Goal: Task Accomplishment & Management: Use online tool/utility

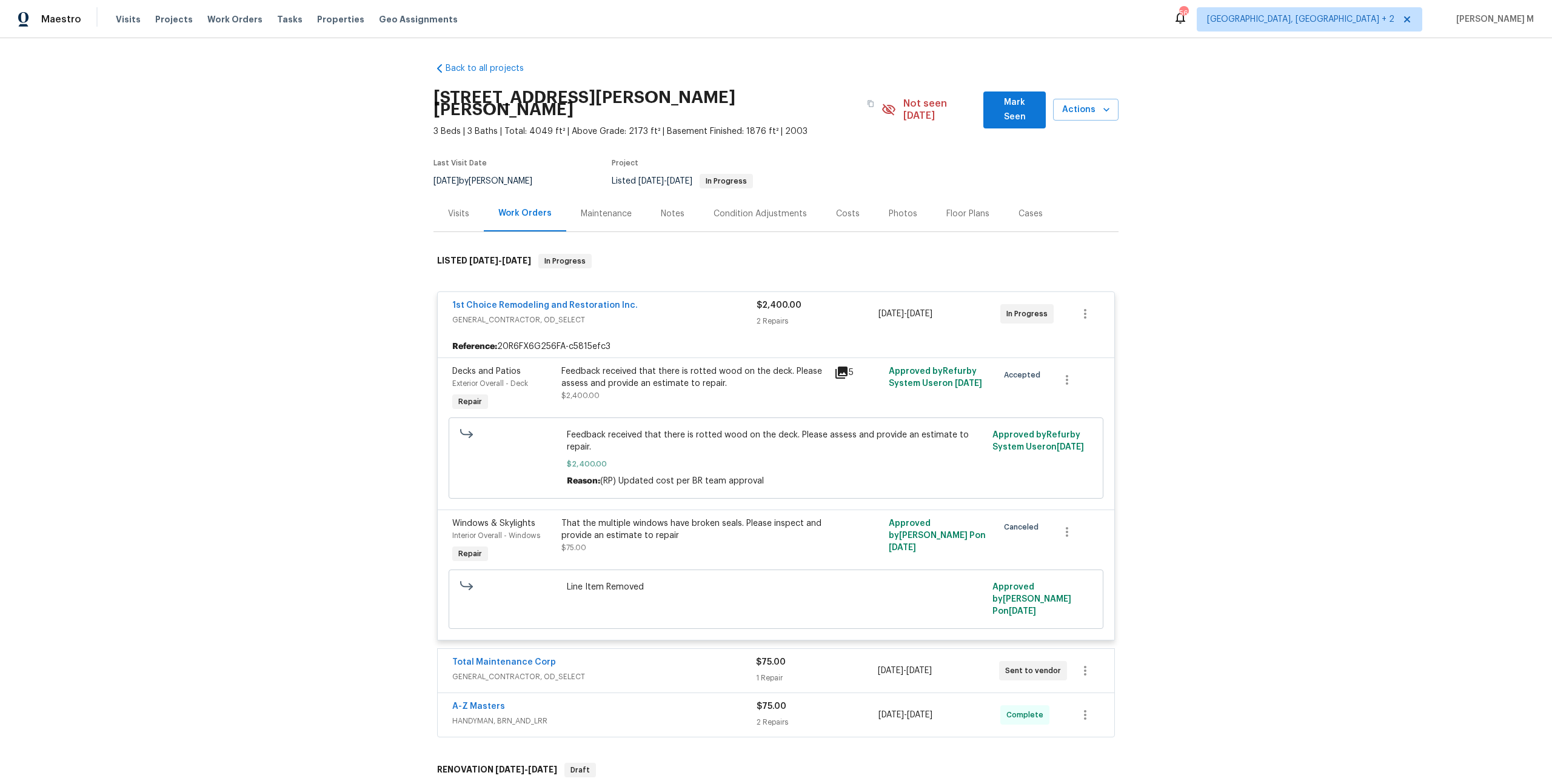
scroll to position [322, 0]
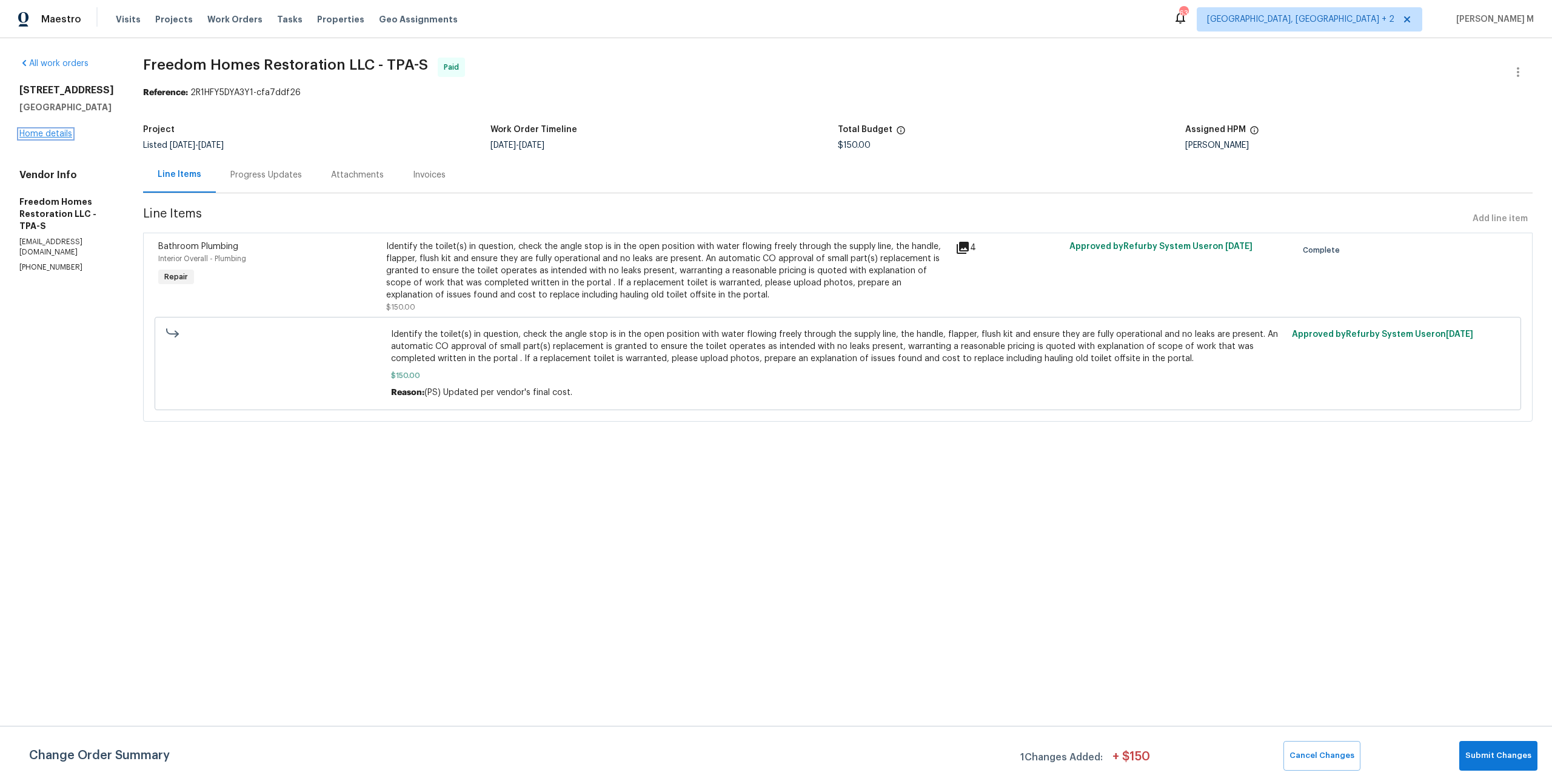
click at [41, 138] on link "Home details" at bounding box center [45, 133] width 52 height 8
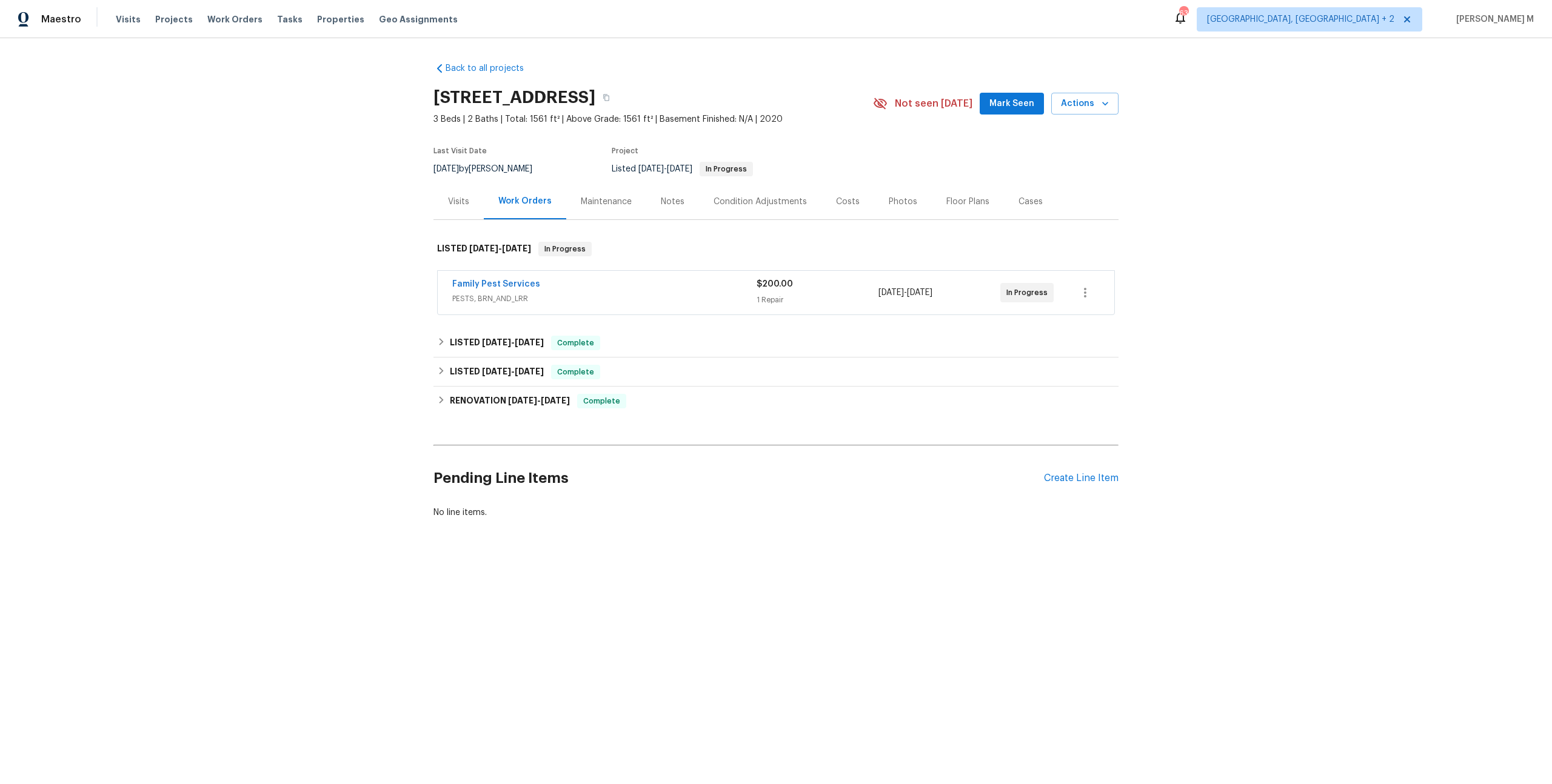
click at [483, 292] on span "PESTS, BRN_AND_LRR" at bounding box center [605, 298] width 305 height 12
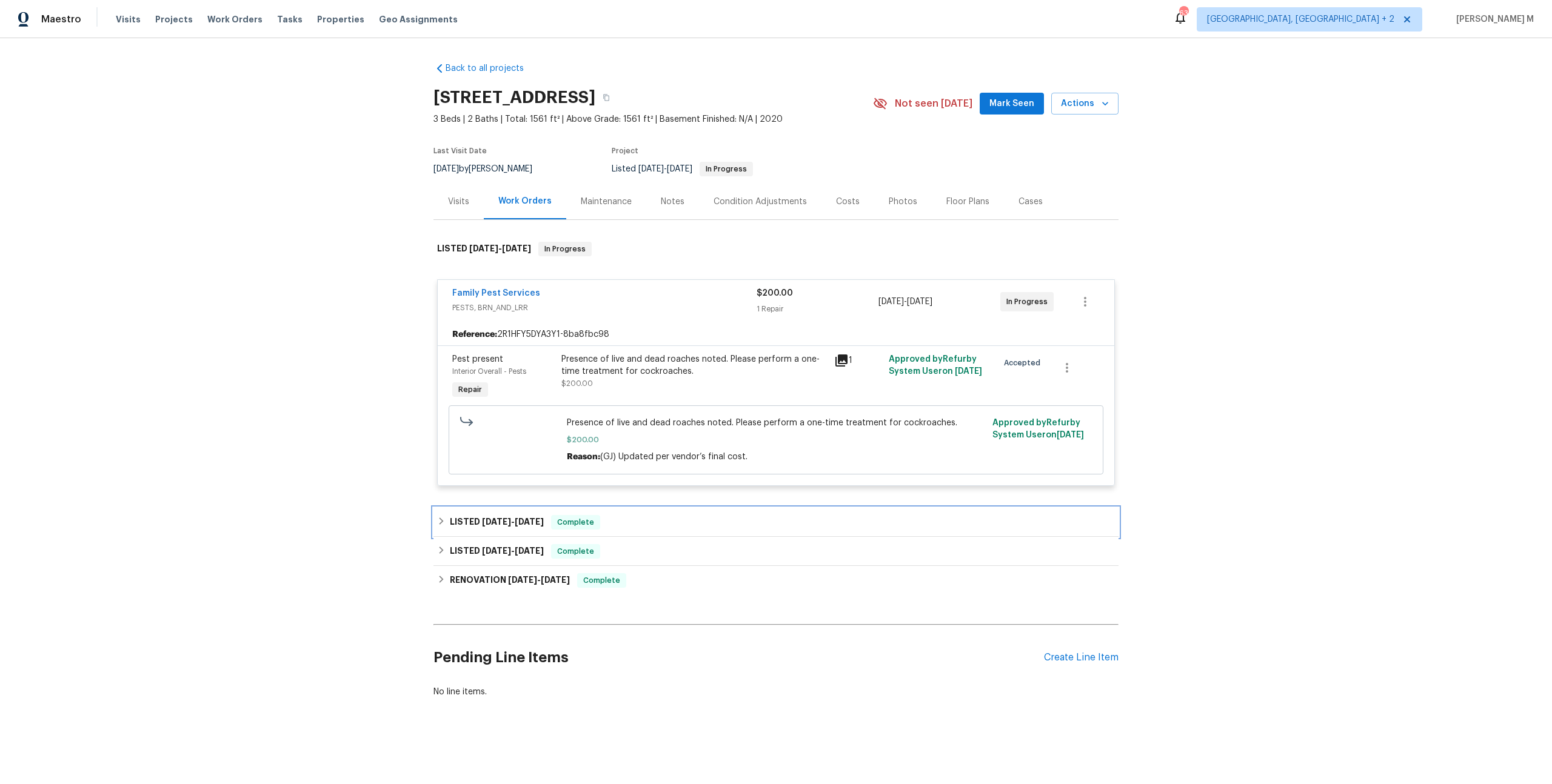
click at [497, 517] on span "7/25/25" at bounding box center [497, 521] width 29 height 8
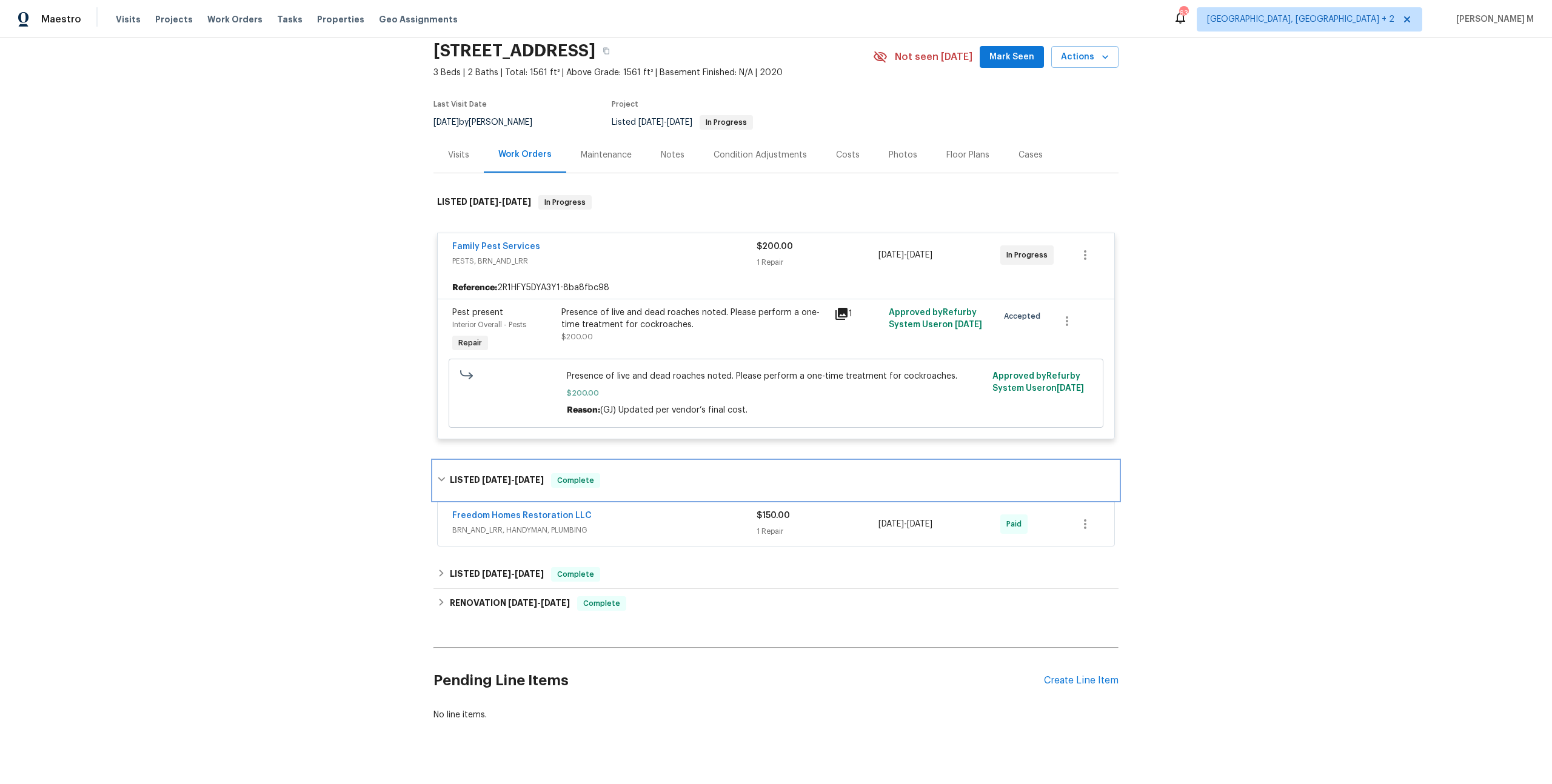
scroll to position [46, 0]
click at [513, 525] on span "BRN_AND_LRR, HANDYMAN, PLUMBING" at bounding box center [605, 531] width 305 height 12
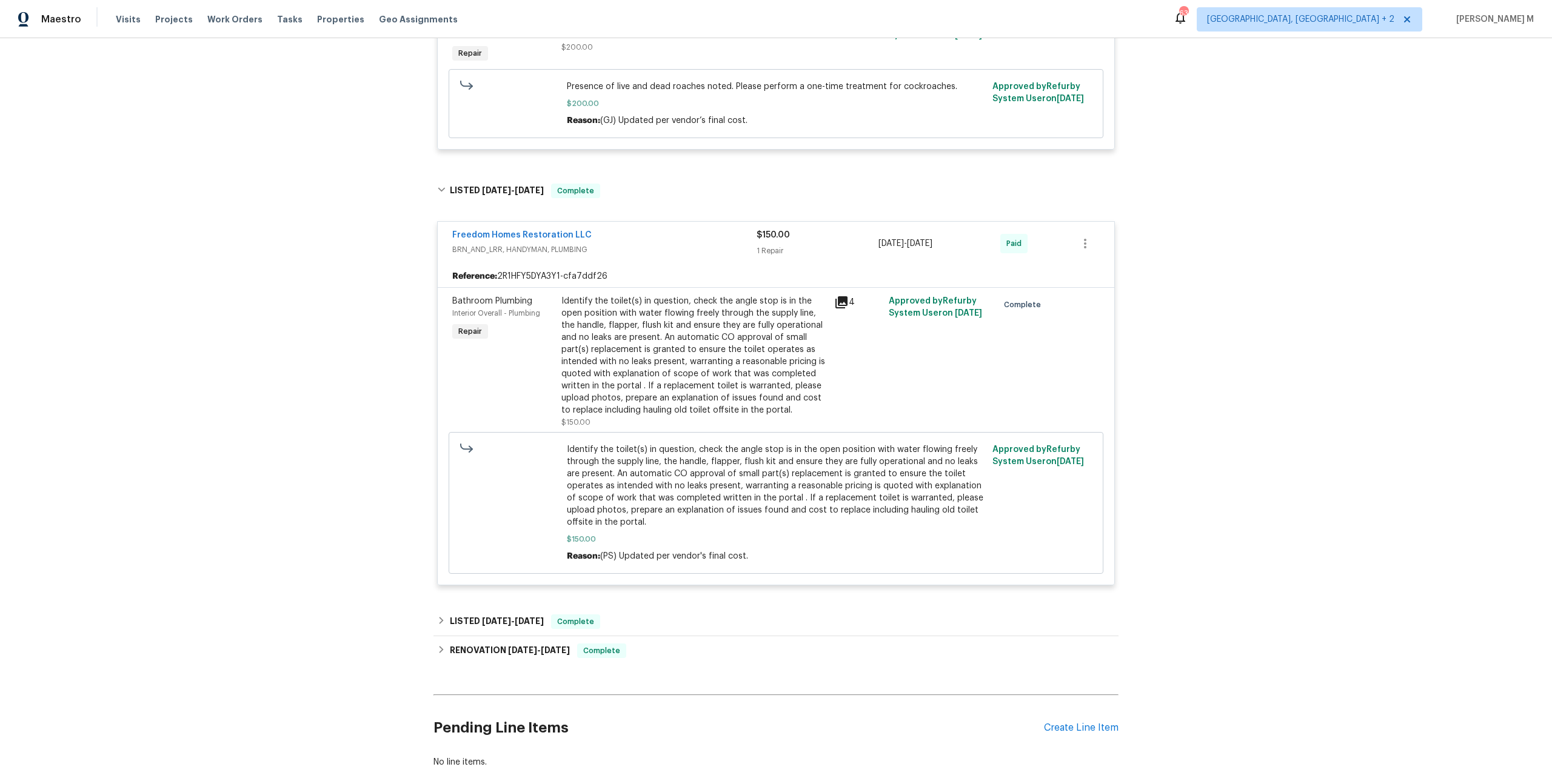
scroll to position [368, 0]
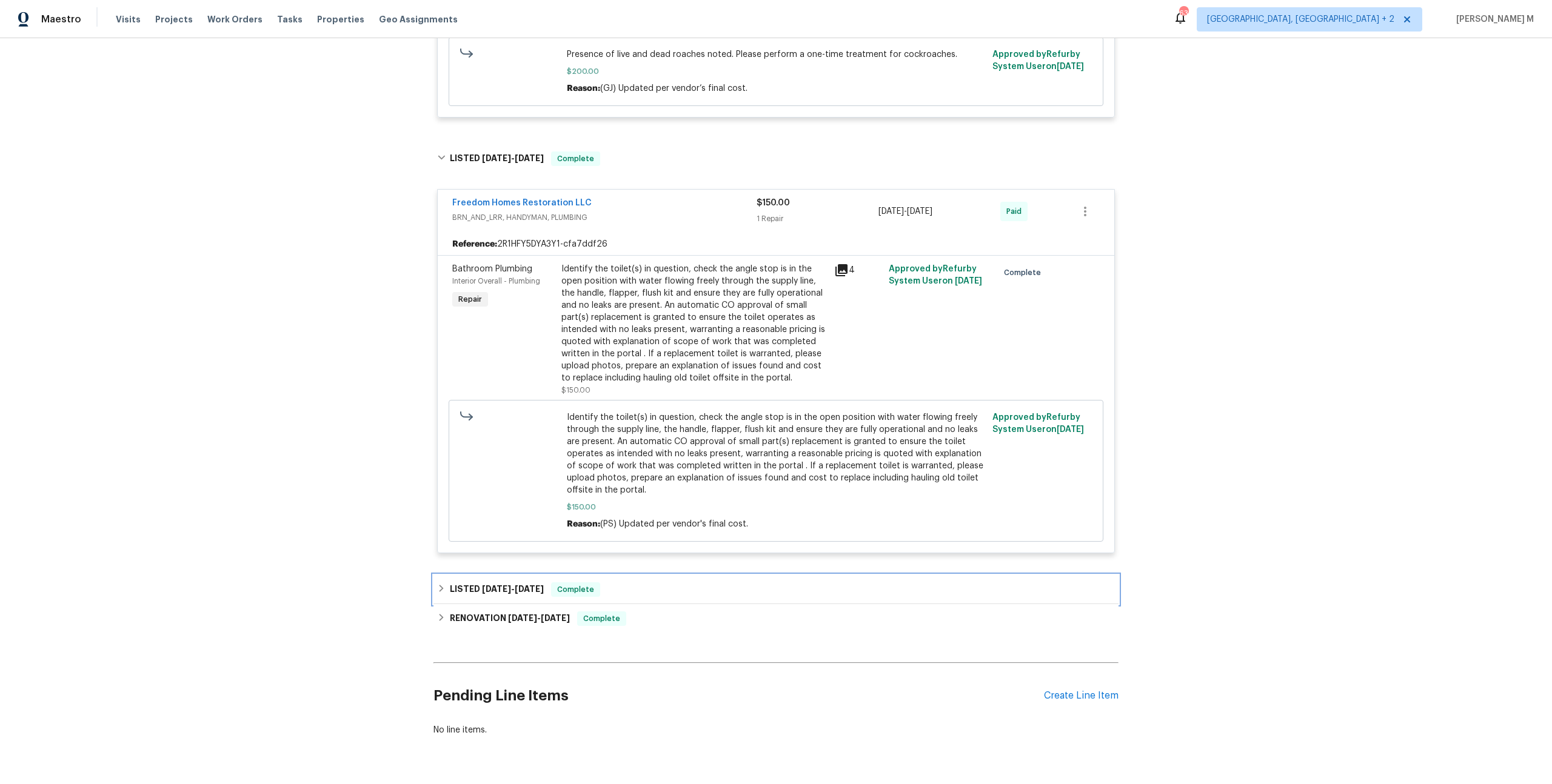
click at [492, 585] on span "7/7/25" at bounding box center [497, 589] width 29 height 8
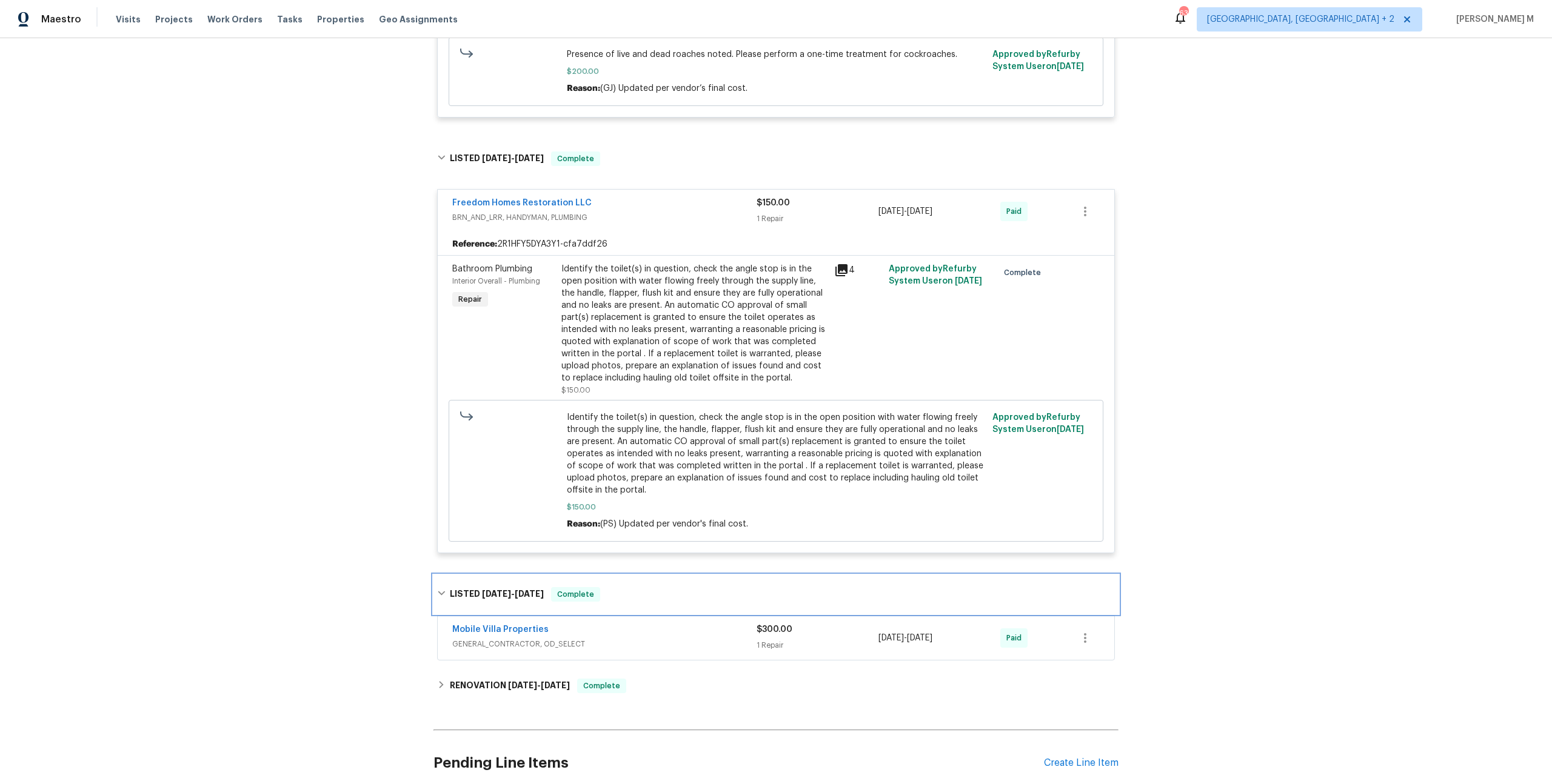
scroll to position [436, 0]
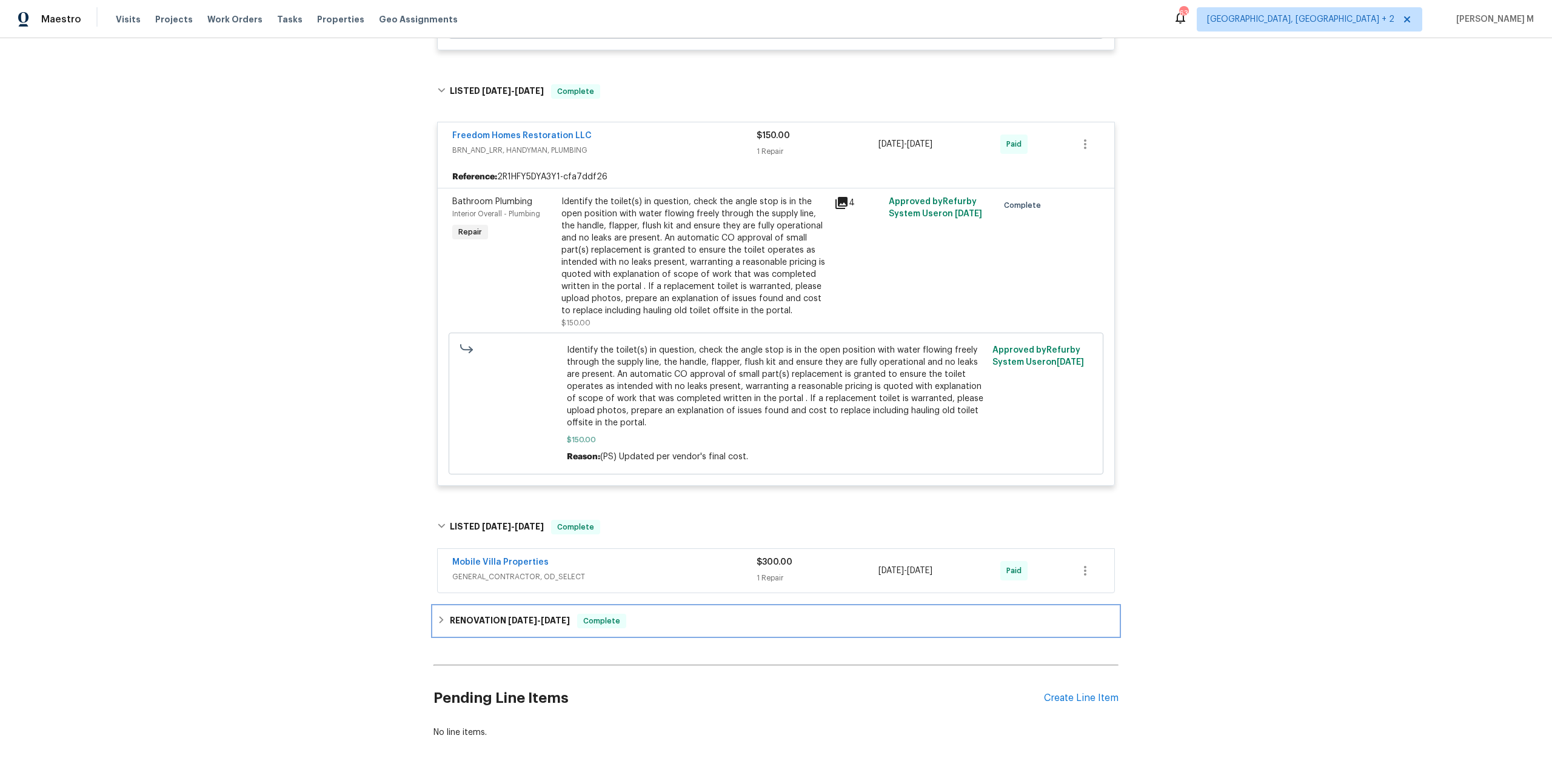
click div "RENOVATION 6/6/25 - 6/27/25 Complete"
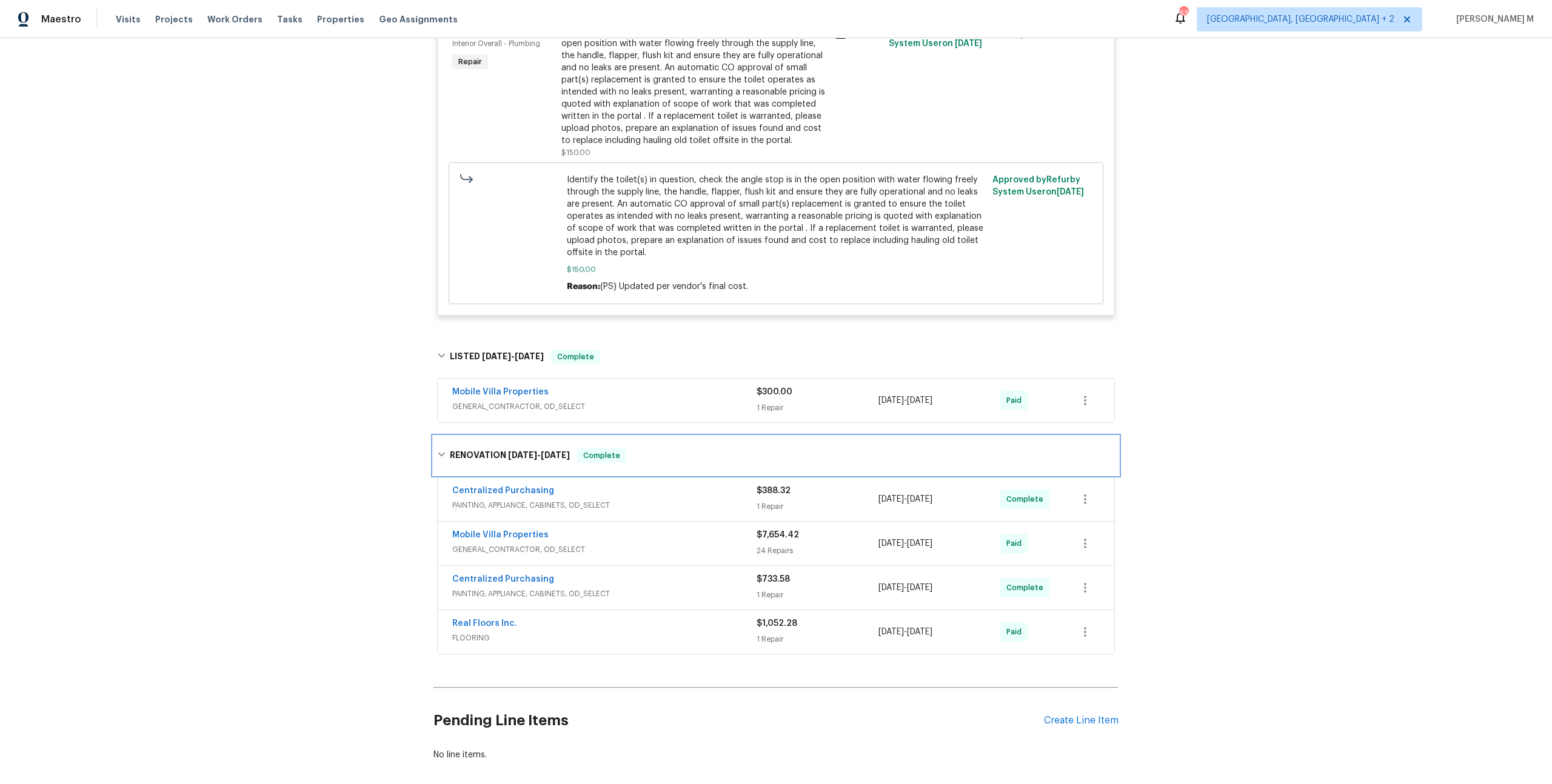
scroll to position [0, 0]
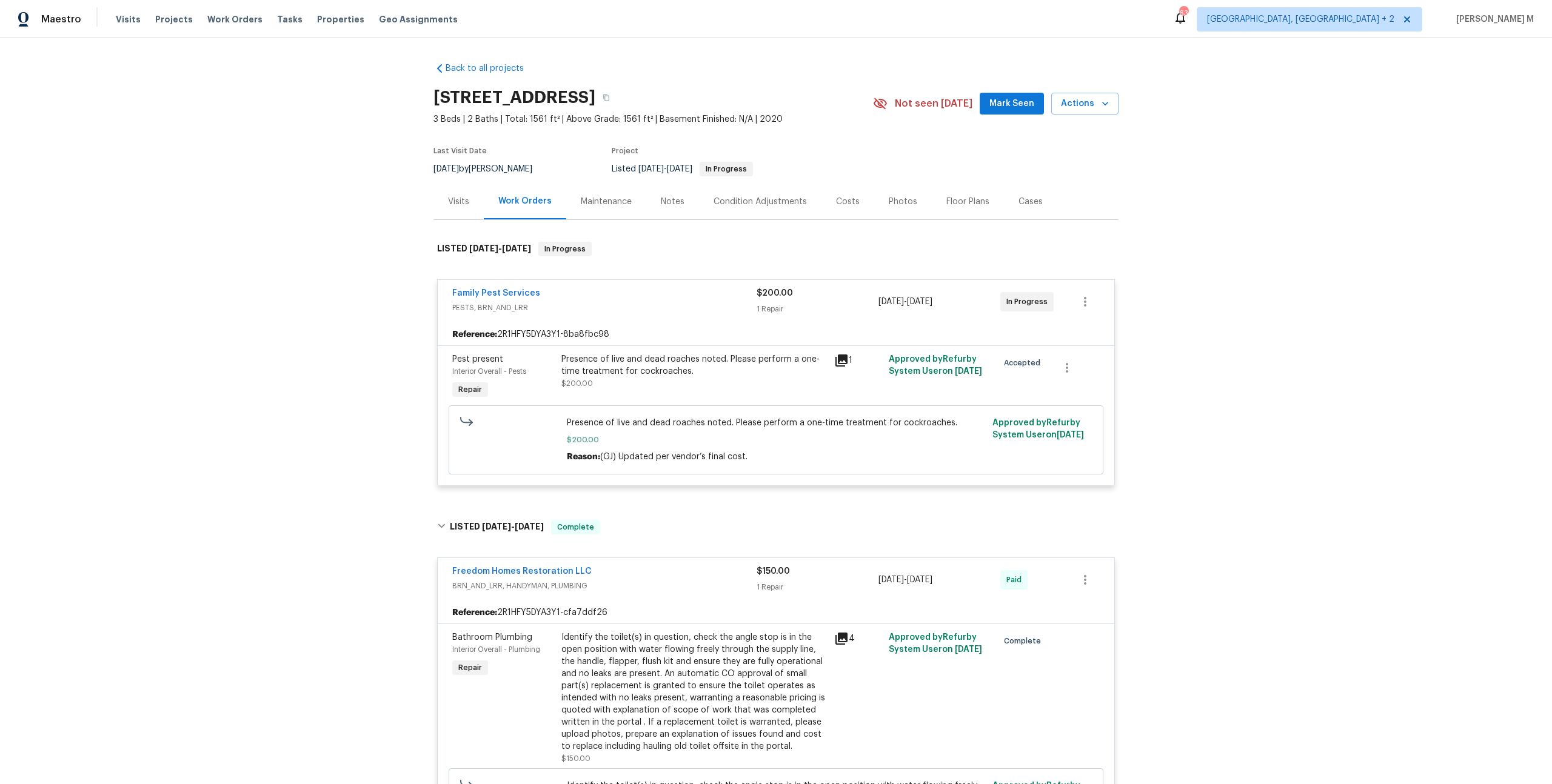
click div "Back to all projects 13008 Majestic Garden Ln, Riverview, FL 33579 3 Beds | 2 B…"
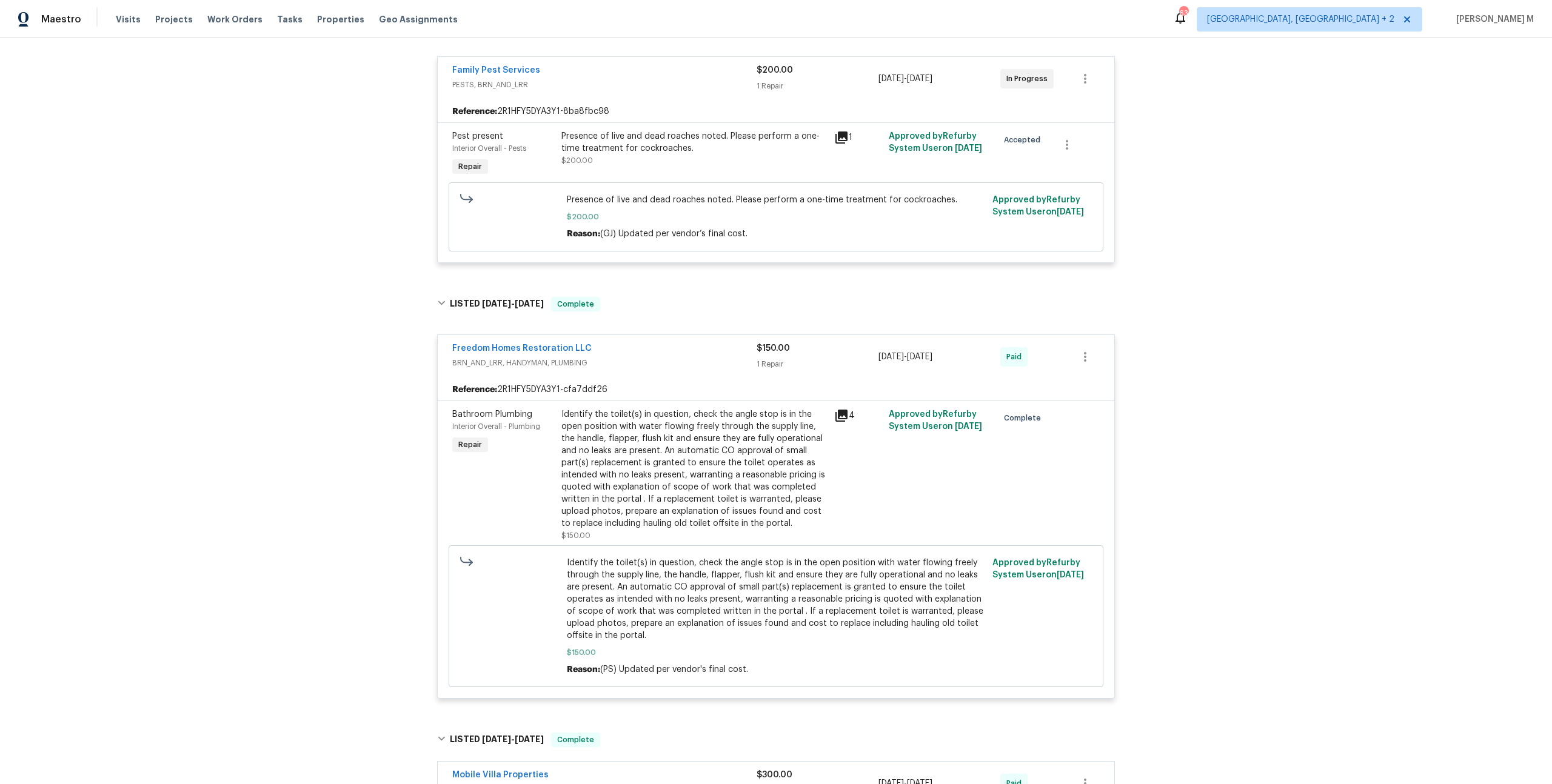
click div "Back to all projects 13008 Majestic Garden Ln, Riverview, FL 33579 3 Beds | 2 B…"
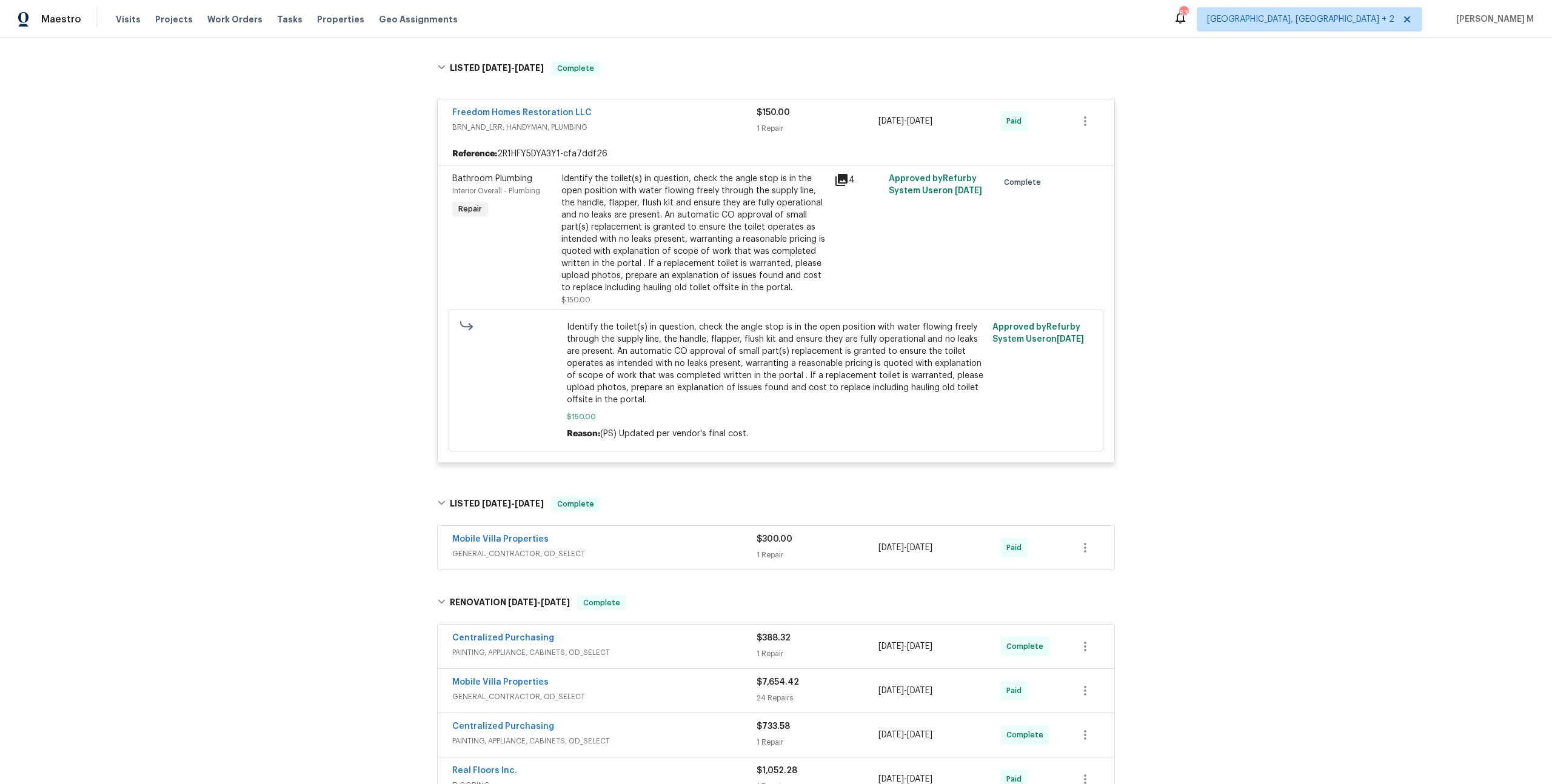
scroll to position [621, 0]
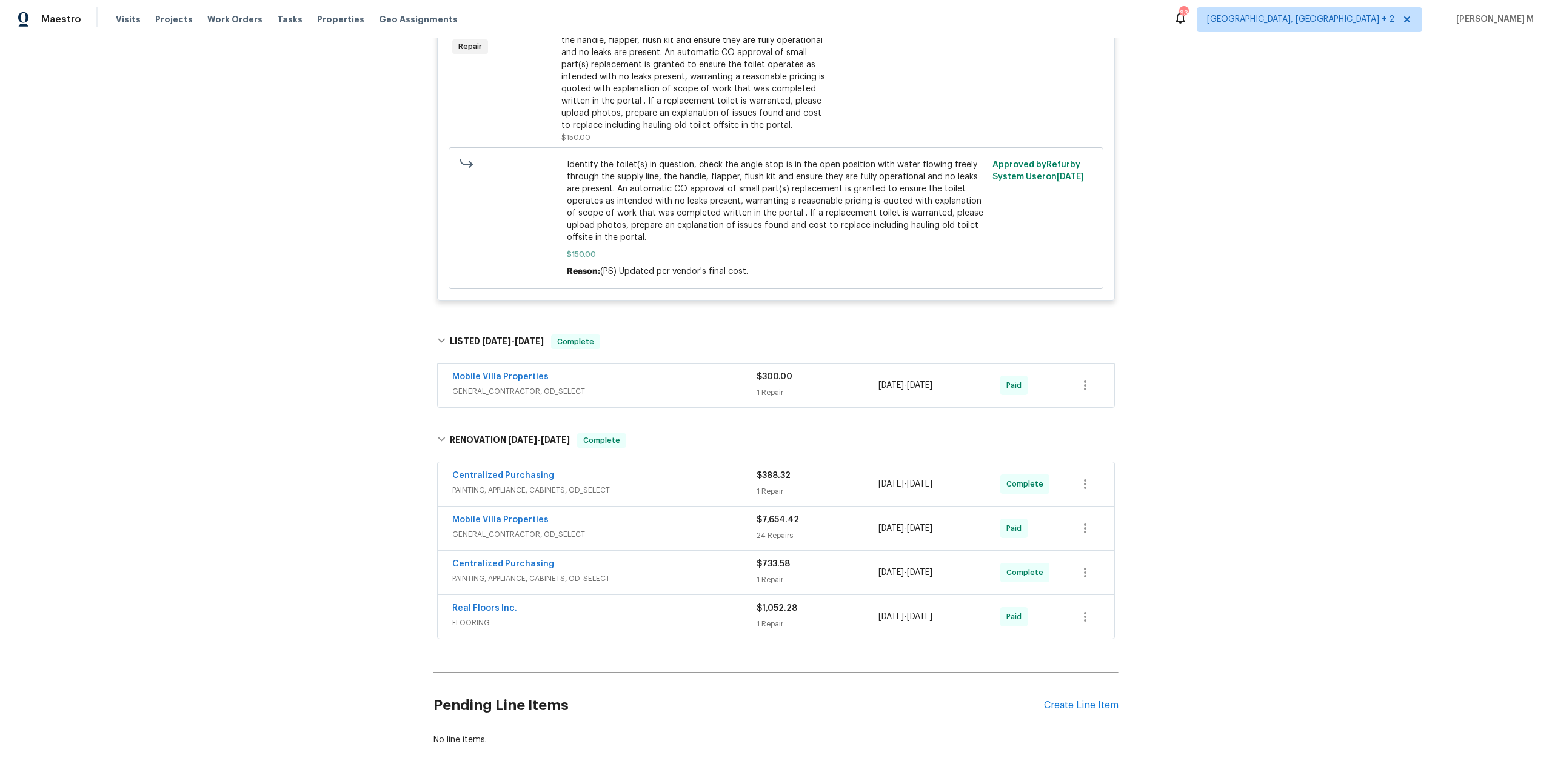
click div "Back to all projects 13008 Majestic Garden Ln, Riverview, FL 33579 3 Beds | 2 B…"
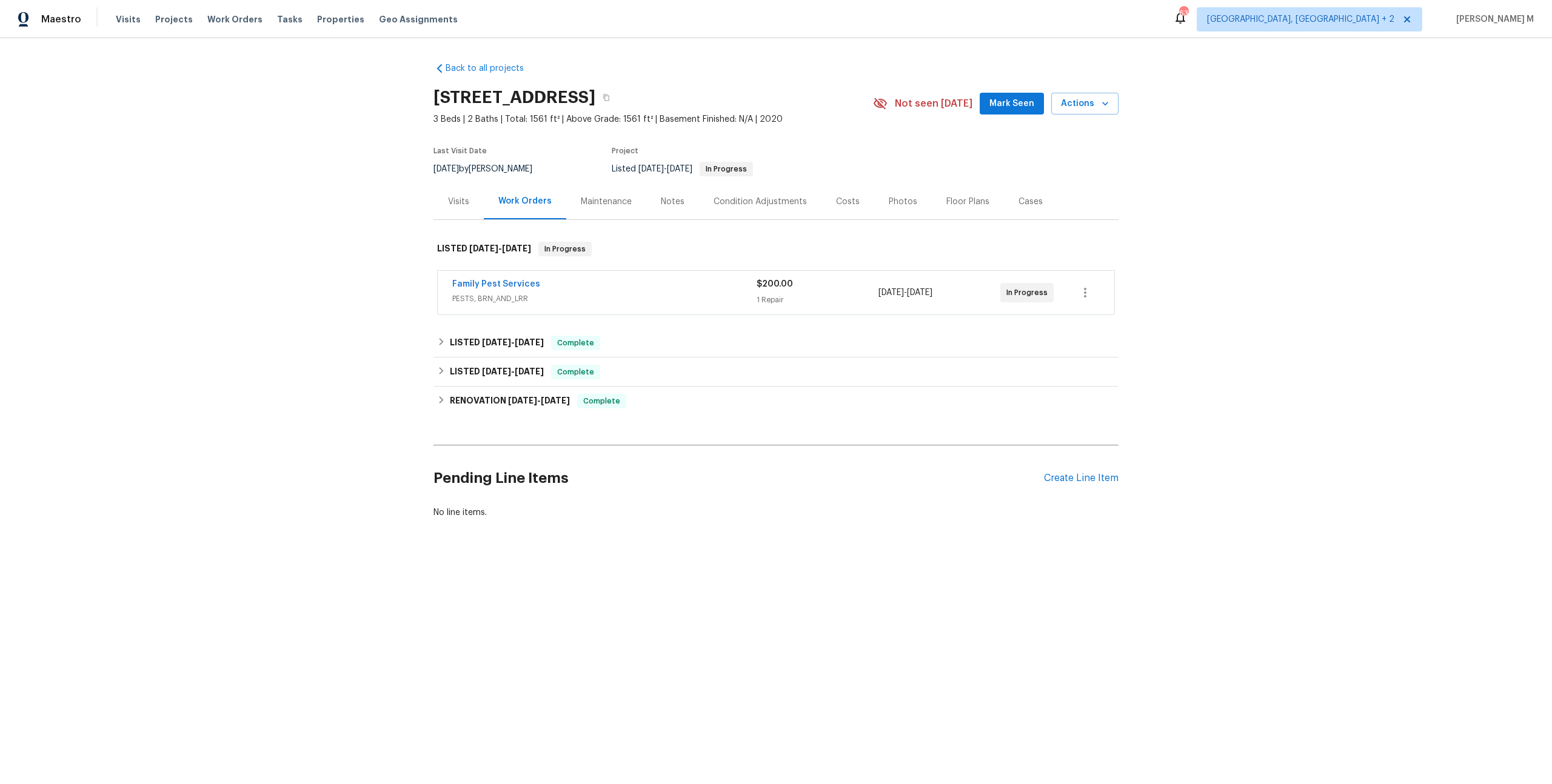
click at [437, 203] on div "Visits" at bounding box center [459, 202] width 51 height 36
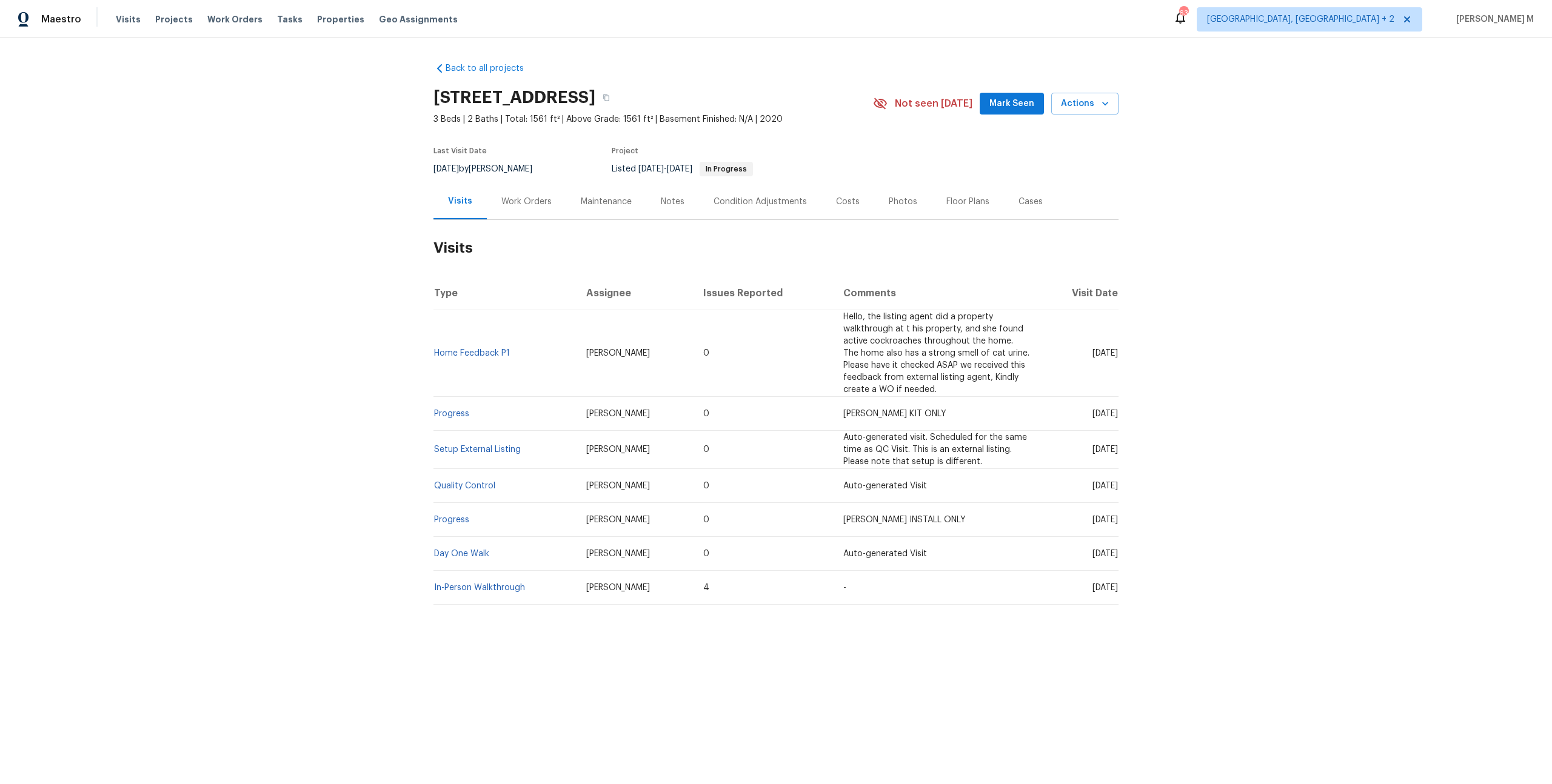
click at [506, 196] on div "Work Orders" at bounding box center [526, 202] width 51 height 12
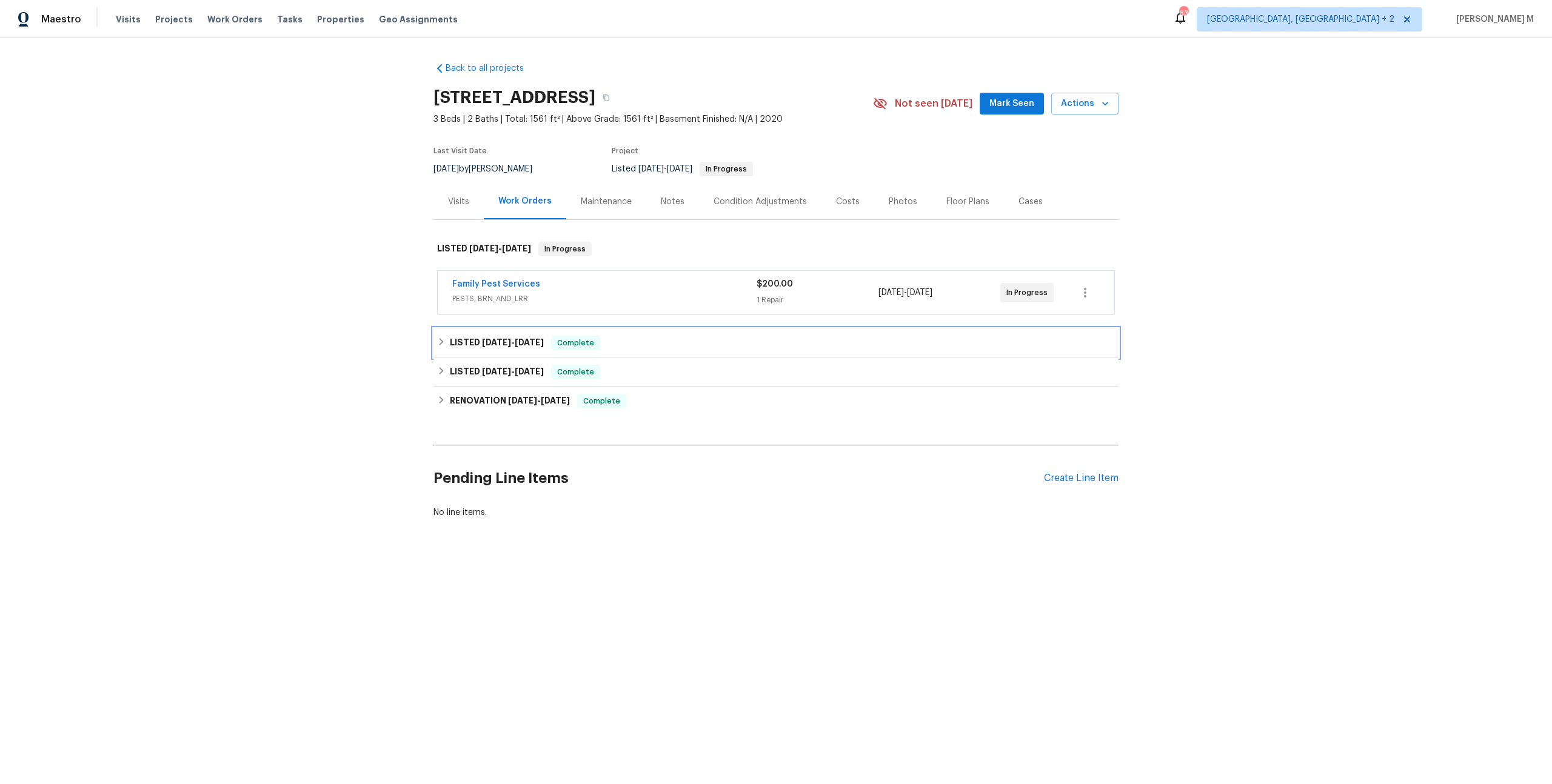
click at [464, 341] on h6 "LISTED 7/25/25 - 7/30/25" at bounding box center [497, 342] width 94 height 15
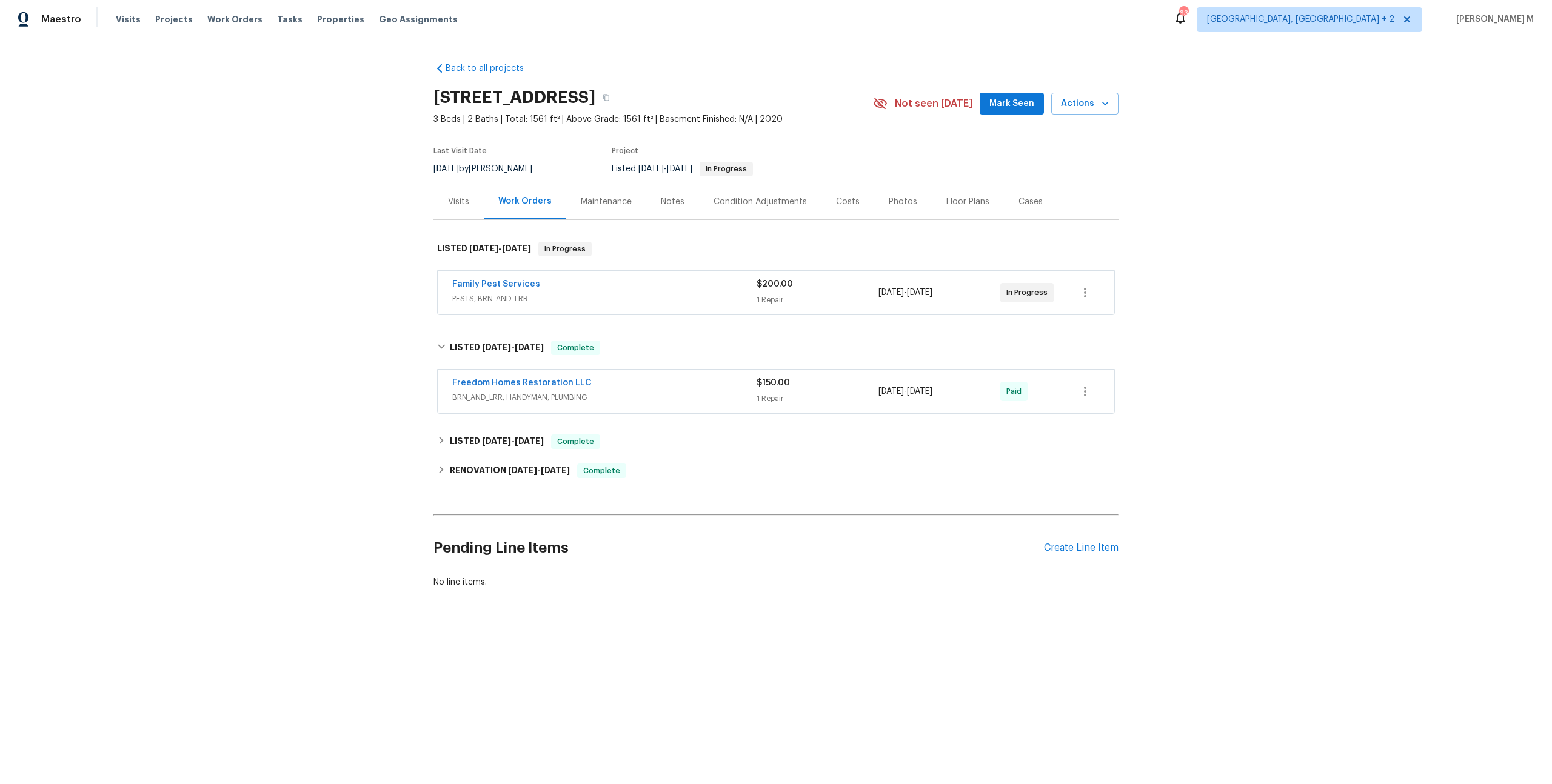
click at [571, 202] on div "Maintenance" at bounding box center [606, 202] width 80 height 36
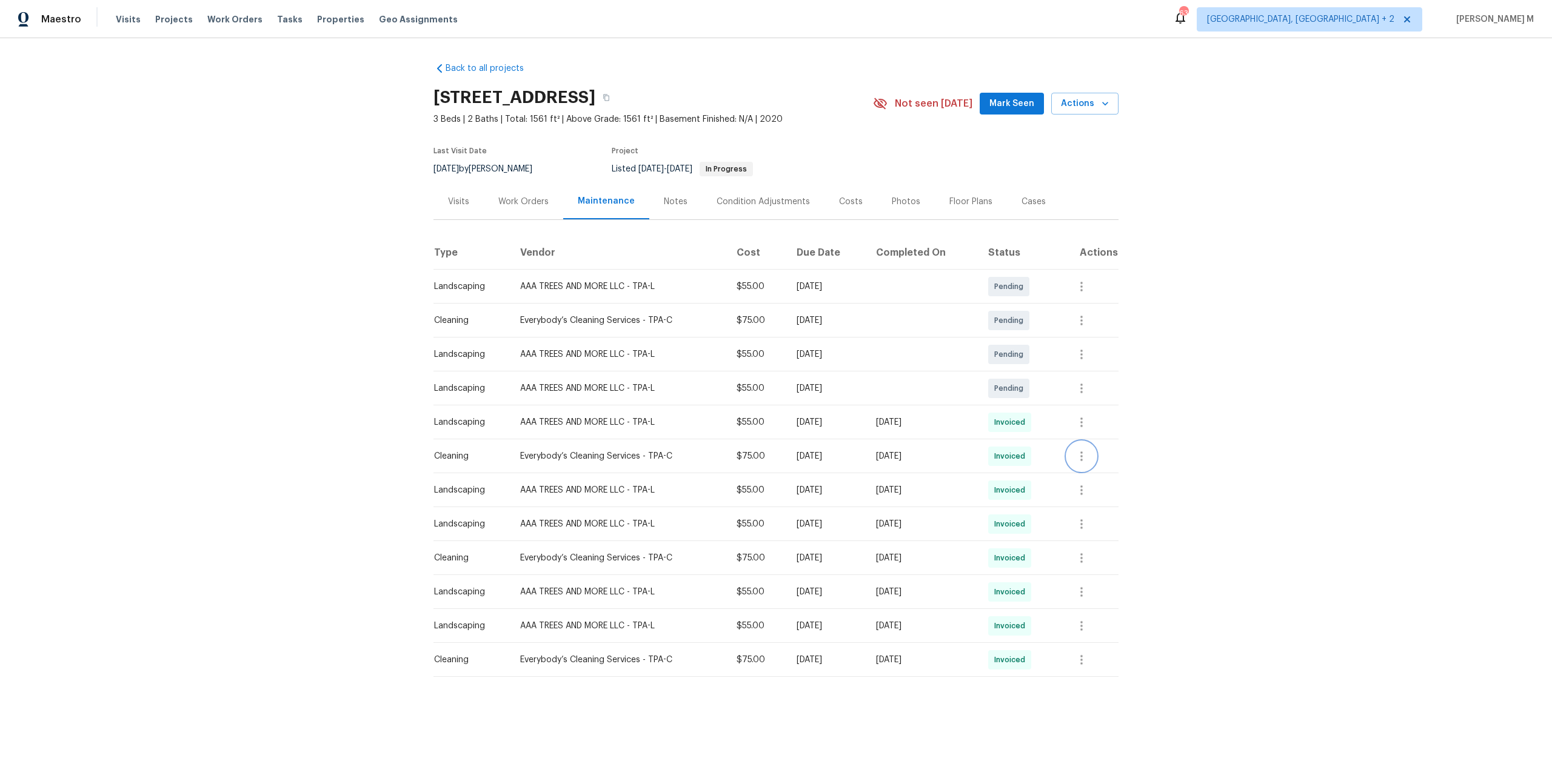
click at [1092, 462] on button "button" at bounding box center [1082, 456] width 29 height 29
click at [1088, 455] on li "Message vendor" at bounding box center [1117, 450] width 85 height 20
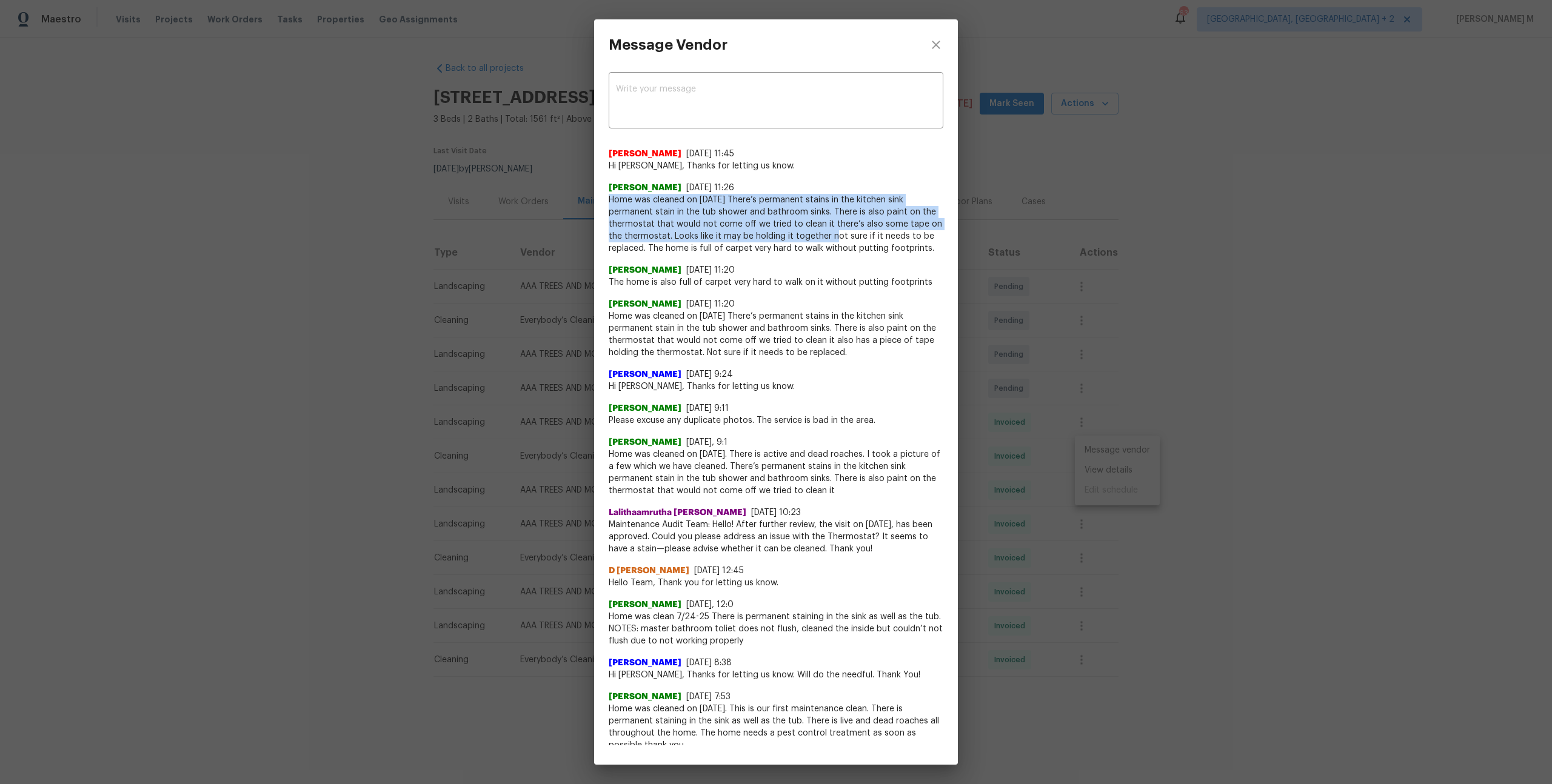
drag, startPoint x: 610, startPoint y: 200, endPoint x: 828, endPoint y: 234, distance: 220.6
click at [828, 234] on span "Home was cleaned on 8/12/25 There’s permanent stains in the kitchen sink perman…" at bounding box center [776, 224] width 335 height 61
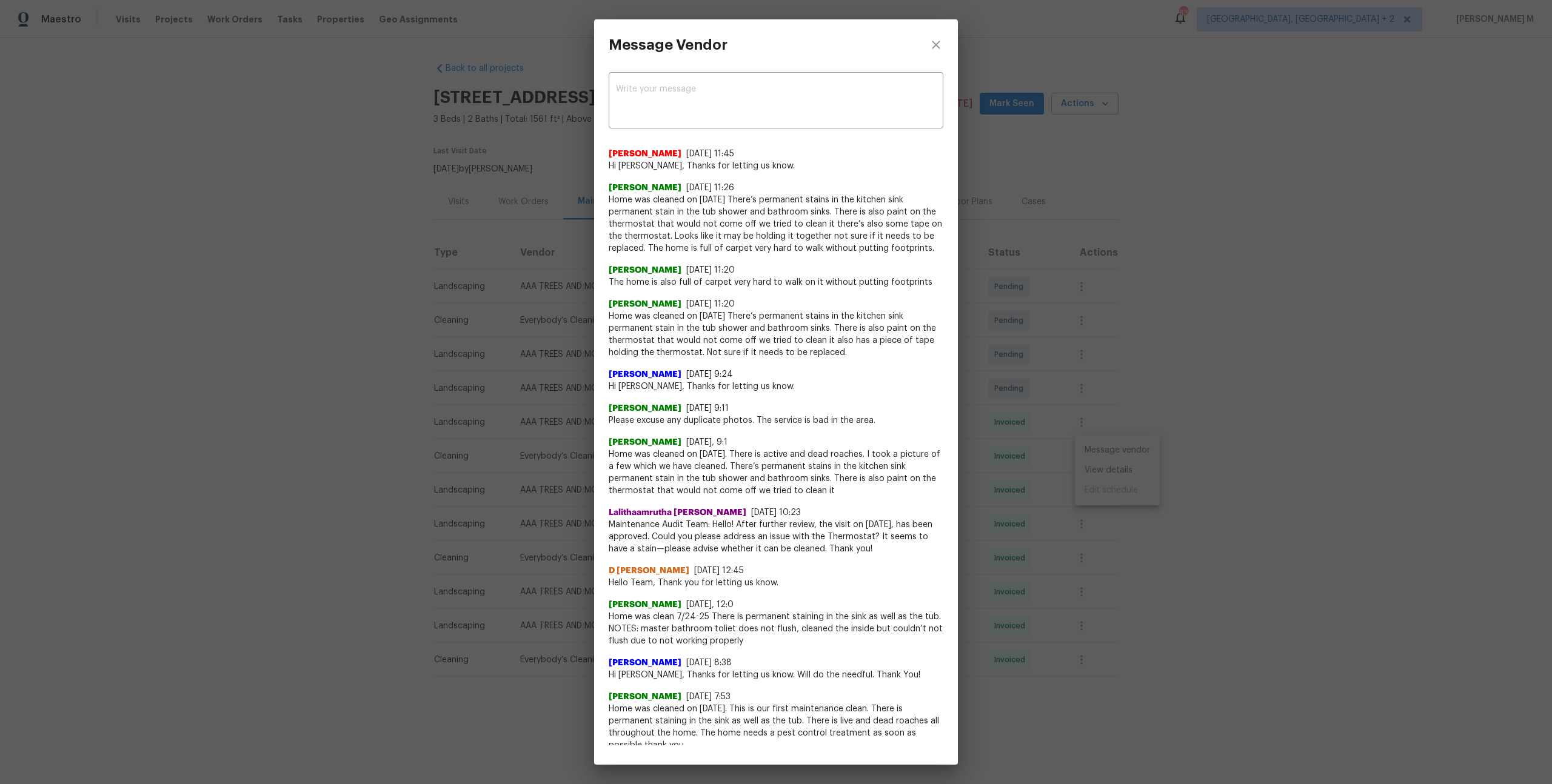
click at [942, 243] on span "Home was cleaned on 8/12/25 There’s permanent stains in the kitchen sink perman…" at bounding box center [776, 224] width 335 height 61
drag, startPoint x: 722, startPoint y: 231, endPoint x: 781, endPoint y: 231, distance: 59.0
click at [781, 231] on span "Home was cleaned on 8/12/25 There’s permanent stains in the kitchen sink perman…" at bounding box center [776, 224] width 335 height 61
click at [681, 298] on span "Angelina Tompkins" at bounding box center [645, 304] width 73 height 12
drag, startPoint x: 880, startPoint y: 223, endPoint x: 921, endPoint y: 224, distance: 41.0
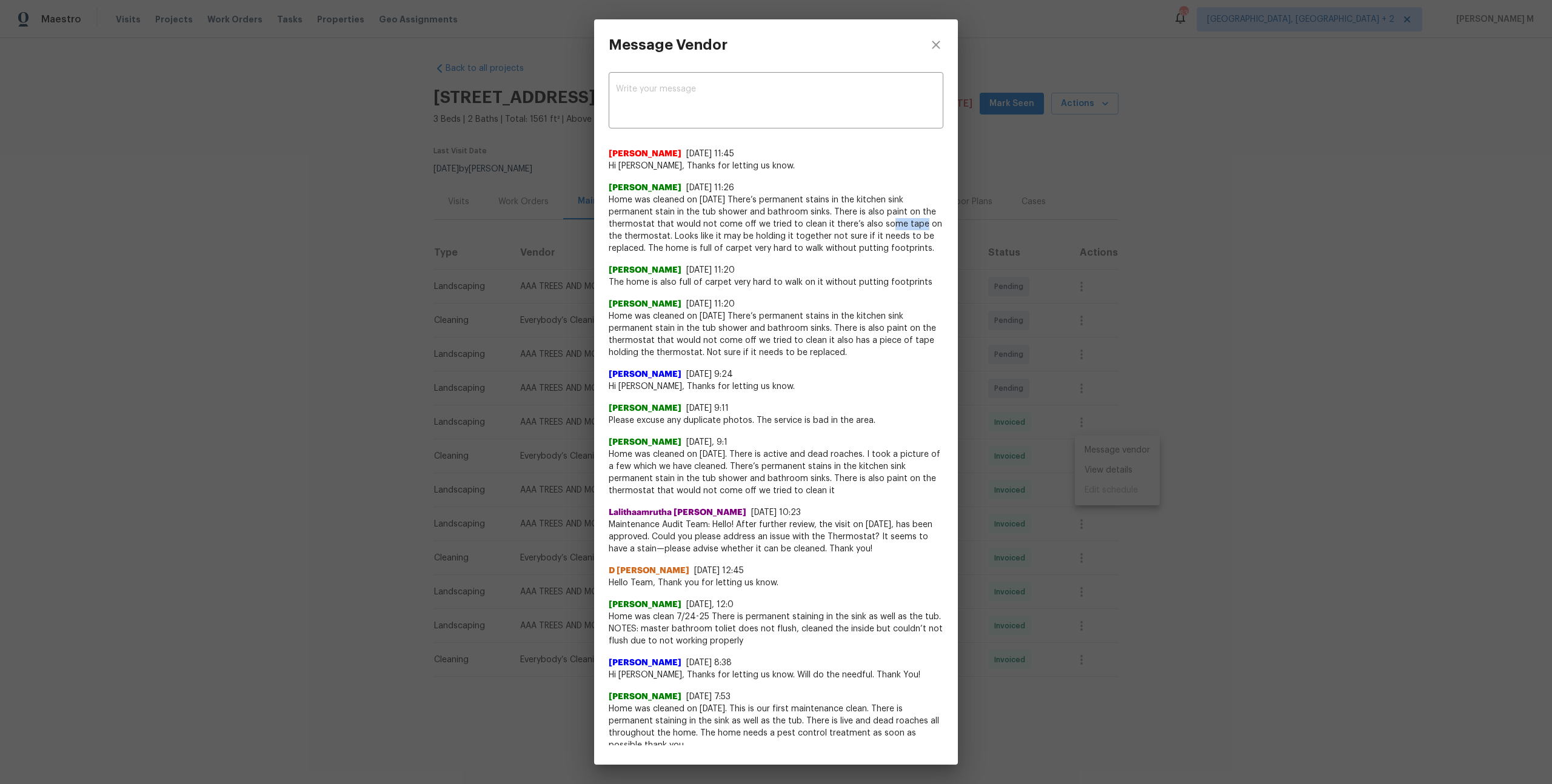
click at [920, 224] on span "Home was cleaned on 8/12/25 There’s permanent stains in the kitchen sink perman…" at bounding box center [776, 224] width 335 height 61
click at [1204, 289] on div "Message Vendor x ​ Akshaya Narayanan 8/12/25, 11:45 Hi Angelina, Thanks for let…" at bounding box center [776, 392] width 1552 height 784
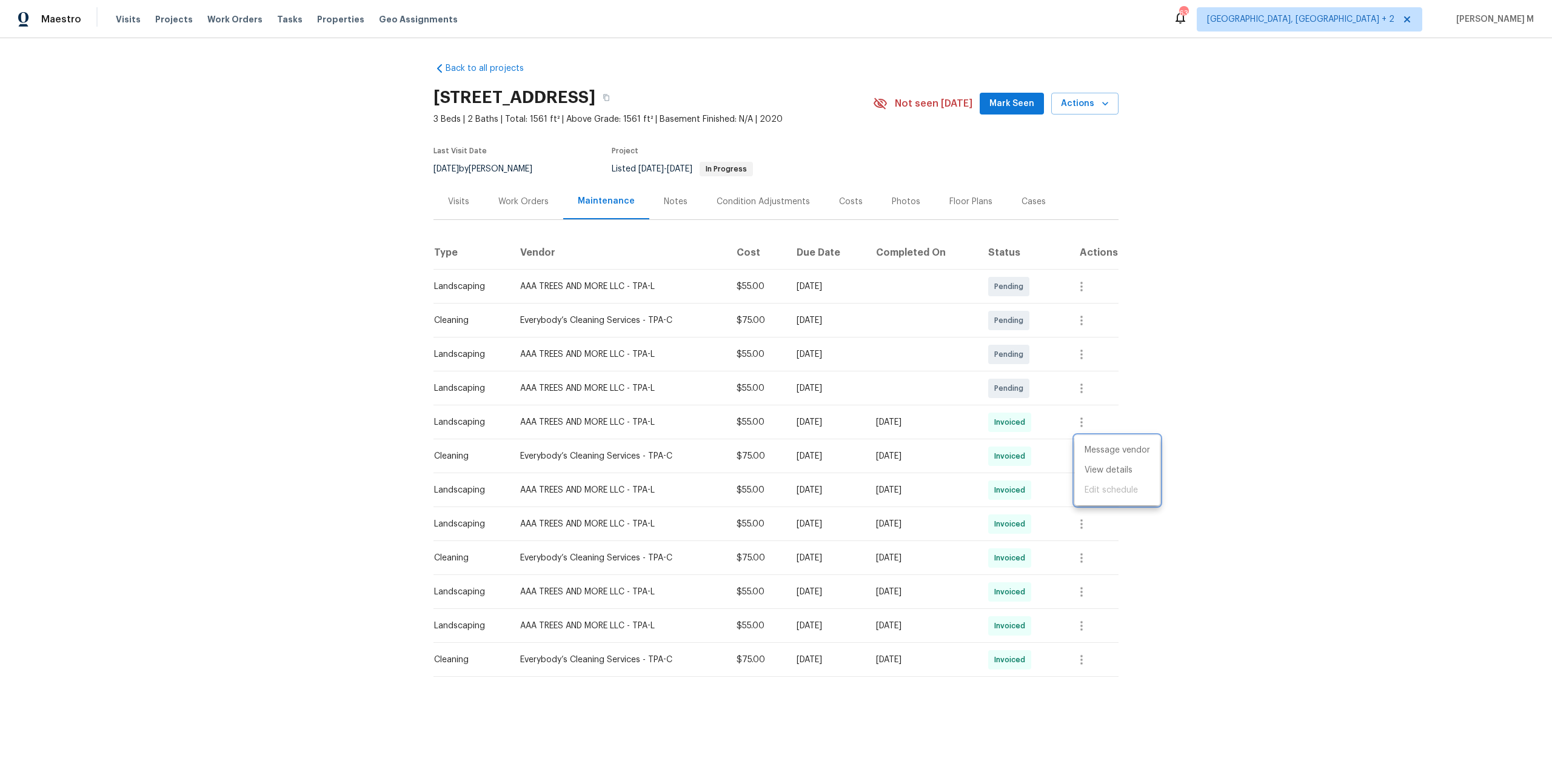
click at [667, 44] on div at bounding box center [776, 392] width 1552 height 784
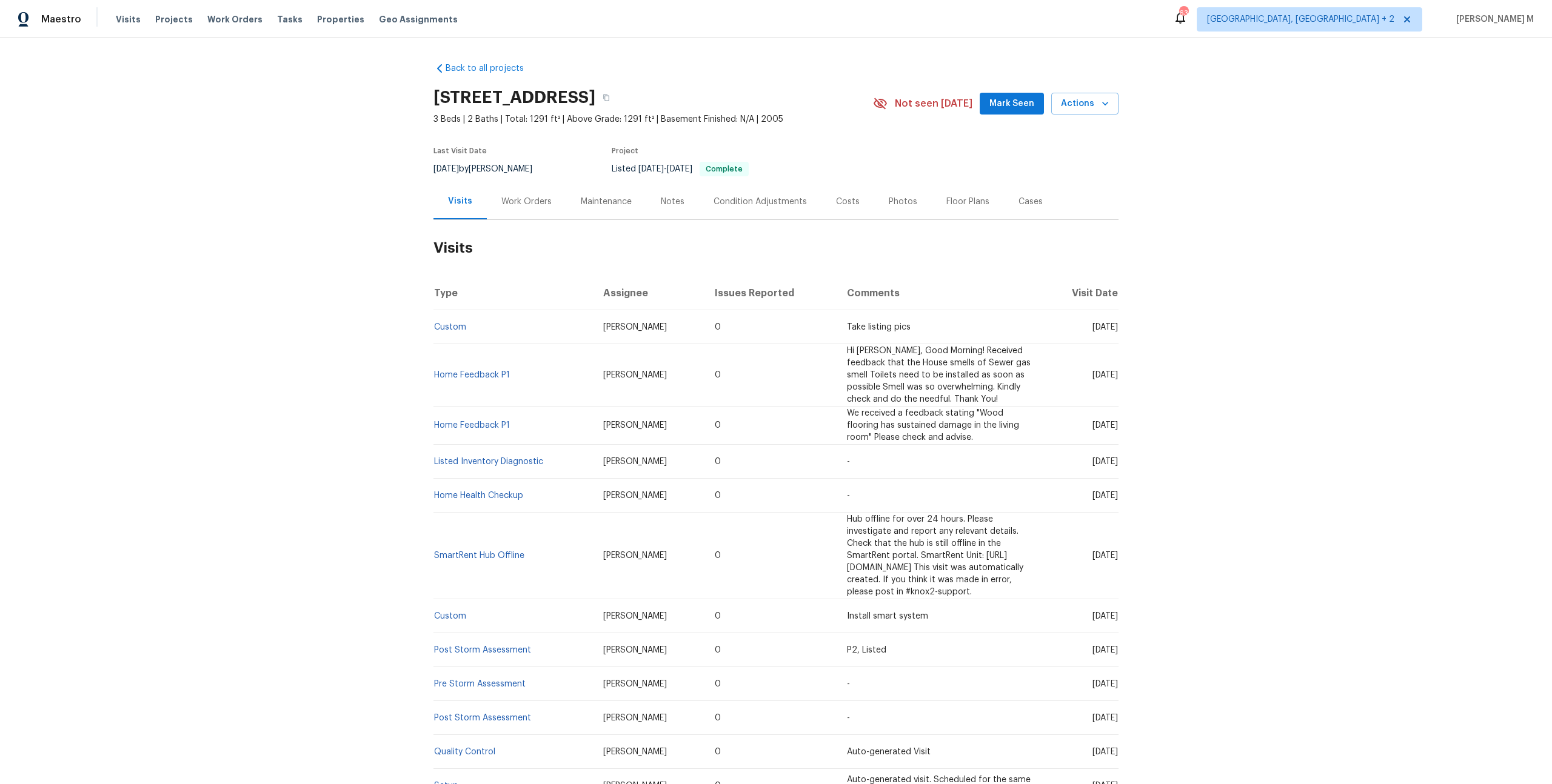
click at [507, 196] on div "Work Orders" at bounding box center [526, 202] width 51 height 12
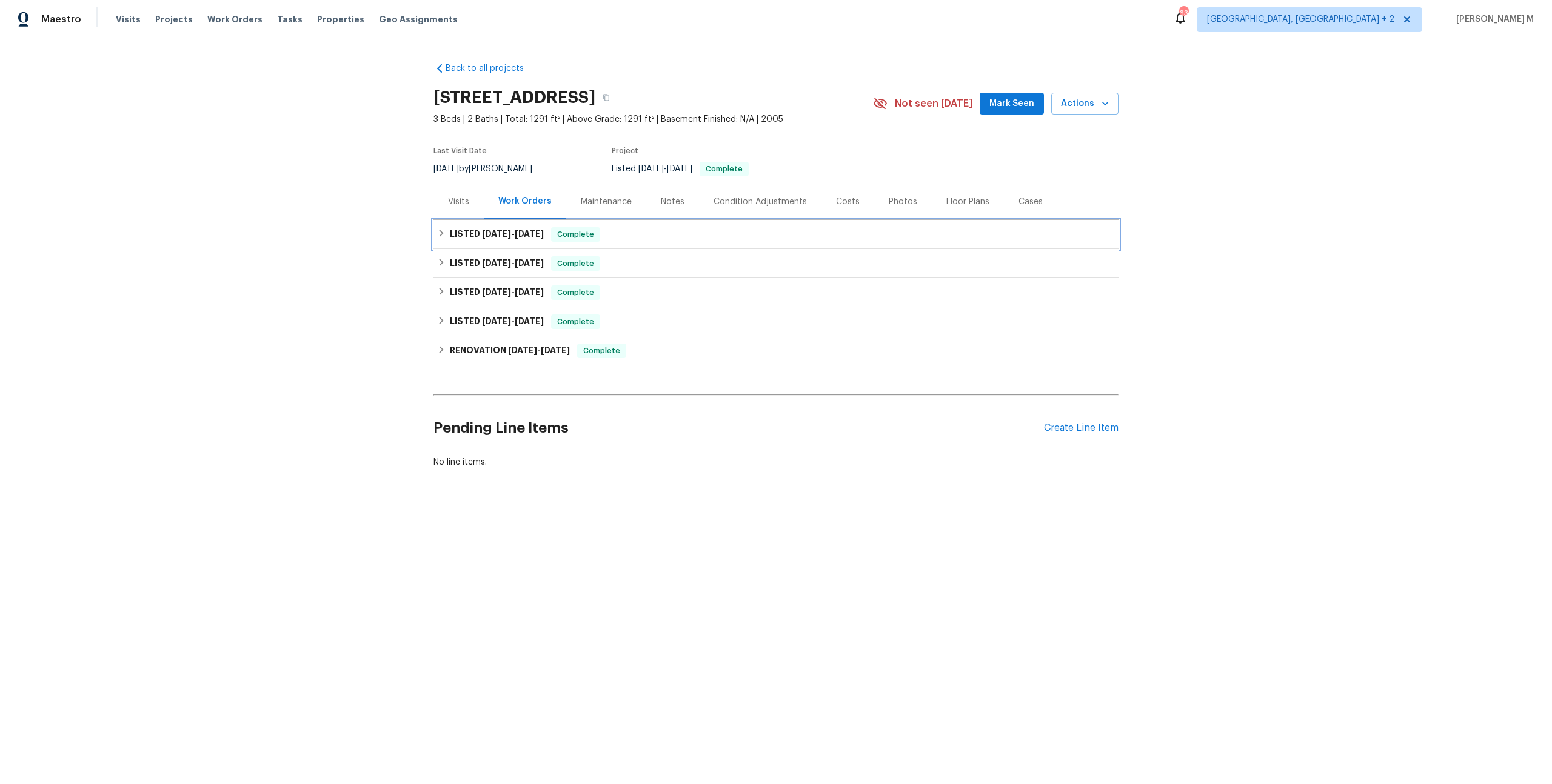
click at [517, 231] on span "8/1/25" at bounding box center [530, 234] width 29 height 8
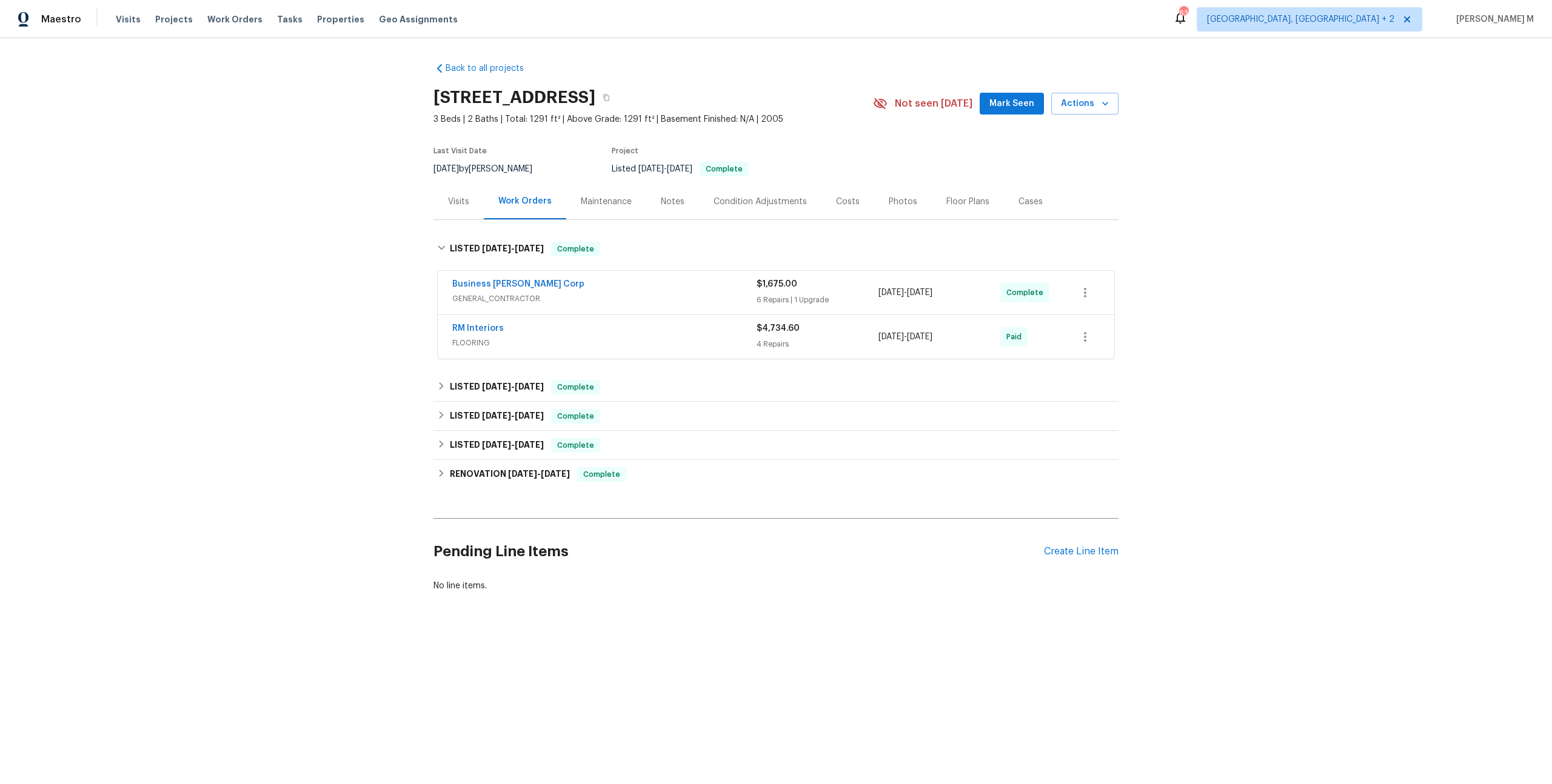
click at [500, 297] on span "GENERAL_CONTRACTOR" at bounding box center [605, 298] width 305 height 12
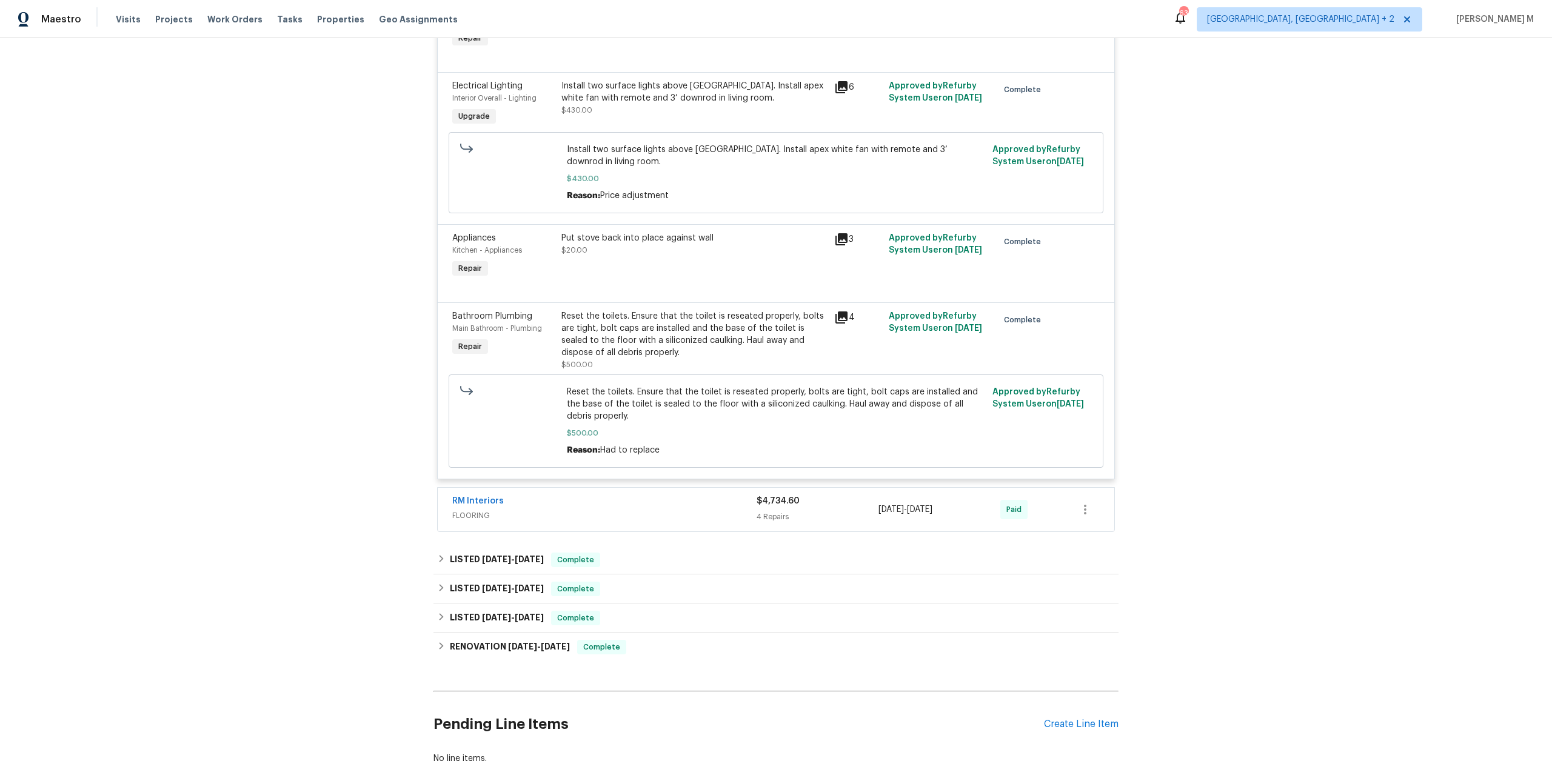
scroll to position [619, 0]
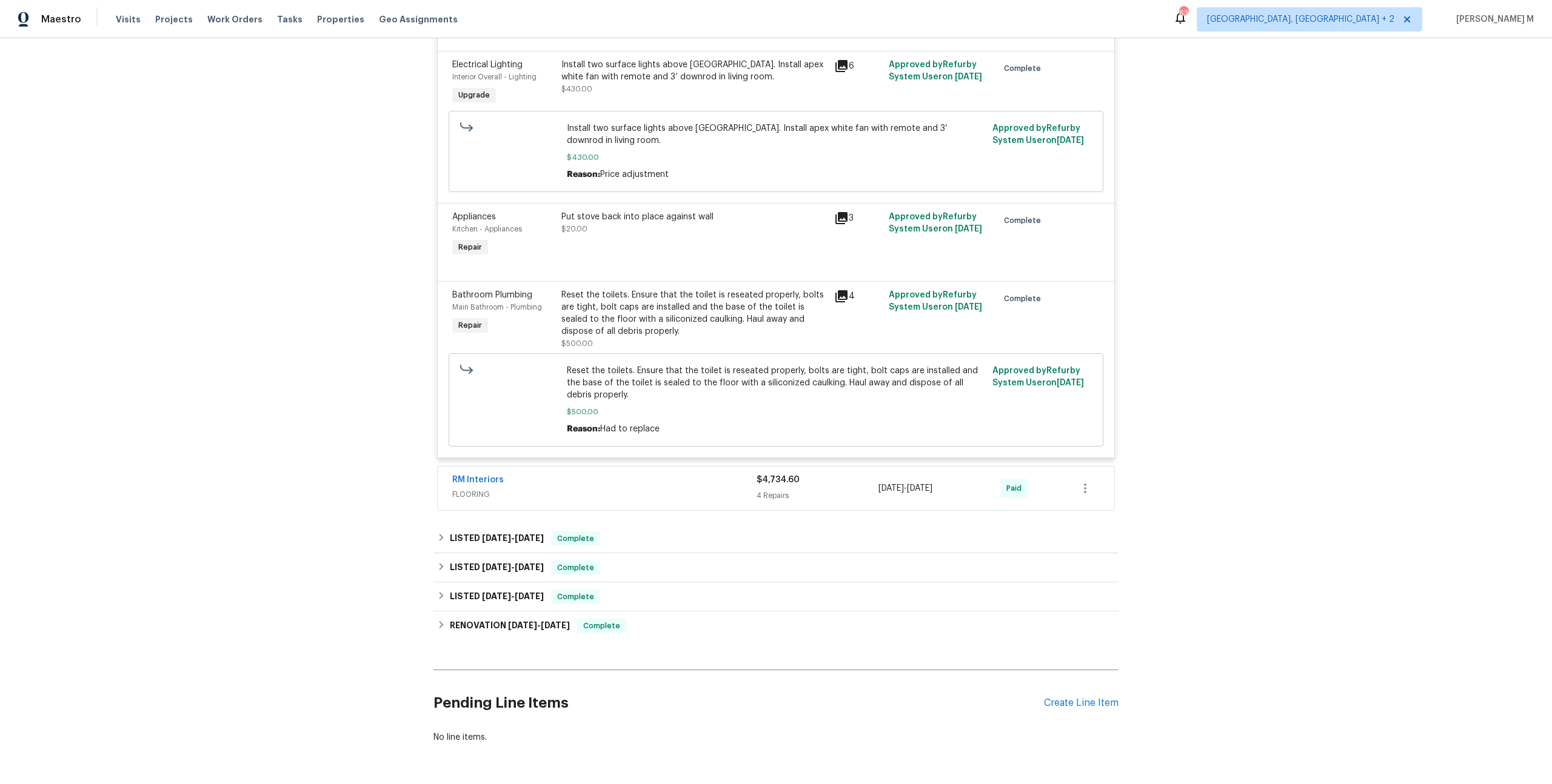
click at [477, 488] on span "FLOORING" at bounding box center [605, 494] width 305 height 12
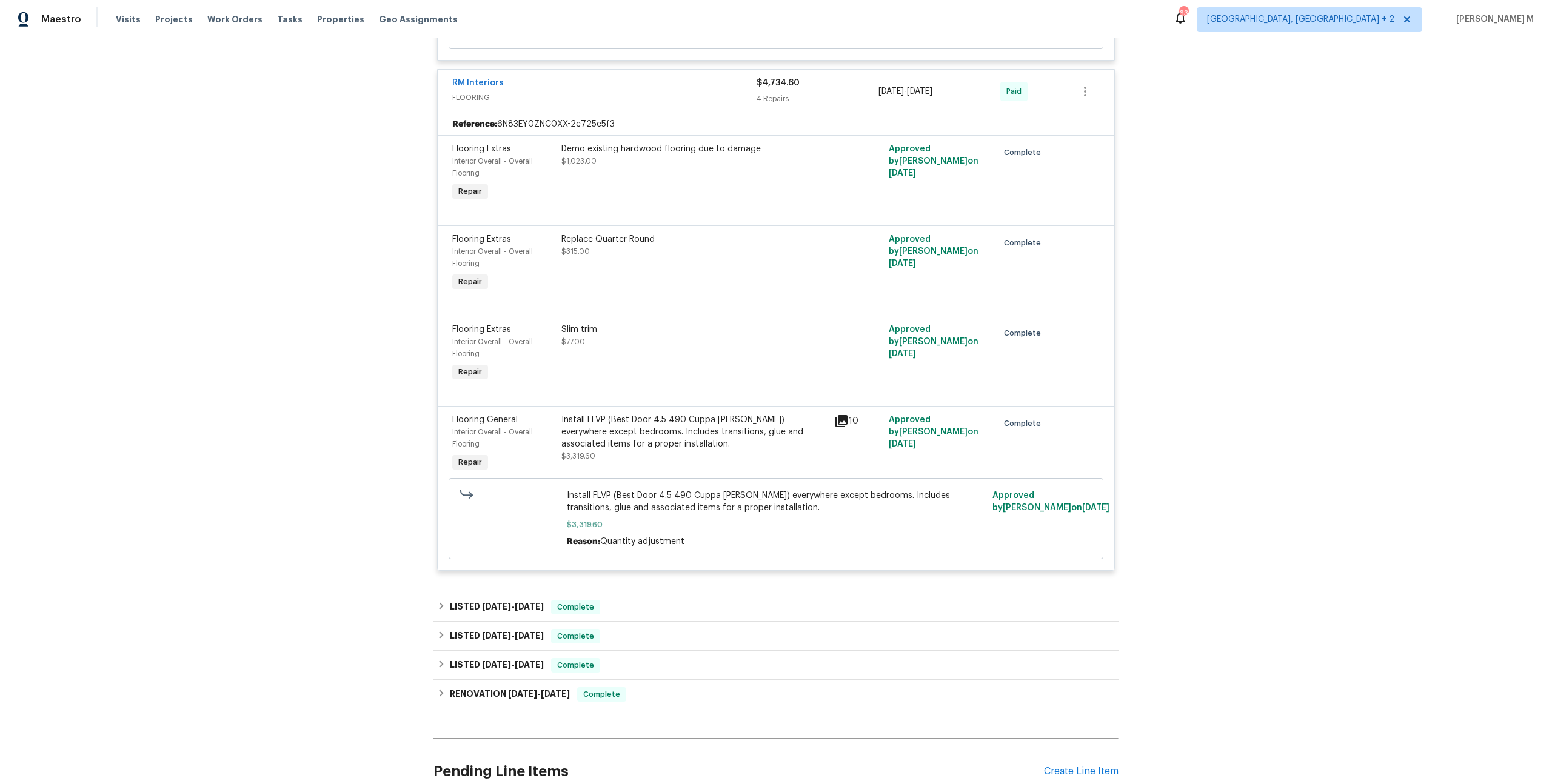
scroll to position [1079, 0]
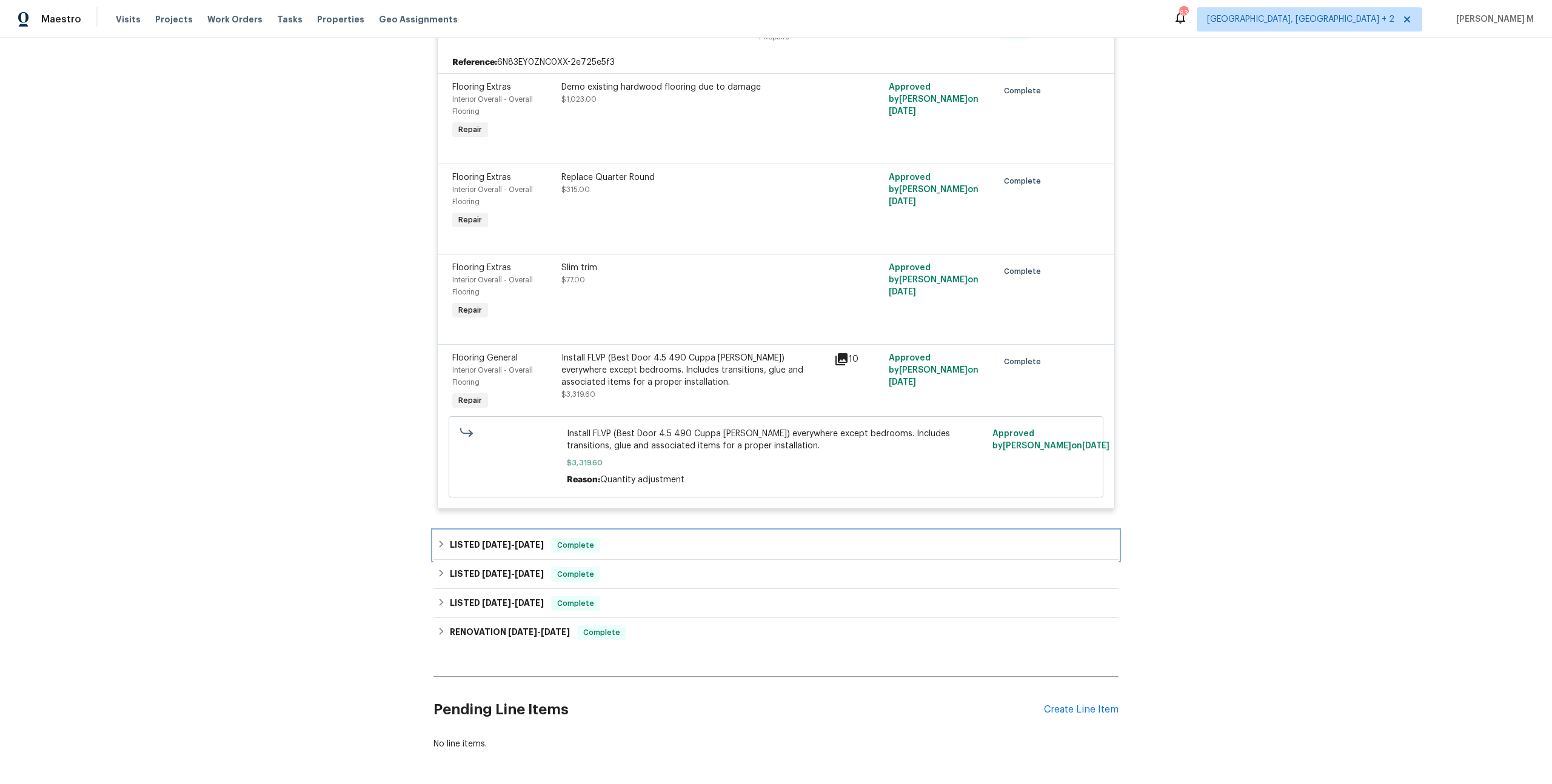
click at [465, 538] on h6 "LISTED 7/16/25 - 7/16/25" at bounding box center [497, 545] width 94 height 15
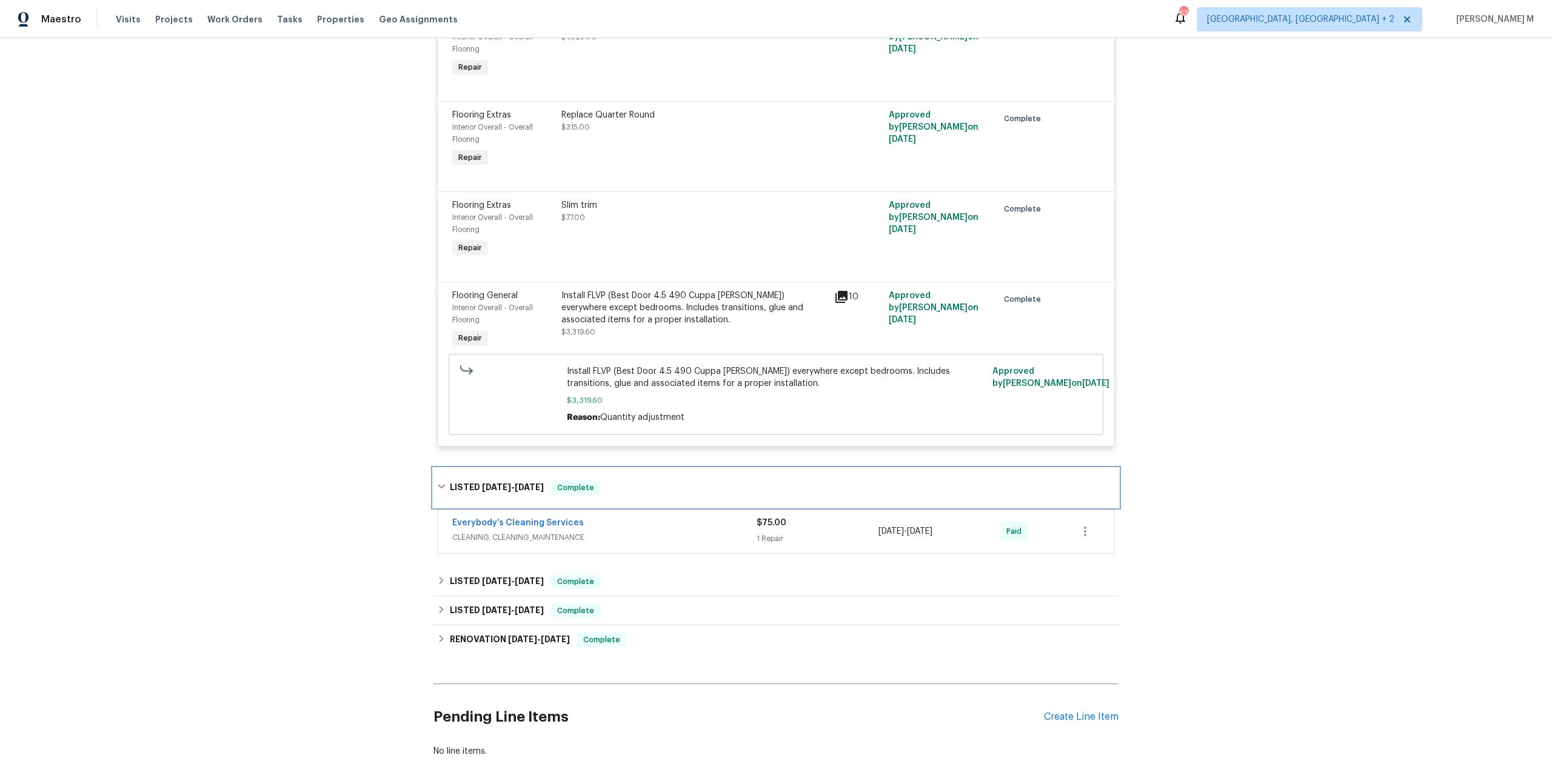
scroll to position [1147, 0]
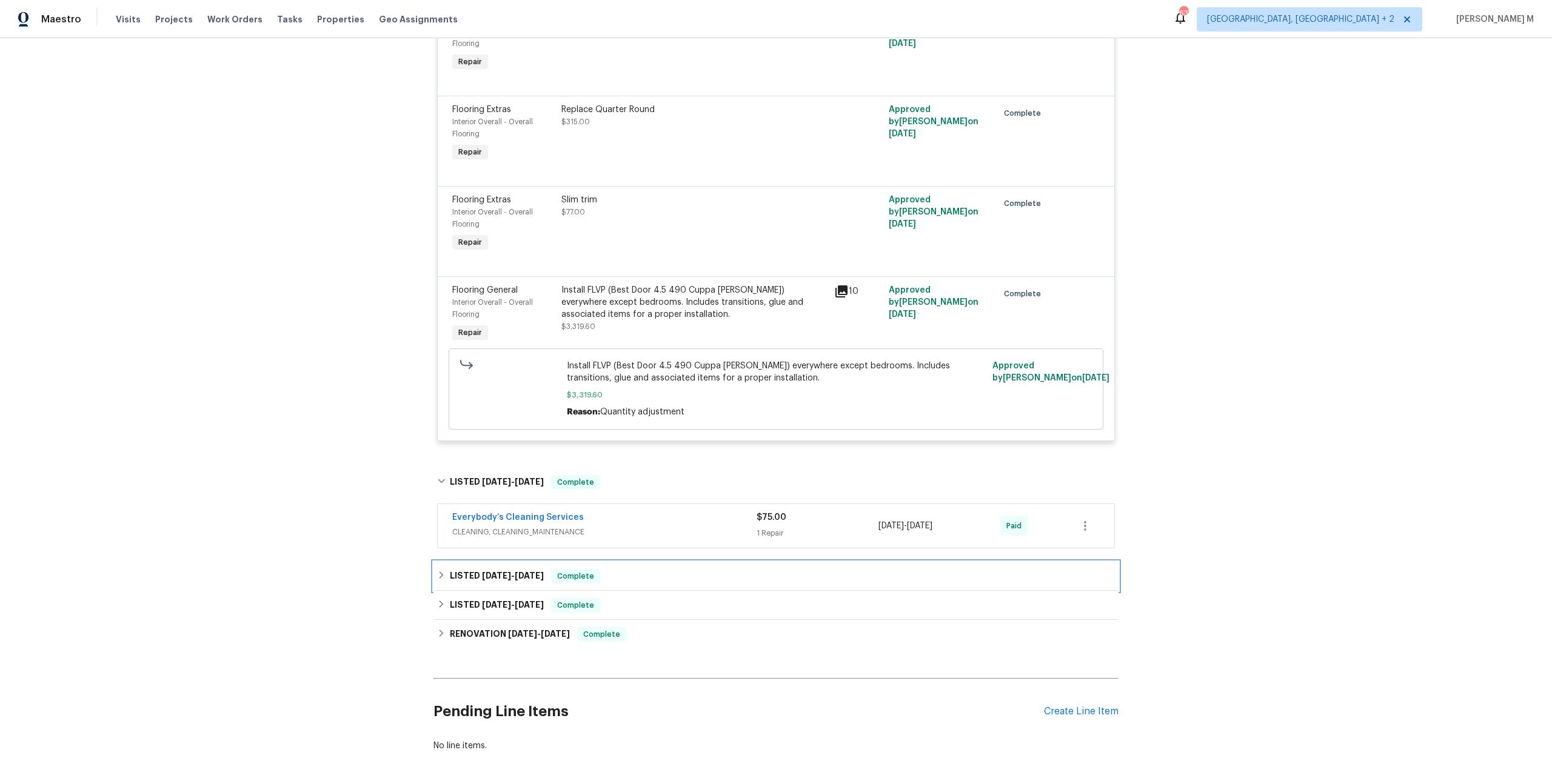
click at [466, 569] on h6 "LISTED 9/30/24 - 10/21/24" at bounding box center [497, 576] width 94 height 15
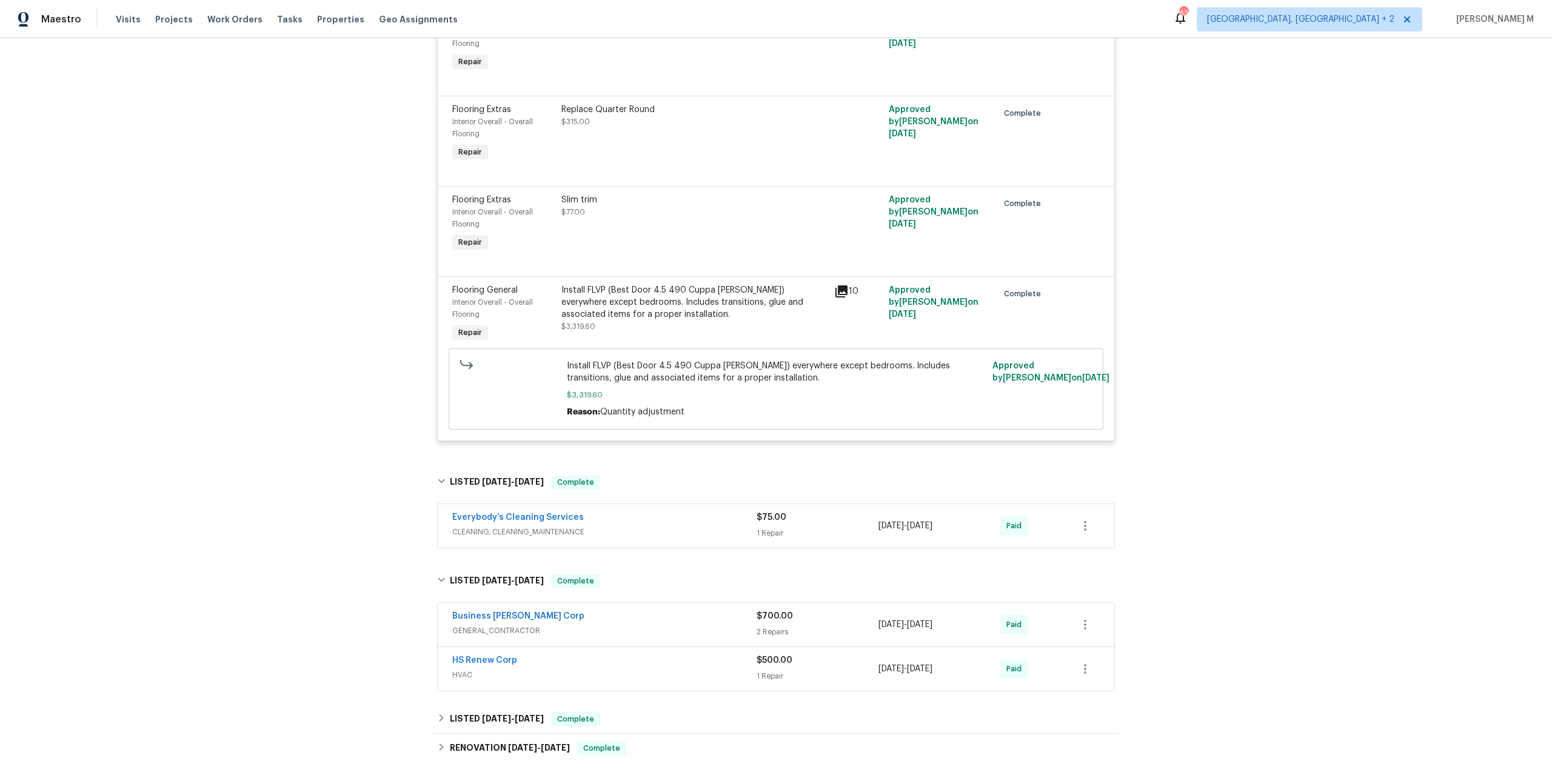
click at [489, 526] on span "CLEANING, CLEANING_MAINTENANCE" at bounding box center [605, 532] width 305 height 12
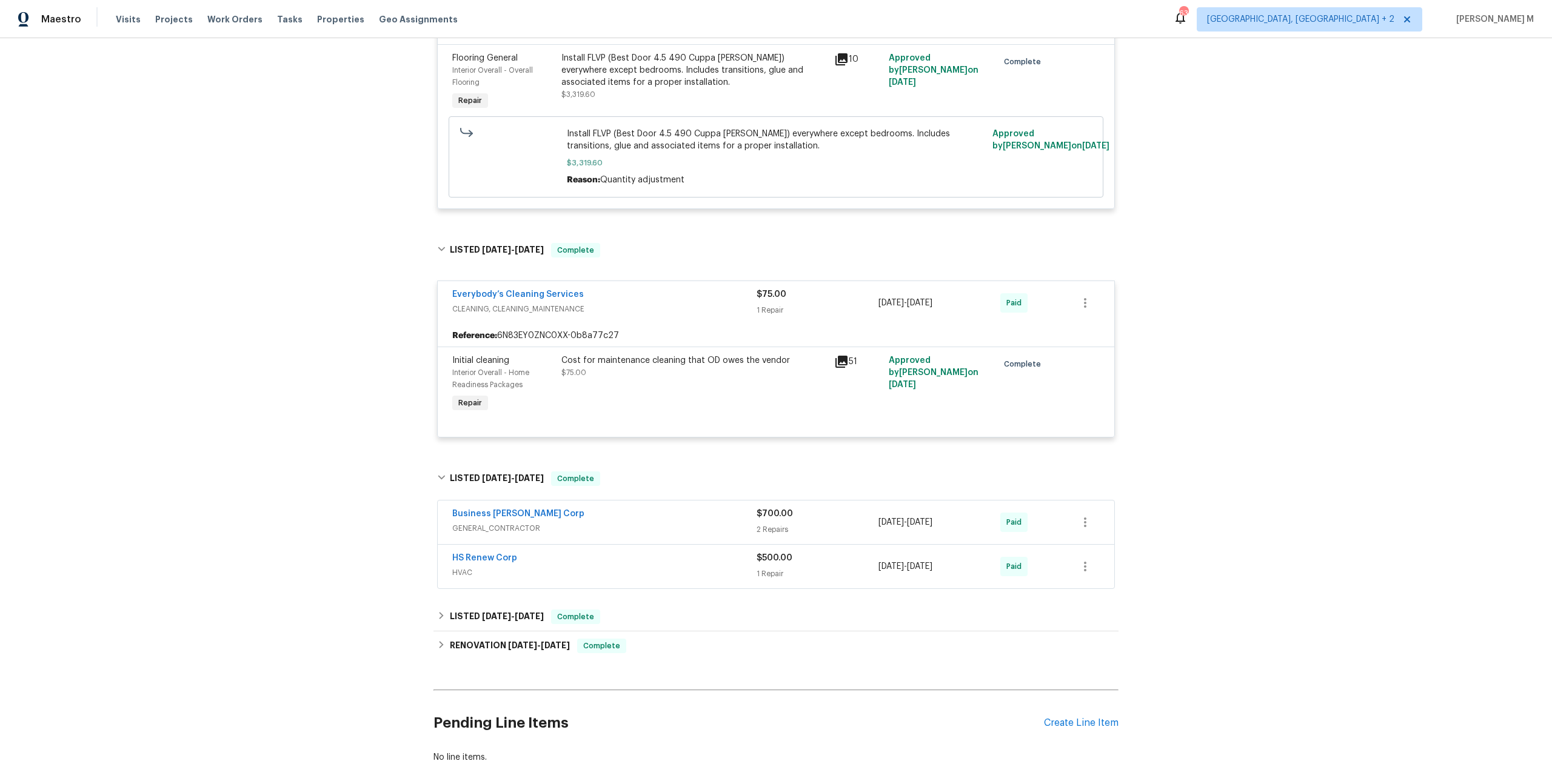
scroll to position [1384, 0]
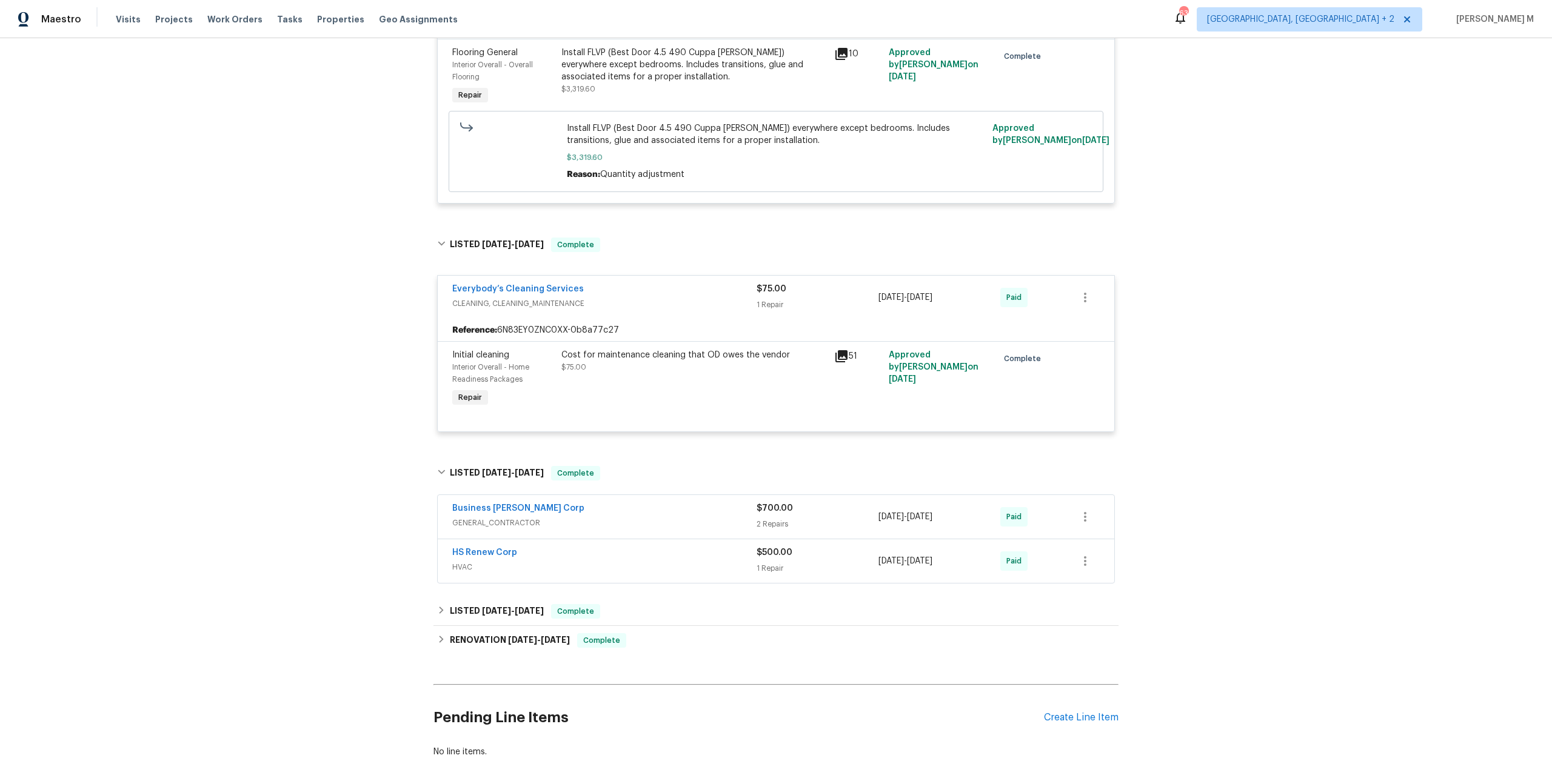
click at [490, 517] on span "GENERAL_CONTRACTOR" at bounding box center [605, 522] width 305 height 12
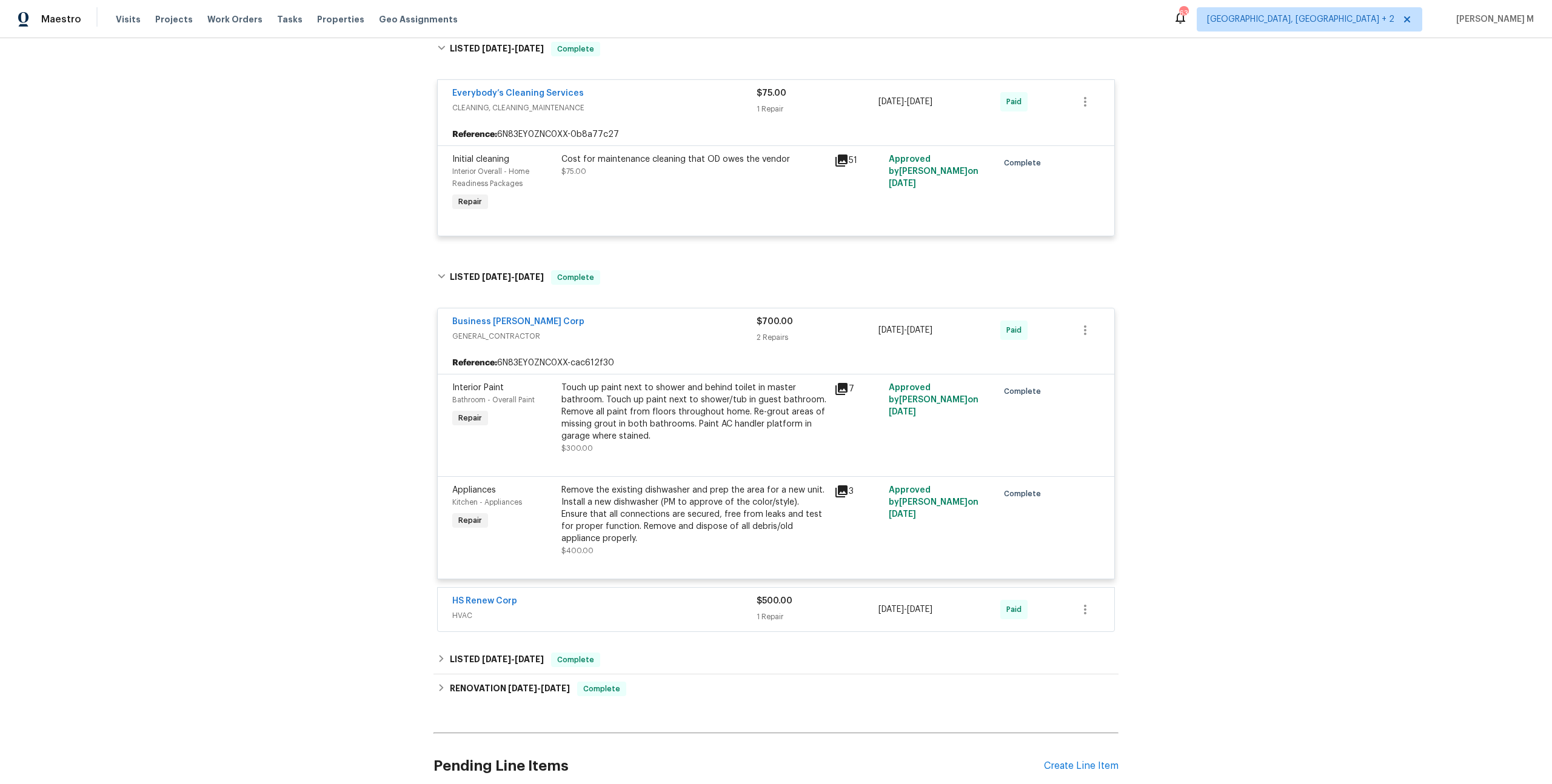
scroll to position [1625, 0]
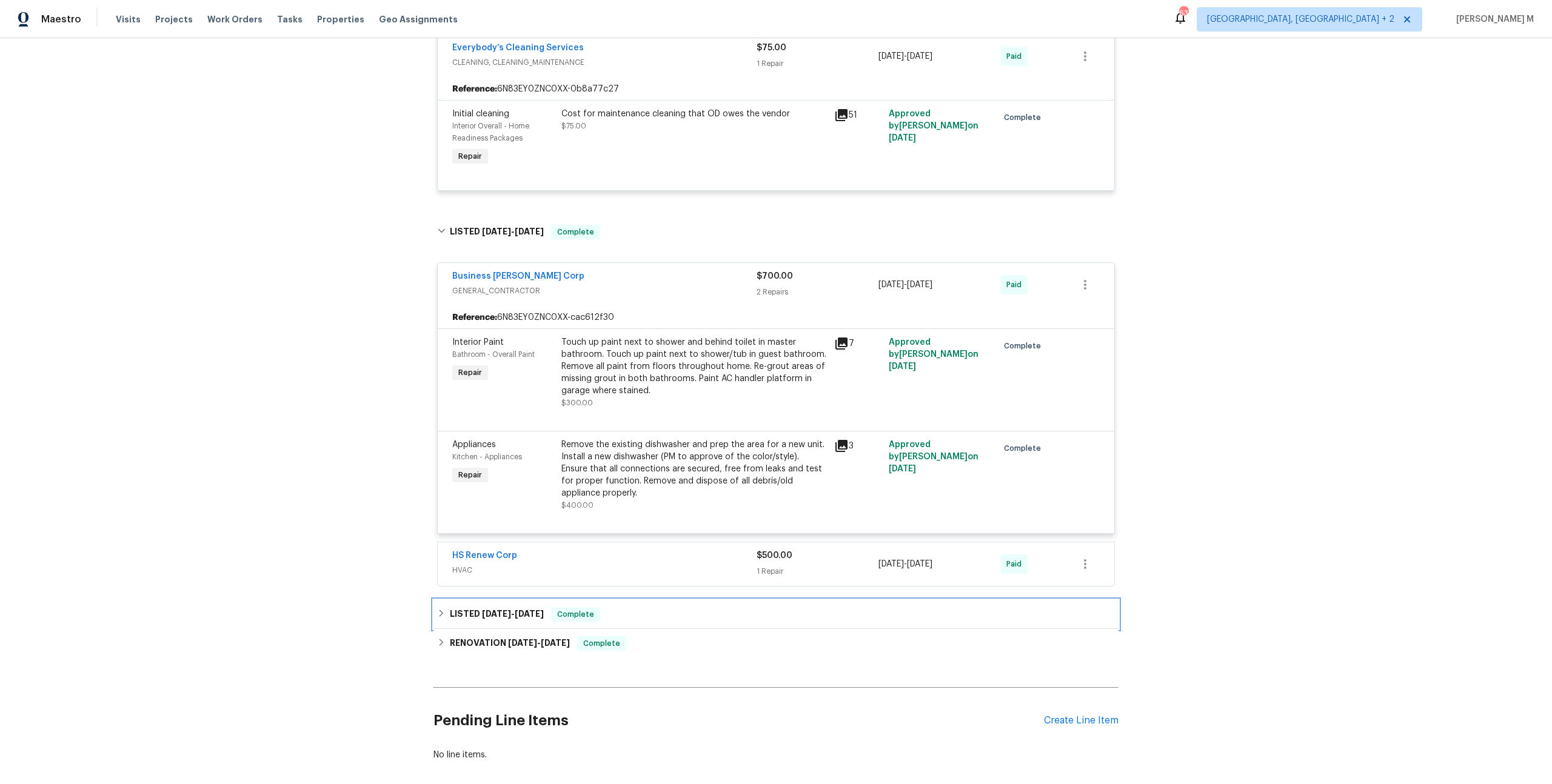
click at [468, 607] on h6 "LISTED 9/18/24 - 9/19/24" at bounding box center [497, 614] width 94 height 15
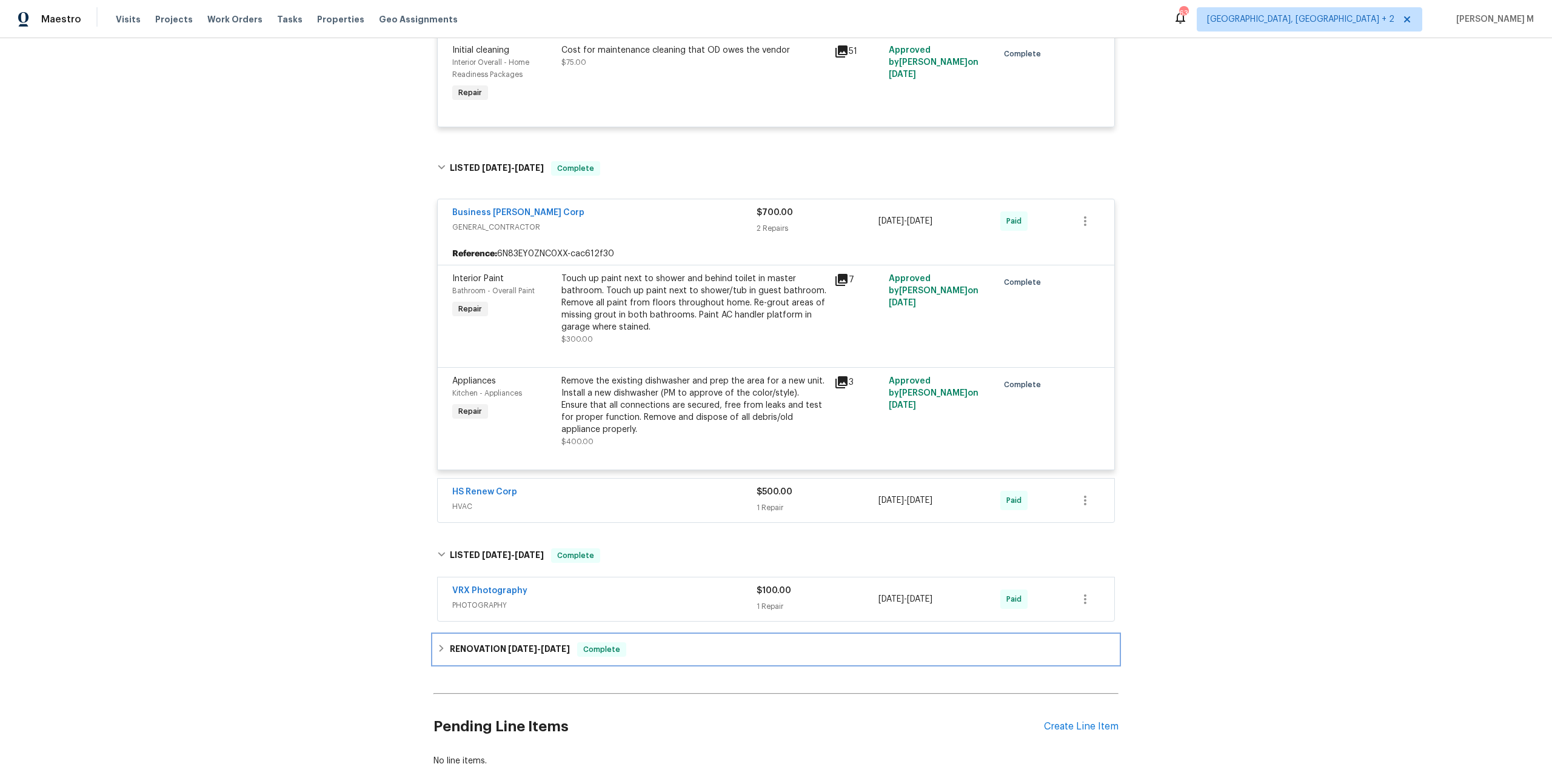
click at [470, 635] on div "RENOVATION 9/3/24 - 9/16/24 Complete" at bounding box center [776, 649] width 685 height 29
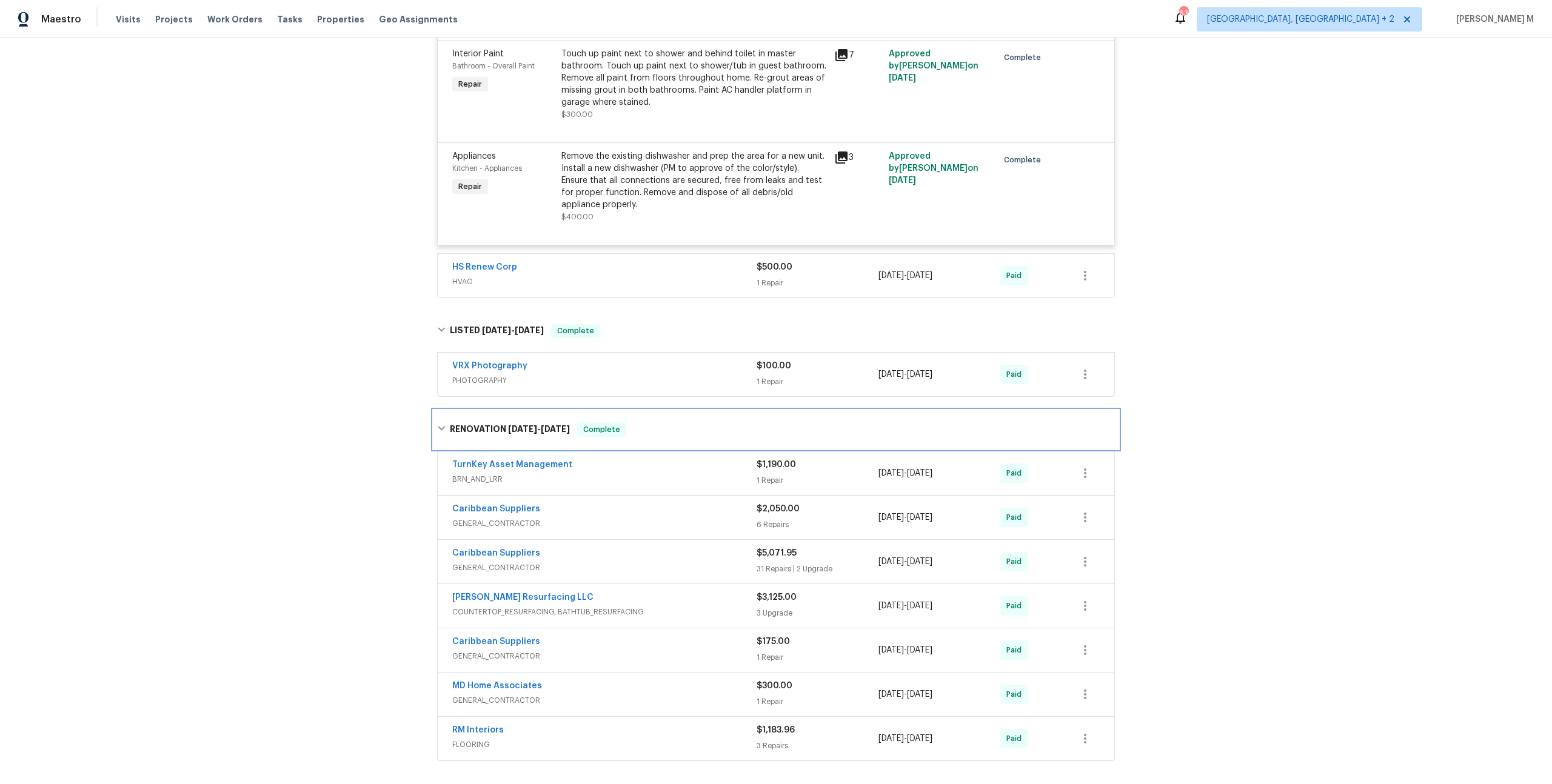
scroll to position [1915, 0]
click at [471, 473] on span "BRN_AND_LRR" at bounding box center [605, 478] width 305 height 12
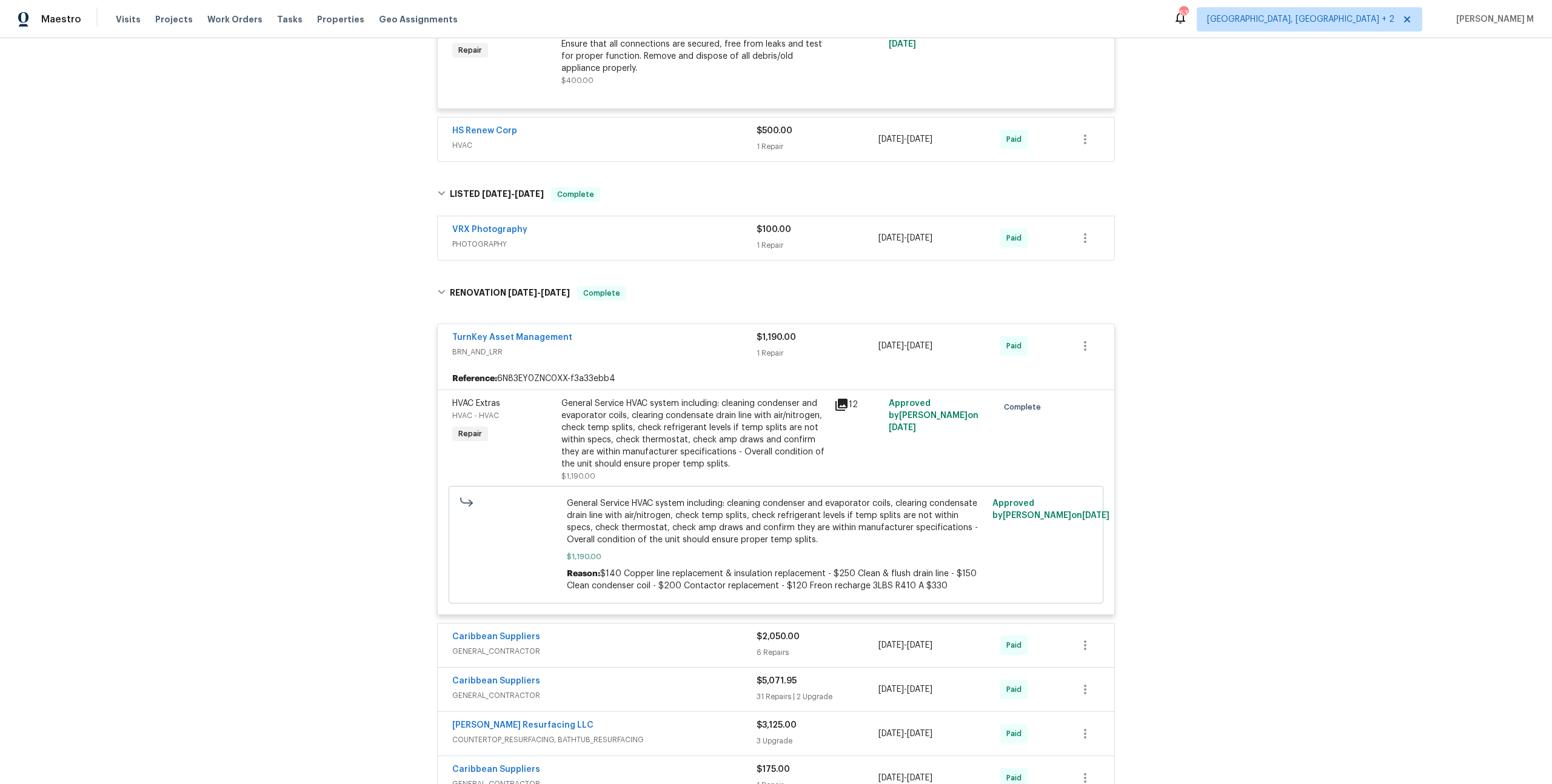
scroll to position [2052, 0]
click at [514, 644] on span "GENERAL_CONTRACTOR" at bounding box center [605, 650] width 305 height 12
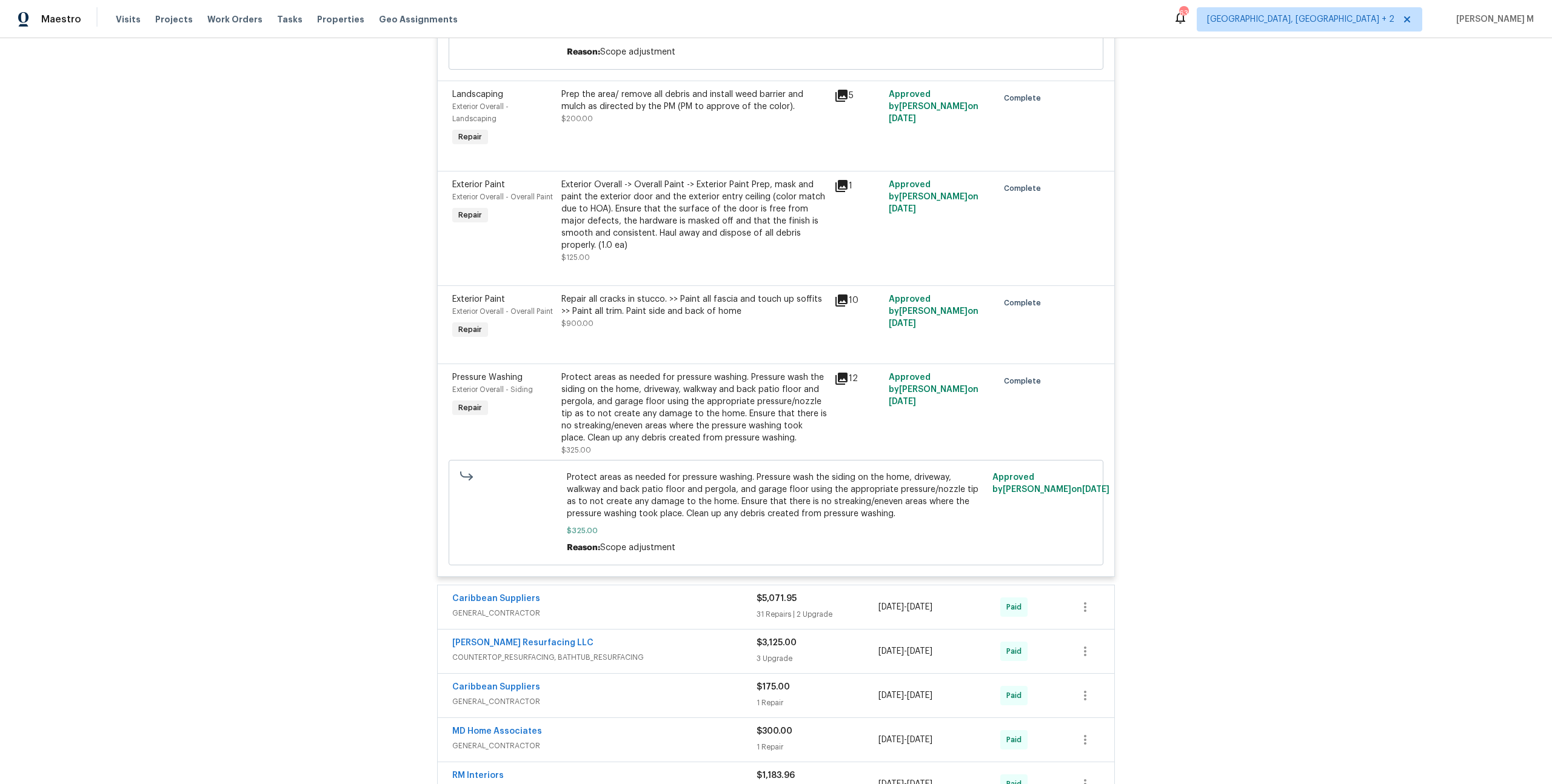
scroll to position [2890, 0]
click at [488, 606] on span "GENERAL_CONTRACTOR" at bounding box center [605, 612] width 305 height 12
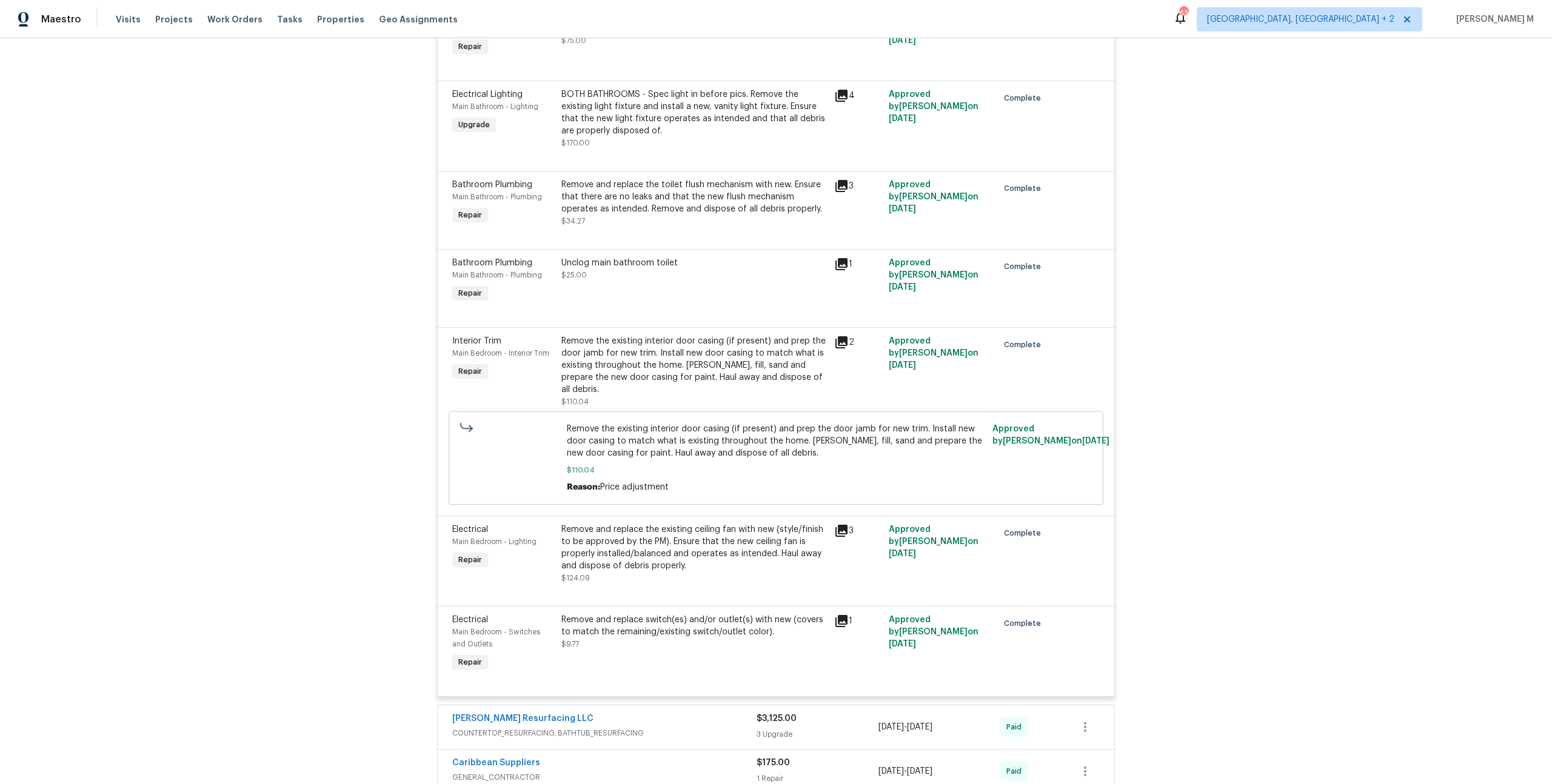
scroll to position [6220, 0]
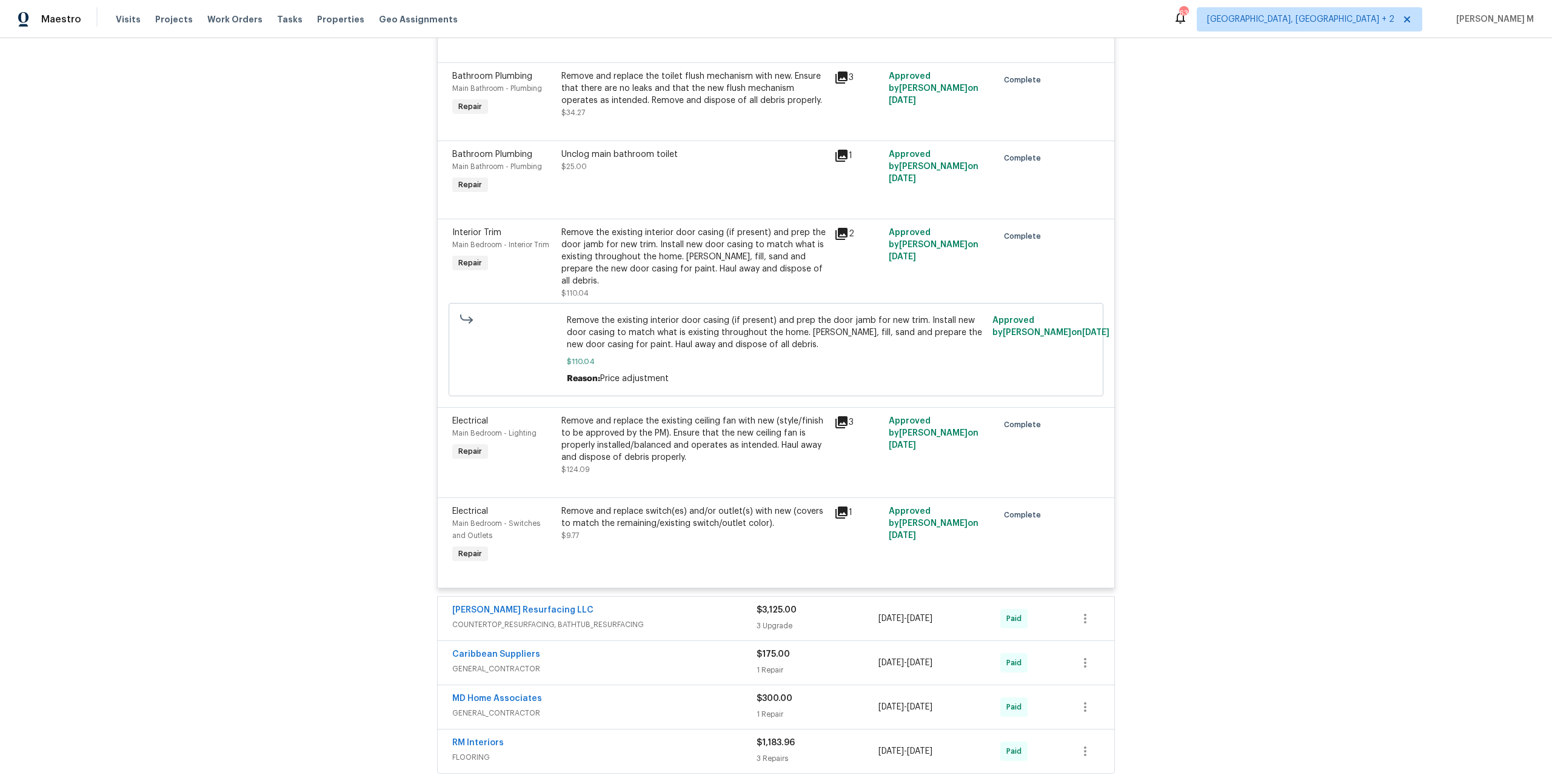
click at [485, 663] on span "GENERAL_CONTRACTOR" at bounding box center [605, 669] width 305 height 12
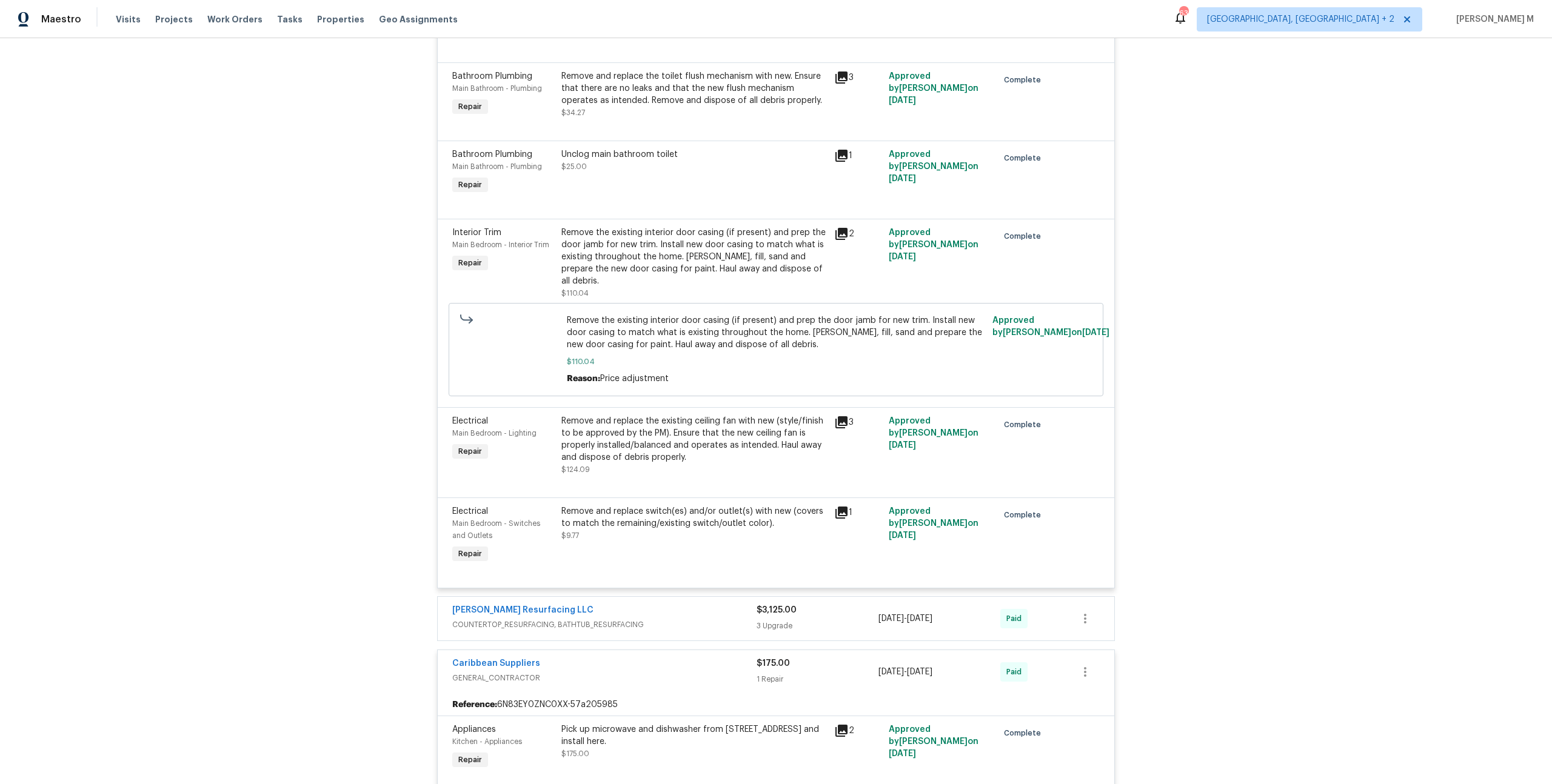
scroll to position [6290, 0]
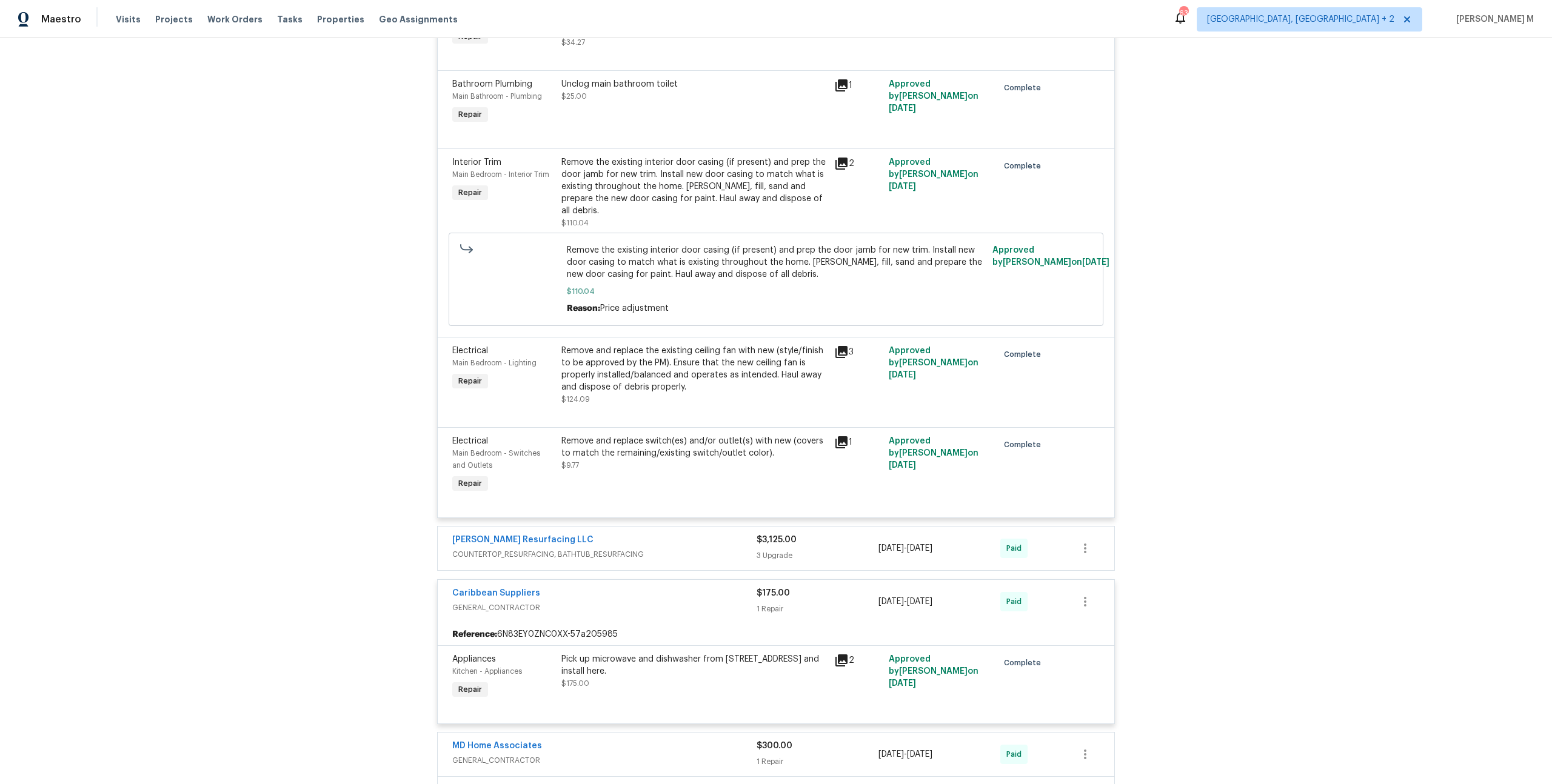
click at [478, 733] on div "MD Home Associates GENERAL_CONTRACTOR $300.00 1 Repair 9/3/2024 - 9/10/2024 Paid" at bounding box center [776, 754] width 677 height 44
click at [473, 777] on div "RM Interiors FLOORING $1,183.96 3 Repairs 9/4/2024 - 9/9/2024 Paid" at bounding box center [776, 799] width 677 height 44
click at [513, 754] on span "GENERAL_CONTRACTOR" at bounding box center [605, 760] width 305 height 12
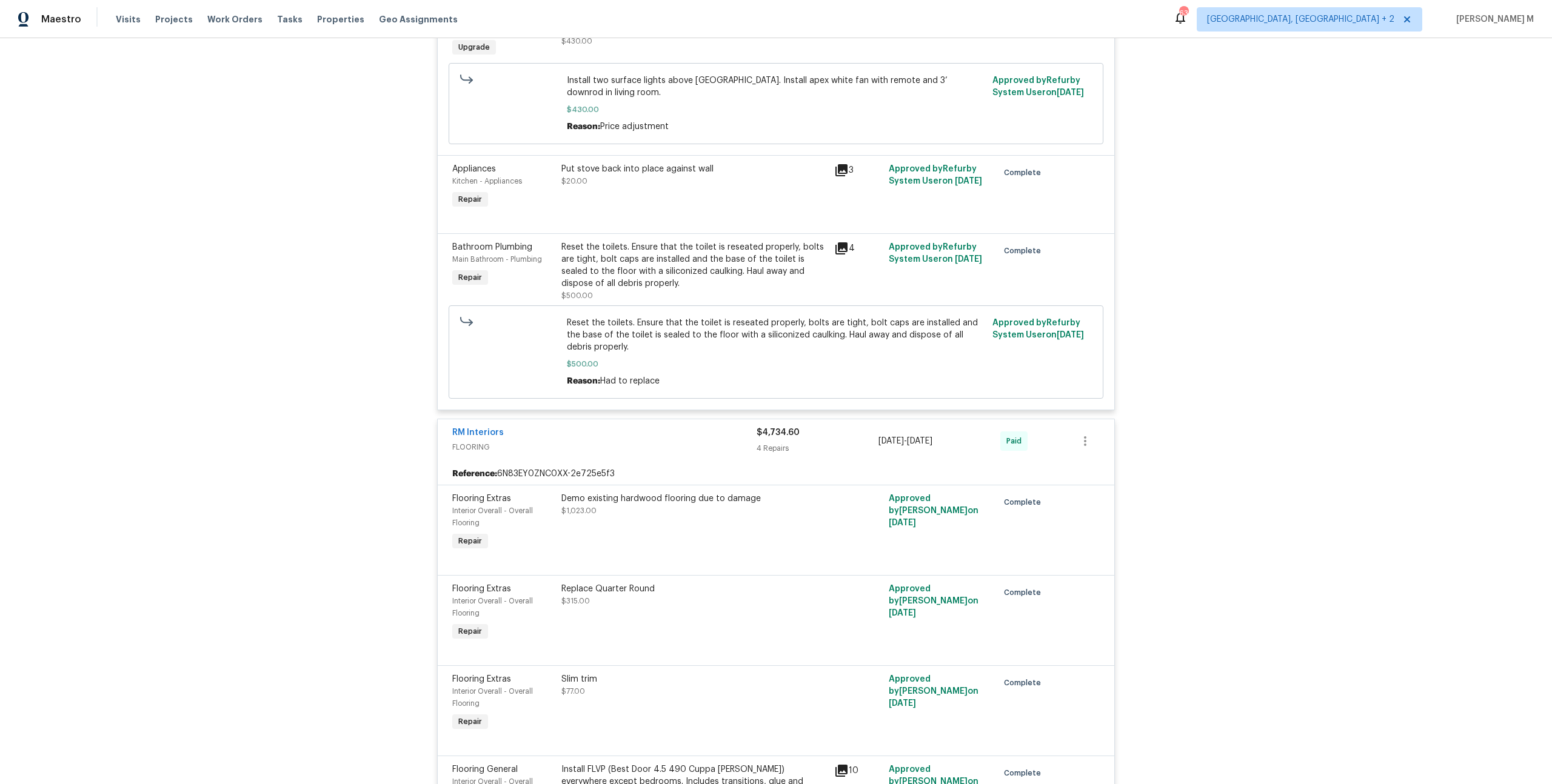
scroll to position [0, 0]
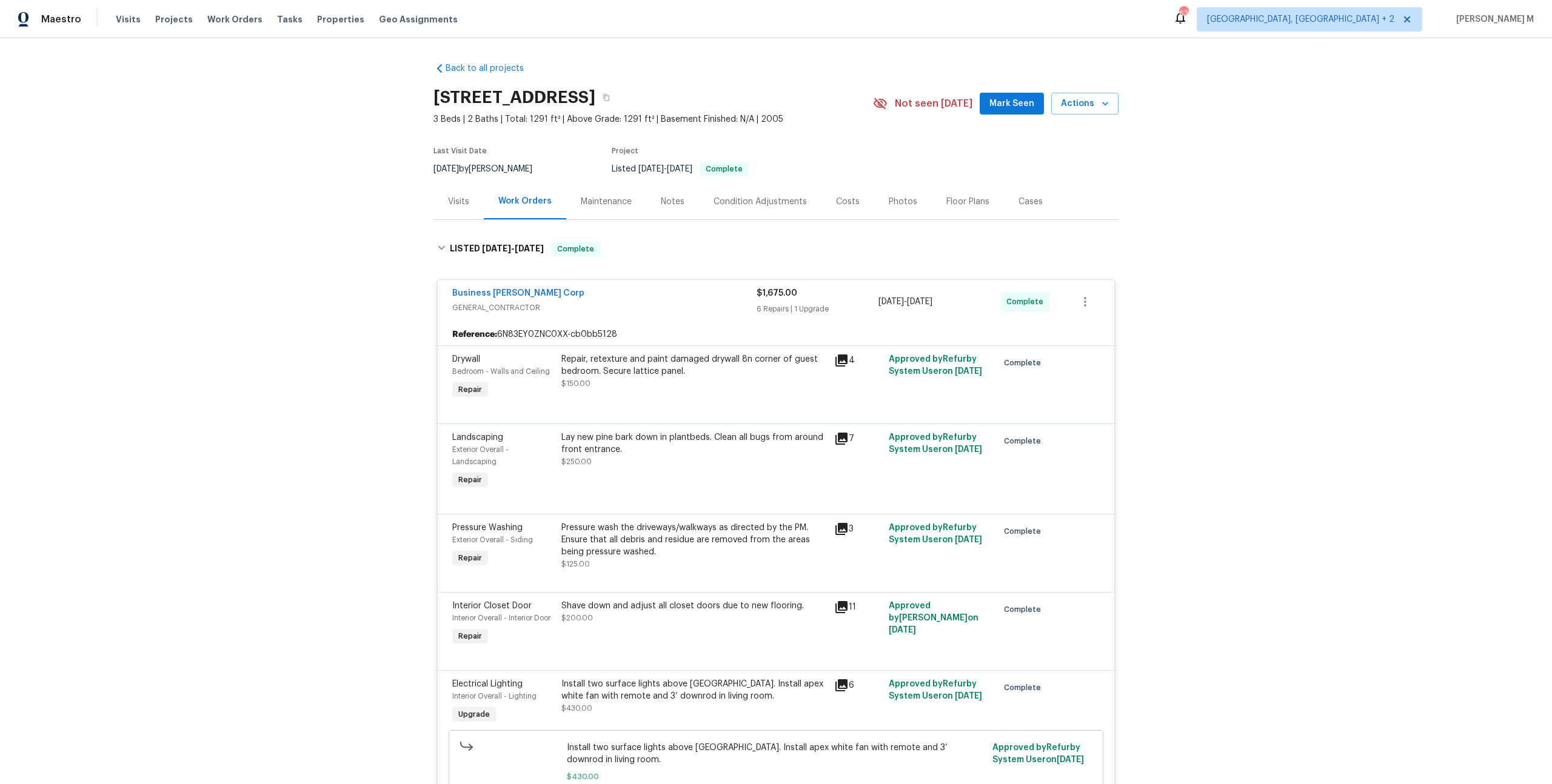
click at [599, 199] on div "Maintenance" at bounding box center [606, 202] width 51 height 12
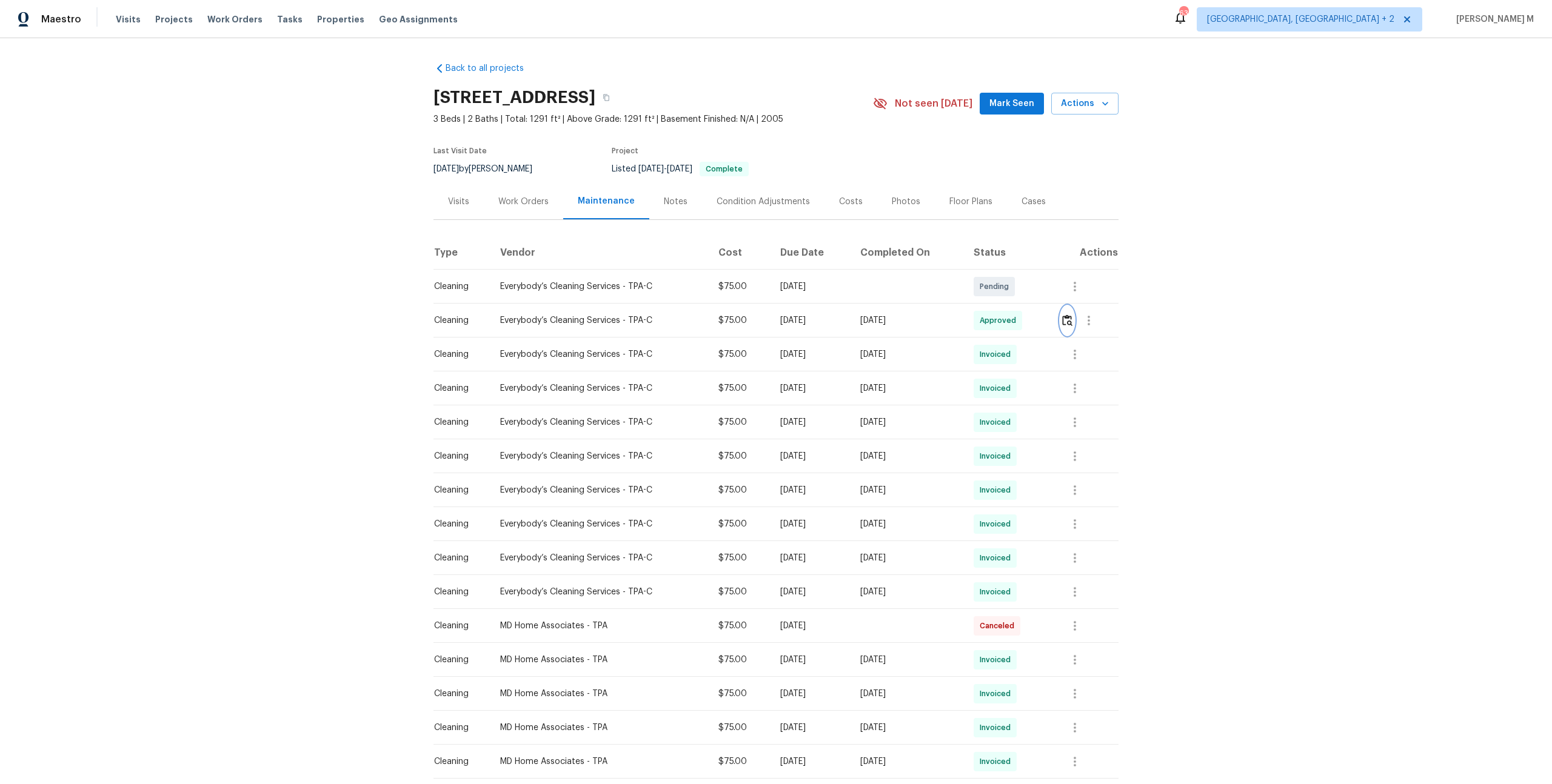
click at [1071, 315] on img "button" at bounding box center [1067, 320] width 10 height 11
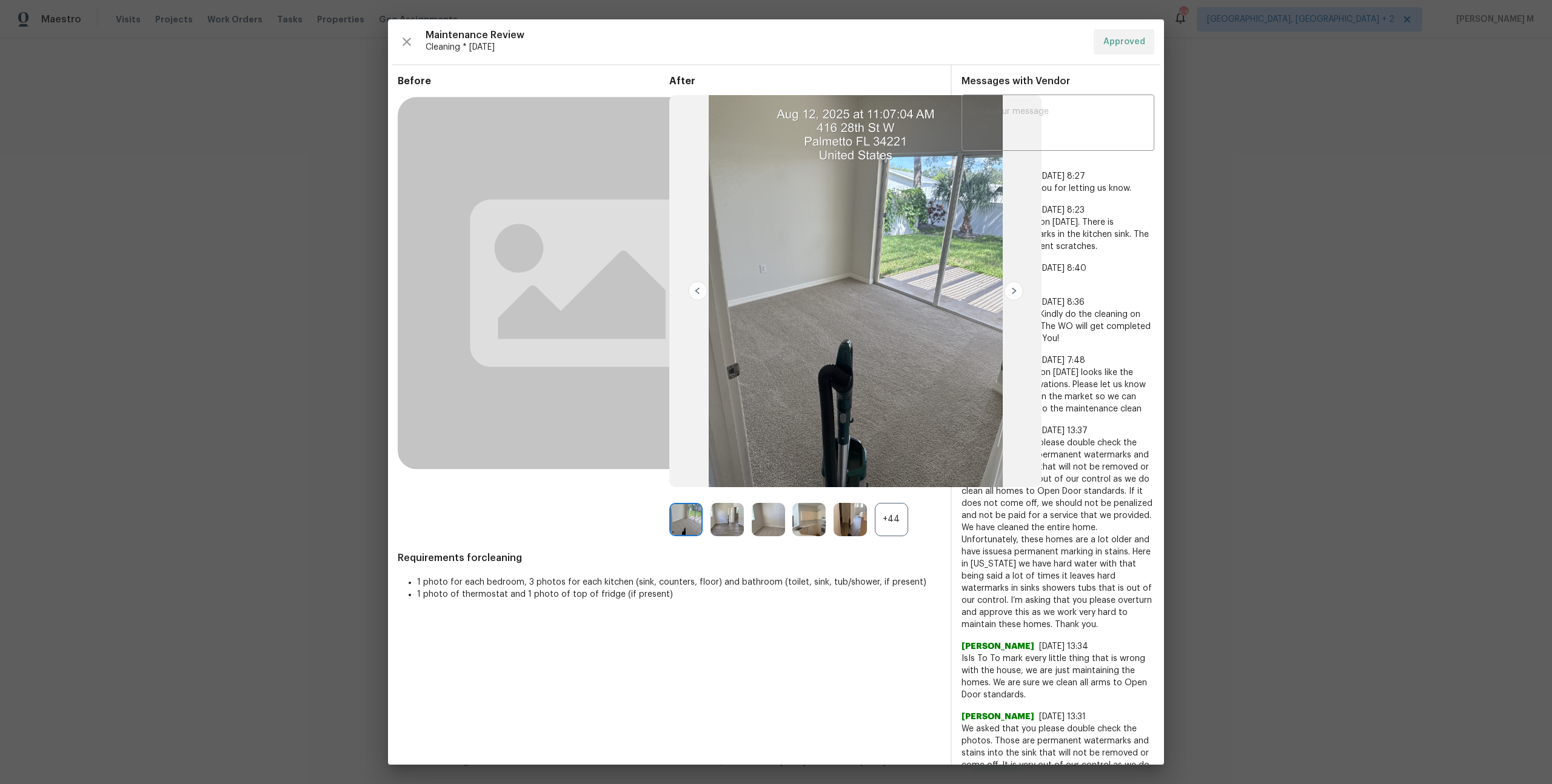
click at [897, 522] on div "+44" at bounding box center [891, 519] width 33 height 33
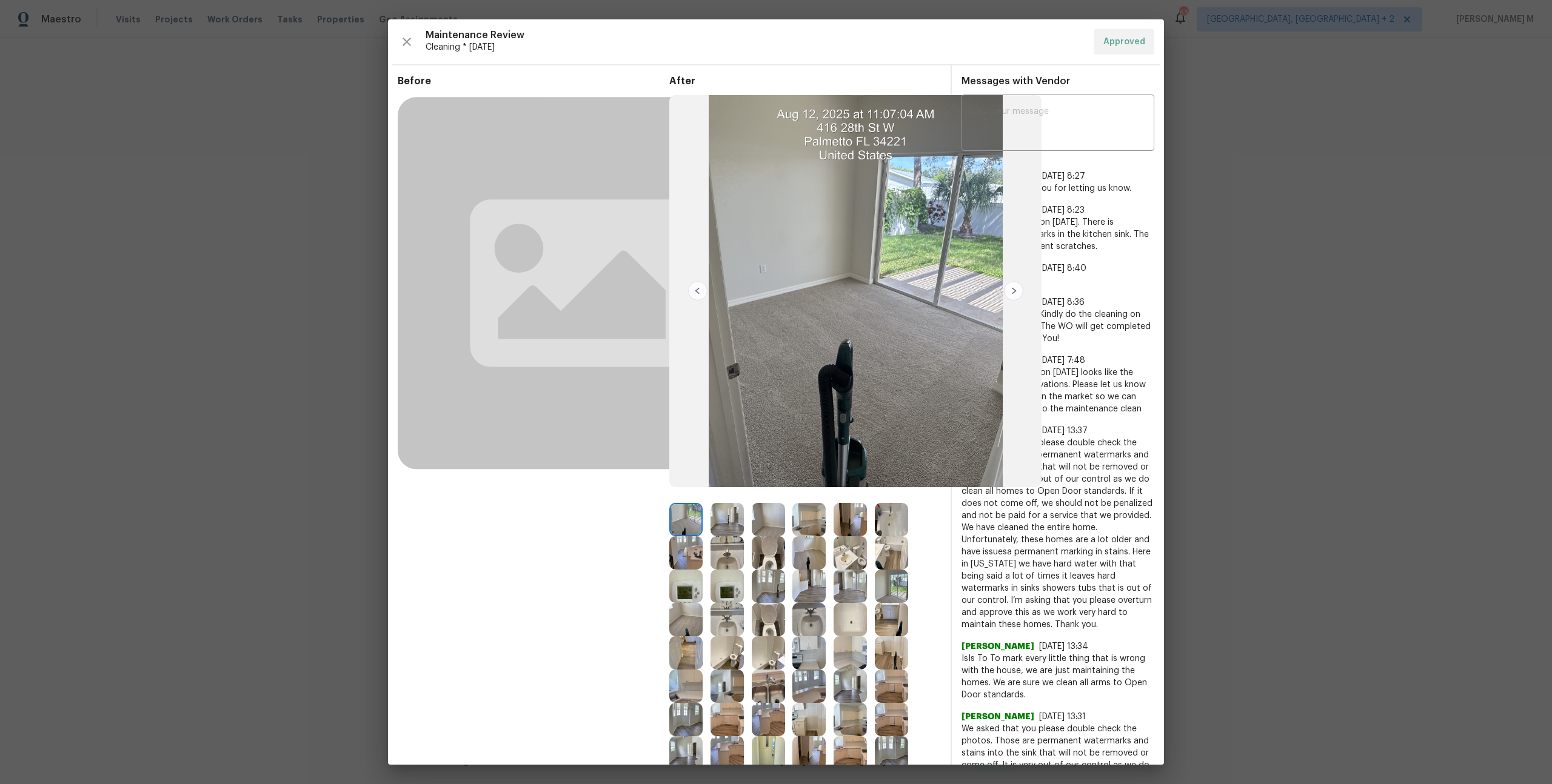
scroll to position [66, 0]
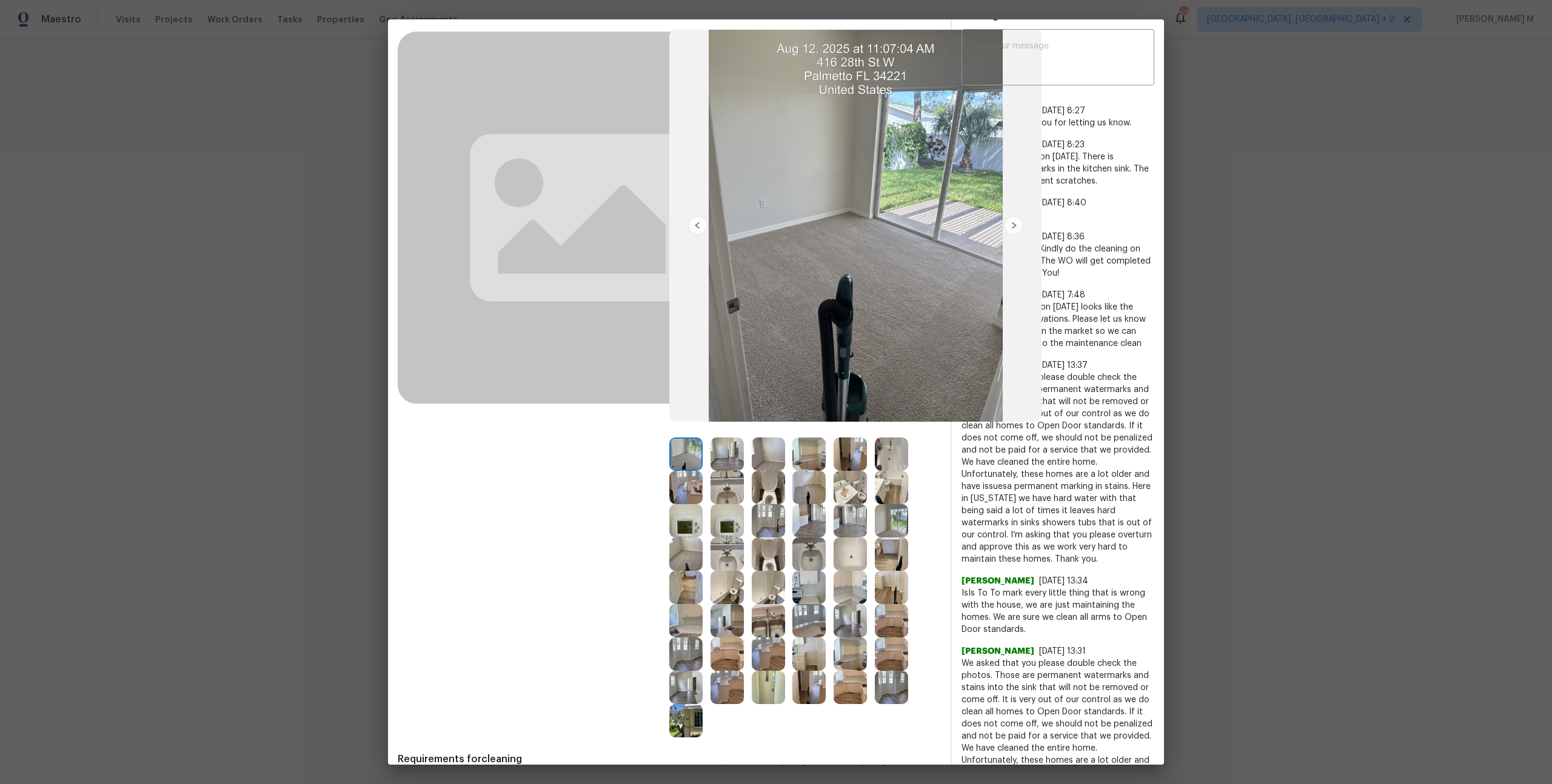
click at [691, 442] on img at bounding box center [686, 454] width 33 height 33
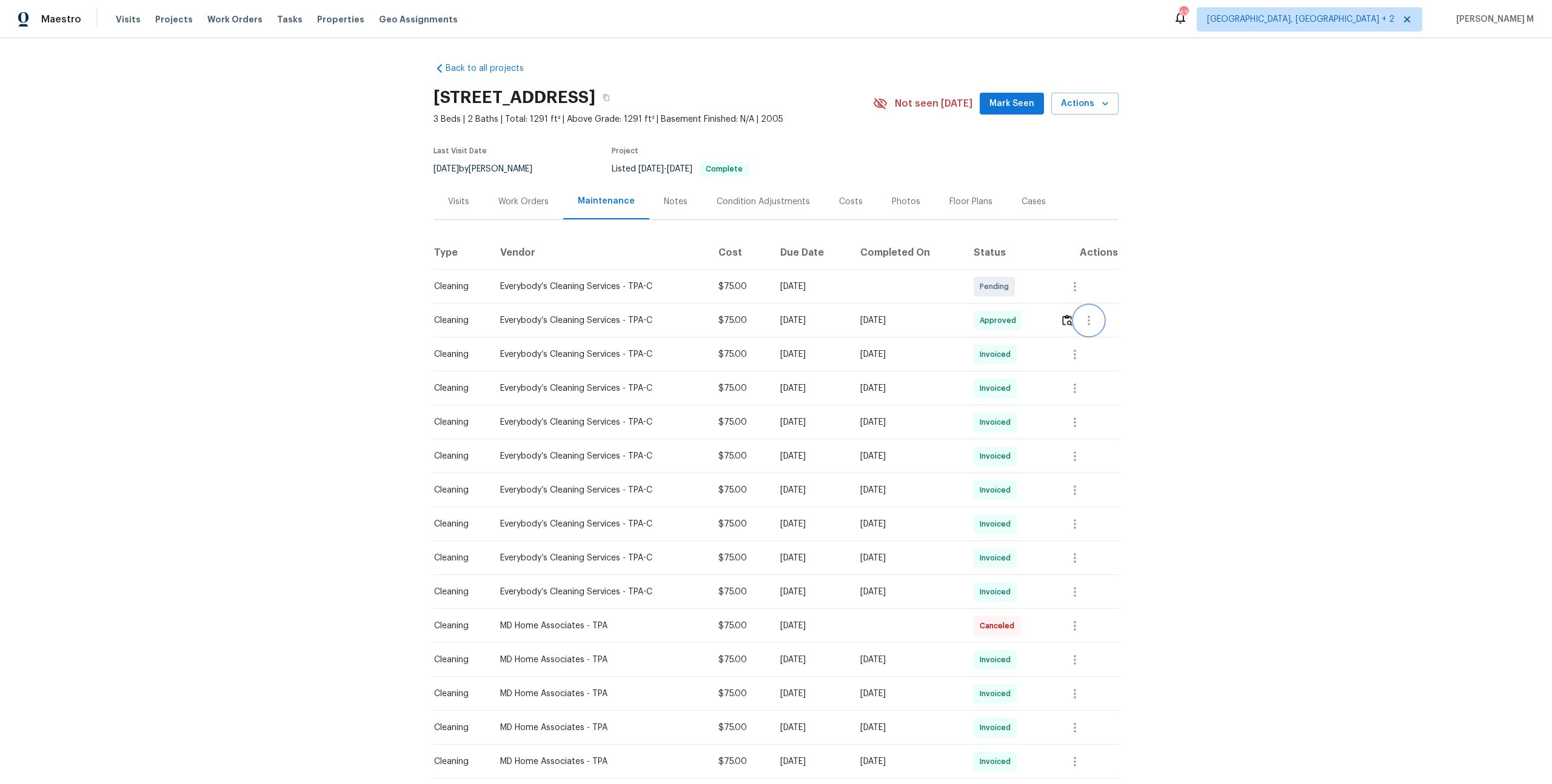
click at [1088, 323] on button "button" at bounding box center [1089, 320] width 29 height 29
click at [1091, 318] on li "Message vendor" at bounding box center [1120, 315] width 85 height 20
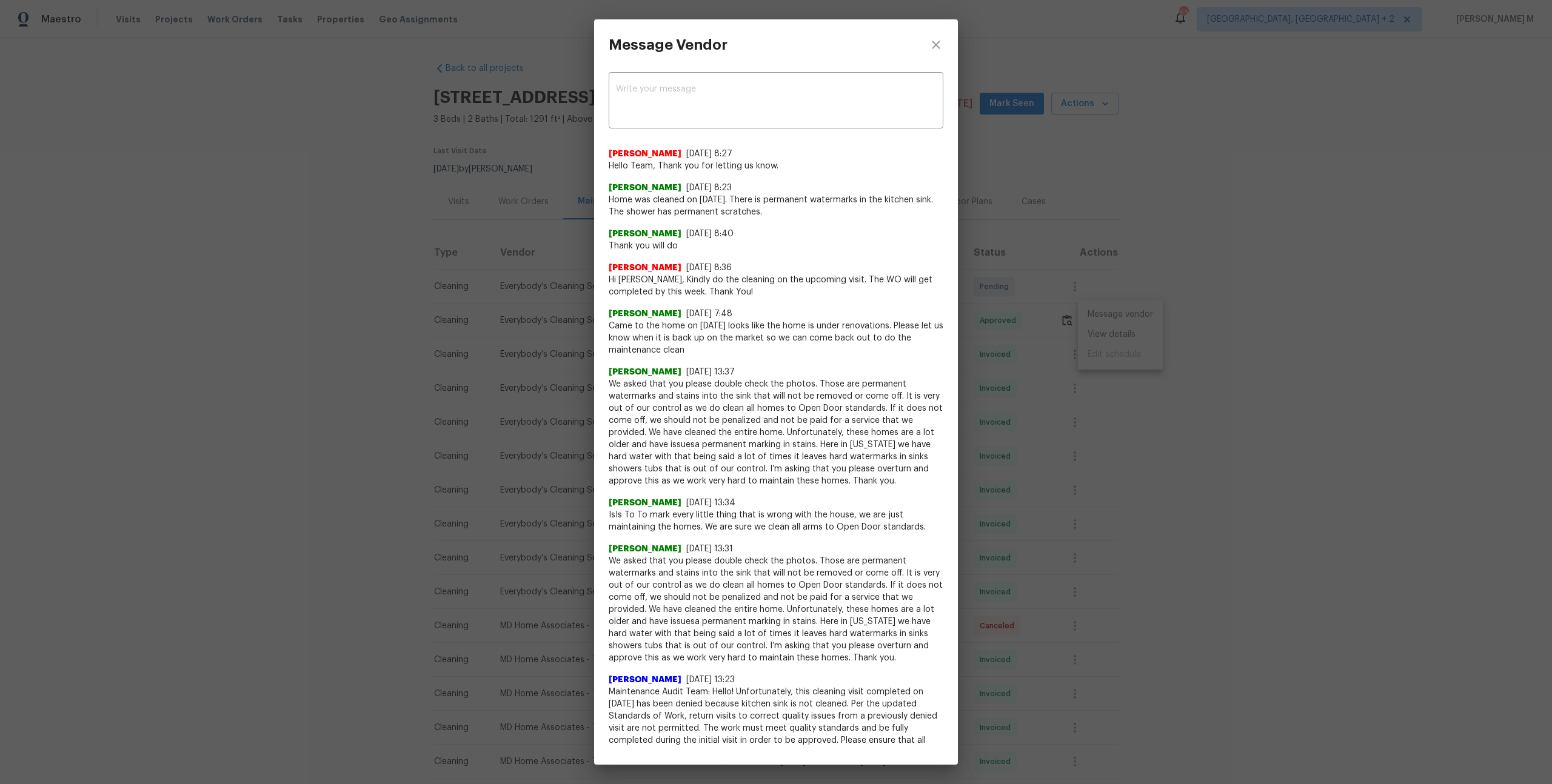
drag, startPoint x: 615, startPoint y: 323, endPoint x: 706, endPoint y: 341, distance: 92.8
click at [706, 341] on span "Came to the home on 7/29/25 looks like the home is under renovations. Please le…" at bounding box center [776, 339] width 335 height 37
click at [636, 202] on span "Home was cleaned on 8/12/25. There is permanent watermarks in the kitchen sink.…" at bounding box center [776, 206] width 335 height 24
click at [1105, 318] on div "Message Vendor x ​ Savitha Ekambaram 8/12/25, 8:27 Hello Team, Thank you for le…" at bounding box center [776, 392] width 1552 height 784
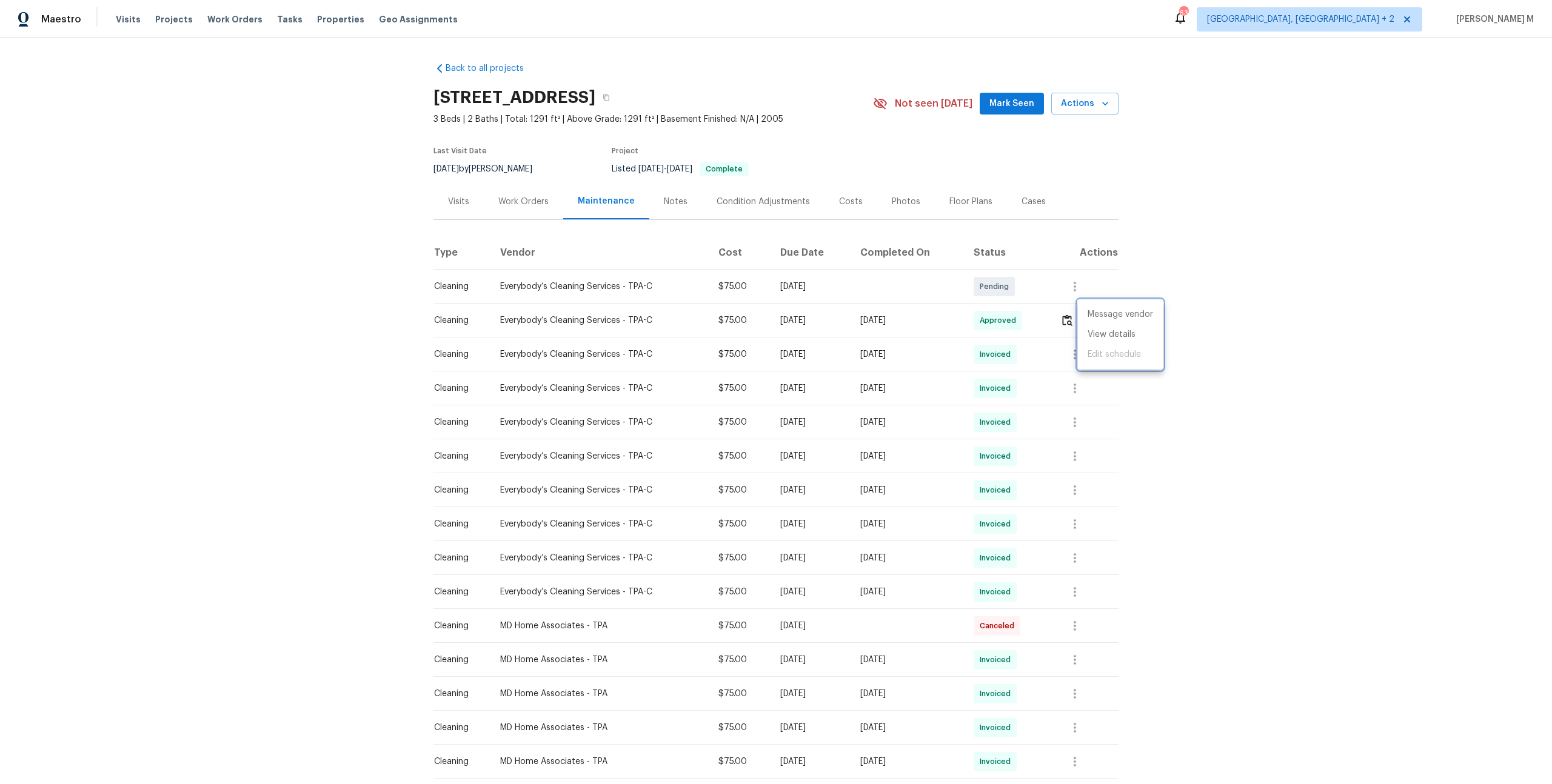
click at [1067, 321] on div at bounding box center [776, 392] width 1552 height 784
click at [1067, 321] on button "button" at bounding box center [1067, 320] width 14 height 29
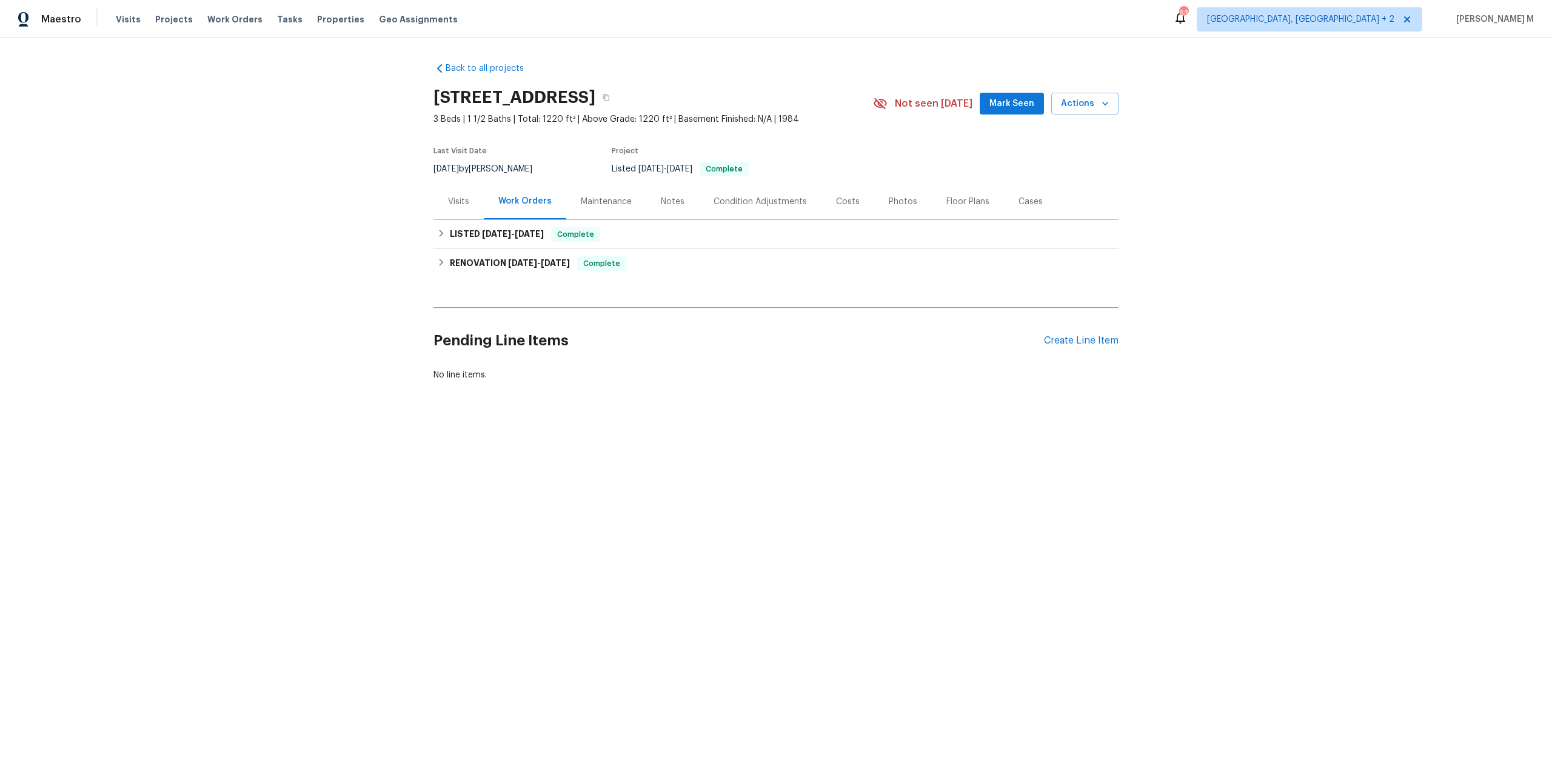
click at [456, 196] on div "Visits" at bounding box center [459, 202] width 21 height 12
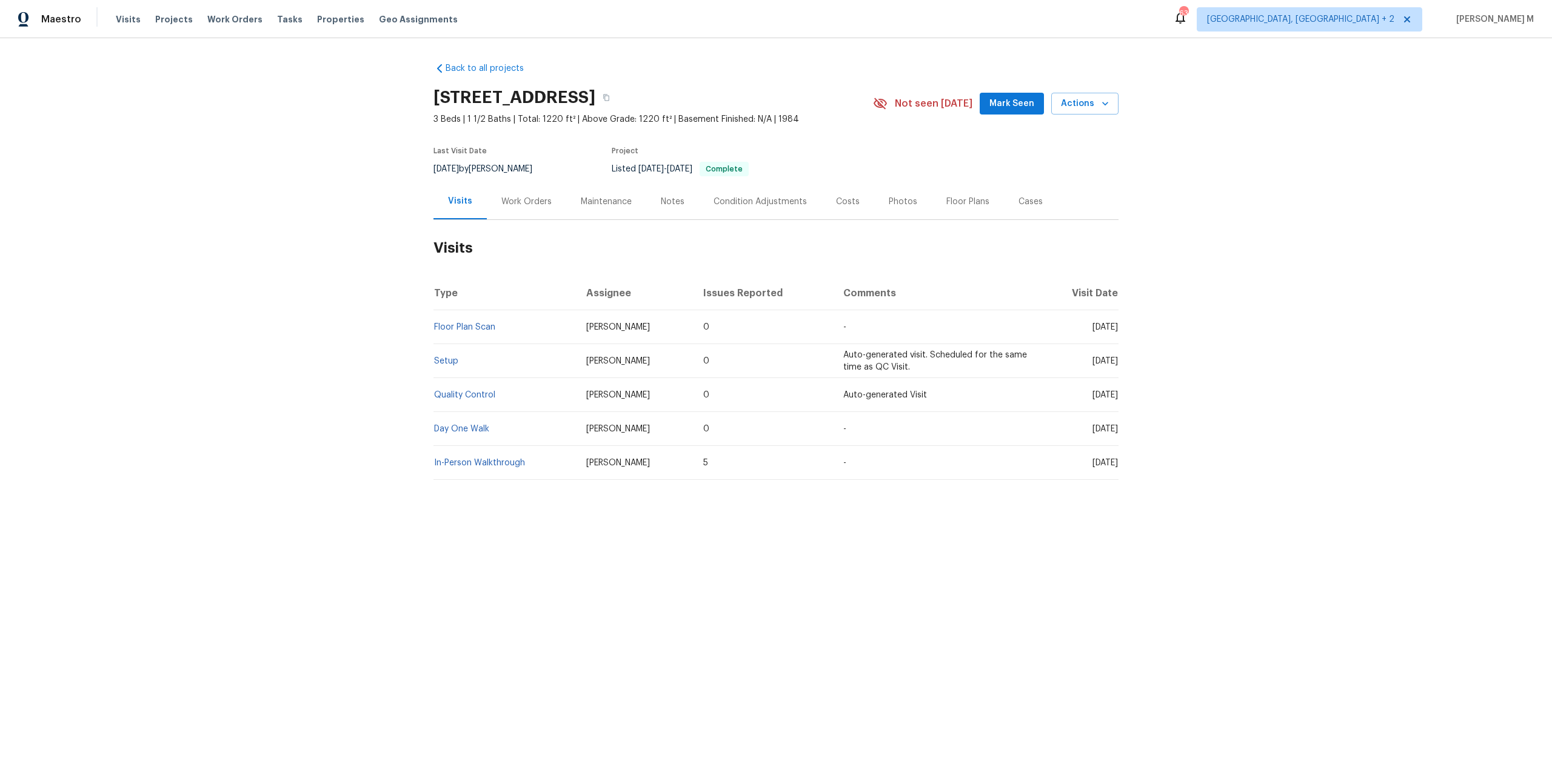
click at [516, 198] on div "Work Orders" at bounding box center [526, 202] width 51 height 12
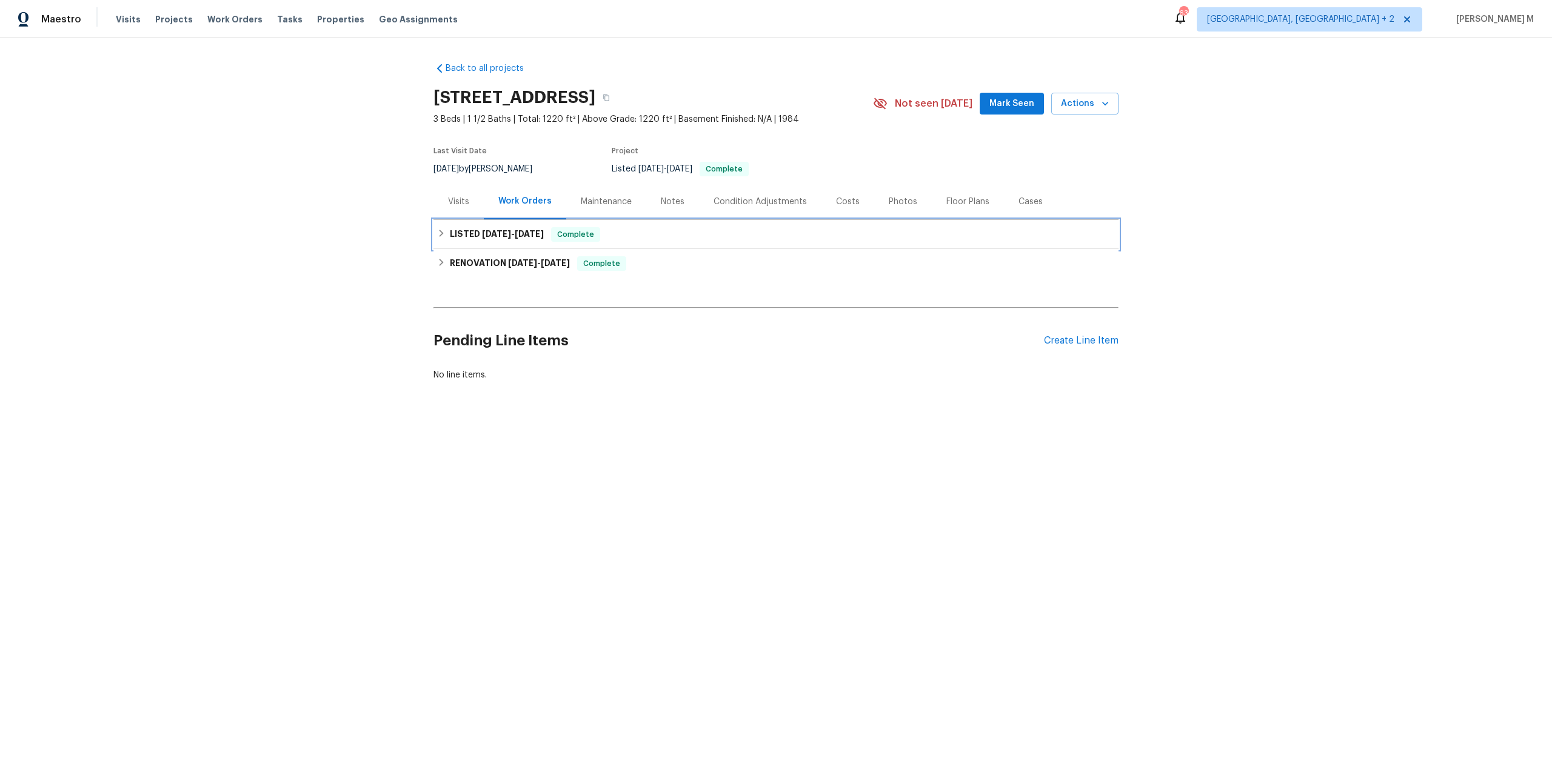
click at [494, 232] on h6 "LISTED [DATE] - [DATE]" at bounding box center [497, 234] width 94 height 15
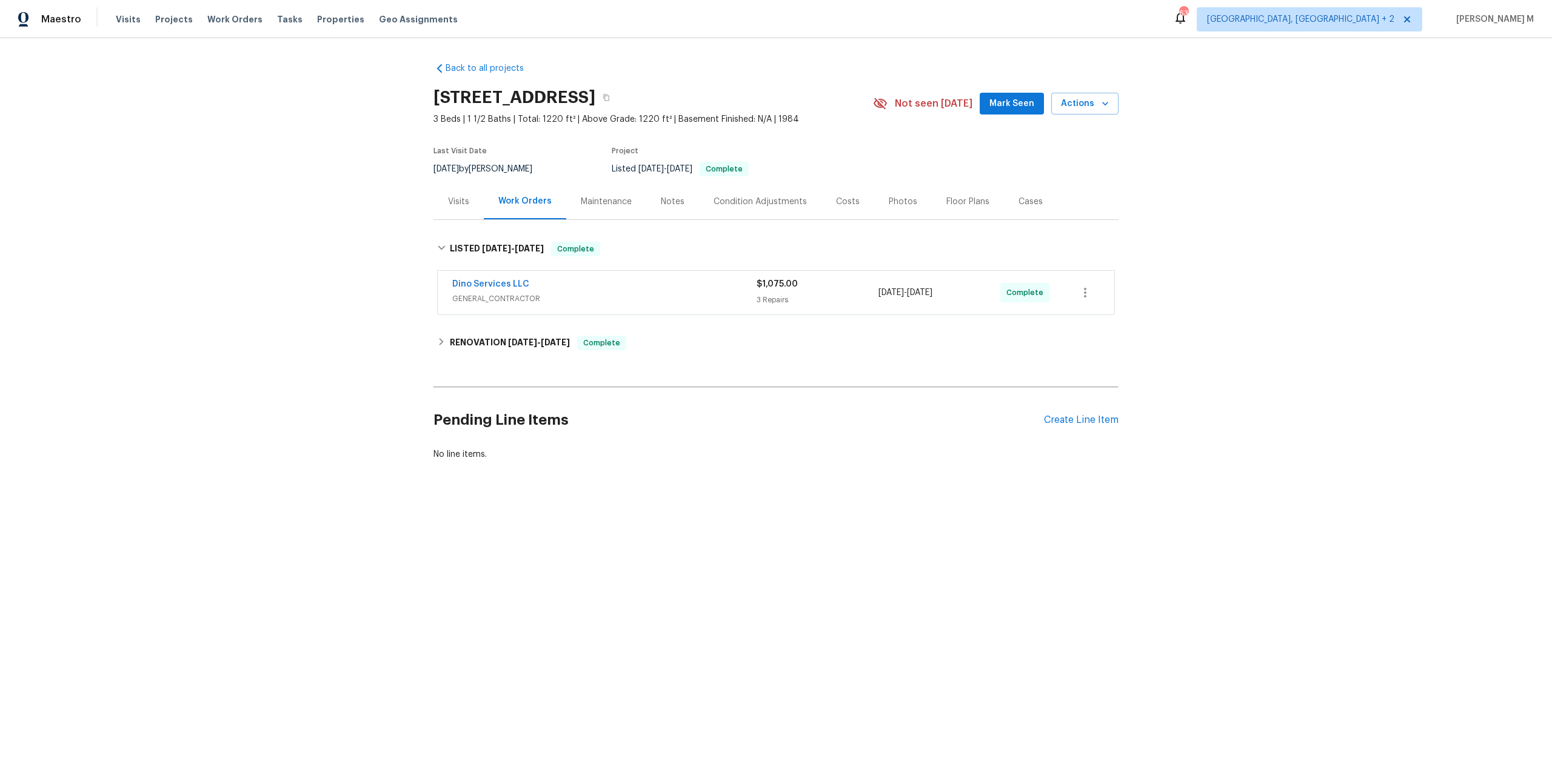
click at [494, 310] on div "Dino Services LLC GENERAL_CONTRACTOR $1,075.00 3 Repairs [DATE] - [DATE] Comple…" at bounding box center [776, 294] width 685 height 51
click at [497, 293] on span "GENERAL_CONTRACTOR" at bounding box center [605, 298] width 305 height 12
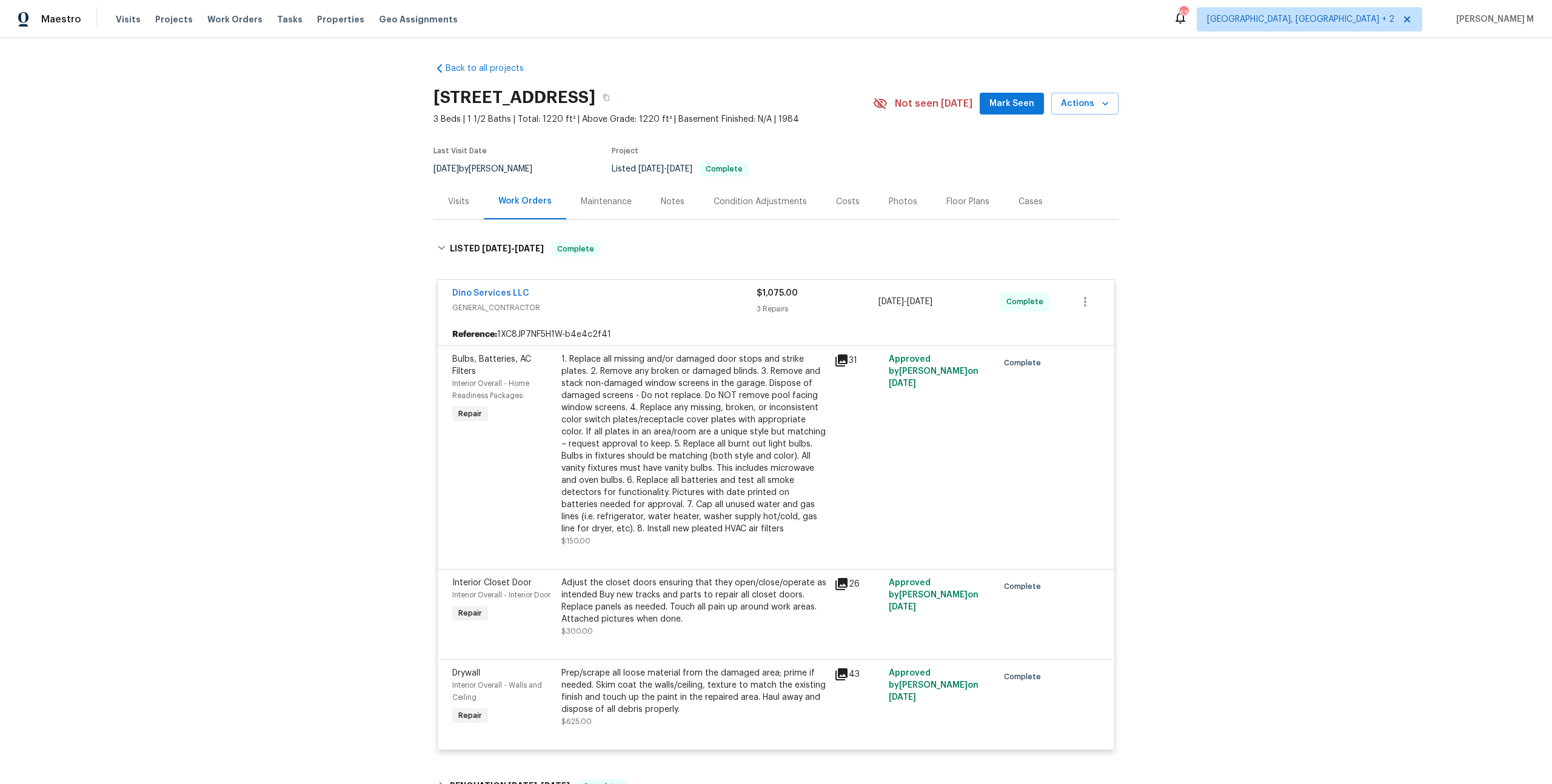
scroll to position [184, 0]
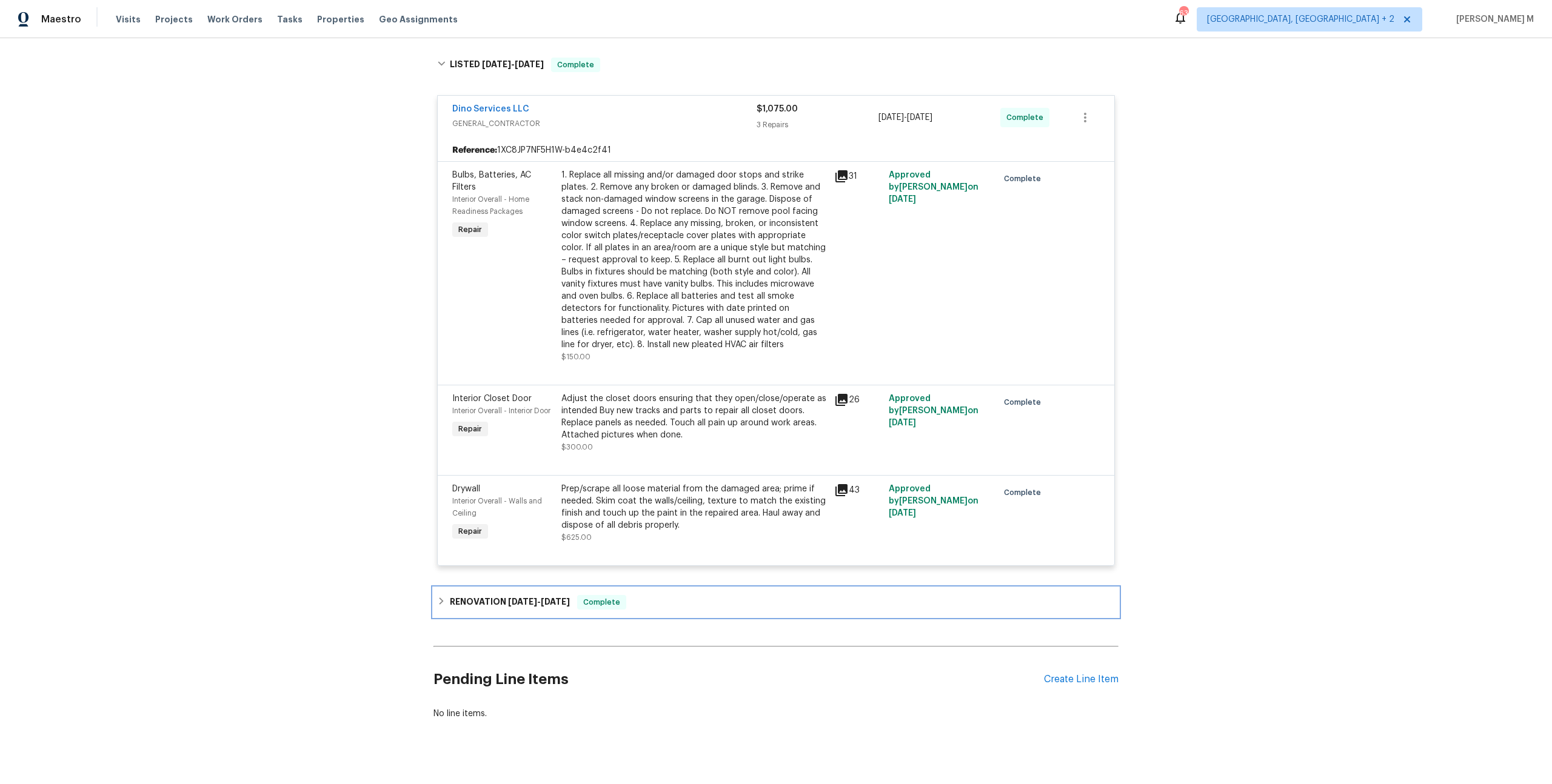
click at [507, 595] on h6 "RENOVATION [DATE] - [DATE]" at bounding box center [510, 602] width 120 height 15
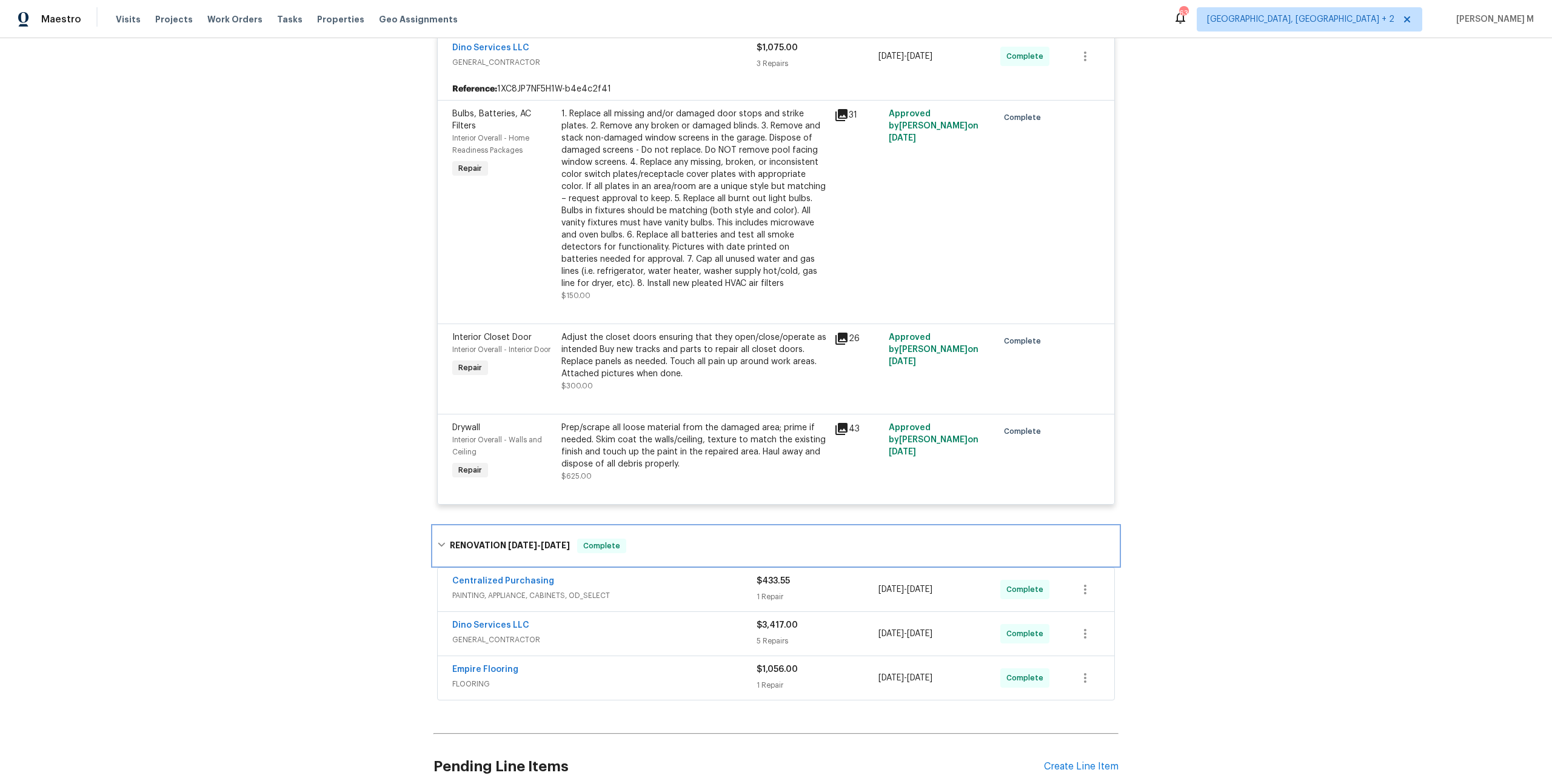
scroll to position [0, 0]
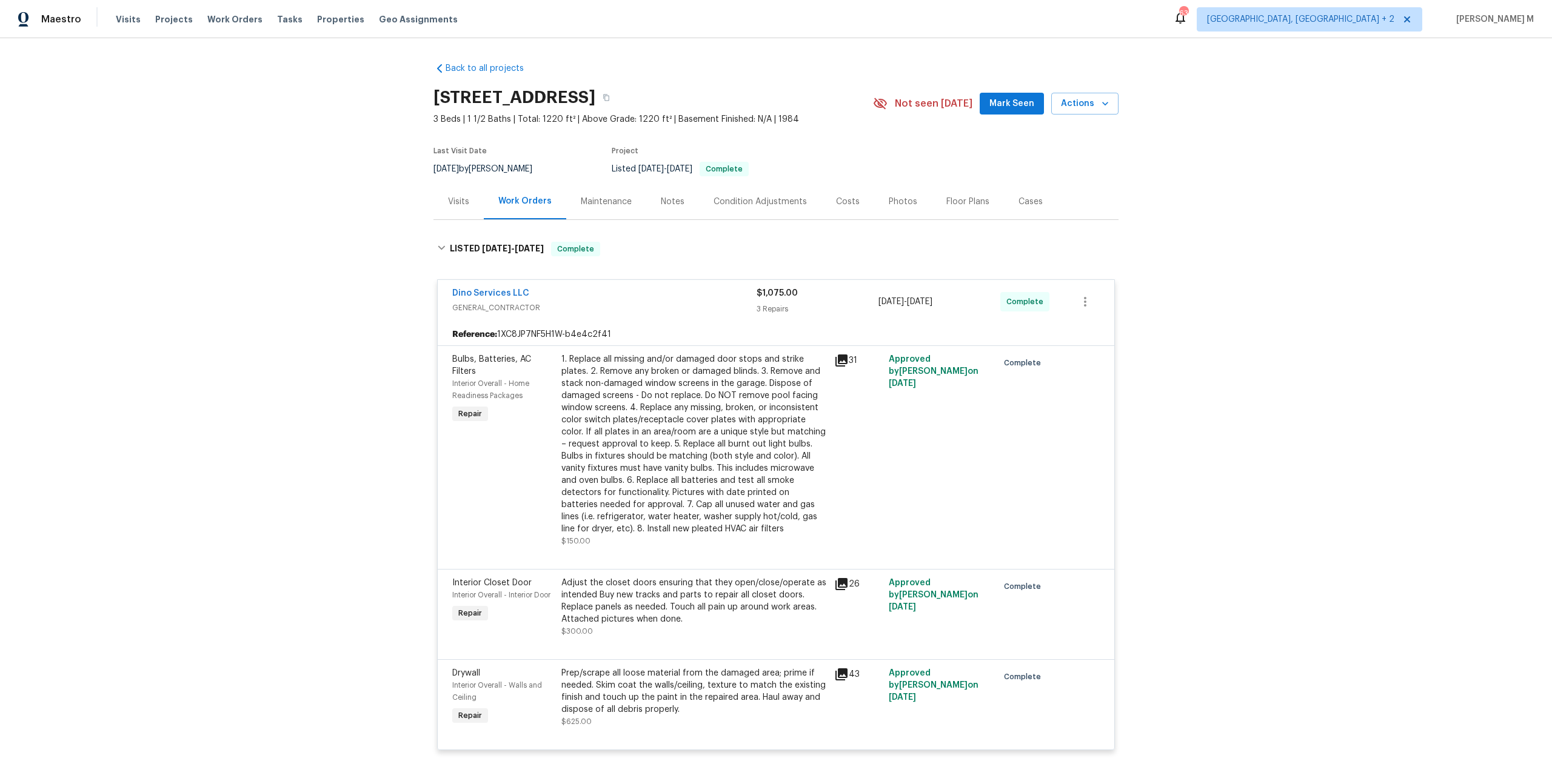
click at [605, 196] on div "Maintenance" at bounding box center [606, 202] width 51 height 12
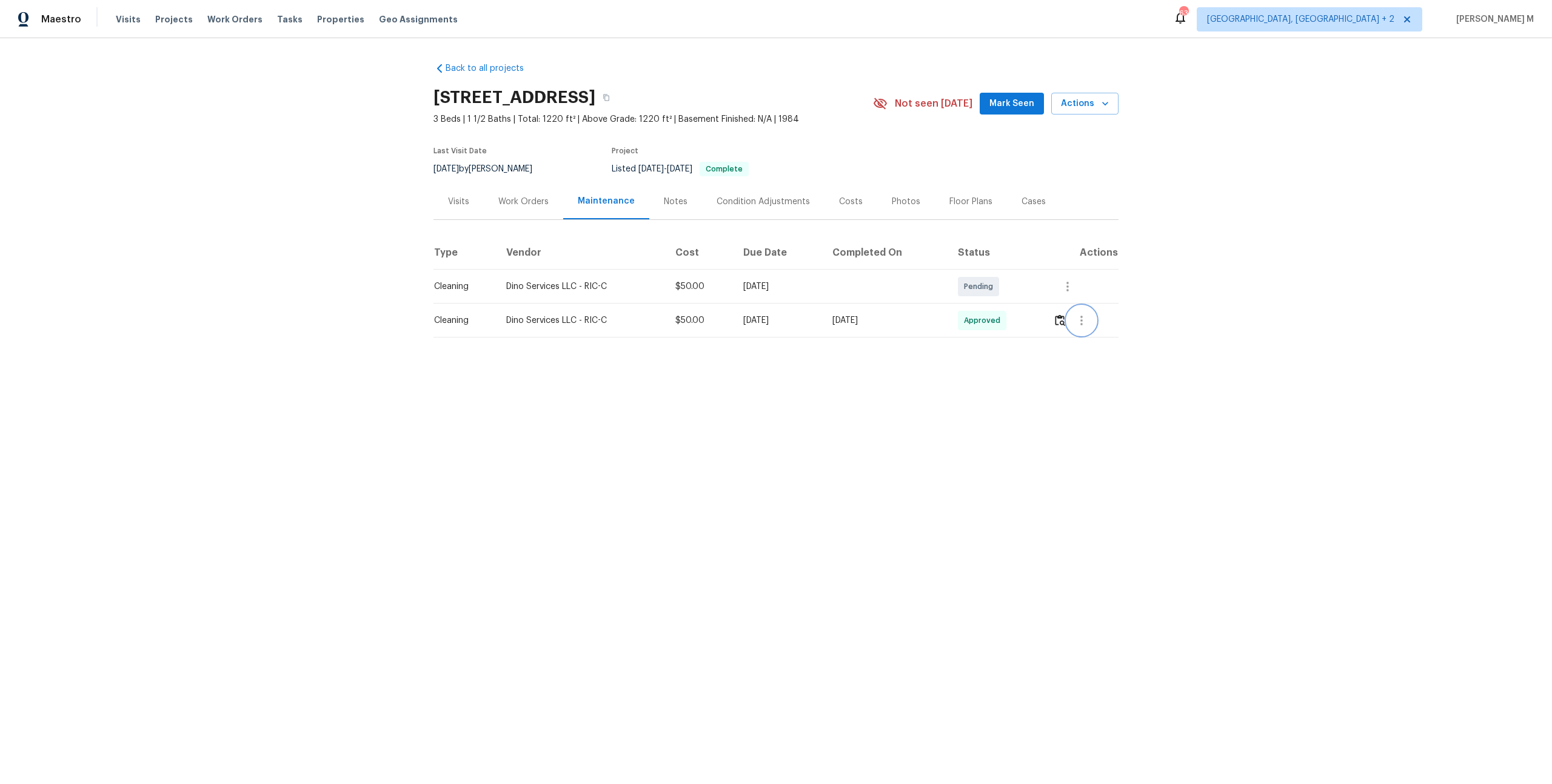
click at [1082, 316] on icon "button" at bounding box center [1082, 320] width 3 height 9
click at [1084, 325] on li "View details" at bounding box center [1113, 335] width 85 height 20
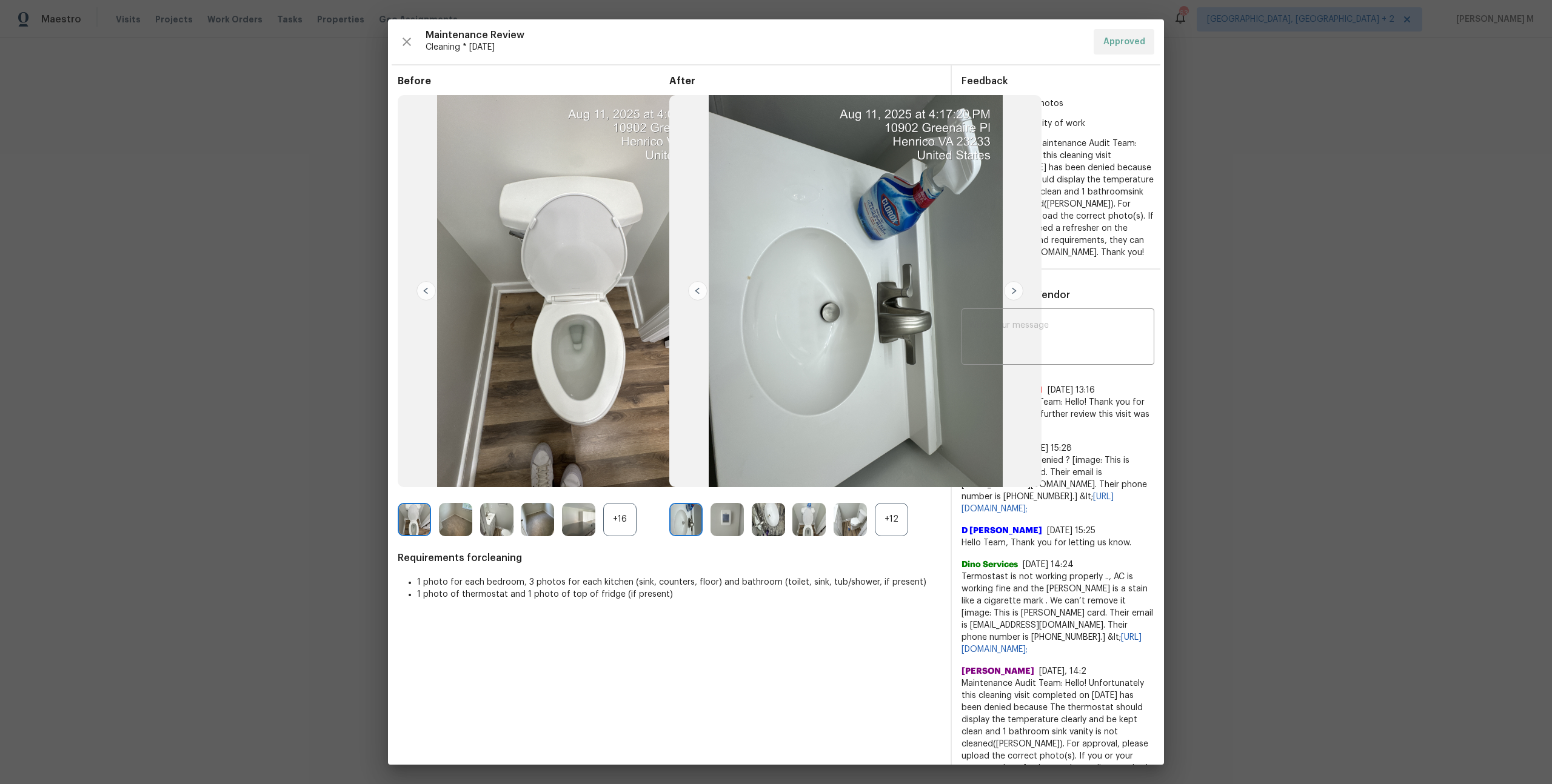
click at [892, 527] on div "+12" at bounding box center [891, 519] width 33 height 33
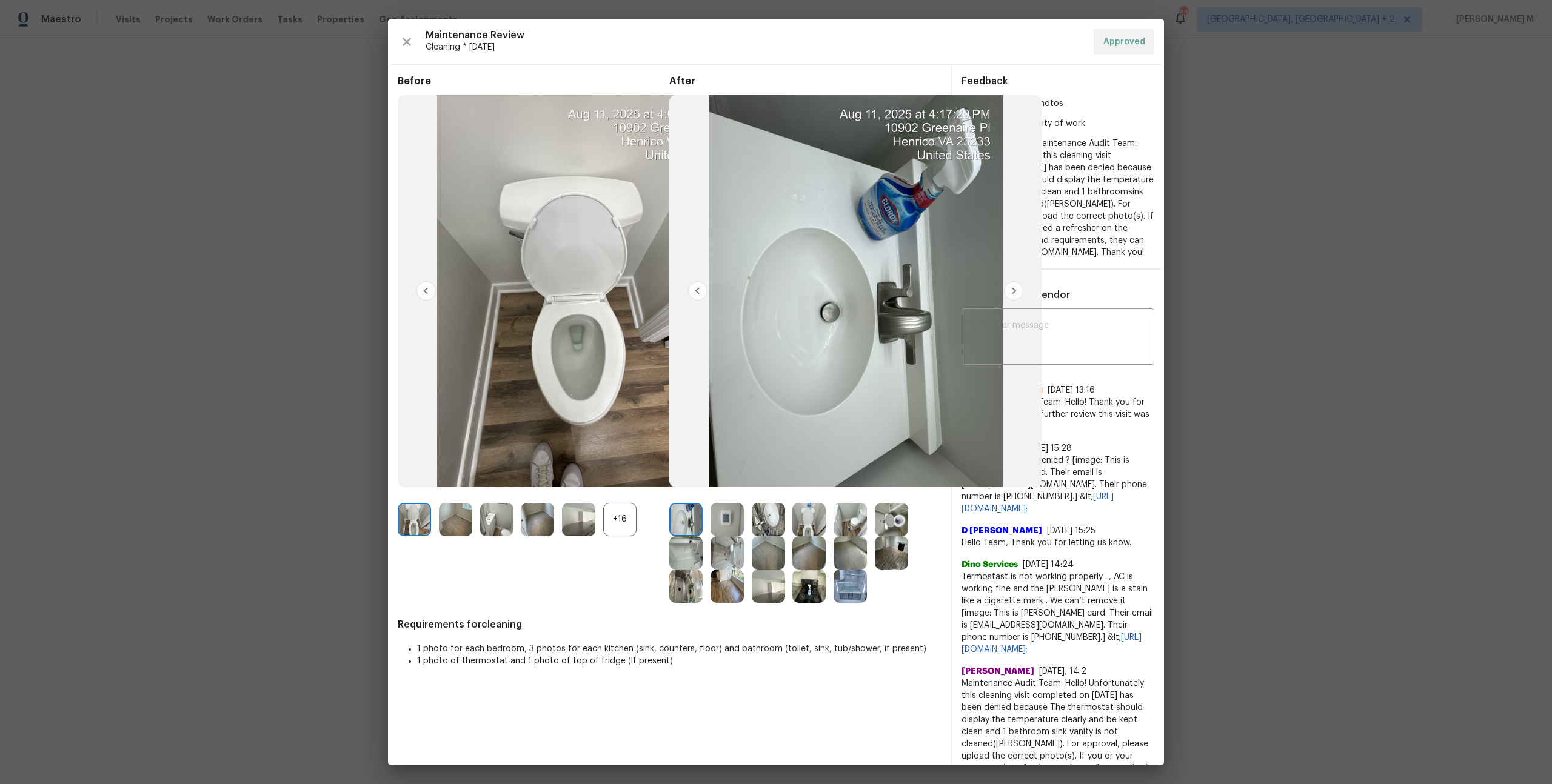
click at [709, 527] on div at bounding box center [689, 519] width 41 height 33
click at [715, 526] on img at bounding box center [727, 519] width 33 height 33
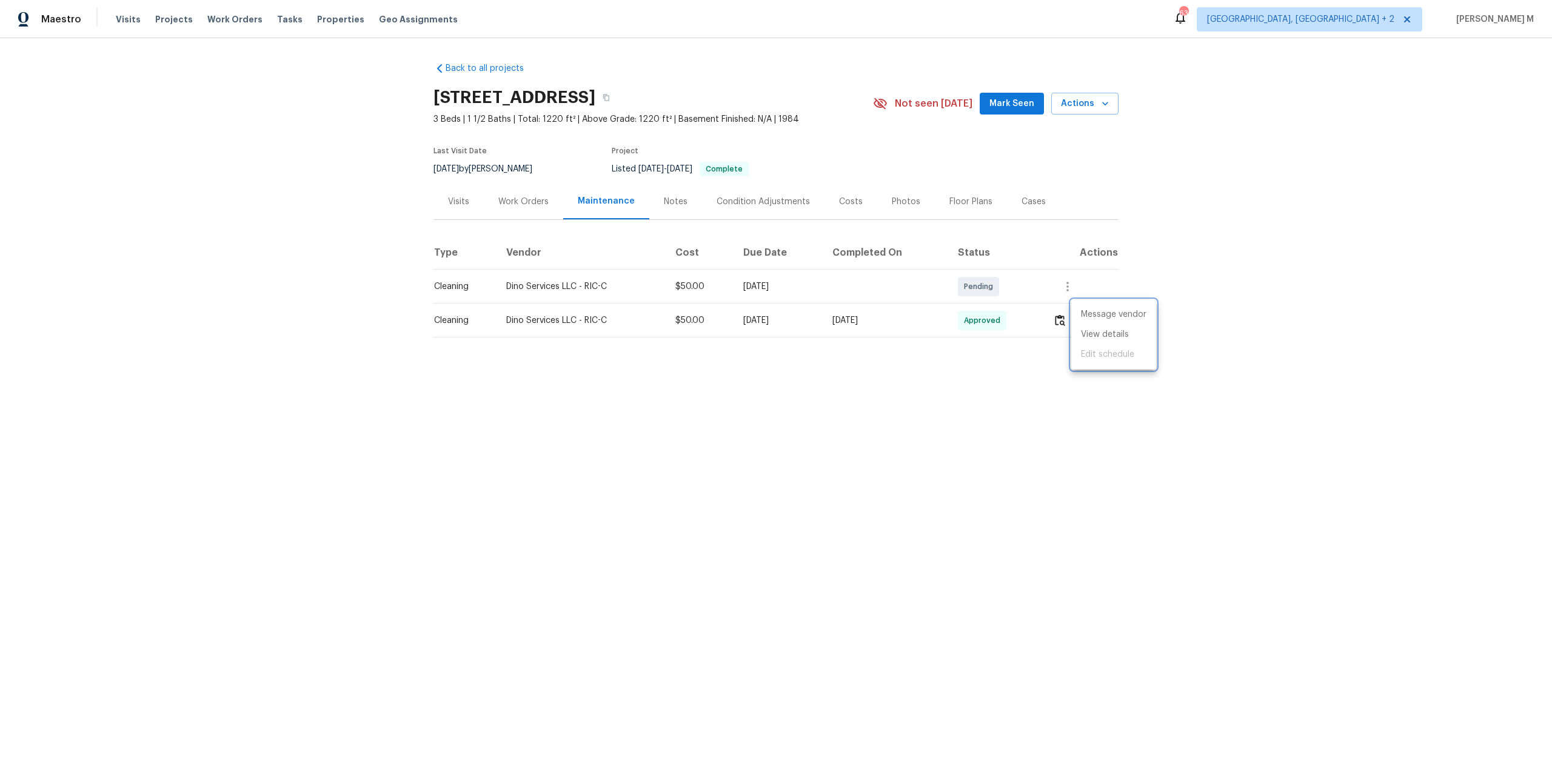
click at [530, 186] on div at bounding box center [776, 392] width 1552 height 784
click at [524, 196] on div "Work Orders" at bounding box center [524, 202] width 51 height 12
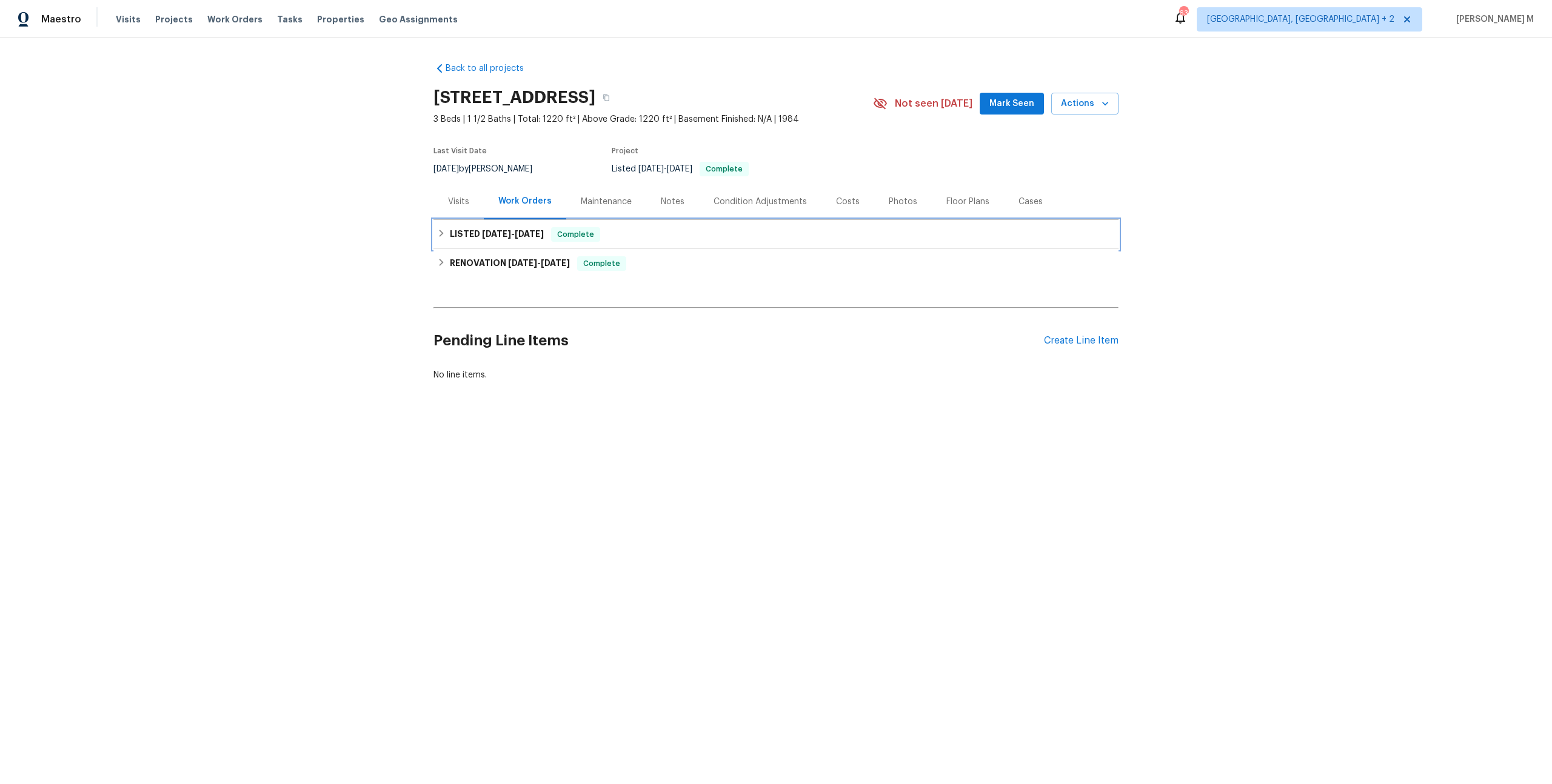
click at [499, 232] on h6 "LISTED 7/30/25 - 7/30/25" at bounding box center [497, 234] width 94 height 15
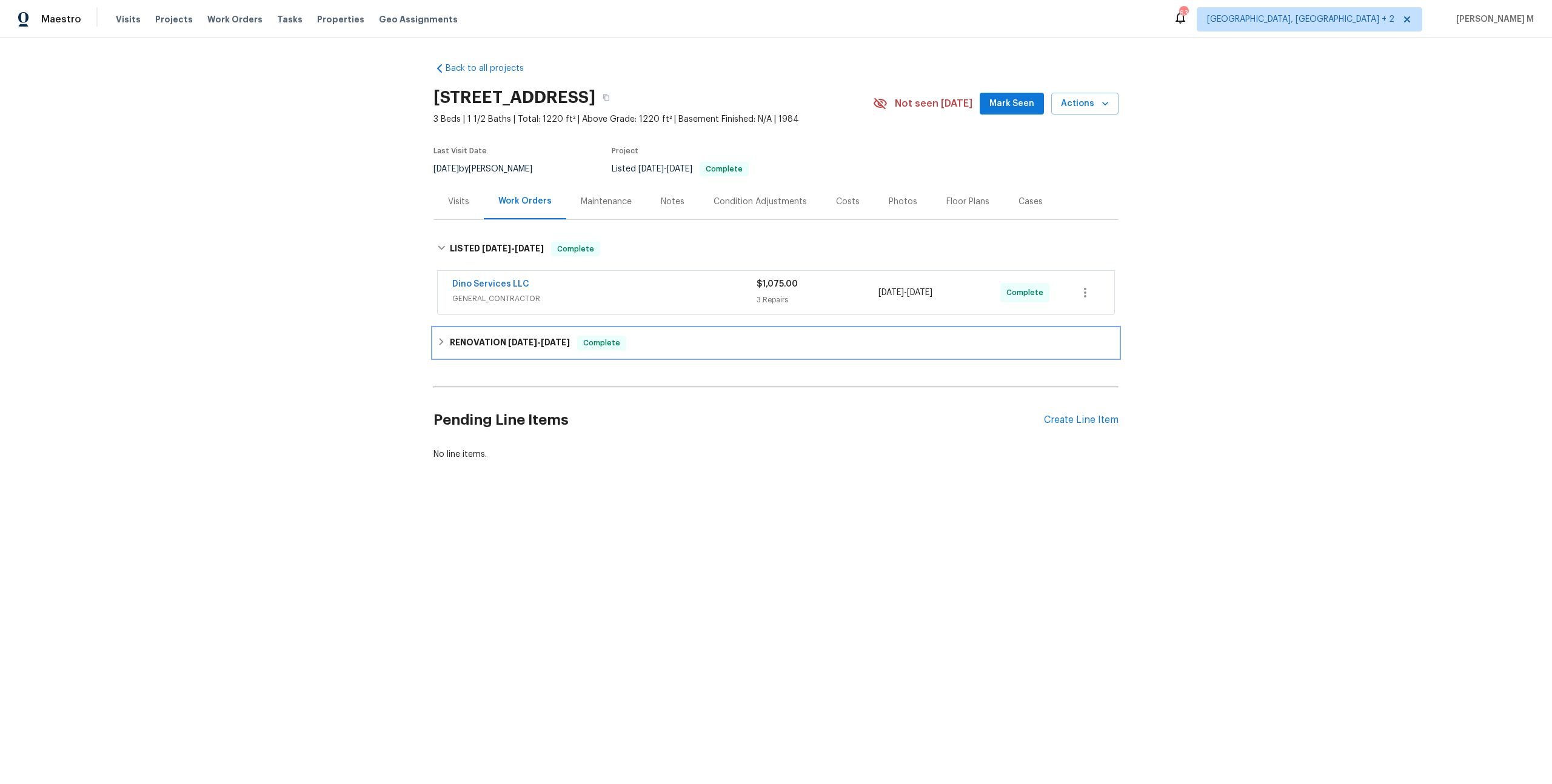
click at [499, 329] on div "RENOVATION 7/25/25 - 7/31/25 Complete" at bounding box center [776, 343] width 685 height 29
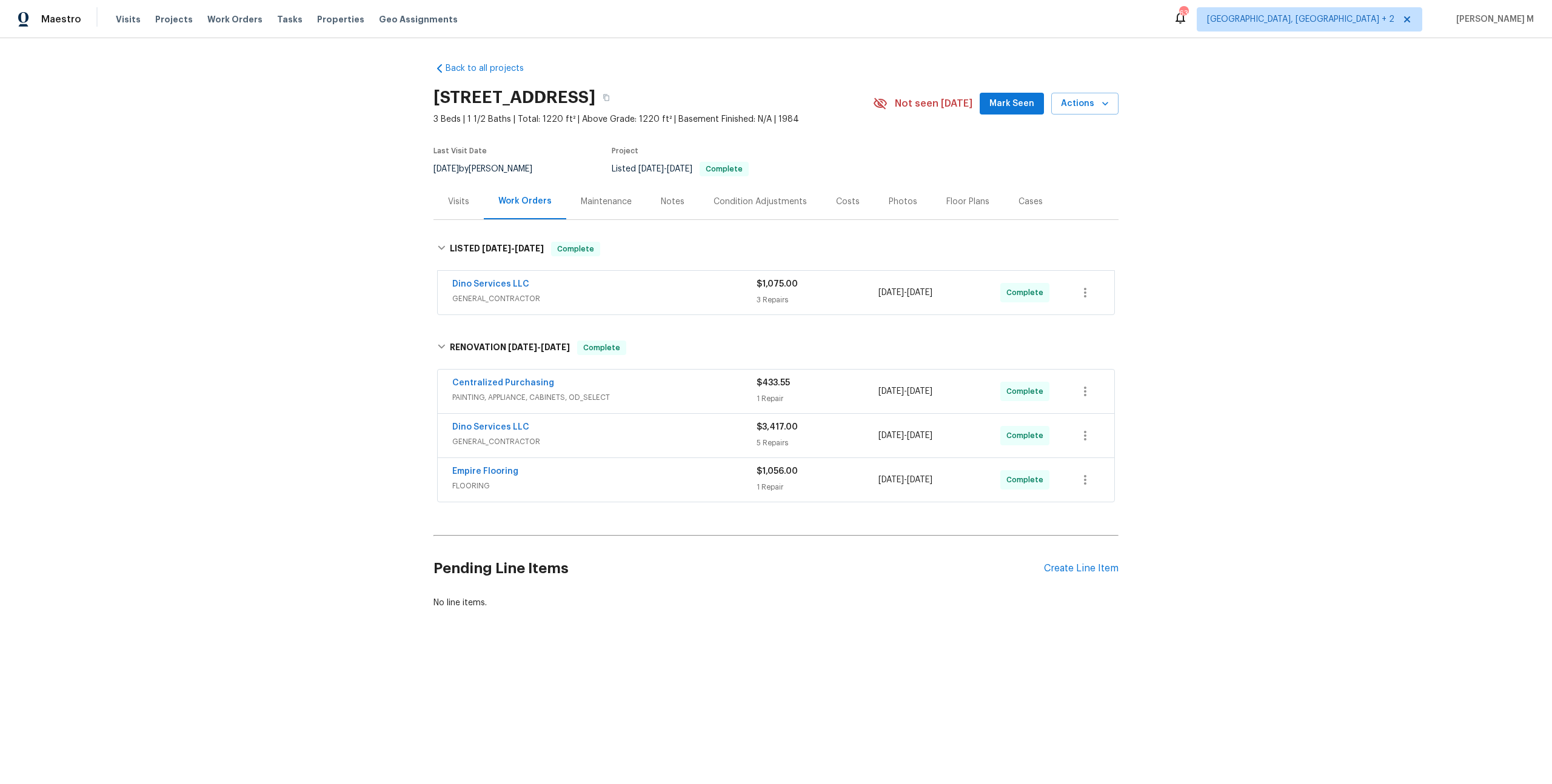
click at [283, 276] on div "Back to all projects 10902 Greenaire Pl, Henrico, VA 23233 3 Beds | 1 1/2 Baths…" at bounding box center [776, 365] width 1552 height 653
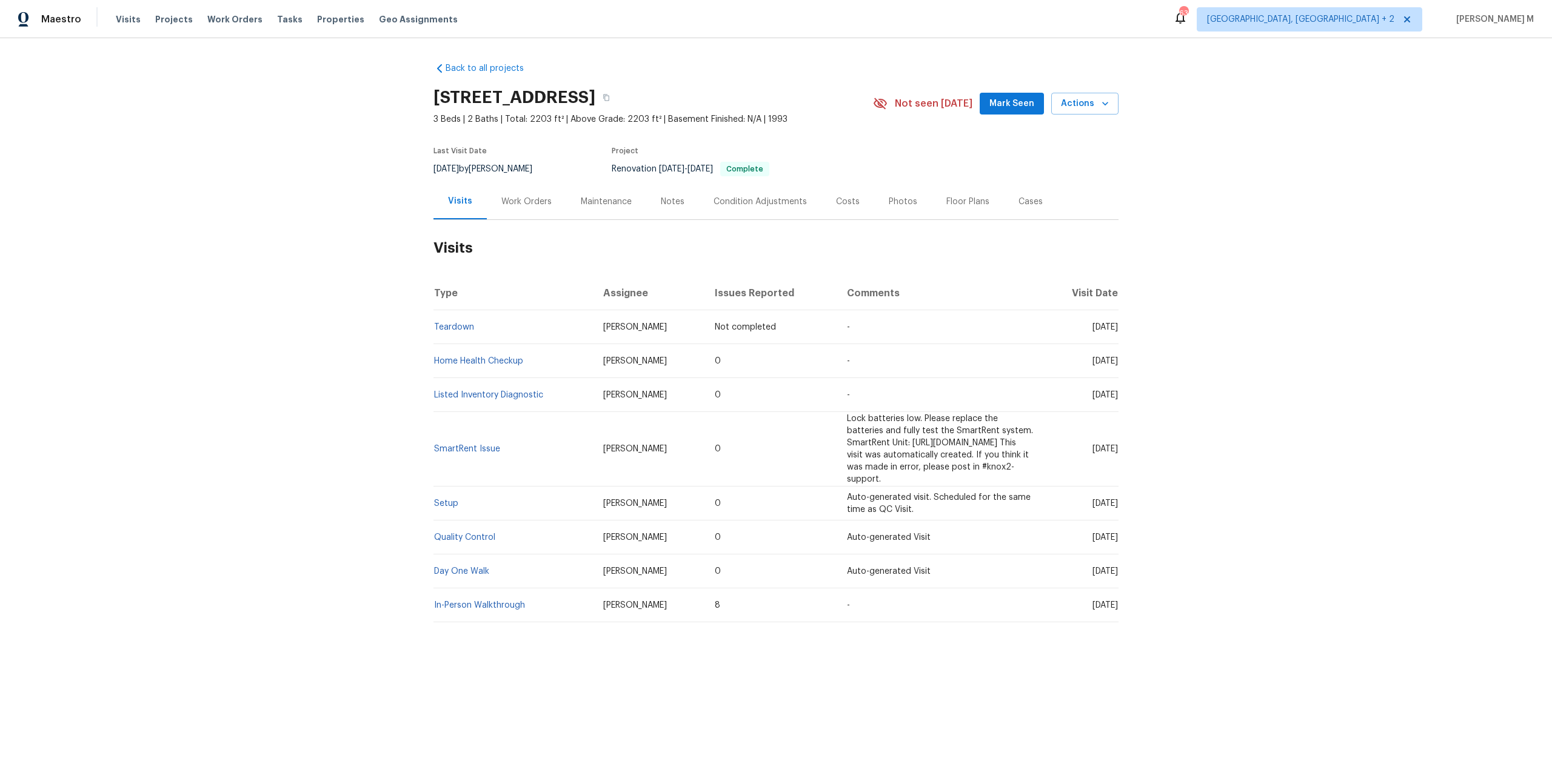
click at [515, 204] on div "Work Orders" at bounding box center [526, 202] width 80 height 36
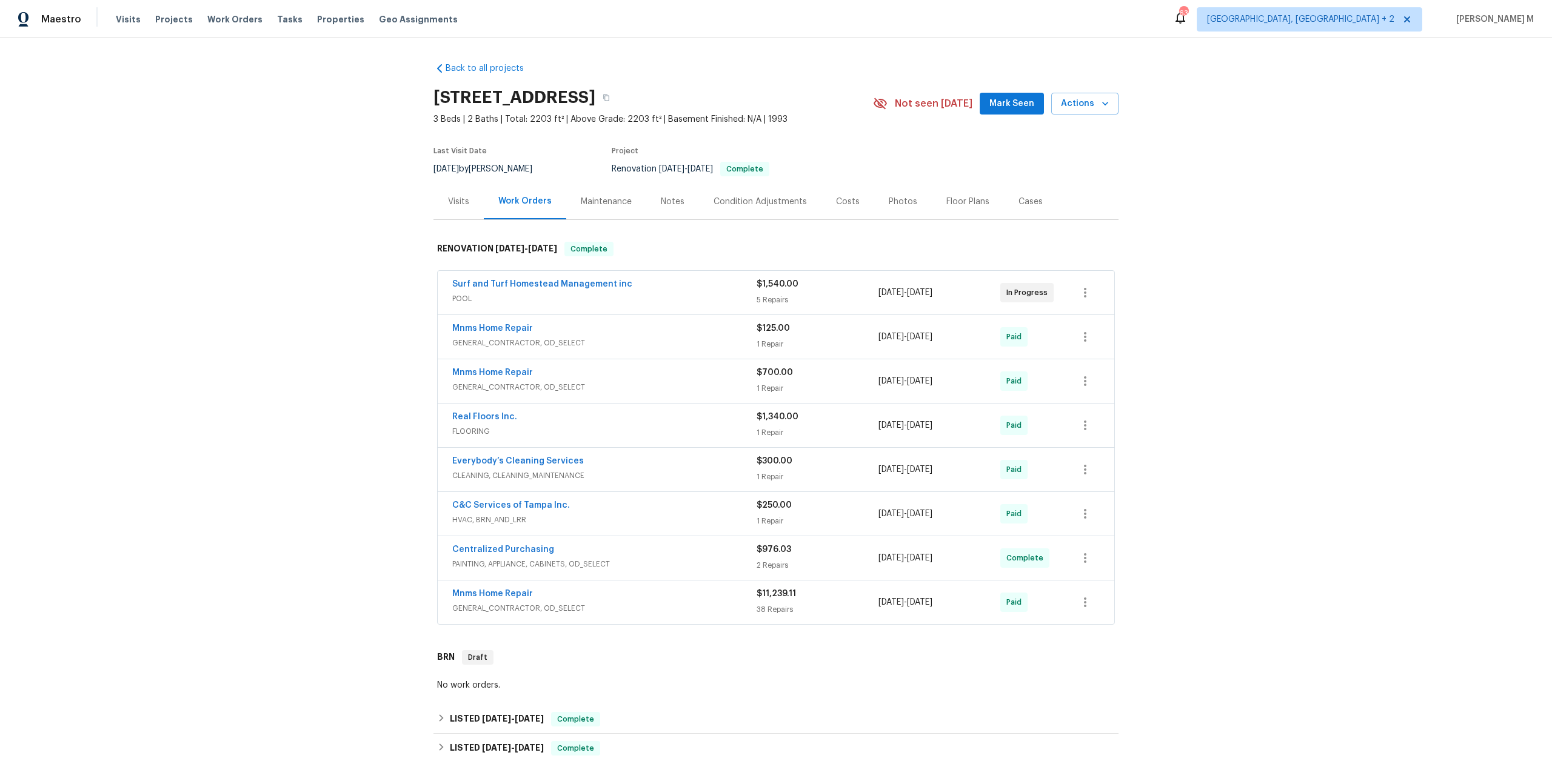
click at [468, 292] on span "POOL" at bounding box center [605, 298] width 305 height 12
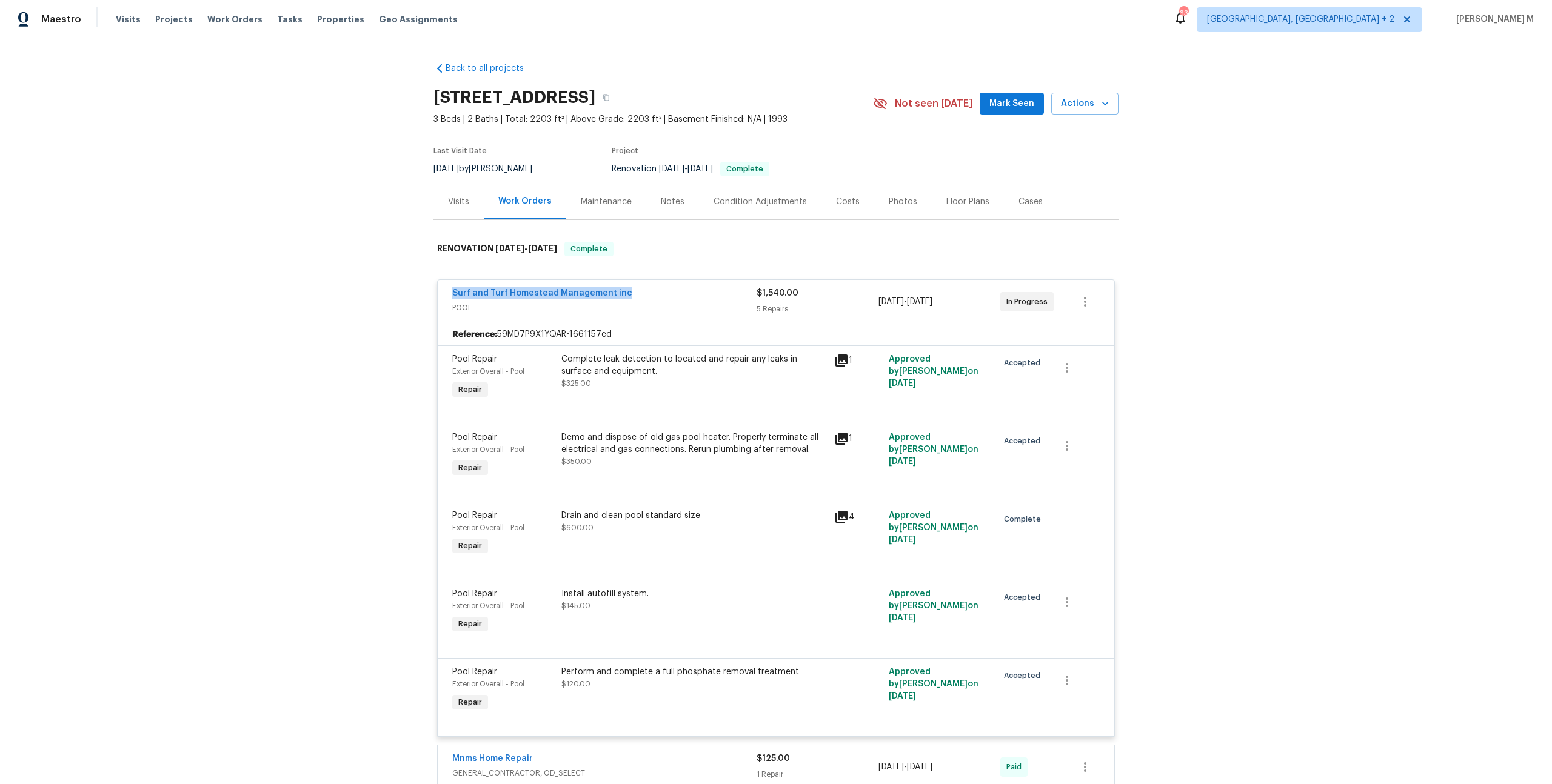
drag, startPoint x: 623, startPoint y: 287, endPoint x: 423, endPoint y: 287, distance: 200.0
click at [423, 287] on div "Back to all projects [STREET_ADDRESS] 3 Beds | 2 Baths | Total: 2203 ft² | Abov…" at bounding box center [776, 411] width 1552 height 746
copy link "Surf and Turf Homestead Management inc"
click at [420, 248] on div "Back to all projects [STREET_ADDRESS] 3 Beds | 2 Baths | Total: 2203 ft² | Abov…" at bounding box center [776, 411] width 1552 height 746
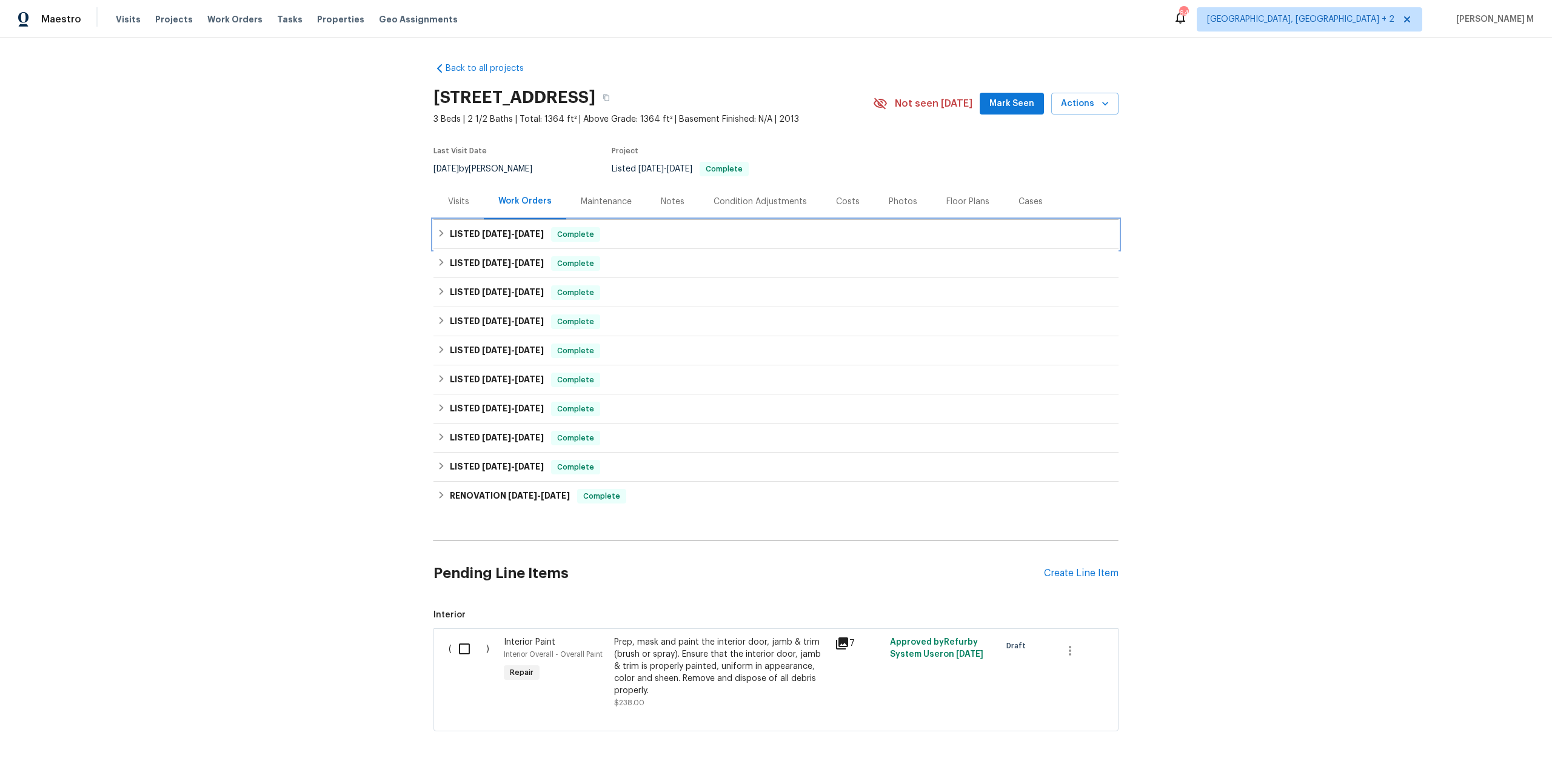
click at [478, 231] on h6 "LISTED [DATE] - [DATE]" at bounding box center [497, 234] width 94 height 15
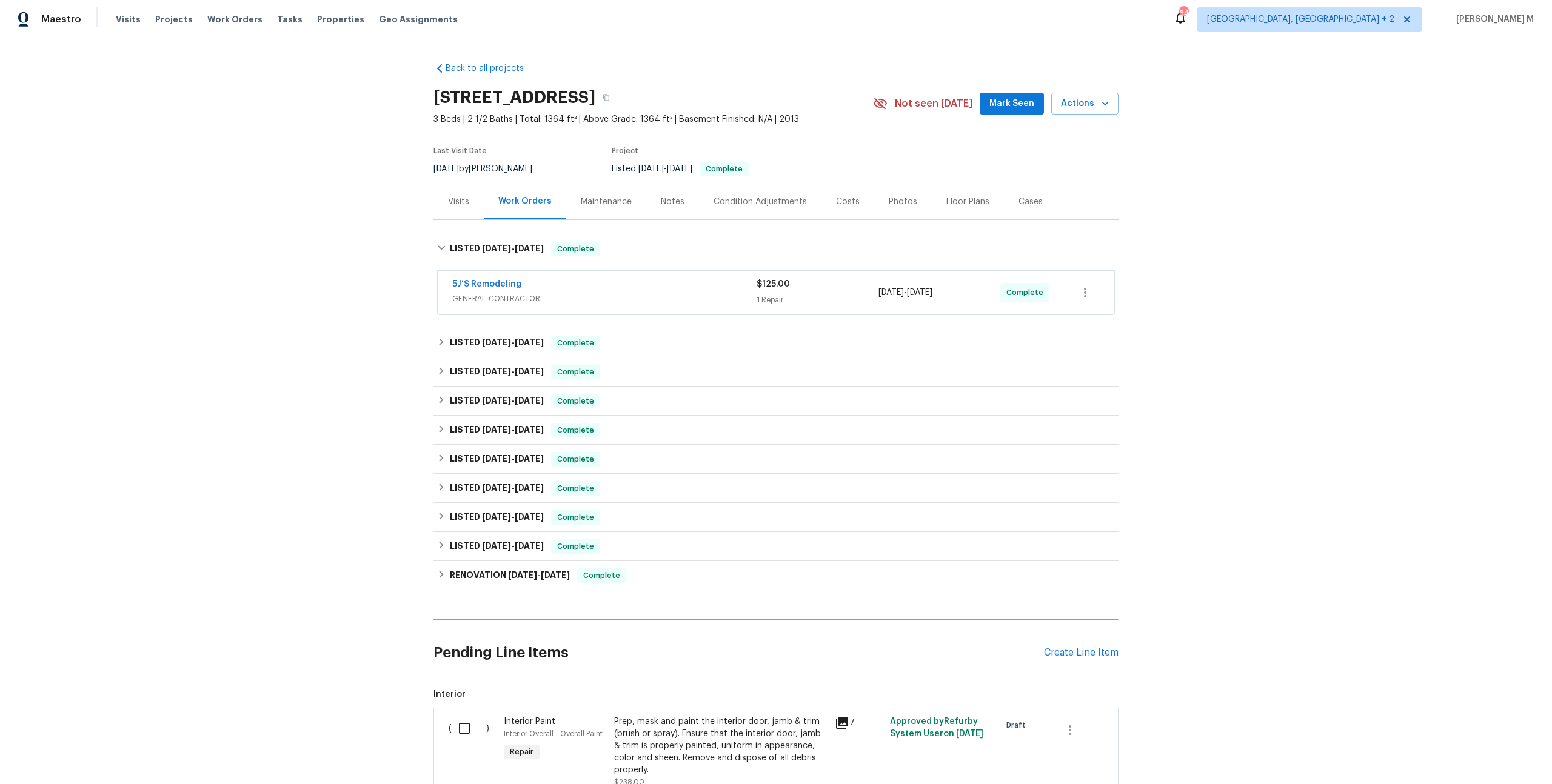
click at [480, 292] on span "GENERAL_CONTRACTOR" at bounding box center [605, 298] width 305 height 12
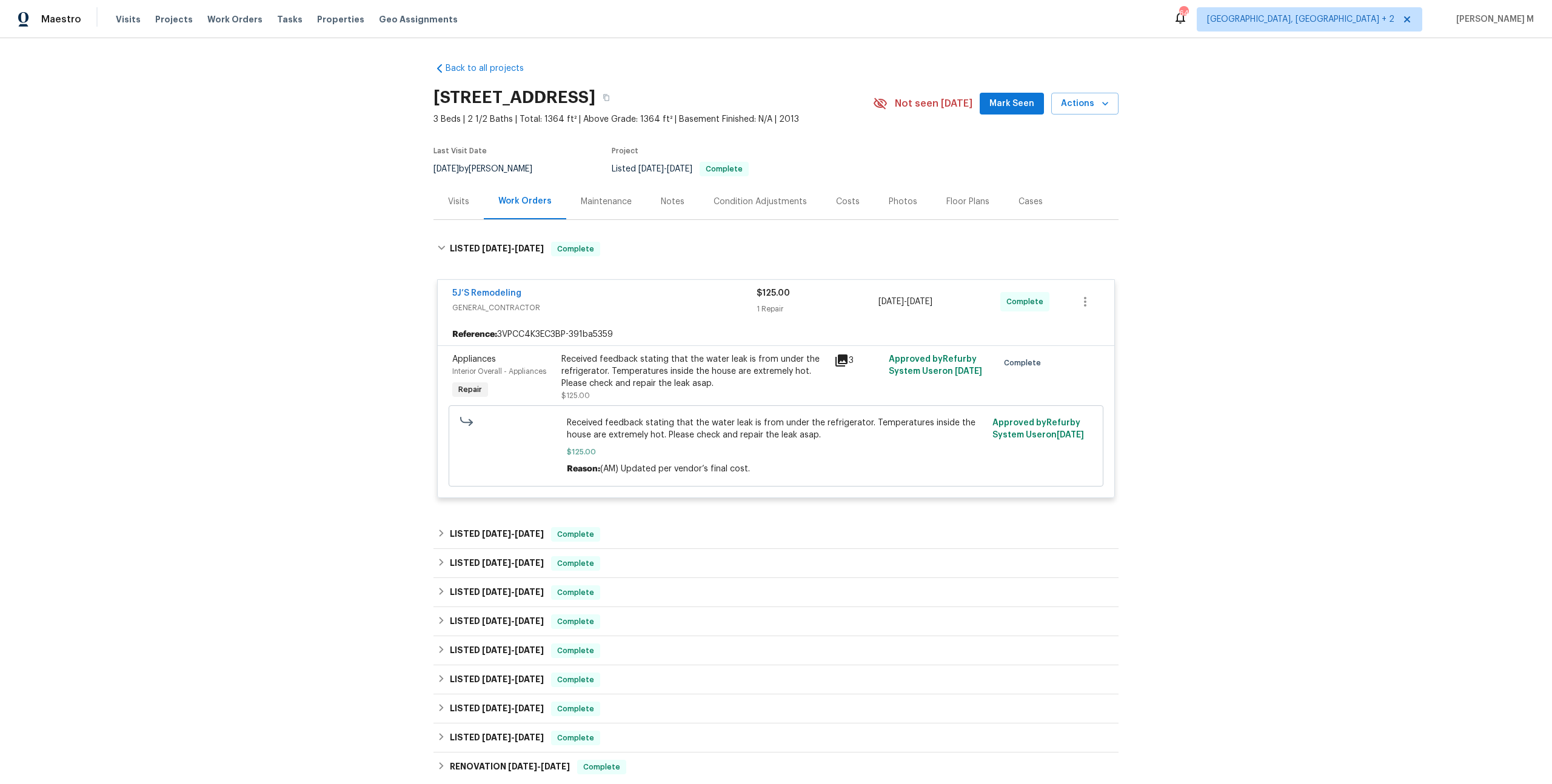
scroll to position [109, 0]
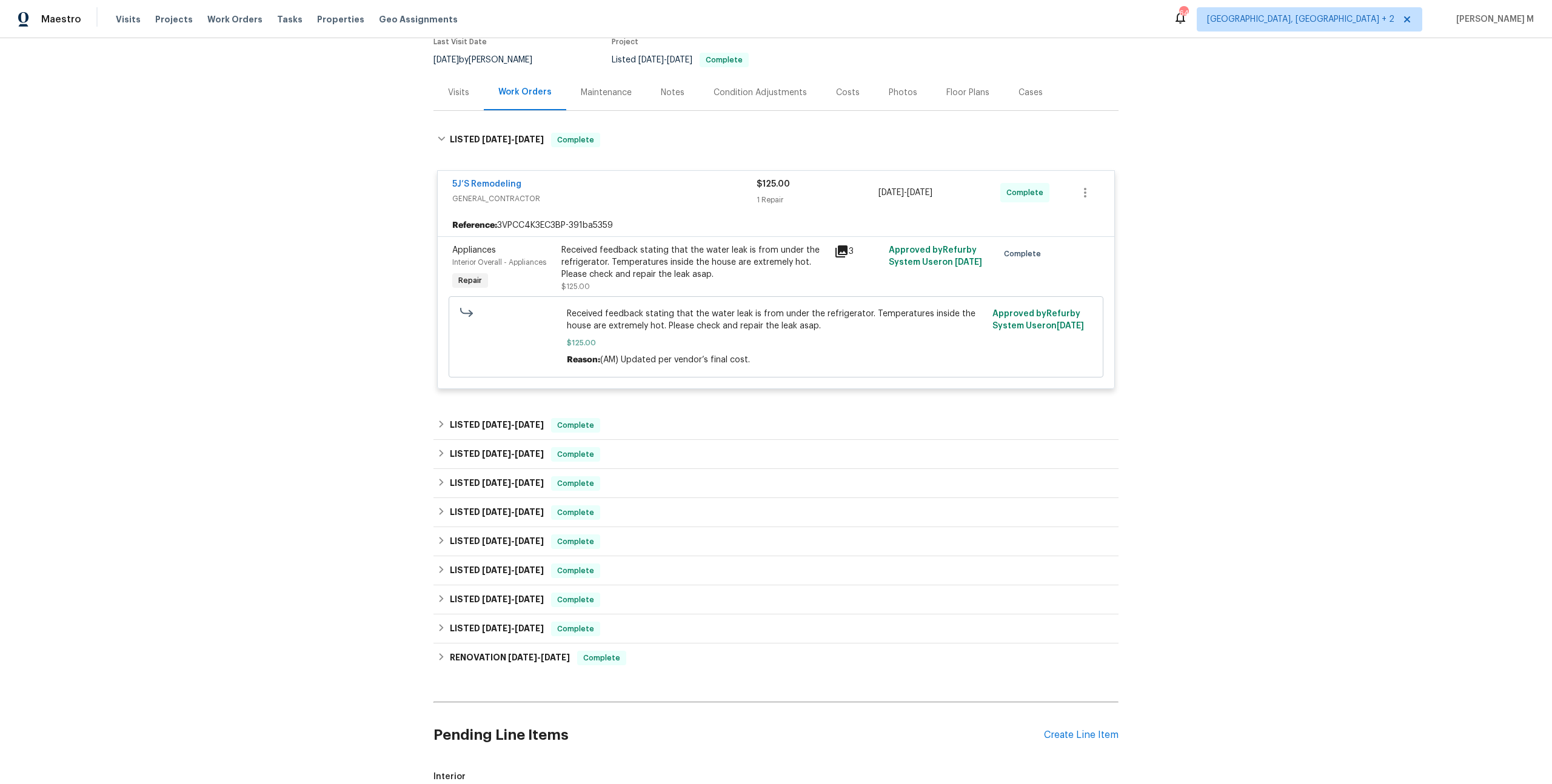
click at [590, 76] on div "Maintenance" at bounding box center [606, 92] width 80 height 36
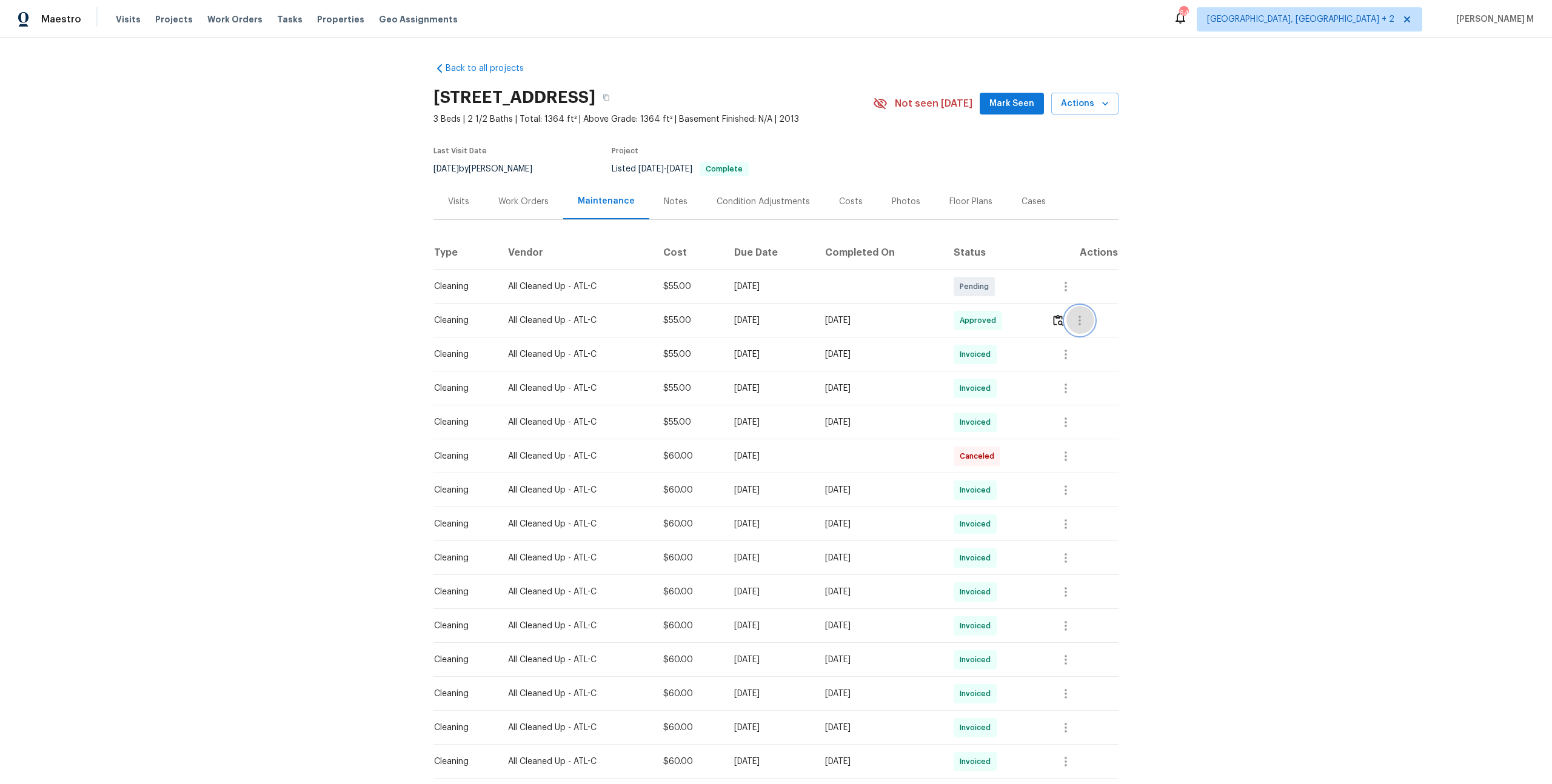
click at [1084, 321] on icon "button" at bounding box center [1079, 320] width 15 height 15
click at [1102, 310] on li "Message vendor" at bounding box center [1112, 315] width 85 height 20
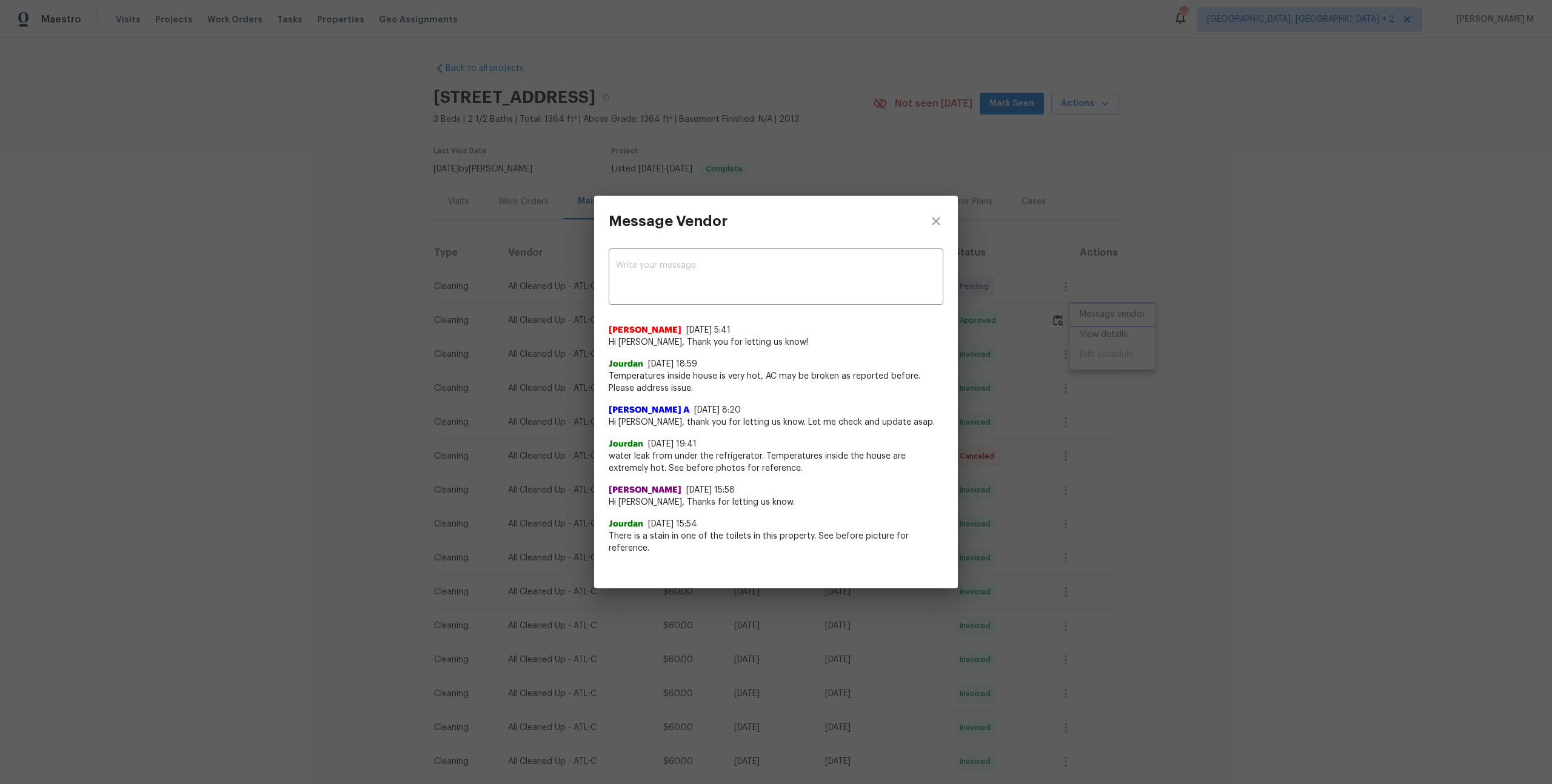
click at [1161, 347] on div "Message Vendor x ​ Akshaya Narayanan 8/13/25, 5:41 Hi Jourdan, Thank you for le…" at bounding box center [776, 392] width 1552 height 784
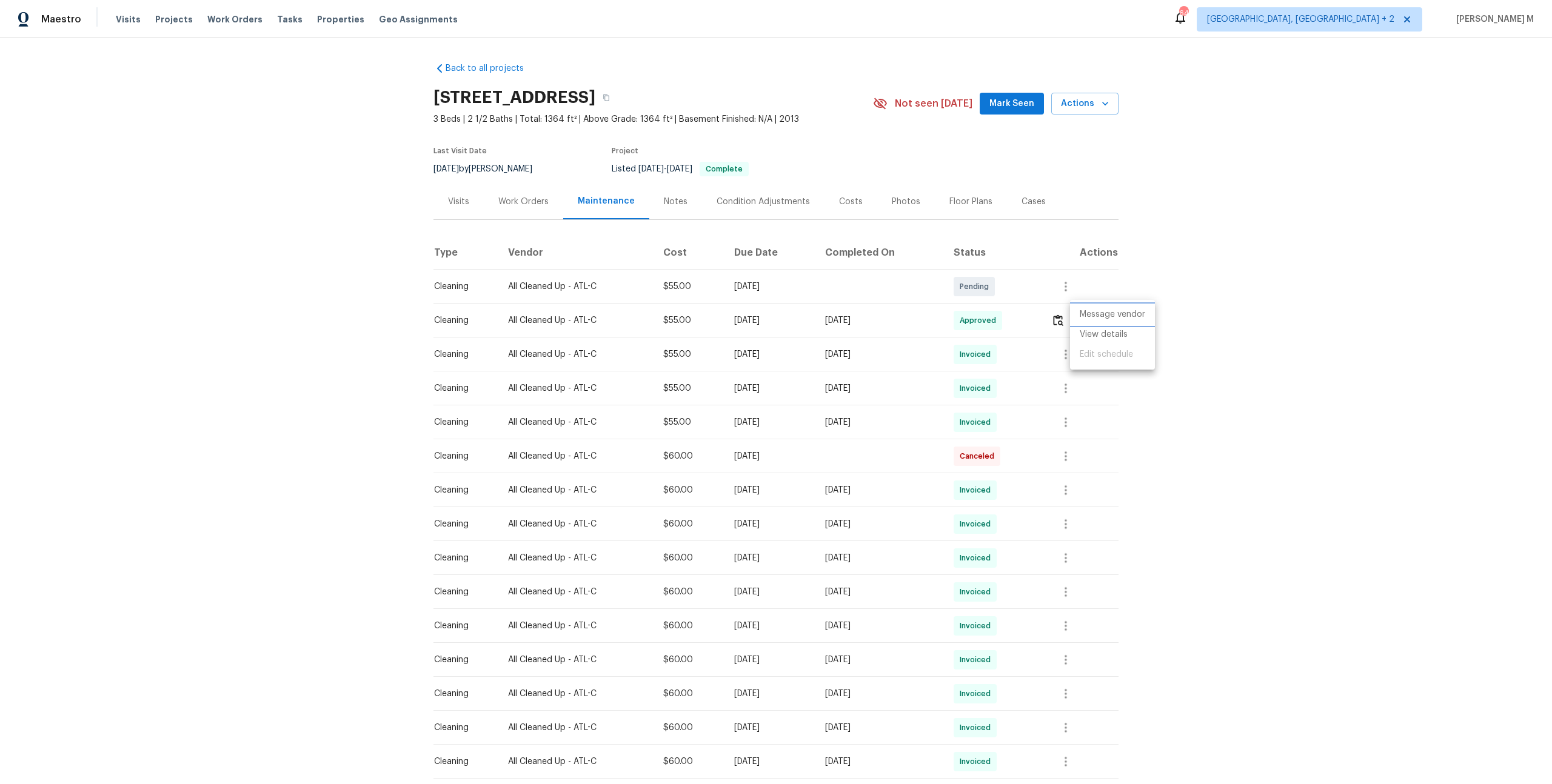
click at [1115, 320] on li "Message vendor" at bounding box center [1112, 315] width 85 height 20
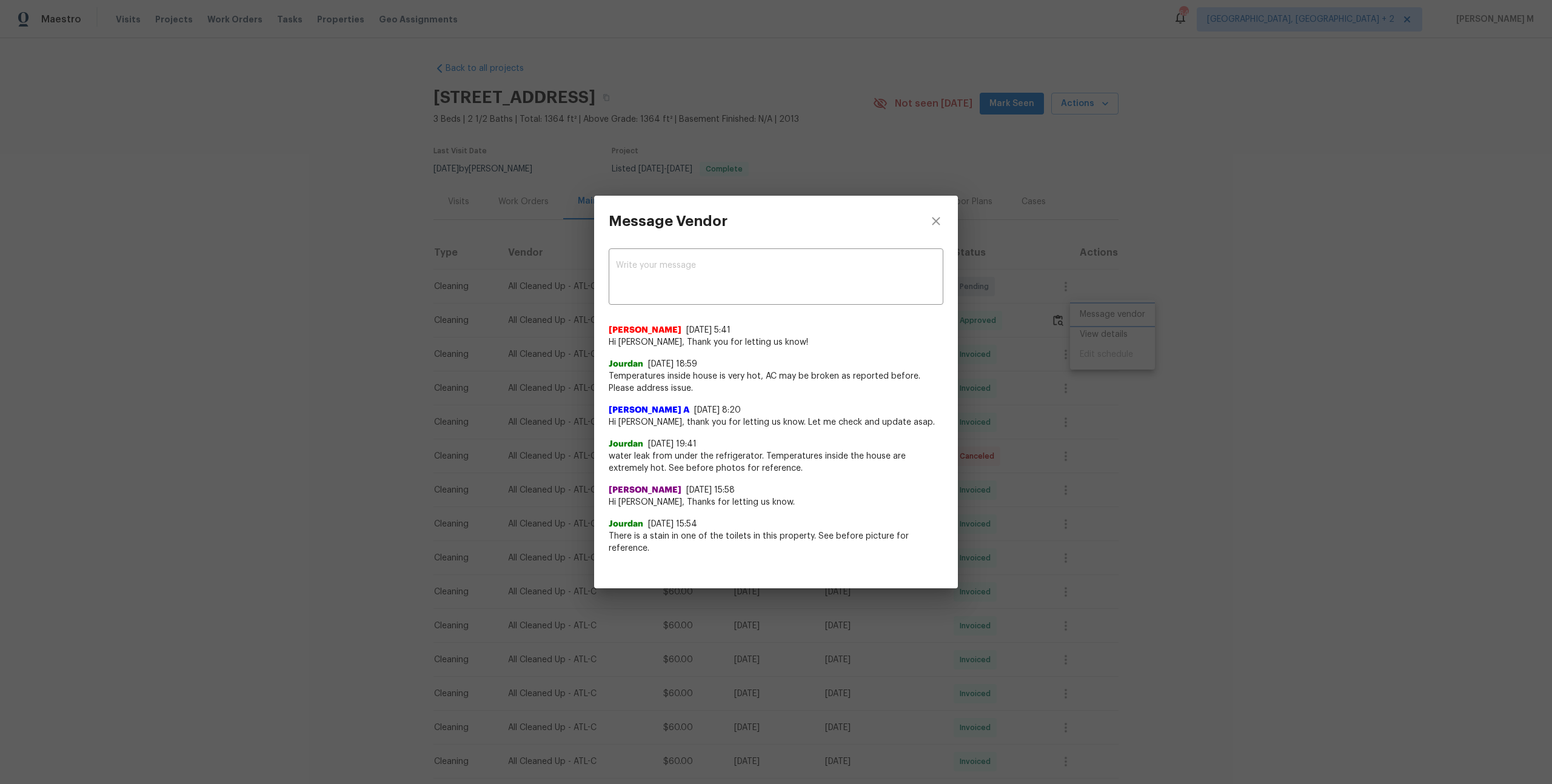
click at [1207, 344] on div "Message Vendor x ​ Akshaya Narayanan 8/13/25, 5:41 Hi Jourdan, Thank you for le…" at bounding box center [776, 392] width 1552 height 784
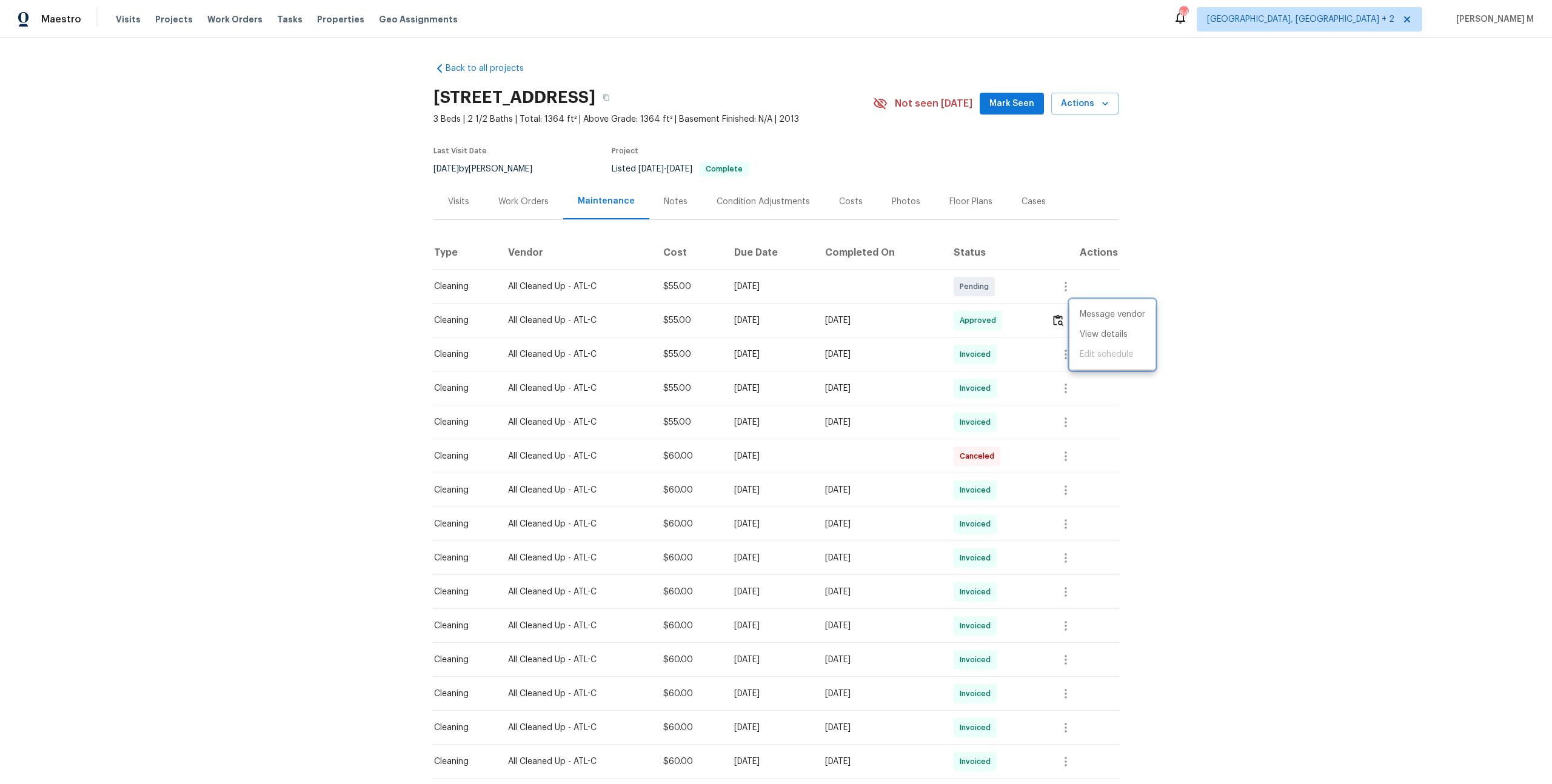
click at [511, 198] on div at bounding box center [776, 392] width 1552 height 784
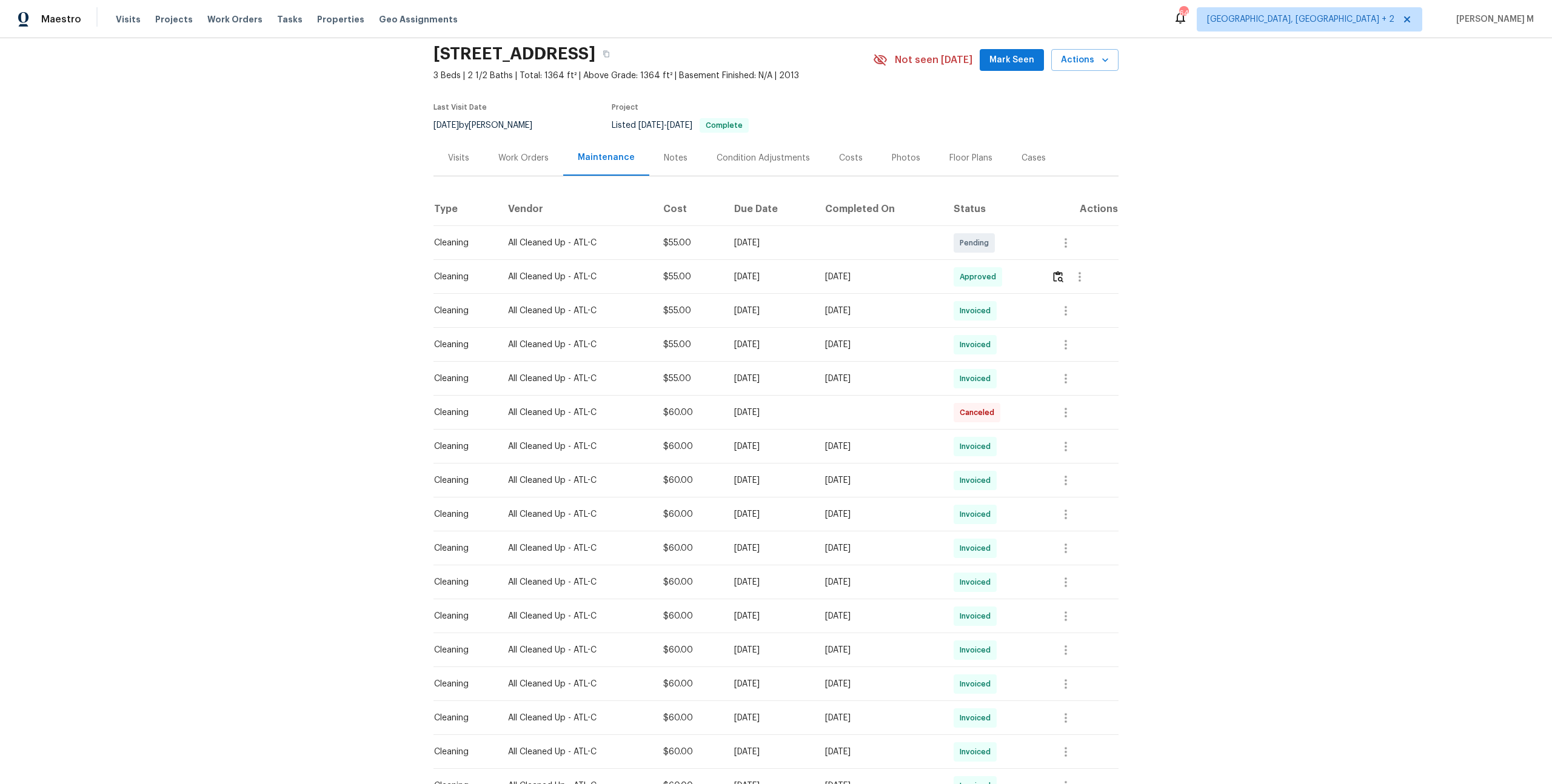
click at [524, 157] on div "Work Orders" at bounding box center [524, 158] width 80 height 36
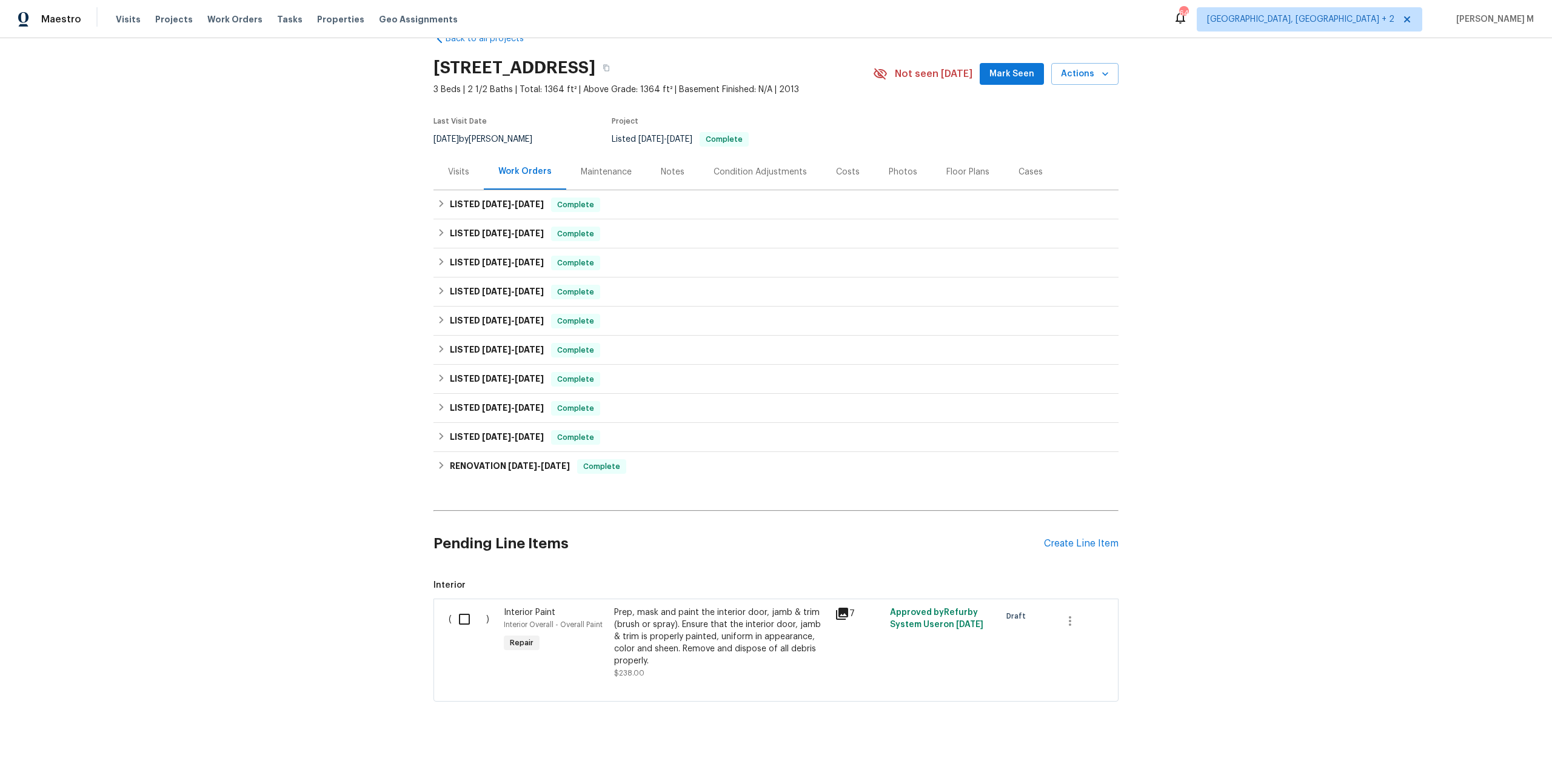
scroll to position [4, 0]
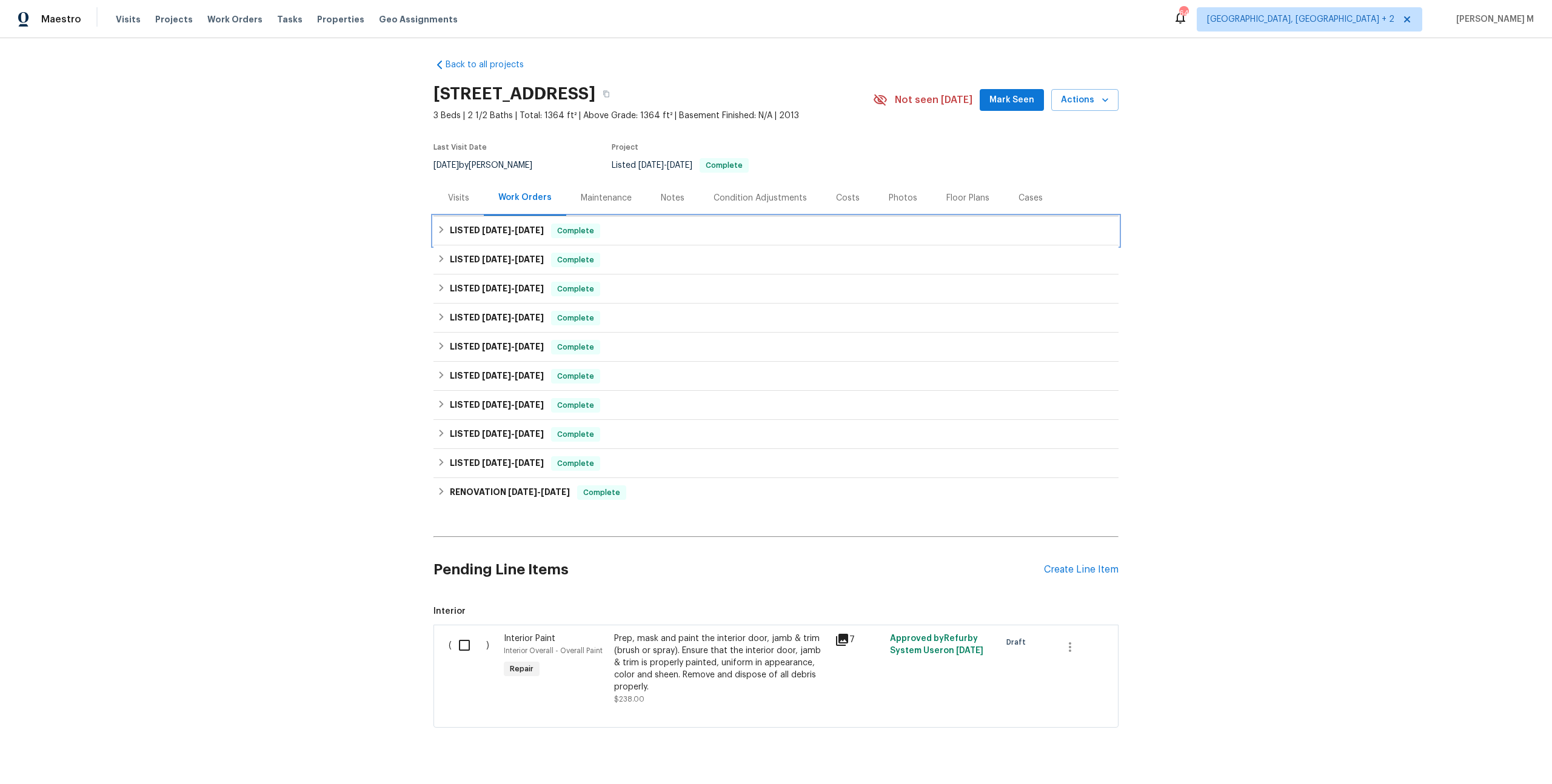
click at [473, 231] on h6 "LISTED 8/2/25 - 8/6/25" at bounding box center [497, 231] width 94 height 15
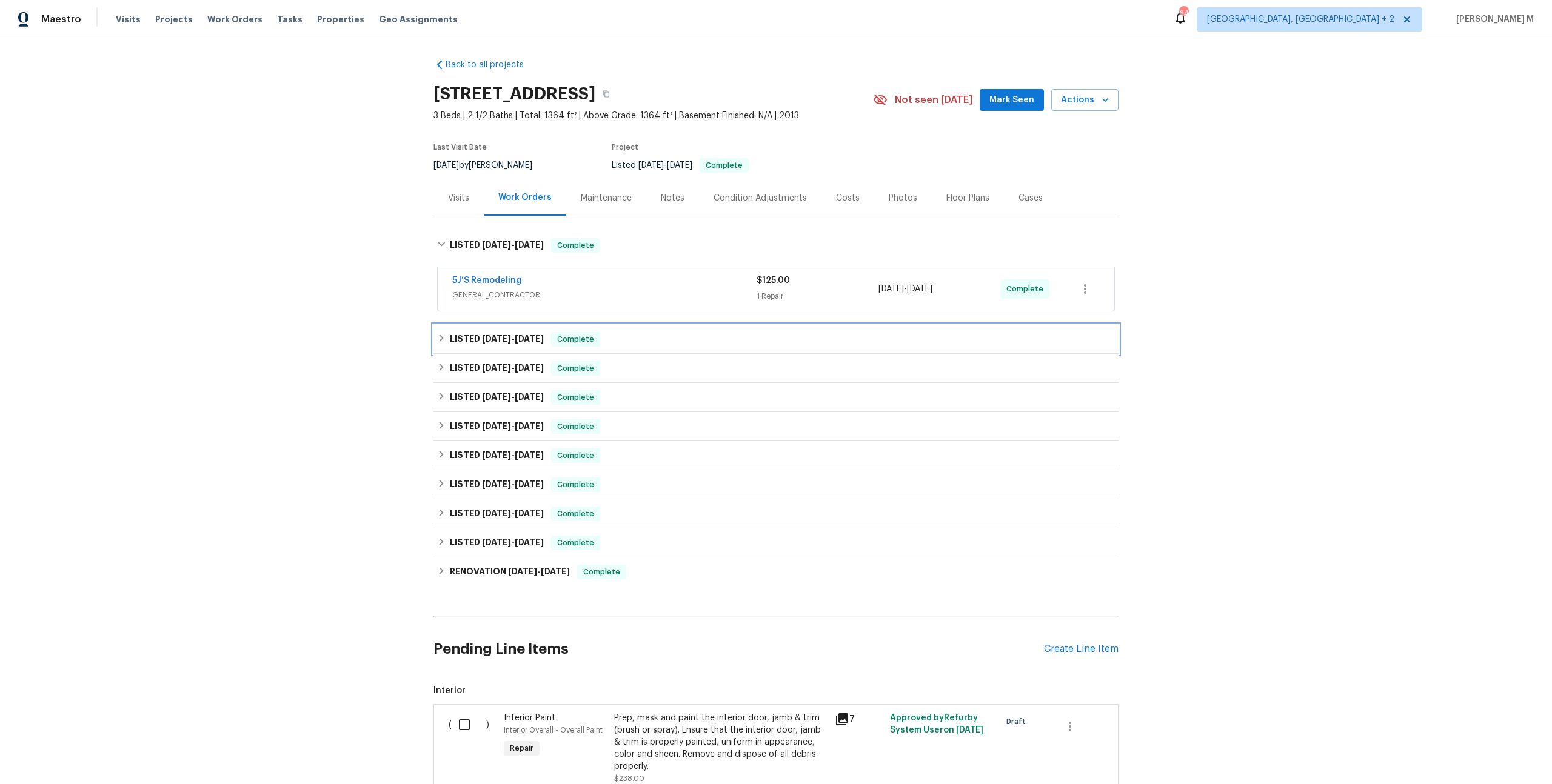
click at [480, 335] on h6 "LISTED 7/28/25 - 8/1/25" at bounding box center [497, 339] width 94 height 15
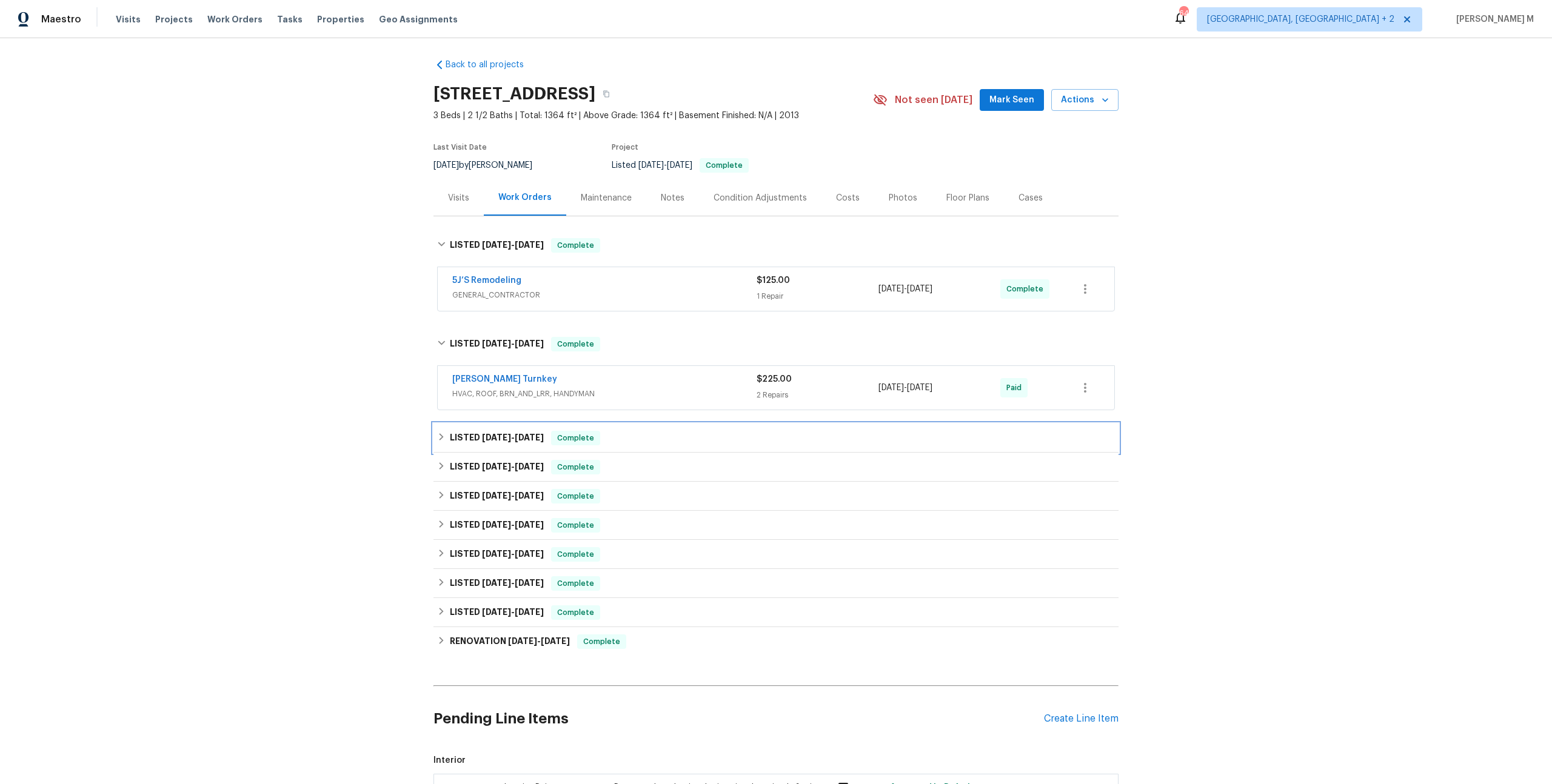
click at [485, 433] on h6 "LISTED 11/7/24 - 4/5/25" at bounding box center [497, 438] width 94 height 15
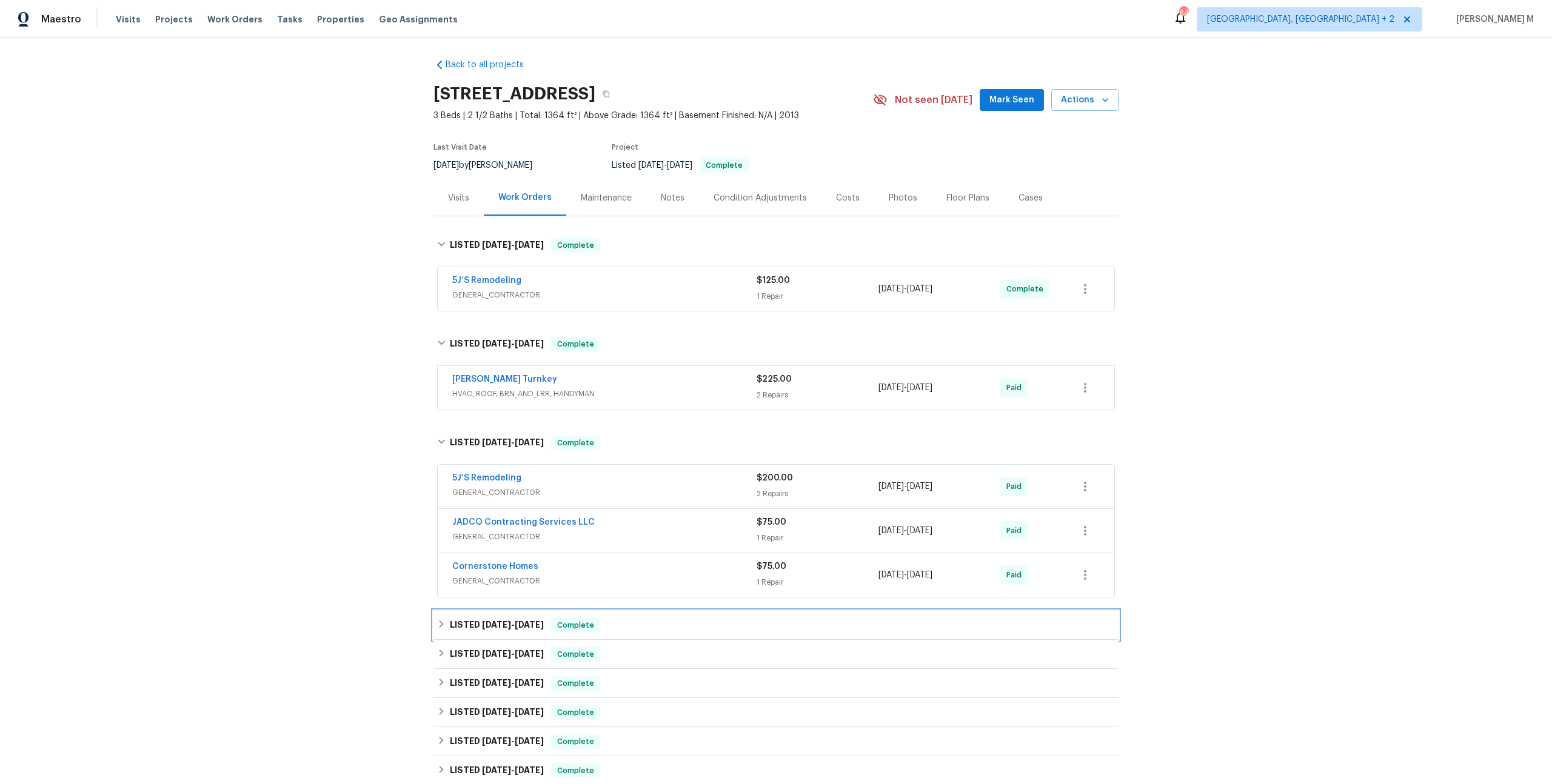
click at [489, 618] on h6 "LISTED 10/4/24 - 10/10/24" at bounding box center [497, 625] width 94 height 15
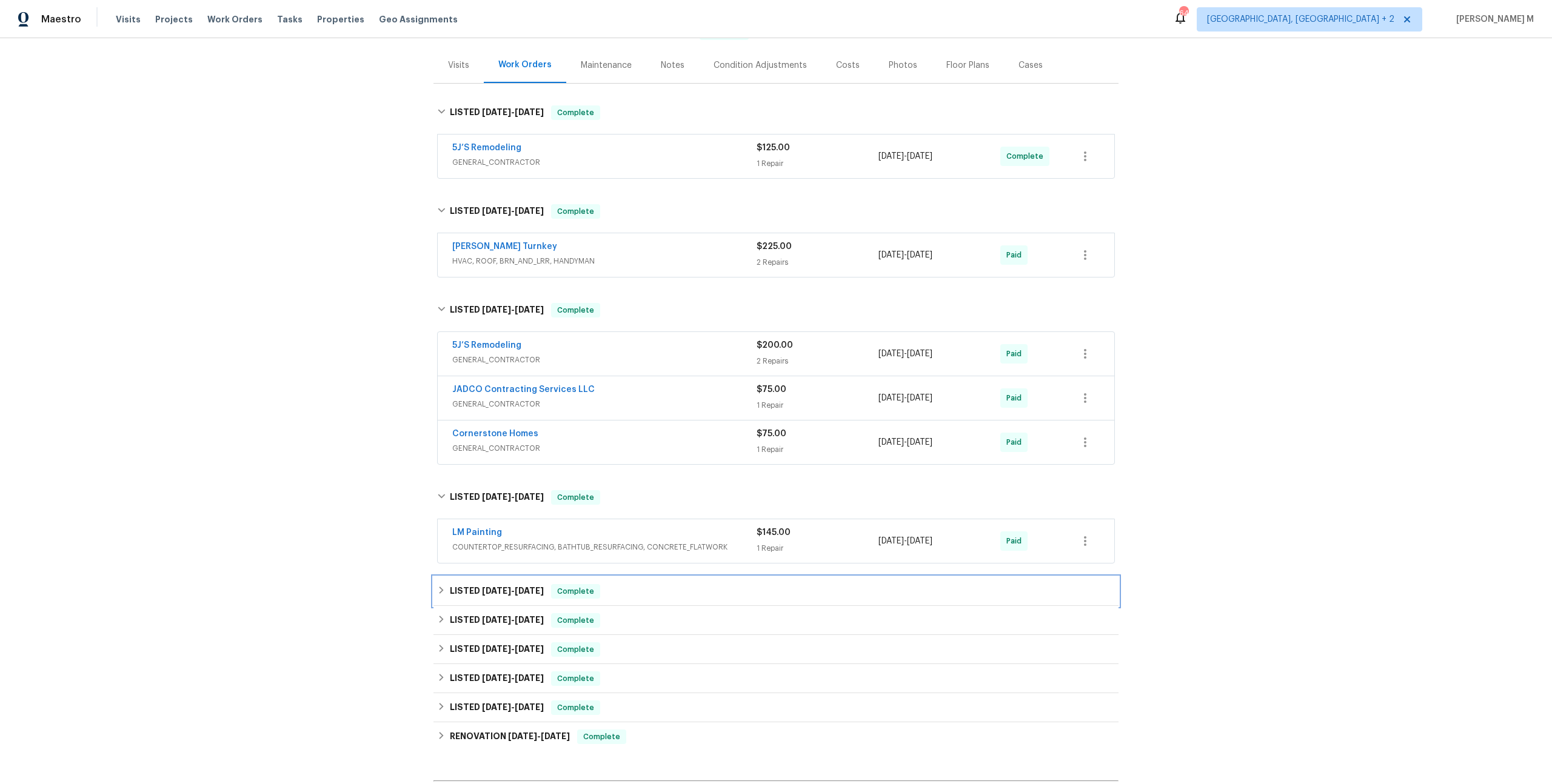
click at [497, 587] on span "10/1/24" at bounding box center [497, 591] width 29 height 8
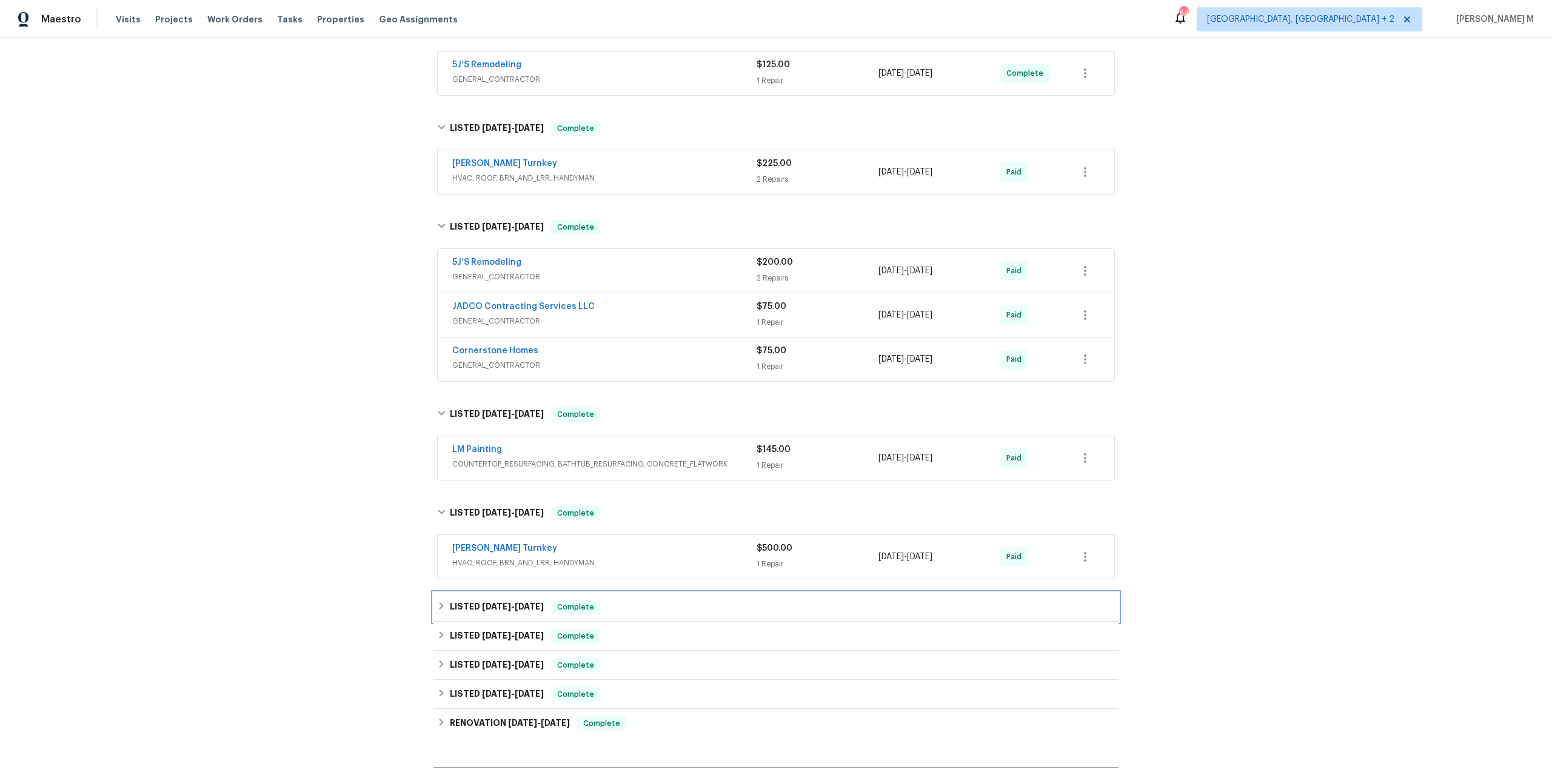
click at [492, 603] on span "7/12/24" at bounding box center [497, 606] width 29 height 8
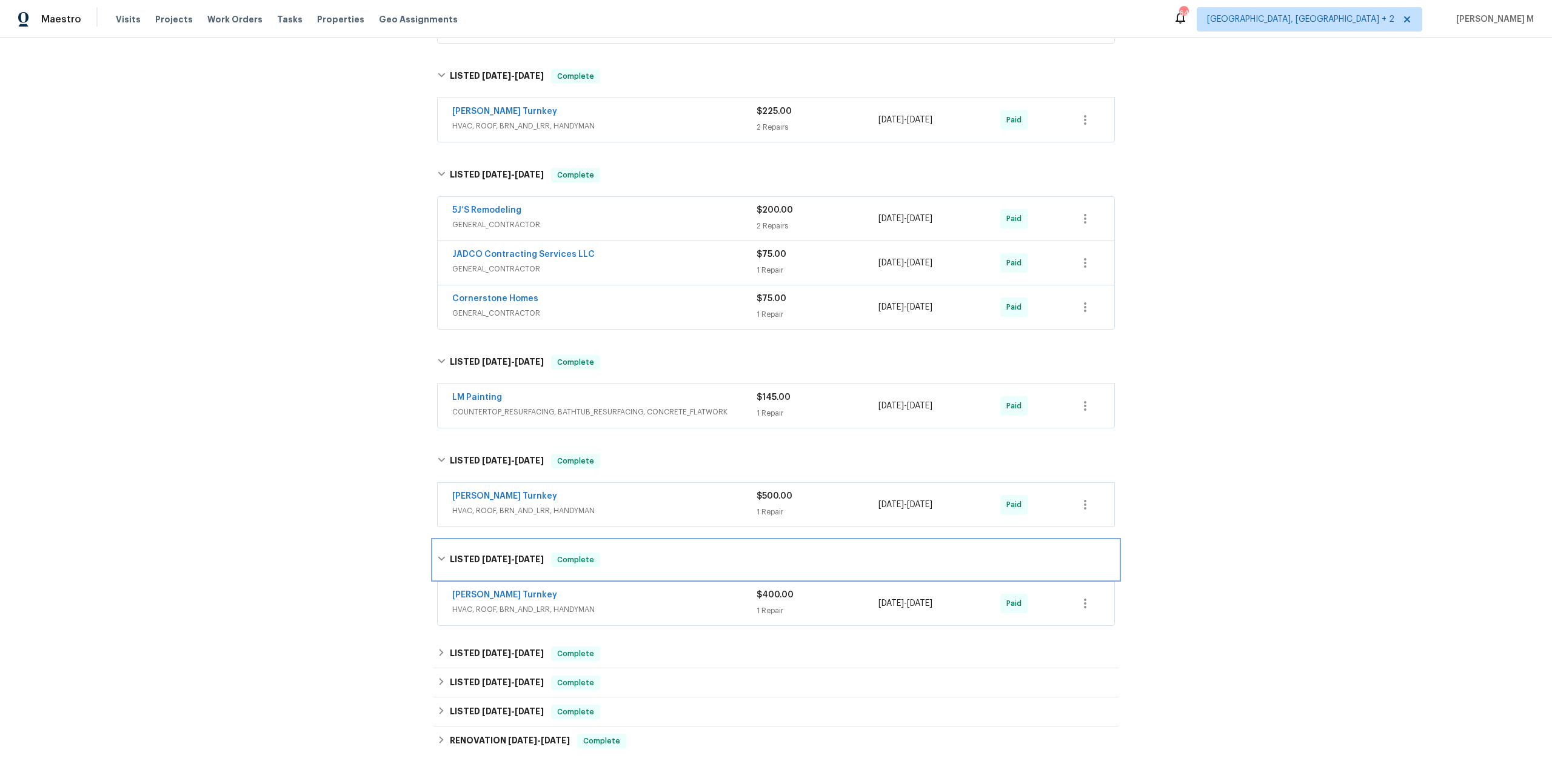
scroll to position [286, 0]
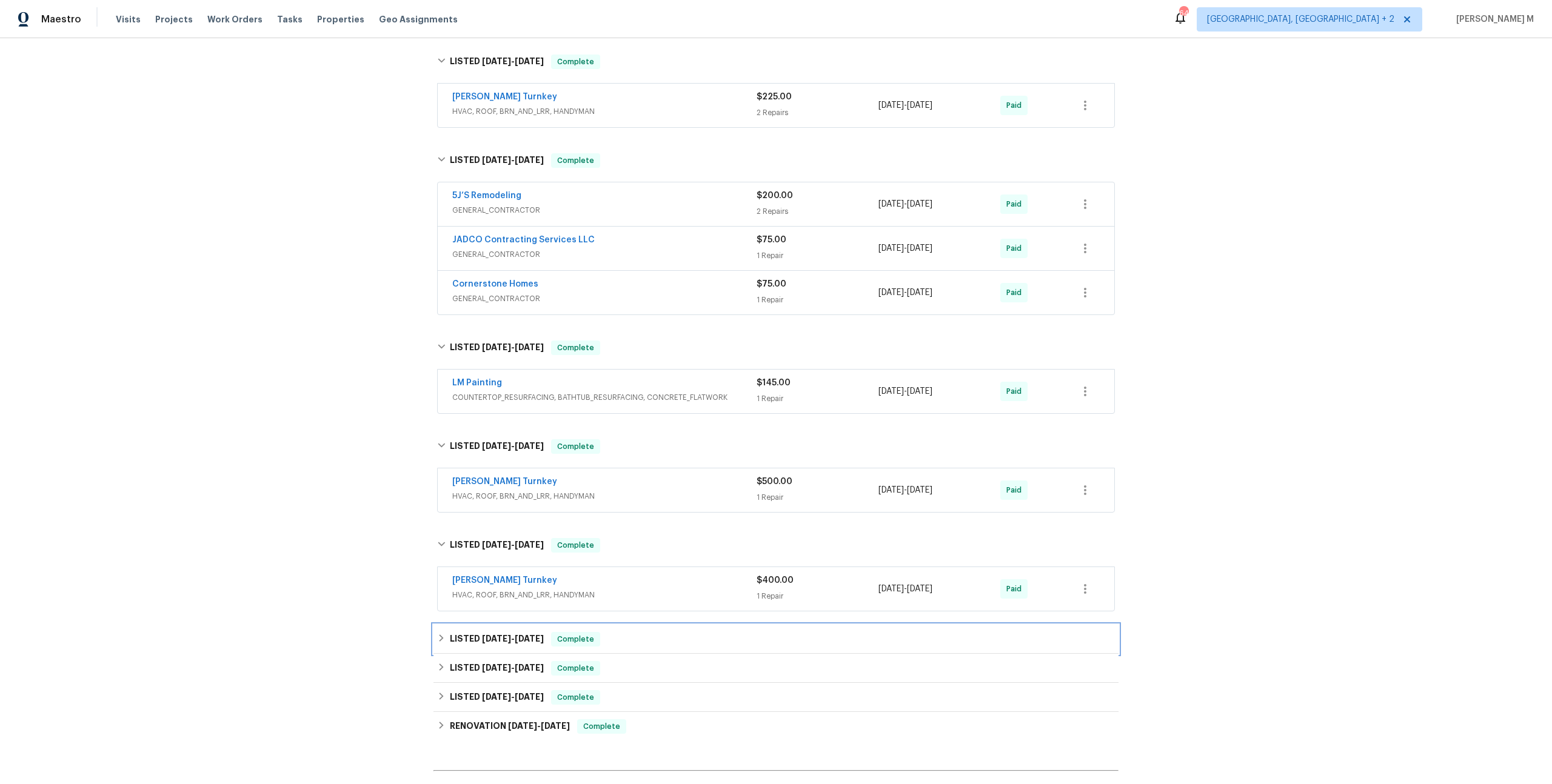
click at [483, 634] on span "6/13/24" at bounding box center [497, 638] width 29 height 8
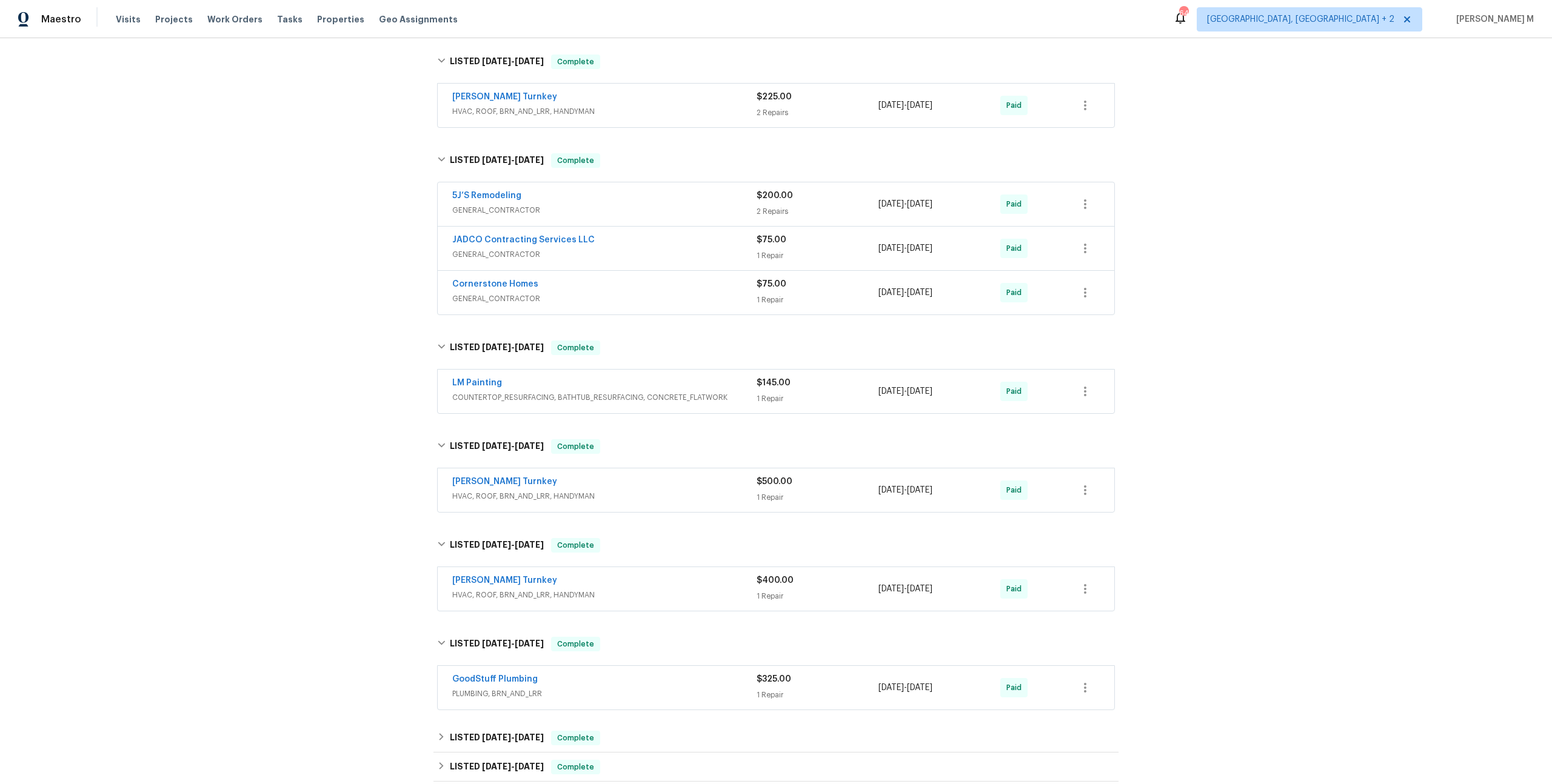
click at [500, 490] on span "HVAC, ROOF, BRN_AND_LRR, HANDYMAN" at bounding box center [605, 496] width 305 height 12
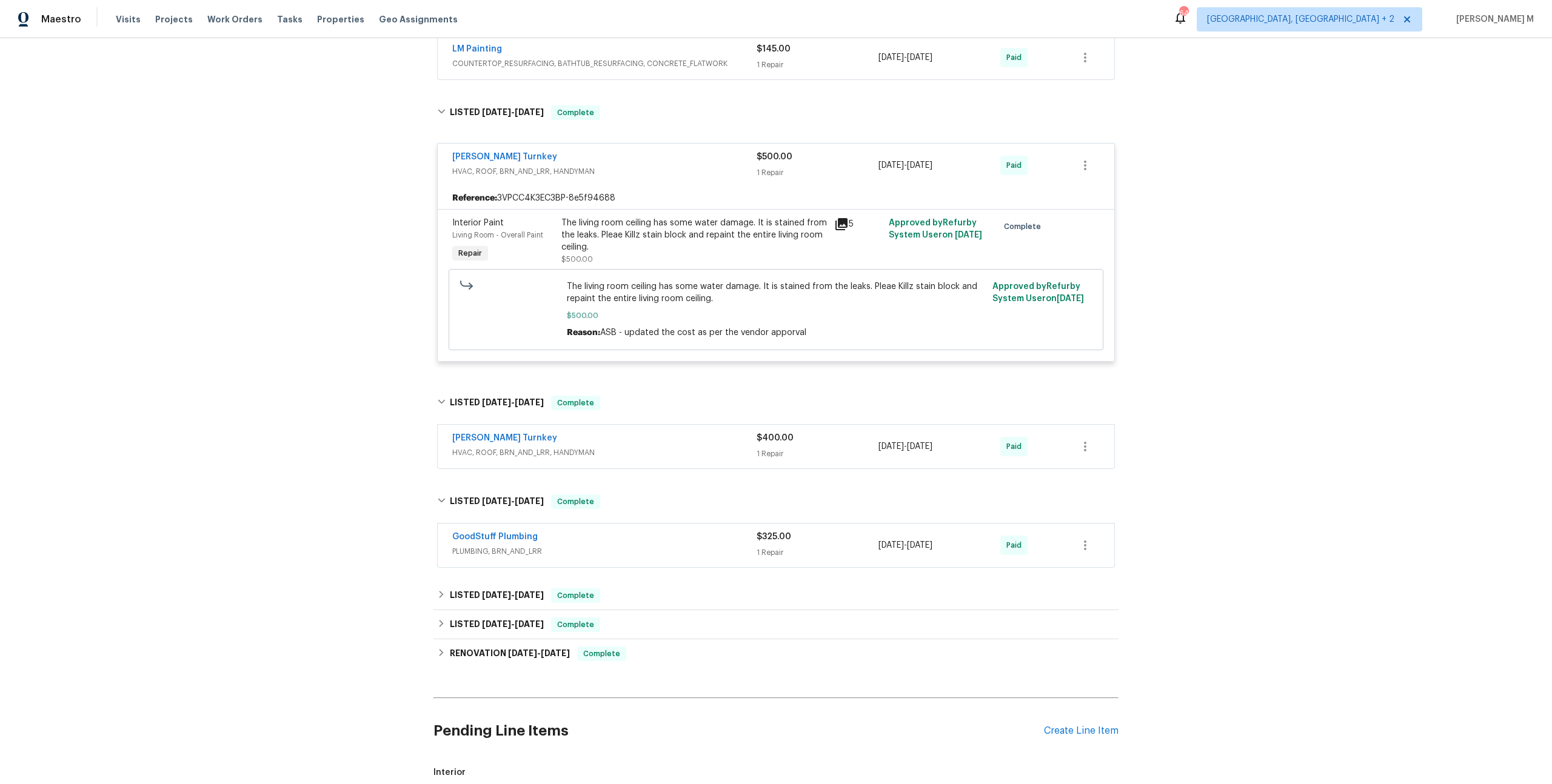
scroll to position [636, 0]
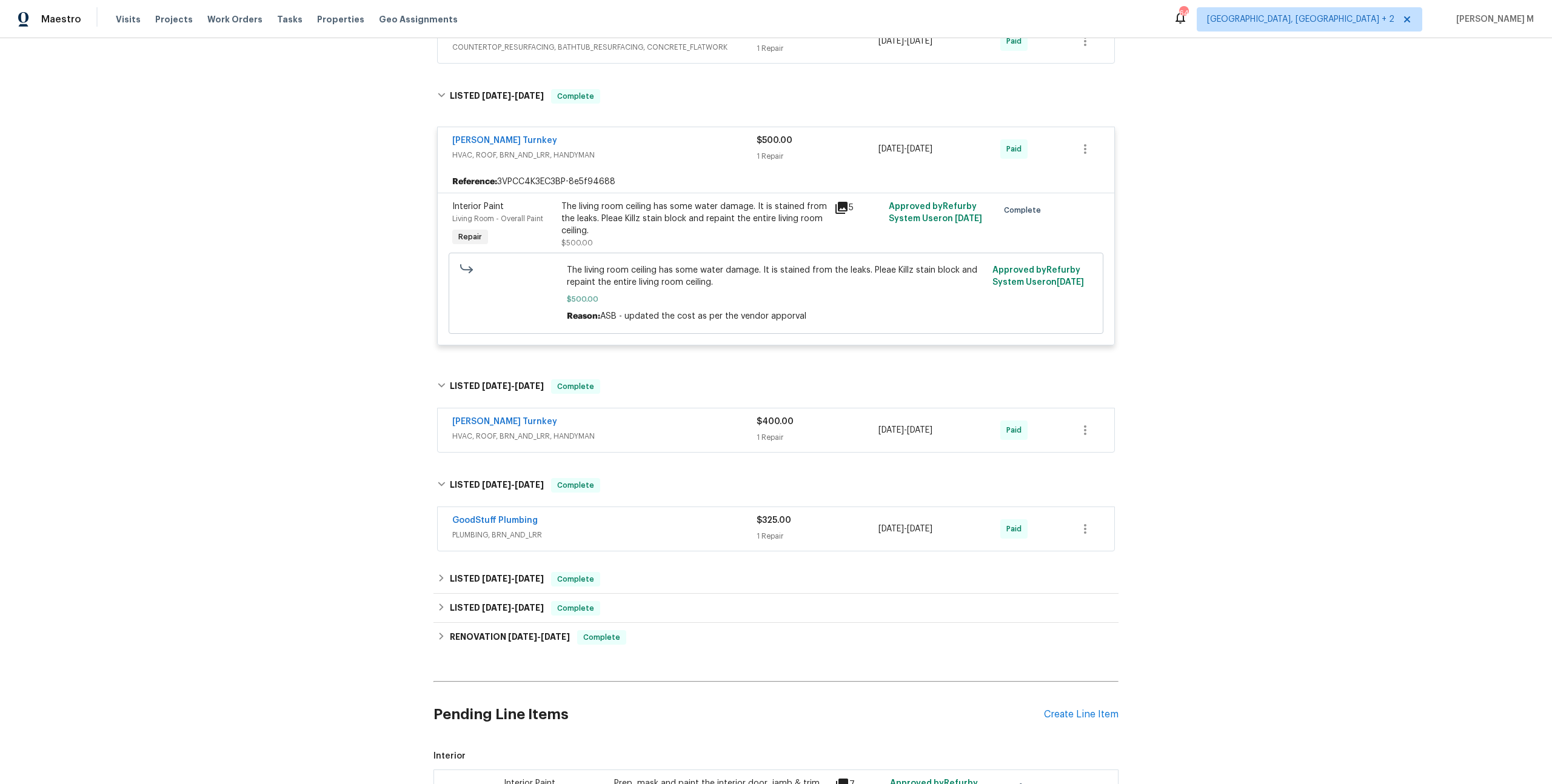
click at [494, 418] on div "Davis Turnkey HVAC, ROOF, BRN_AND_LRR, HANDYMAN" at bounding box center [605, 430] width 305 height 29
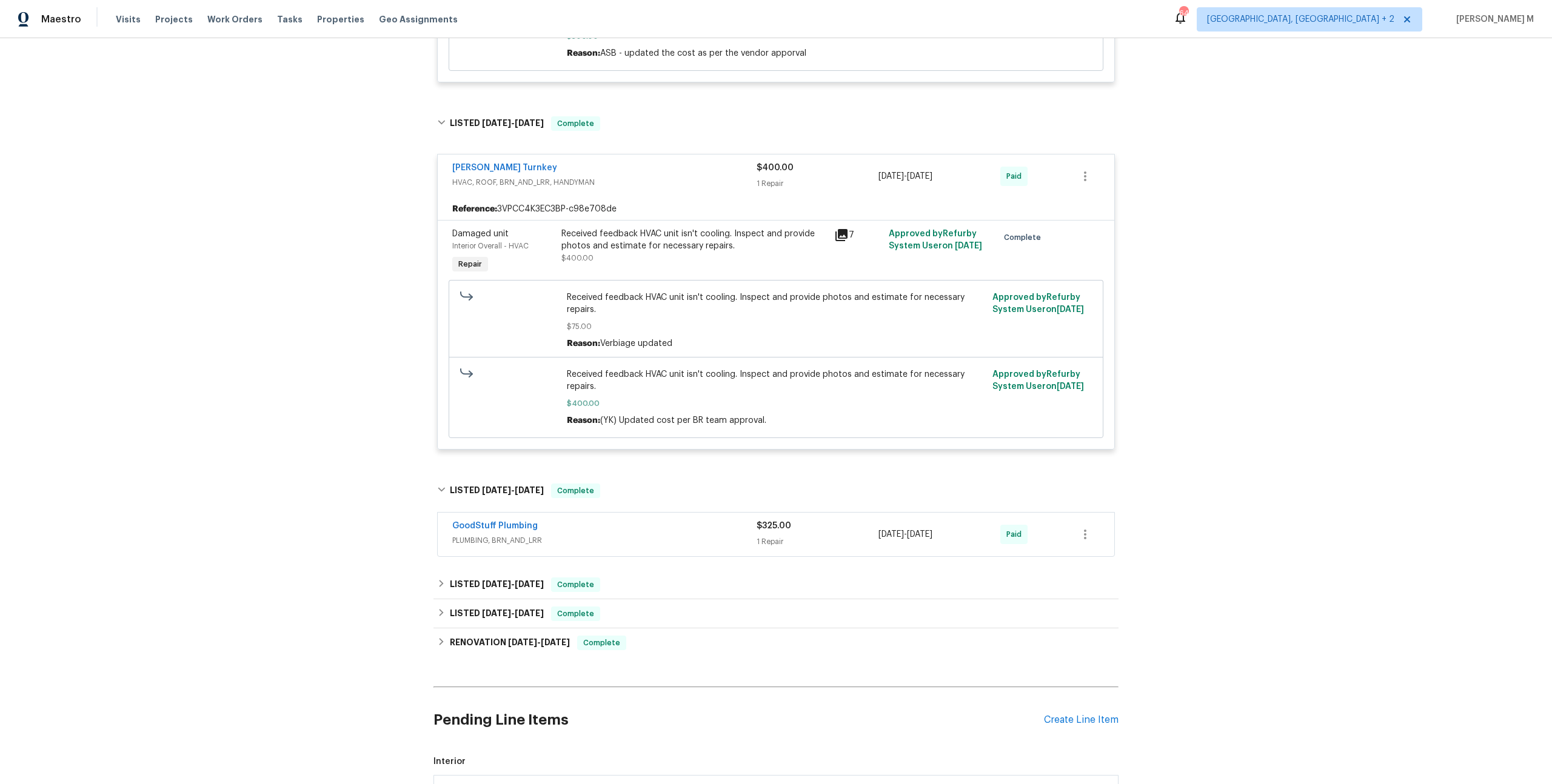
scroll to position [898, 0]
click at [758, 229] on div "Received feedback HVAC unit isn't cooling. Inspect and provide photos and estim…" at bounding box center [694, 241] width 265 height 24
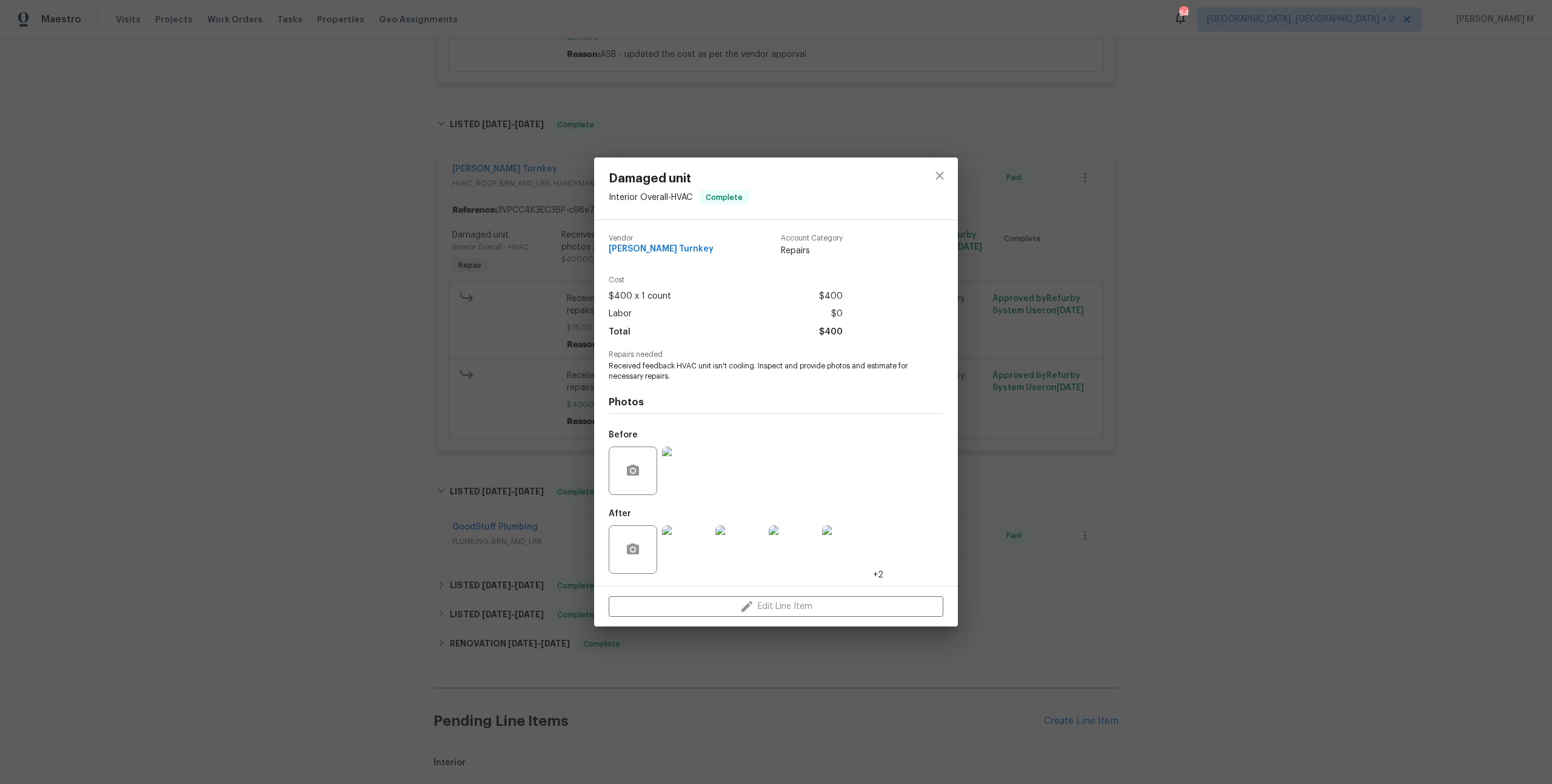
click at [694, 544] on img at bounding box center [686, 550] width 49 height 49
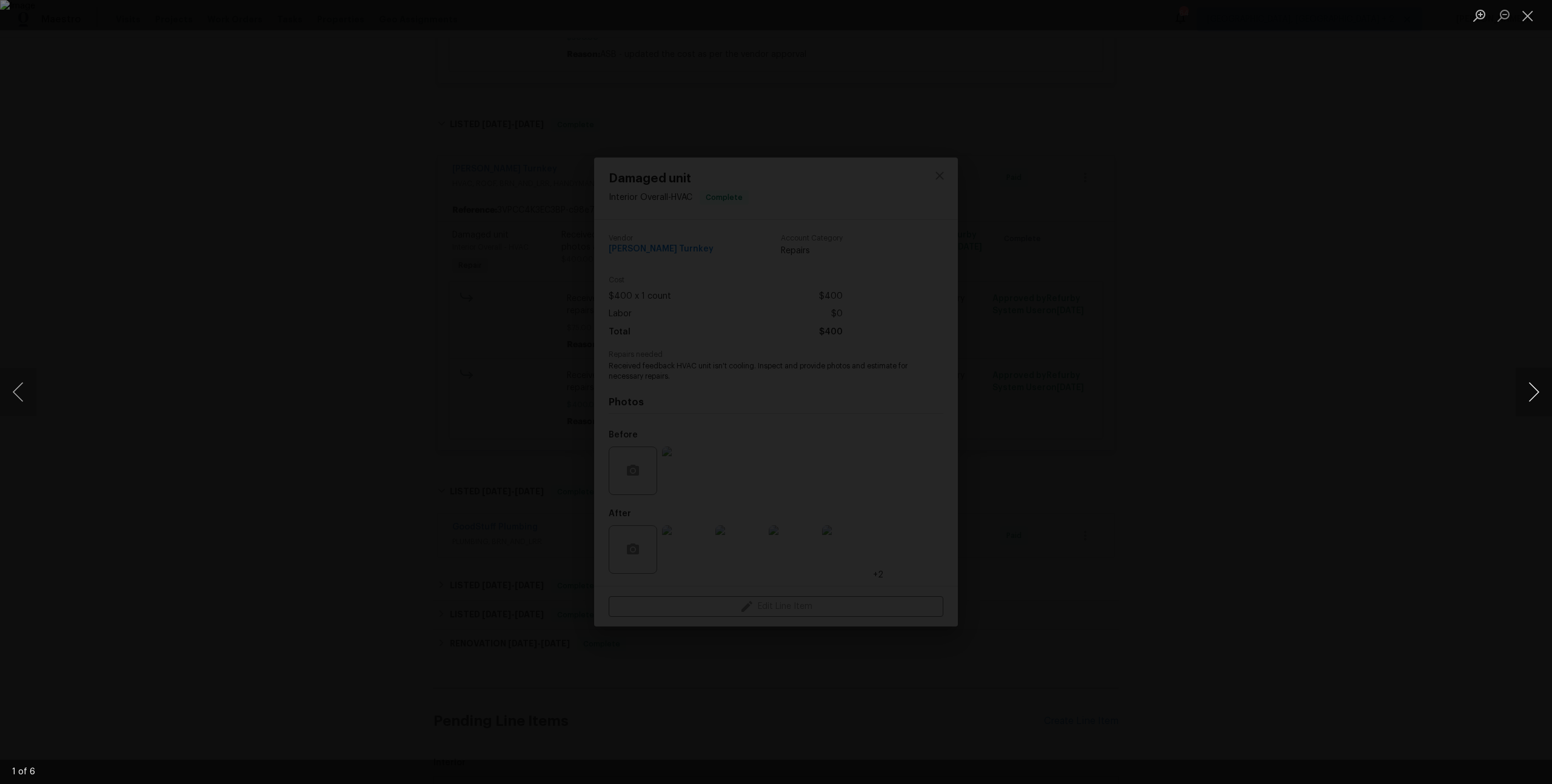
click at [1539, 395] on button "Next image" at bounding box center [1534, 392] width 37 height 49
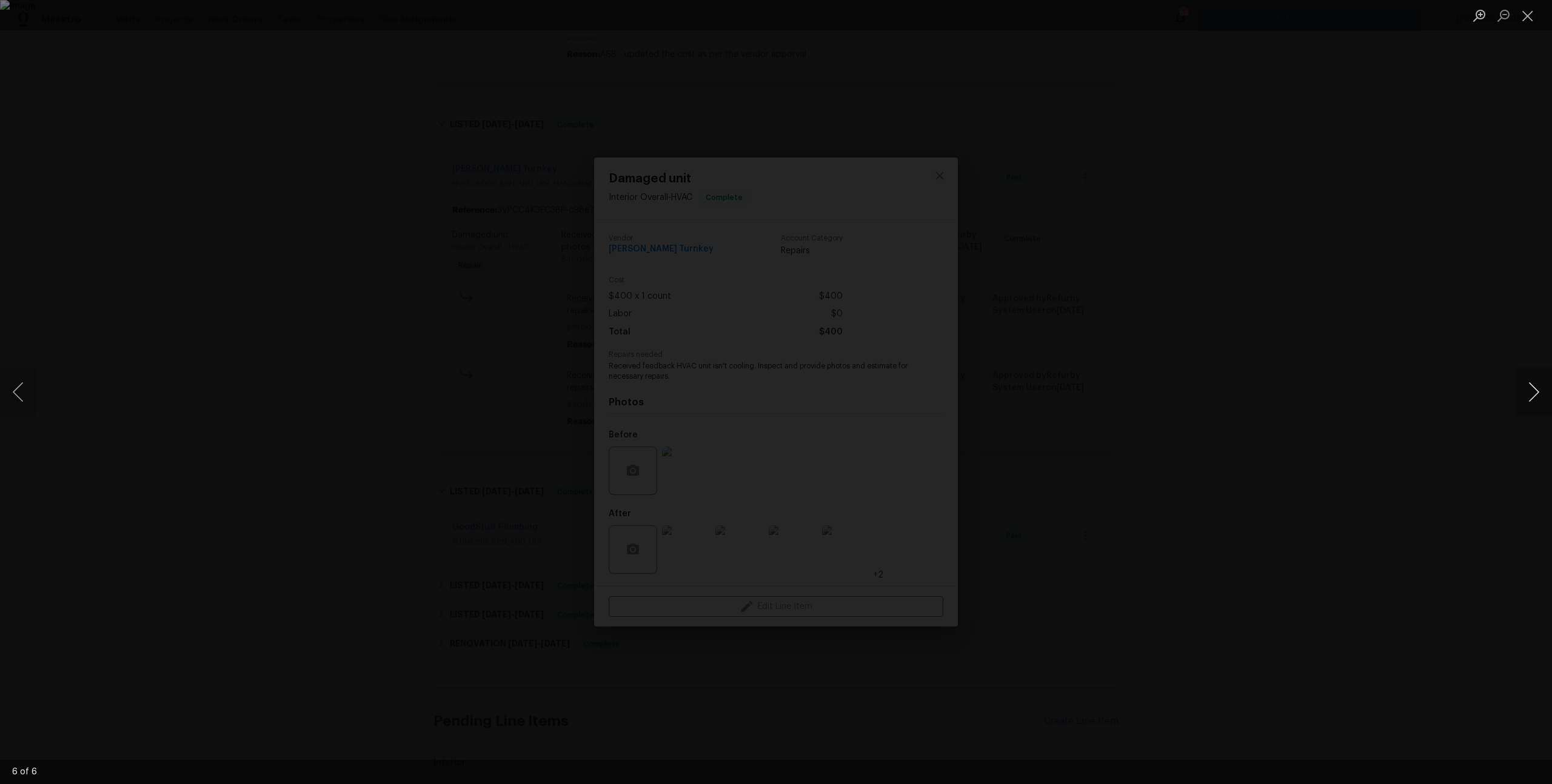
click at [1539, 395] on button "Next image" at bounding box center [1534, 392] width 37 height 49
click at [1382, 176] on div "Lightbox" at bounding box center [776, 392] width 1552 height 784
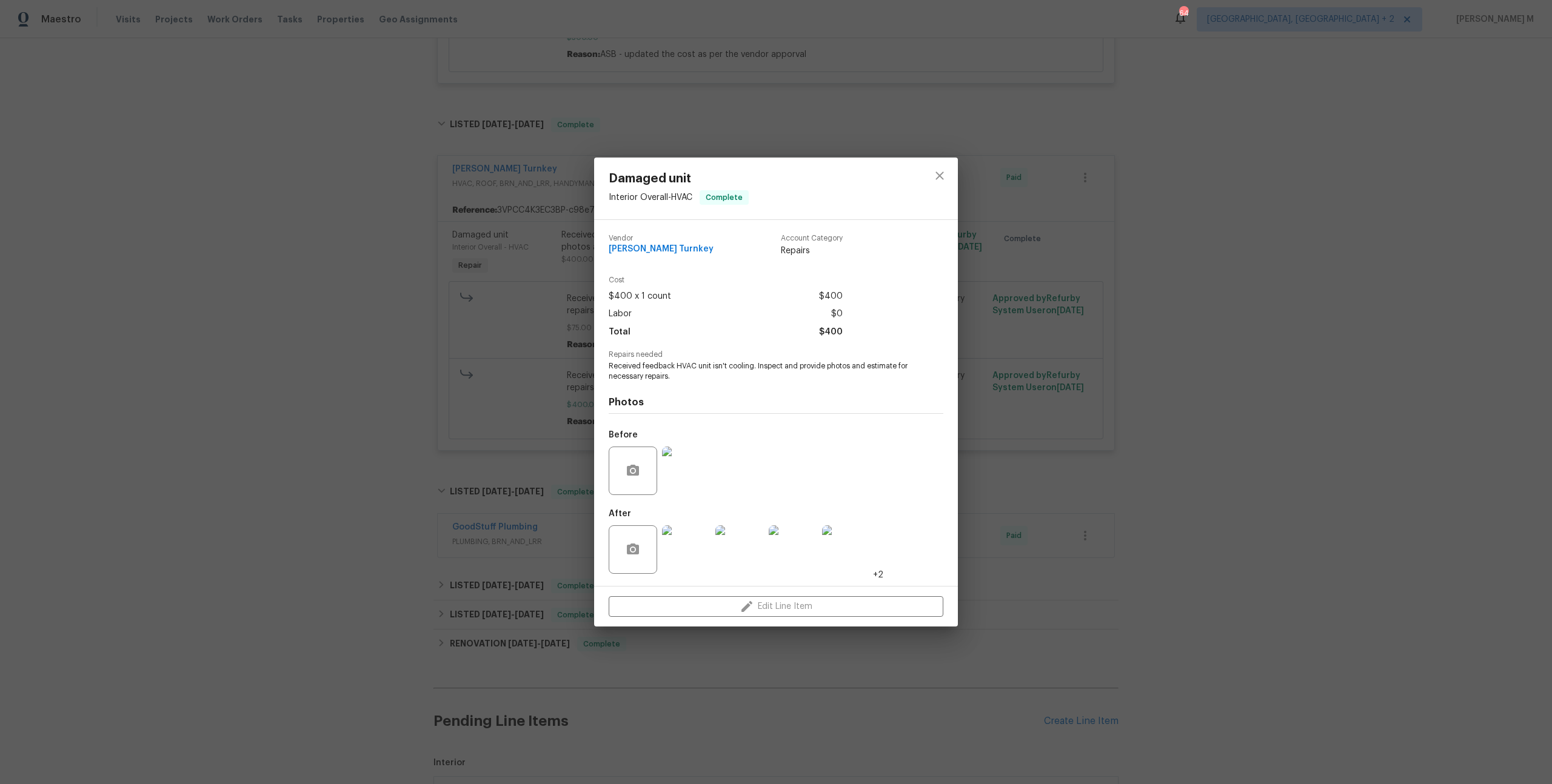
click at [1352, 201] on div "Damaged unit Interior Overall - HVAC Complete Vendor Davis Turnkey Account Cate…" at bounding box center [776, 392] width 1552 height 784
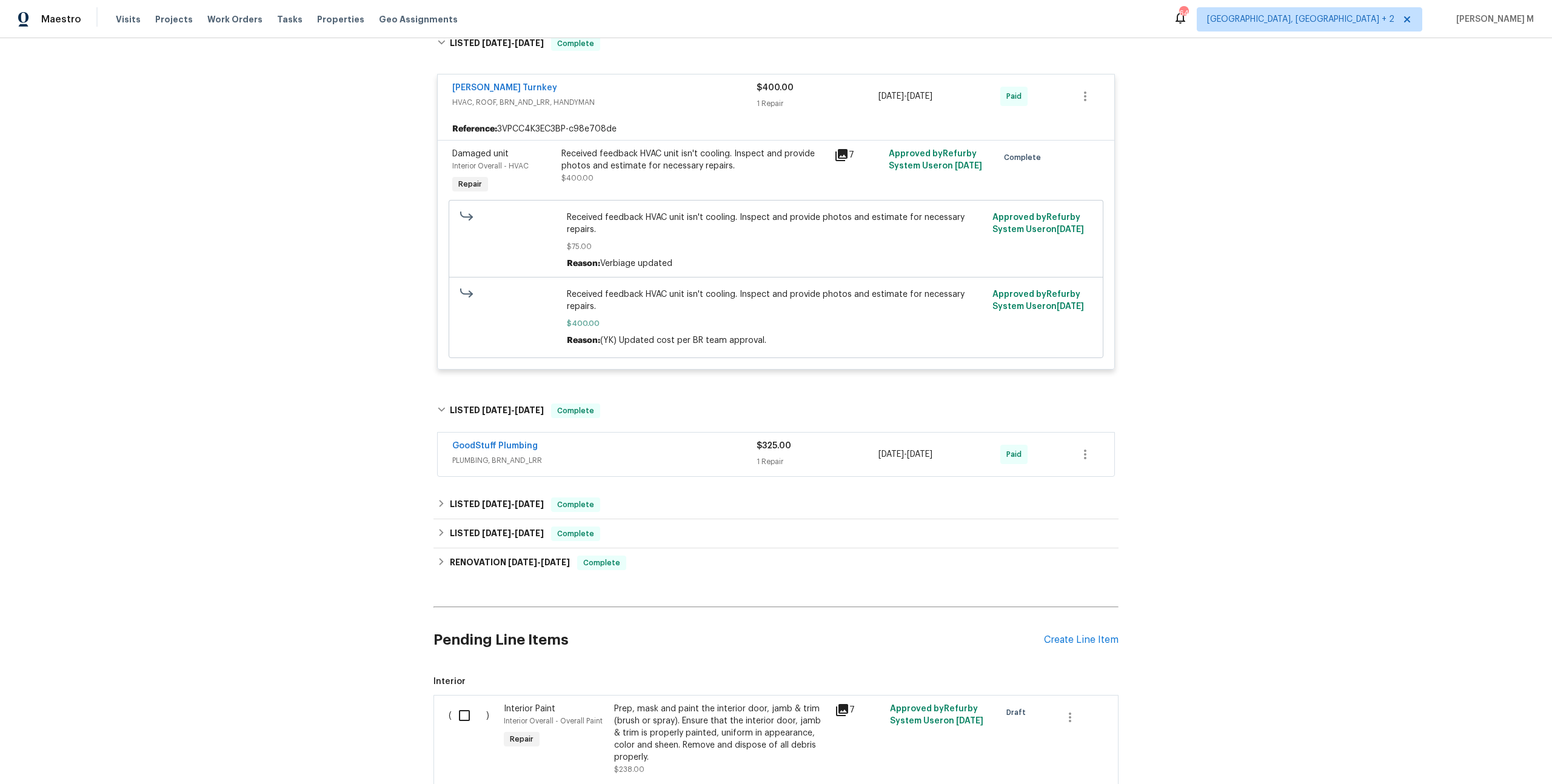
scroll to position [0, 0]
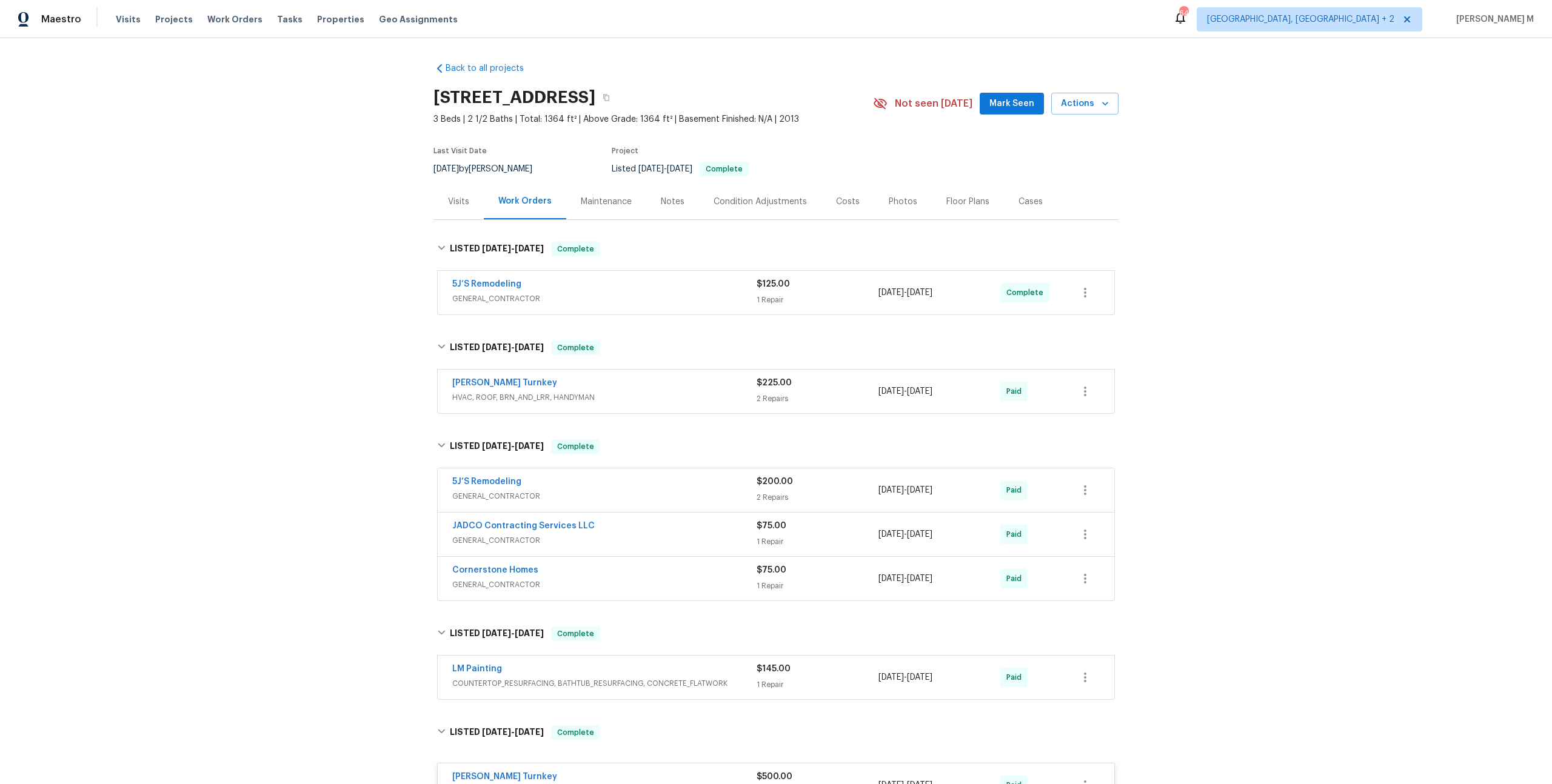
click at [486, 392] on span "HVAC, ROOF, BRN_AND_LRR, HANDYMAN" at bounding box center [605, 397] width 305 height 12
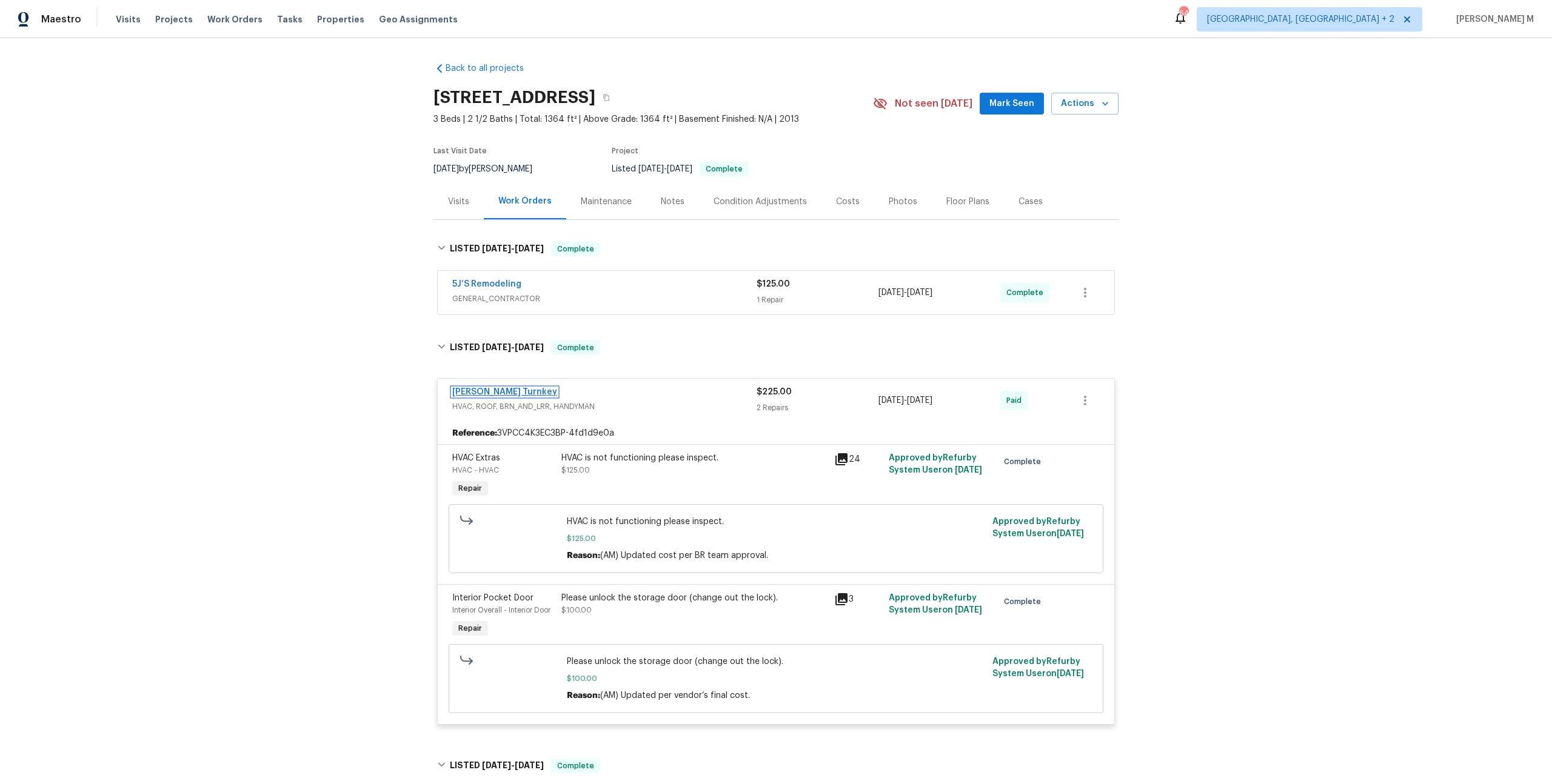
click at [482, 388] on link "[PERSON_NAME] Turnkey" at bounding box center [505, 392] width 105 height 8
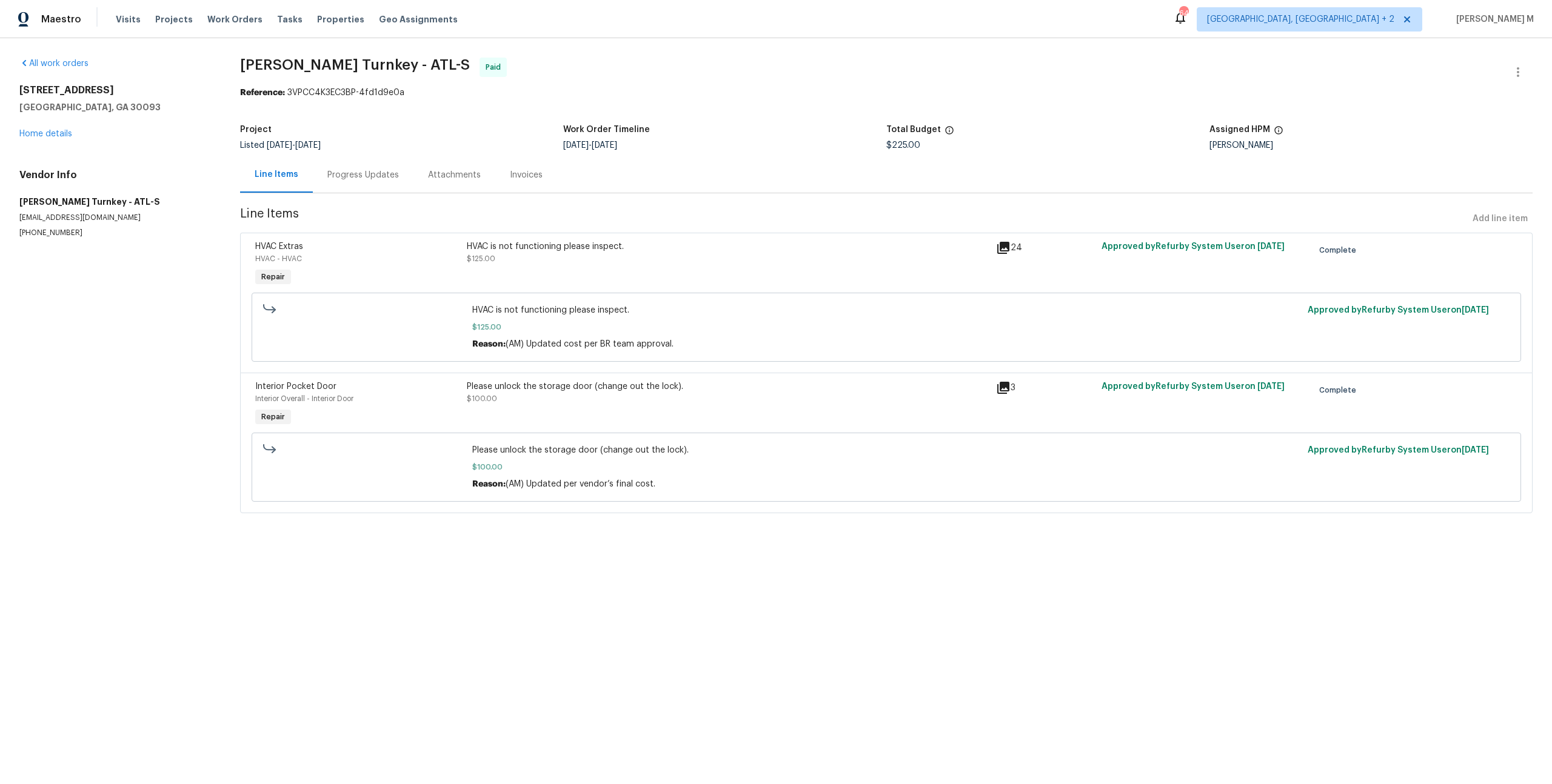
click at [343, 169] on div "Progress Updates" at bounding box center [363, 175] width 71 height 12
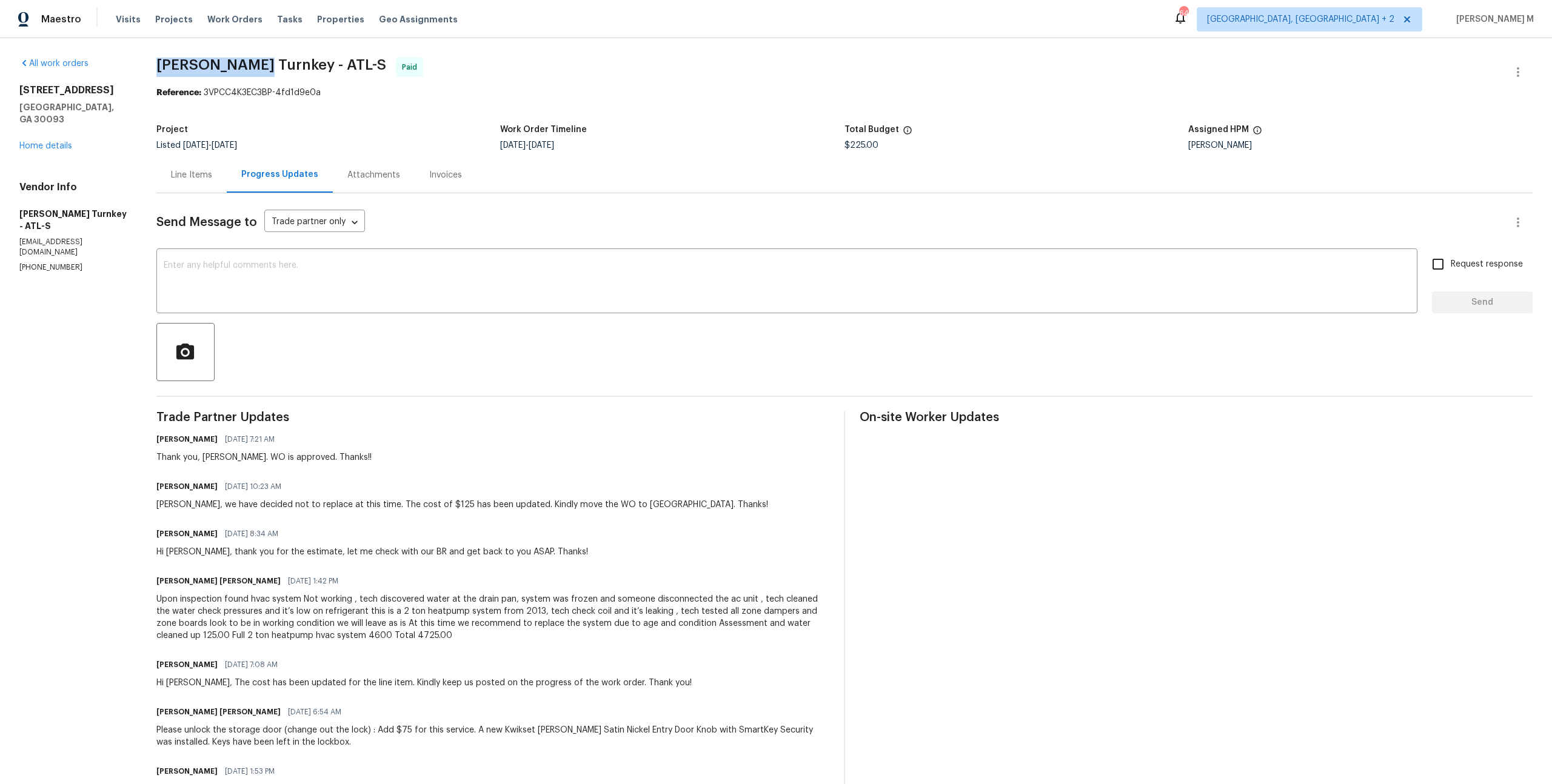
drag, startPoint x: 155, startPoint y: 64, endPoint x: 246, endPoint y: 67, distance: 91.0
click at [246, 67] on div "All work orders 1734 Brookside Lay Cir Norcross, GA 30093 Home details Vendor I…" at bounding box center [776, 534] width 1552 height 992
copy span "[PERSON_NAME] Turnkey"
click at [341, 605] on div "Upon inspection found hvac system Not working , tech discovered water at the dr…" at bounding box center [493, 617] width 673 height 49
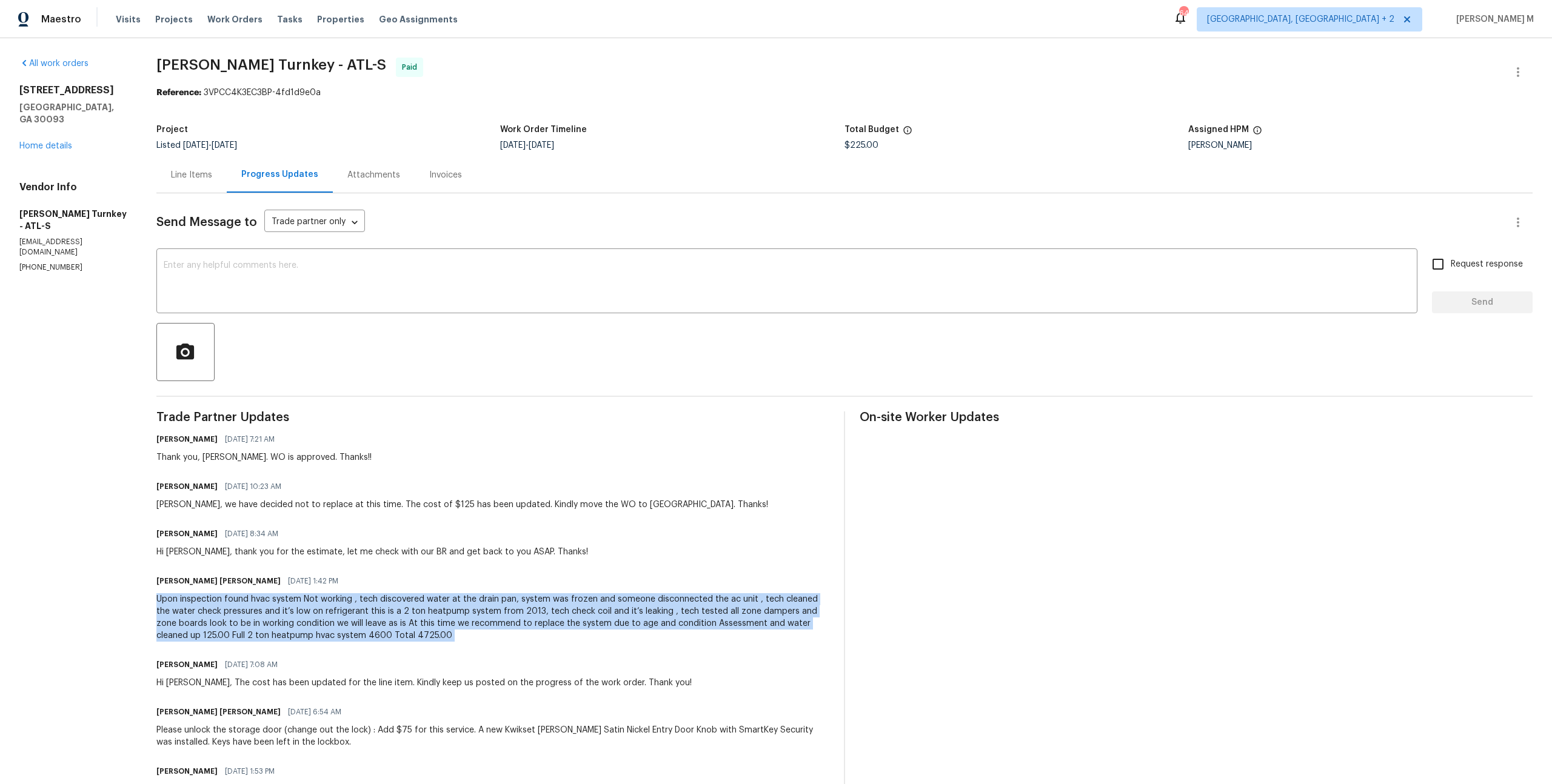
click at [341, 605] on div "Upon inspection found hvac system Not working , tech discovered water at the dr…" at bounding box center [493, 617] width 673 height 49
copy div "Upon inspection found hvac system Not working , tech discovered water at the dr…"
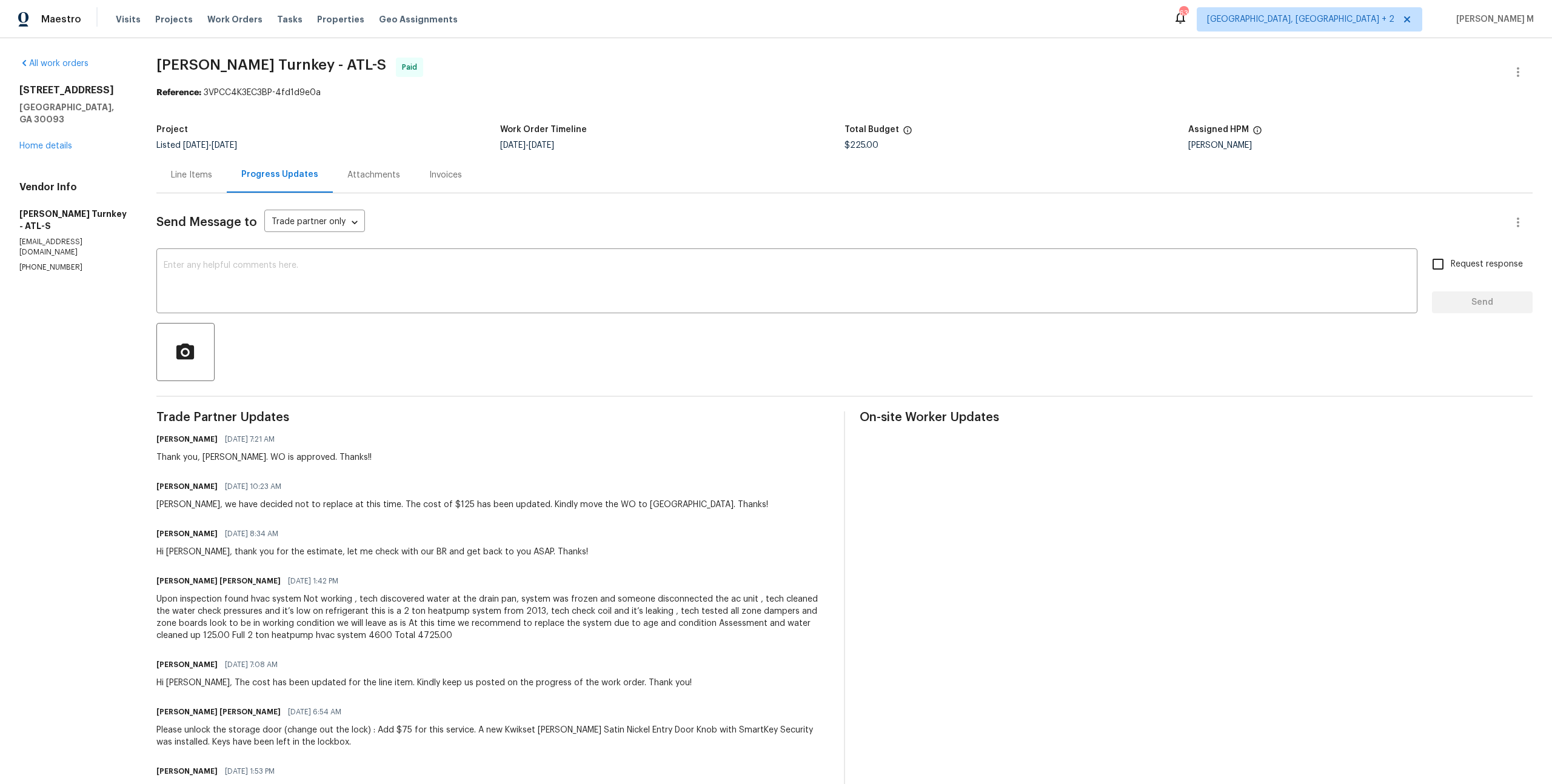
click at [532, 368] on div "Send Message to Trade partner only Trade partner only ​ x ​ Request response Se…" at bounding box center [845, 602] width 1376 height 818
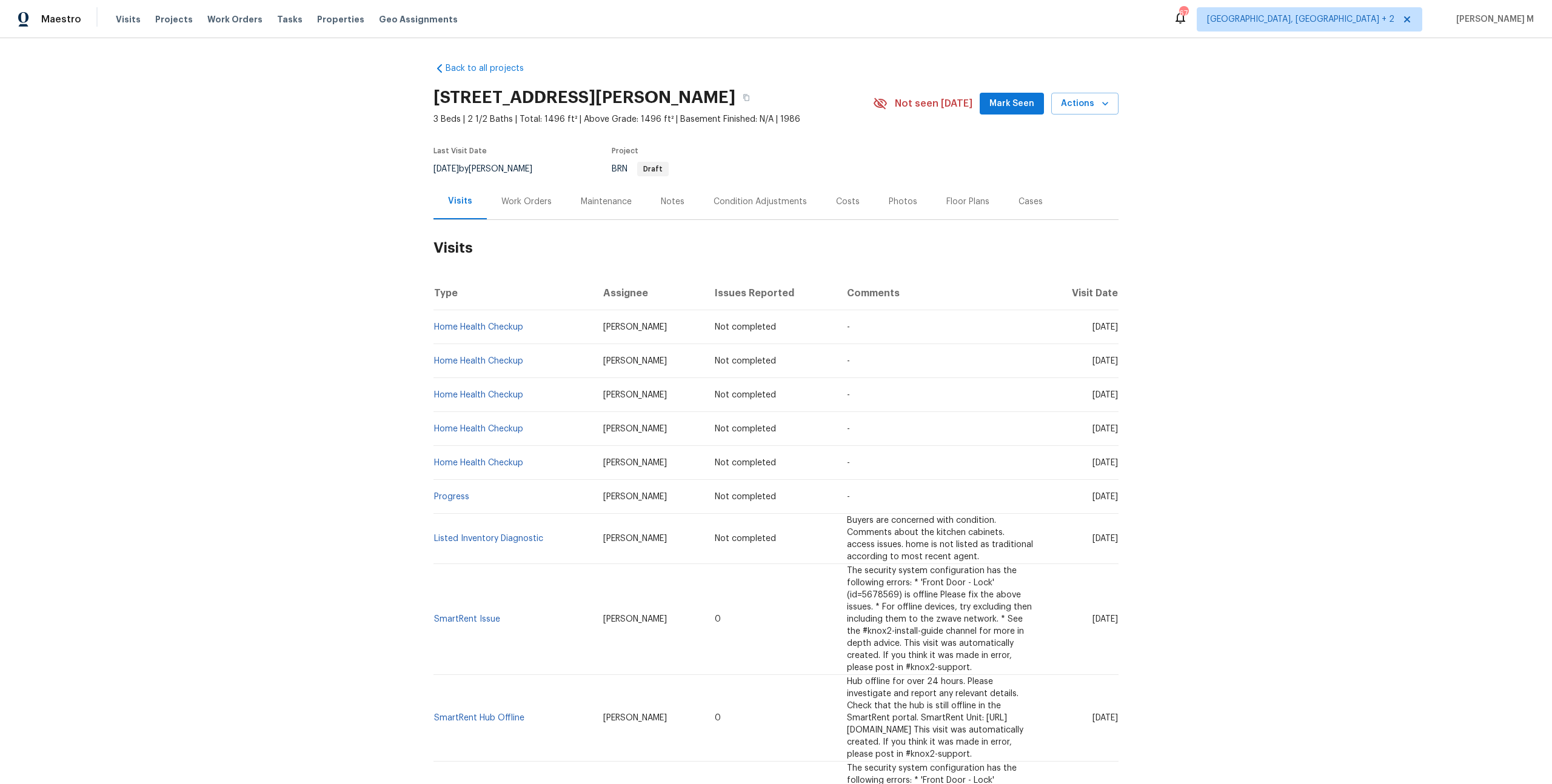
click at [531, 188] on div "Work Orders" at bounding box center [526, 202] width 80 height 36
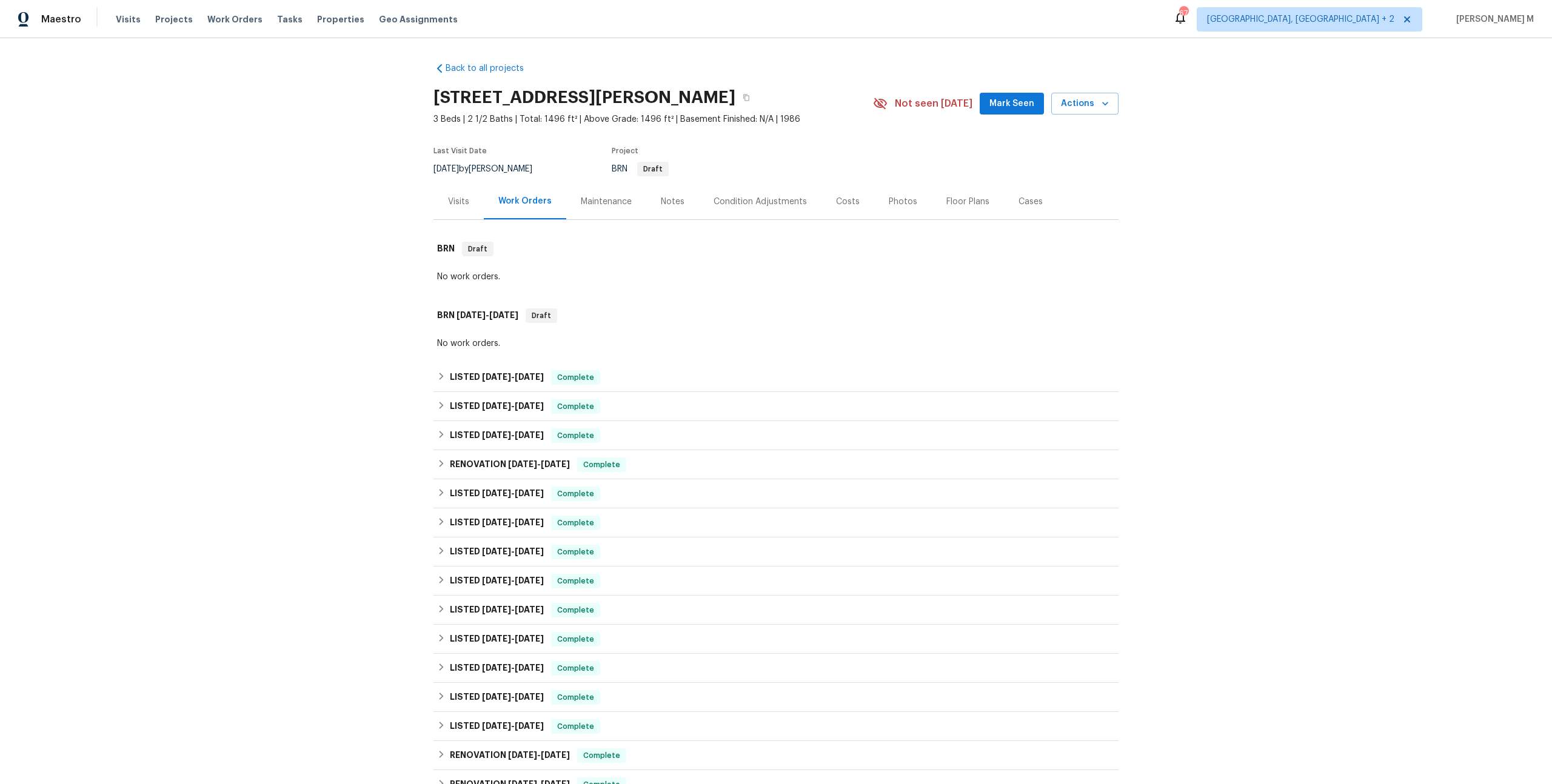
click at [472, 392] on div "LISTED [DATE] - [DATE] Complete [PERSON_NAME] Property Maintenance LLC GLASS_WI…" at bounding box center [776, 407] width 685 height 29
click at [485, 376] on h6 "LISTED [DATE] - [DATE]" at bounding box center [497, 377] width 94 height 15
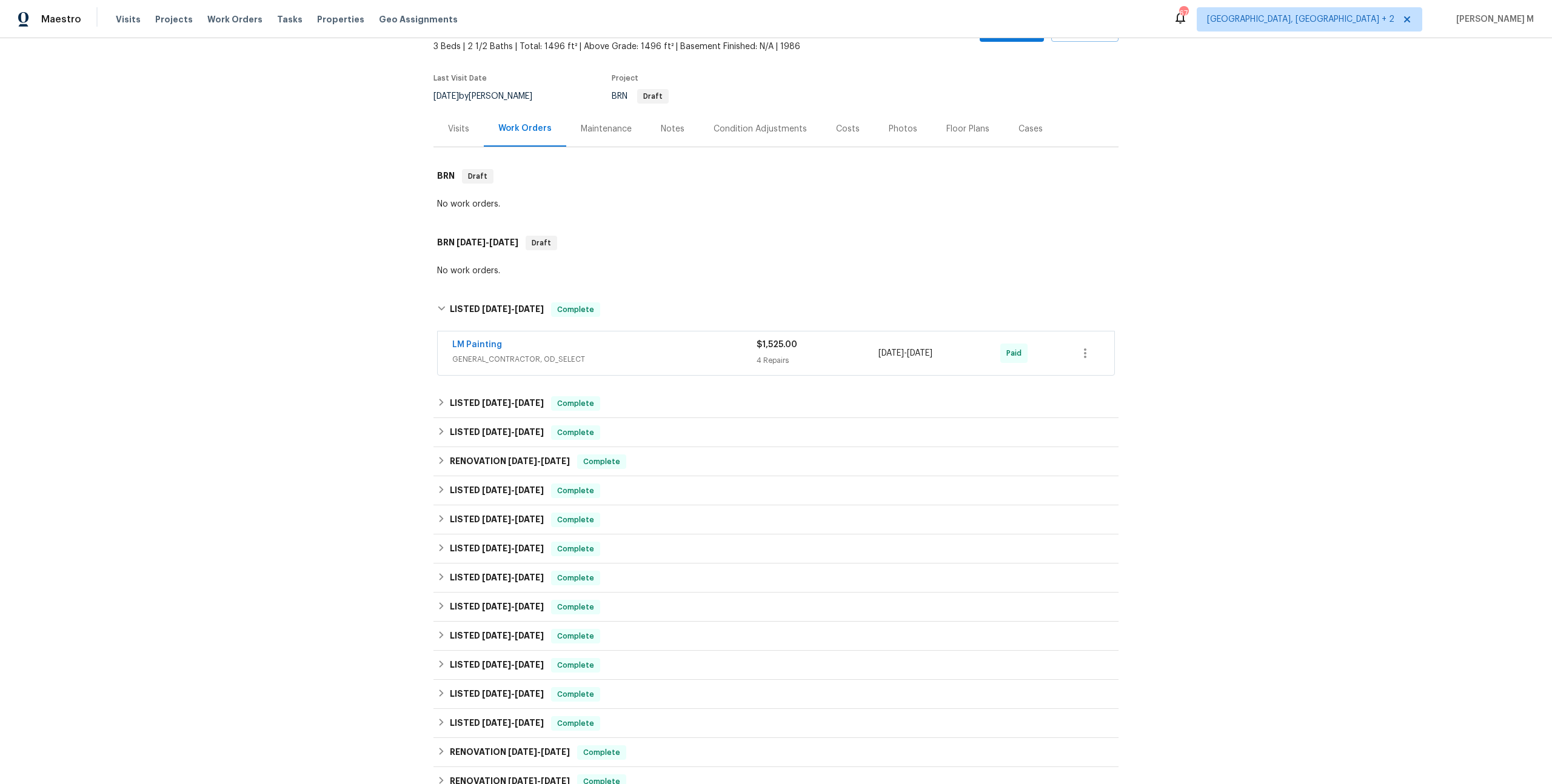
click at [486, 357] on span "GENERAL_CONTRACTOR, OD_SELECT" at bounding box center [605, 359] width 305 height 12
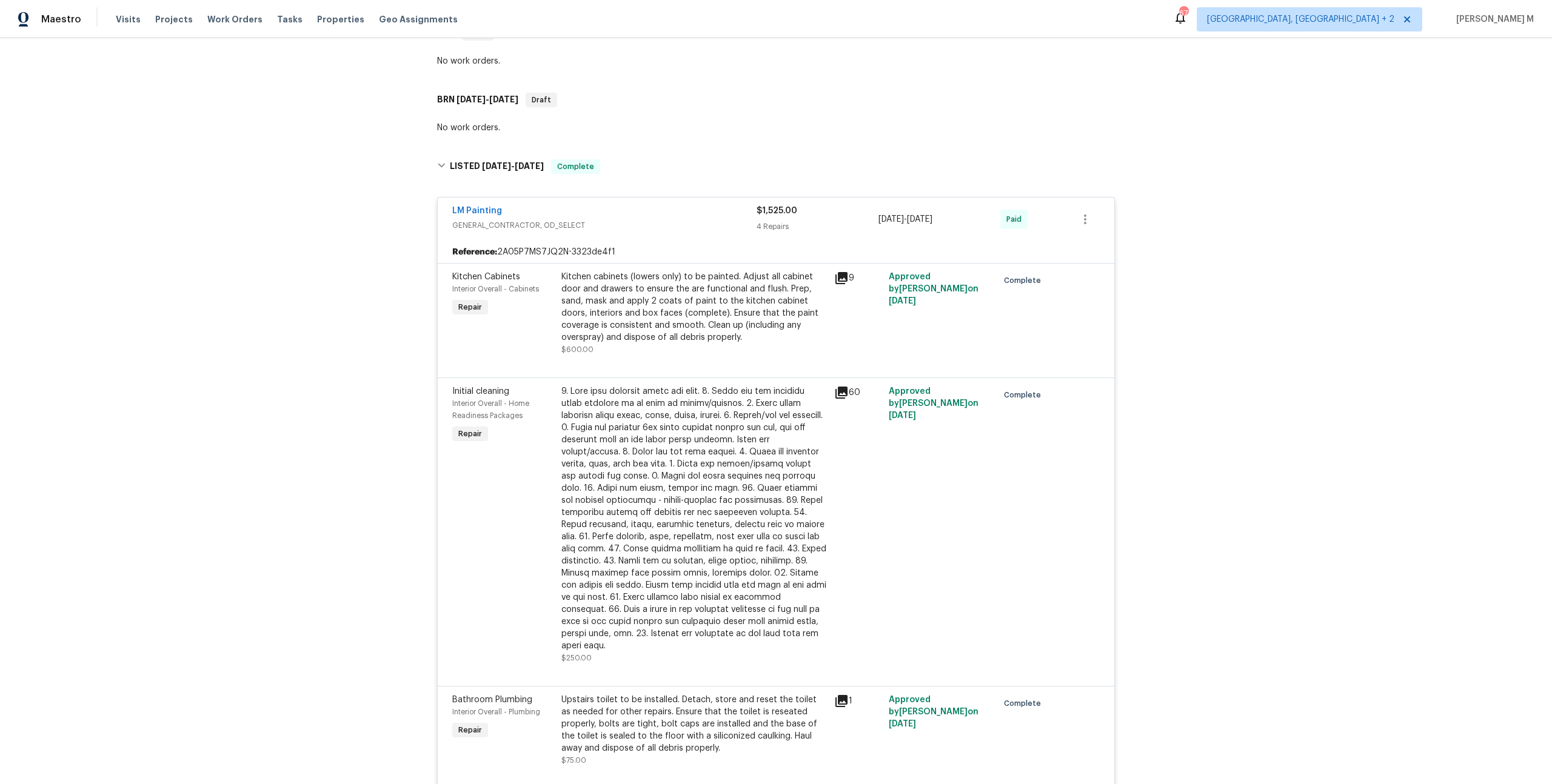
scroll to position [217, 0]
click at [688, 309] on div "Kitchen cabinets (lowers only) to be painted. Adjust all cabinet door and drawe…" at bounding box center [694, 306] width 265 height 73
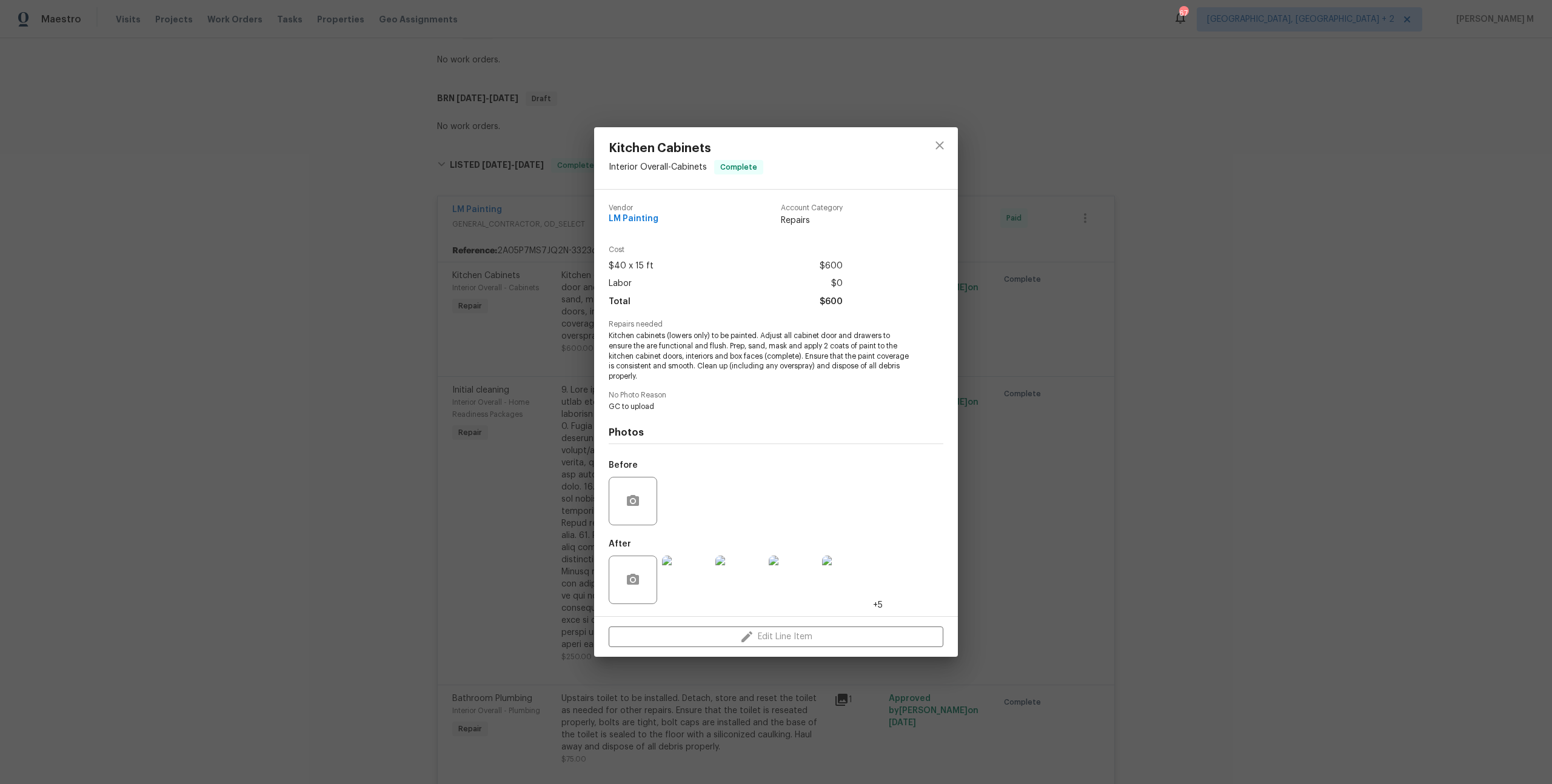
click at [483, 333] on div "Kitchen Cabinets Interior Overall - Cabinets Complete Vendor LM Painting Accoun…" at bounding box center [776, 392] width 1552 height 784
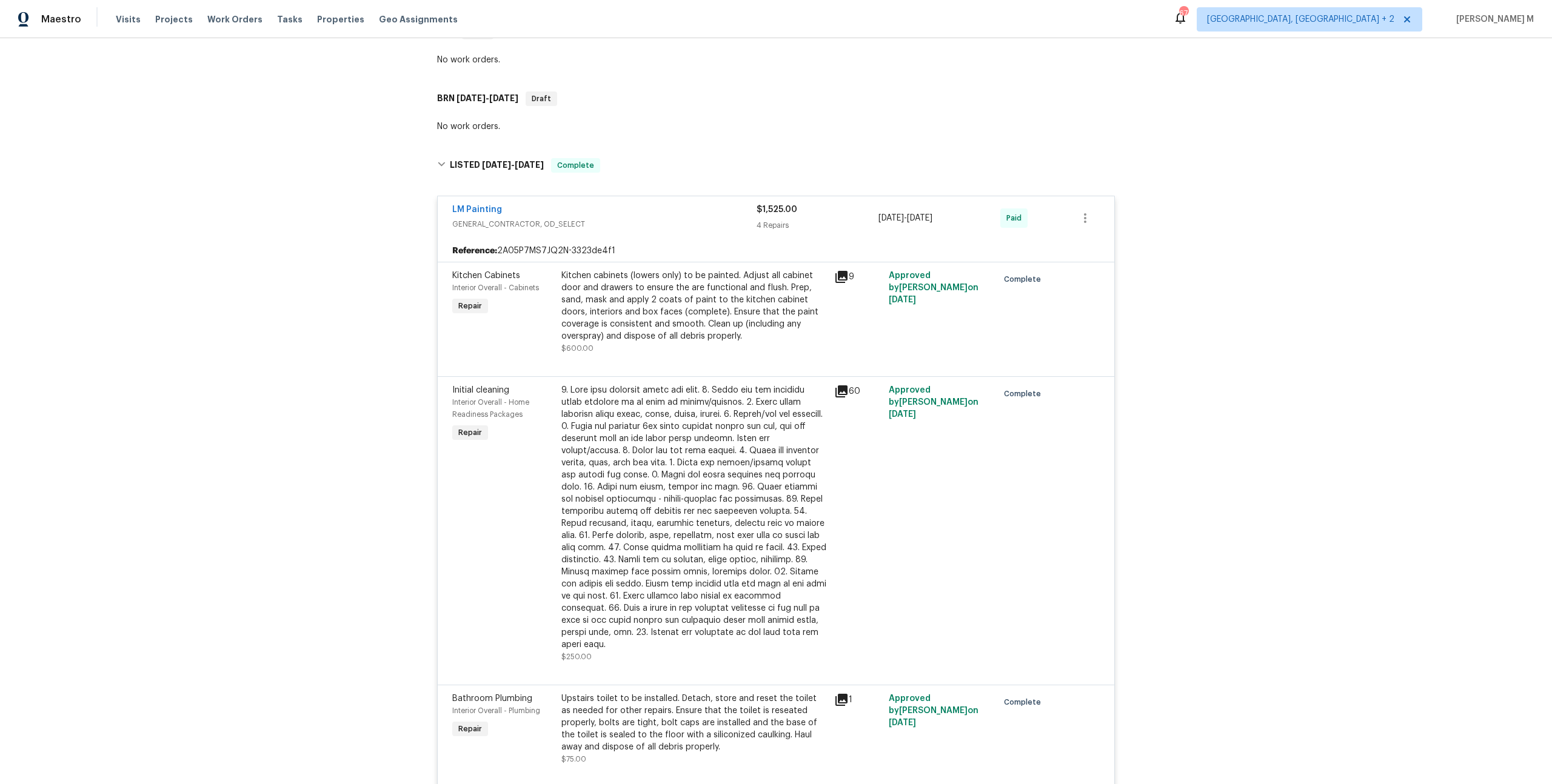
click at [677, 270] on div "Kitchen cabinets (lowers only) to be painted. Adjust all cabinet door and drawe…" at bounding box center [694, 306] width 265 height 73
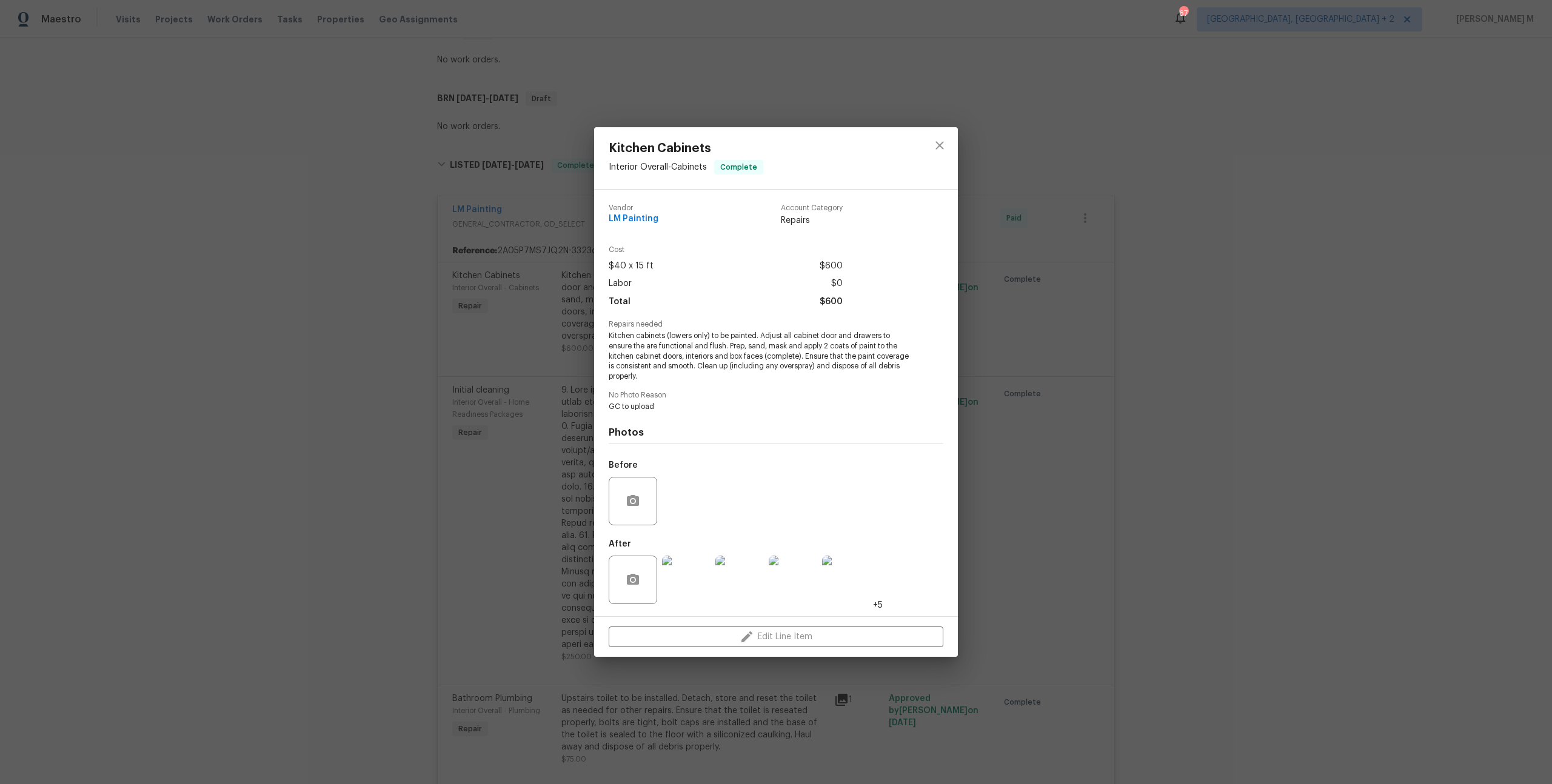
click at [688, 581] on img at bounding box center [686, 580] width 49 height 49
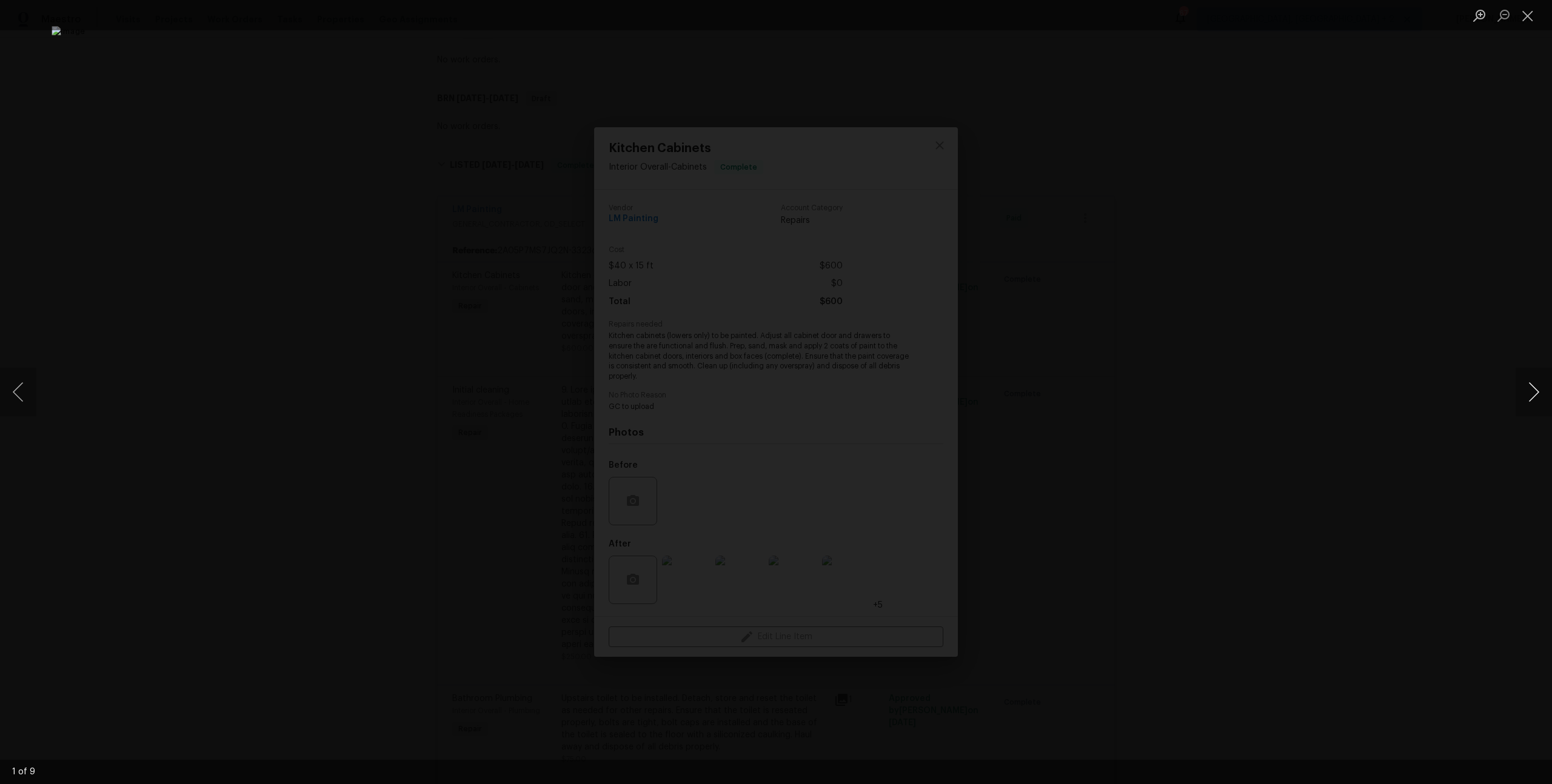
click at [1519, 388] on button "Next image" at bounding box center [1534, 392] width 37 height 49
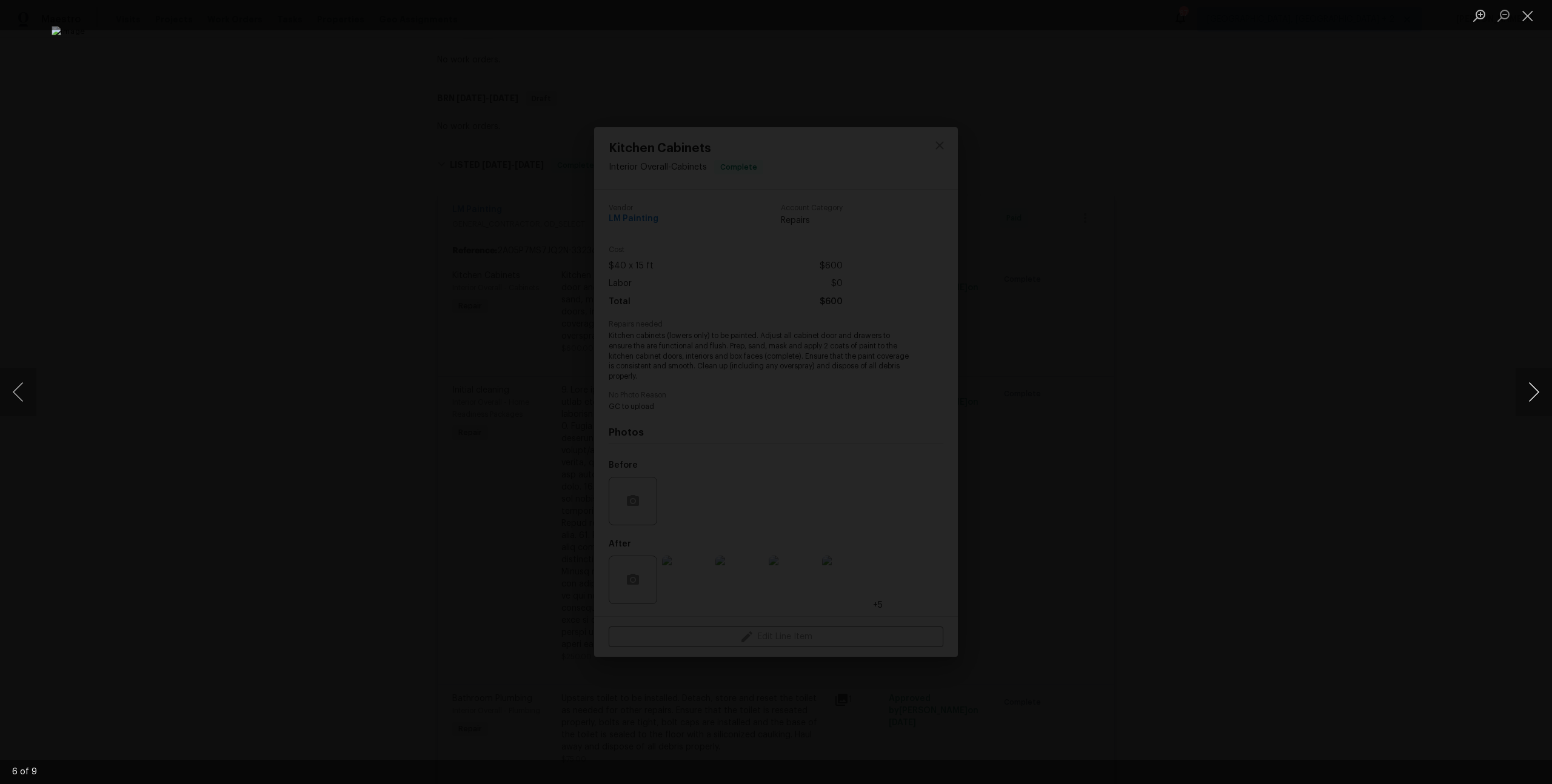
click at [1519, 388] on button "Next image" at bounding box center [1534, 392] width 37 height 49
click at [1457, 295] on div "Lightbox" at bounding box center [776, 392] width 1552 height 784
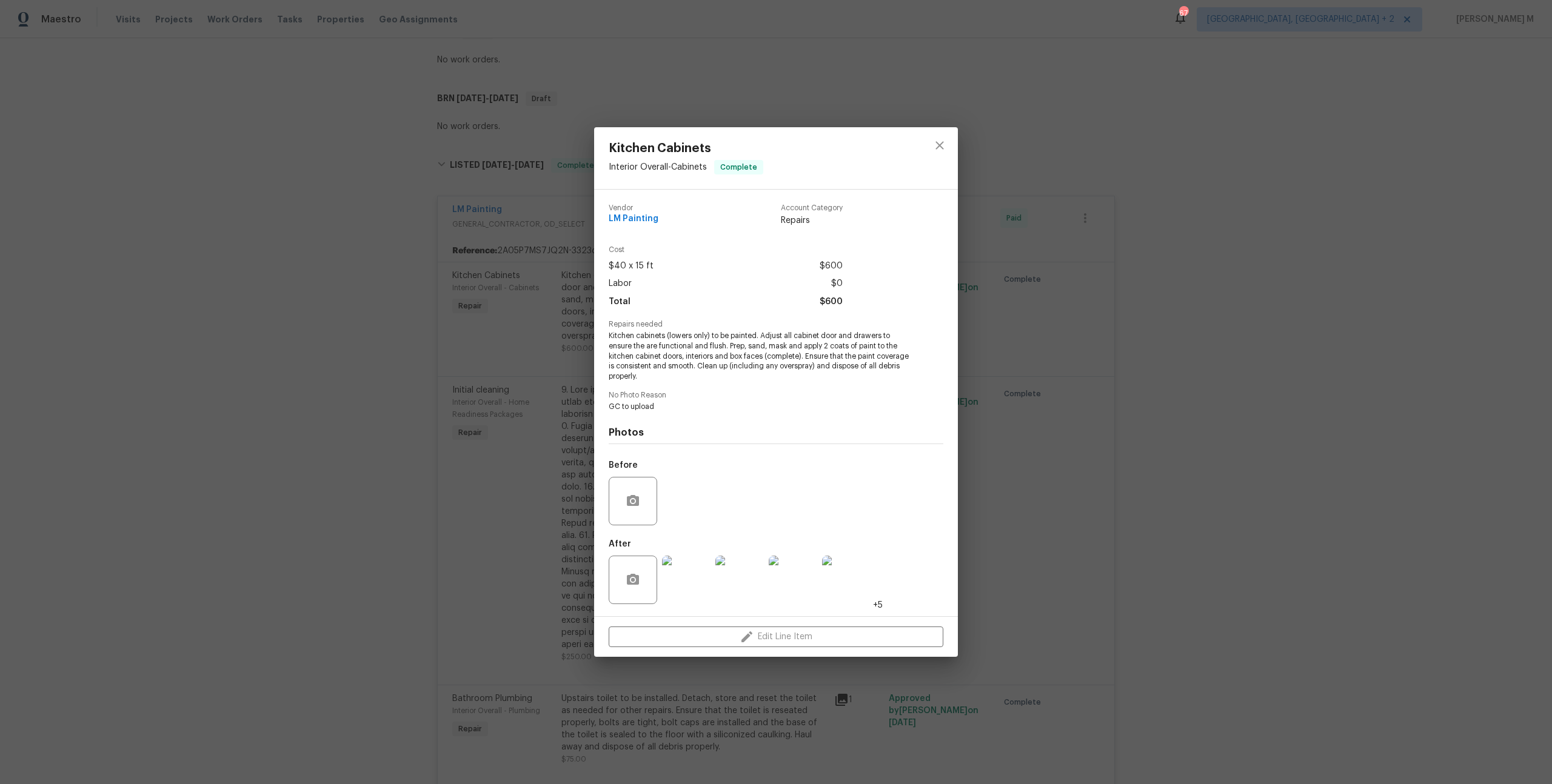
click at [781, 373] on span "Kitchen cabinets (lowers only) to be painted. Adjust all cabinet door and drawe…" at bounding box center [759, 356] width 301 height 51
click at [933, 144] on button "close" at bounding box center [940, 145] width 29 height 29
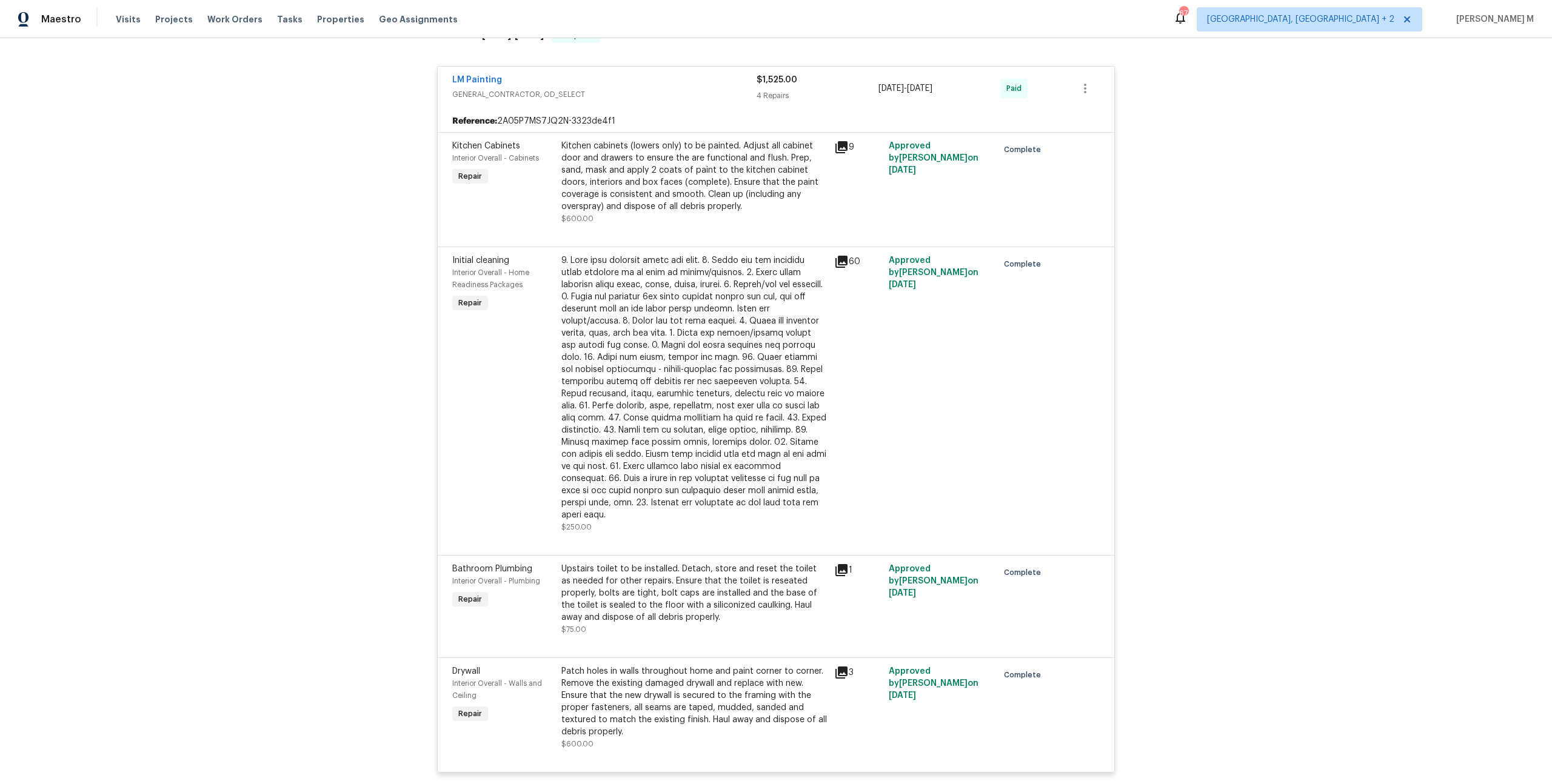
scroll to position [347, 0]
click at [709, 299] on div at bounding box center [694, 387] width 265 height 267
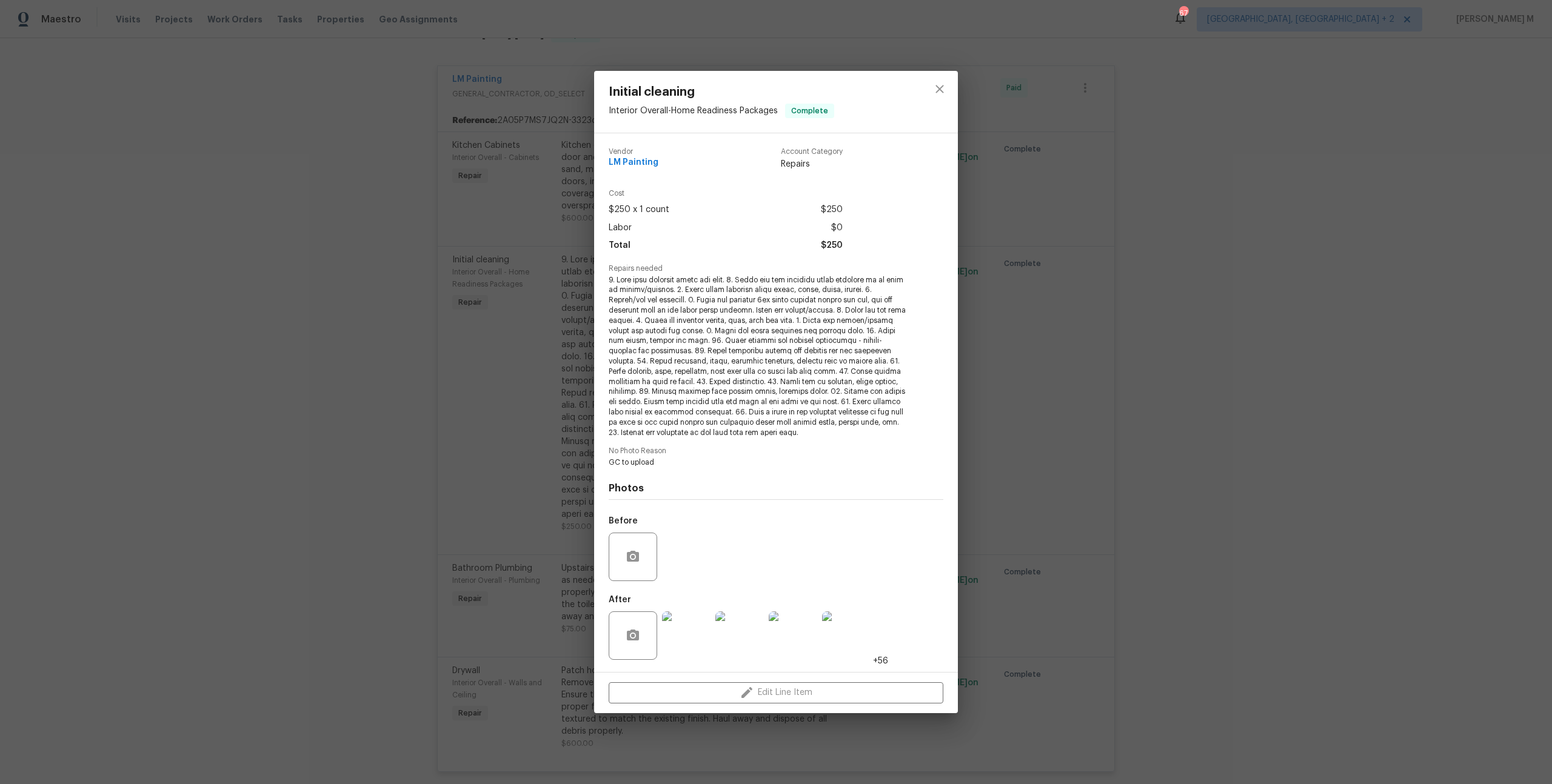
click at [1178, 433] on div "Initial cleaning Interior Overall - Home Readiness Packages Complete Vendor LM …" at bounding box center [776, 392] width 1552 height 784
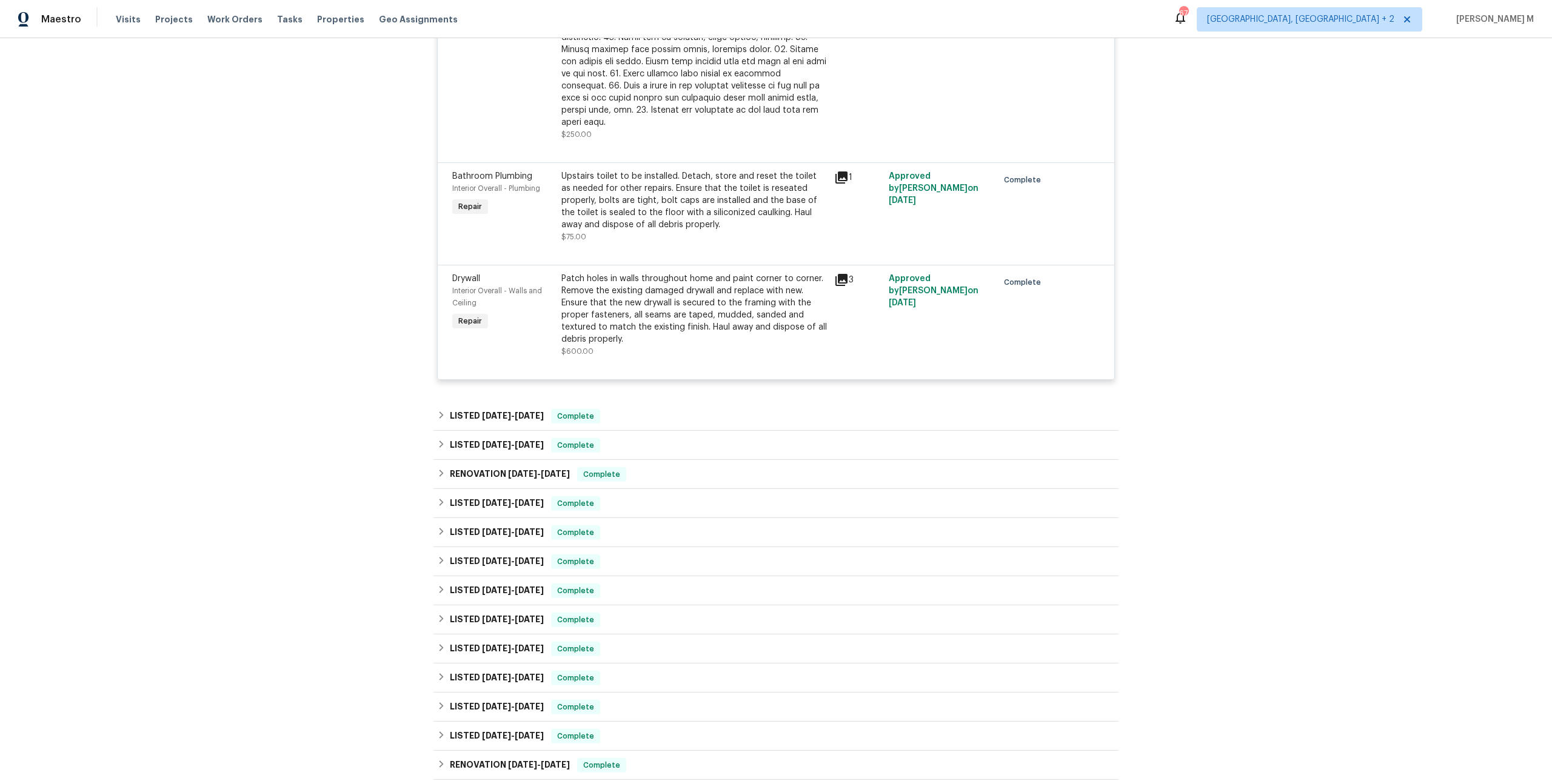
scroll to position [740, 0]
click at [522, 401] on div "LISTED [DATE] - [DATE] Complete" at bounding box center [776, 415] width 685 height 29
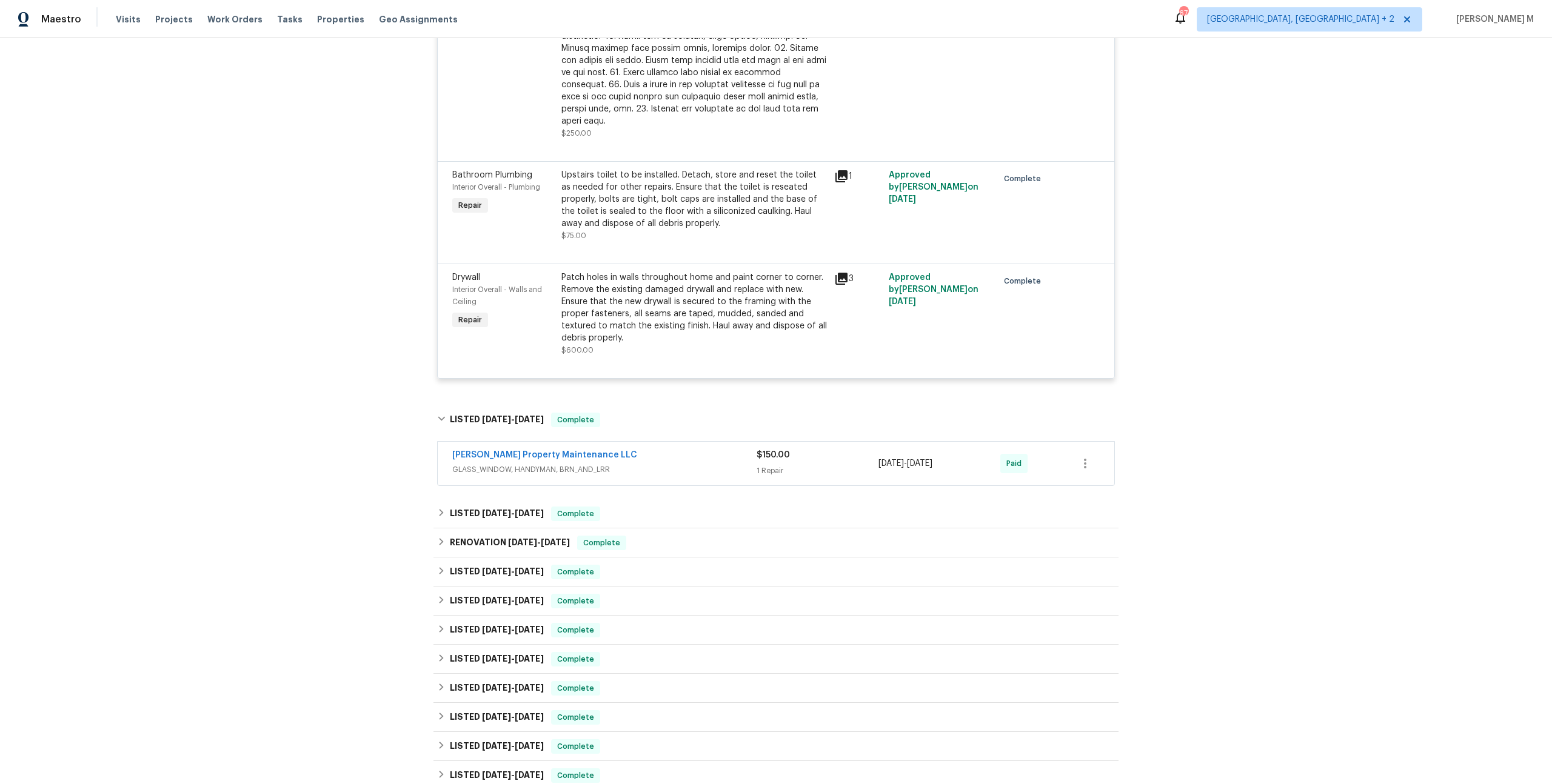
click at [488, 464] on span "GLASS_WINDOW, HANDYMAN, BRN_AND_LRR" at bounding box center [605, 469] width 305 height 12
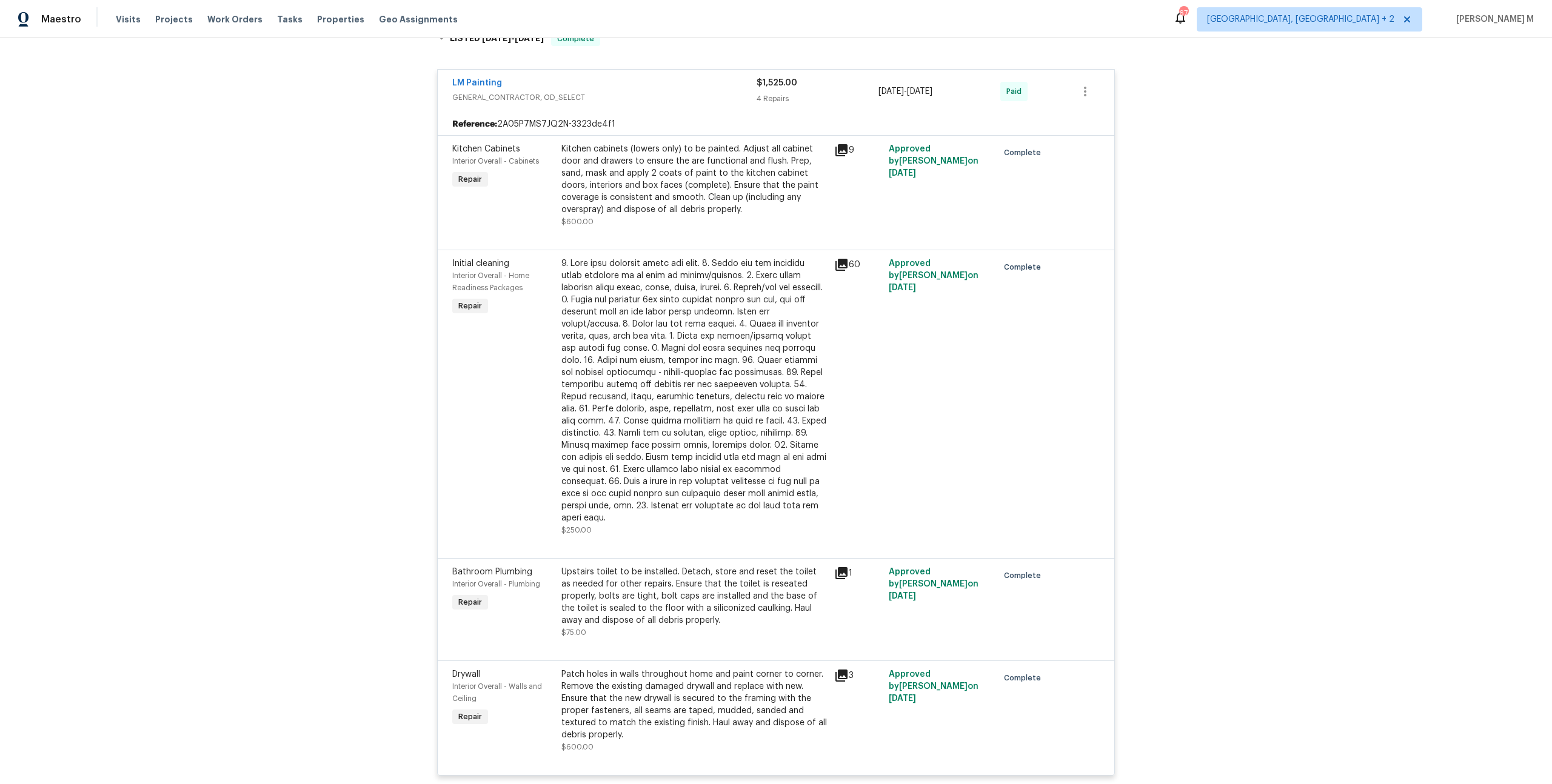
scroll to position [0, 0]
